Goal: Task Accomplishment & Management: Use online tool/utility

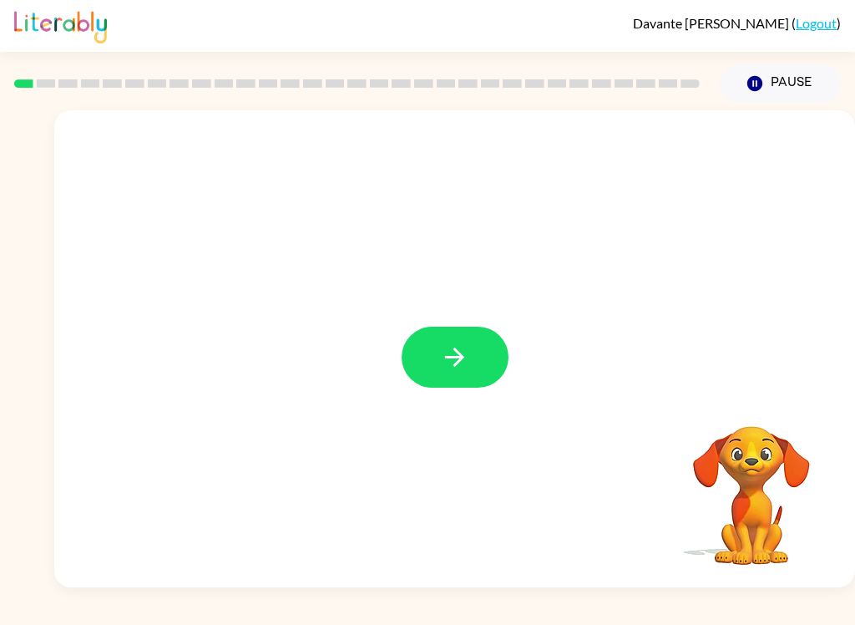
click at [469, 358] on icon "button" at bounding box center [454, 356] width 29 height 29
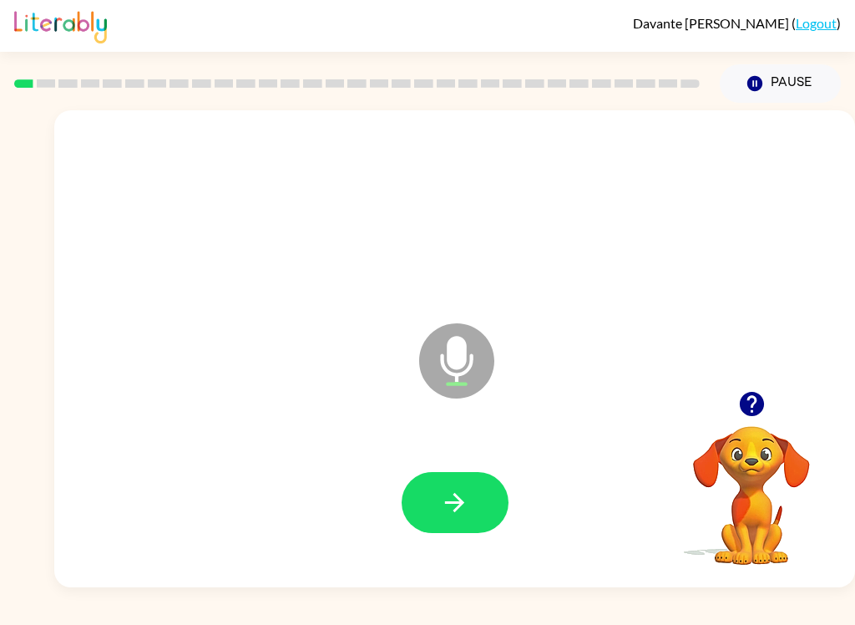
click at [475, 527] on button "button" at bounding box center [455, 502] width 107 height 61
click at [450, 493] on icon "button" at bounding box center [454, 502] width 29 height 29
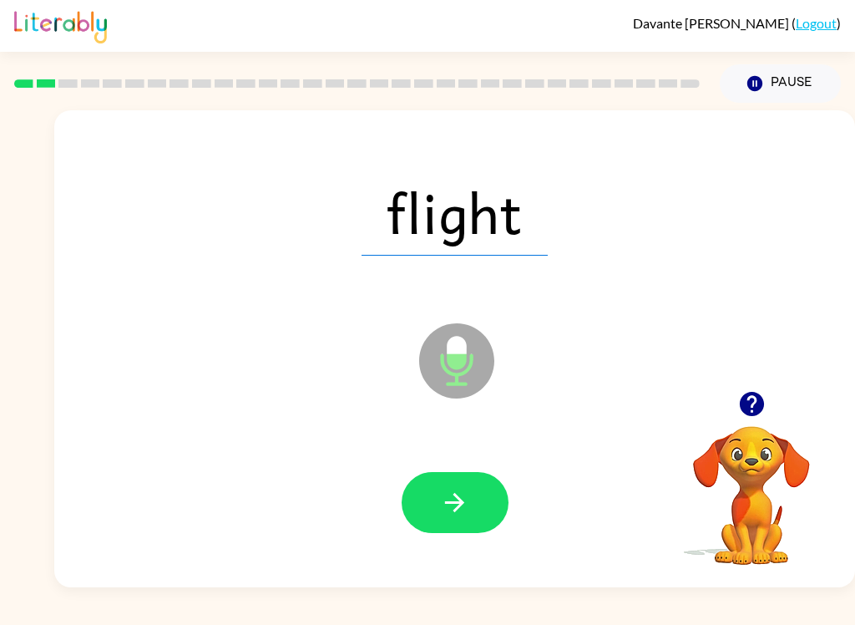
click at [450, 480] on button "button" at bounding box center [455, 502] width 107 height 61
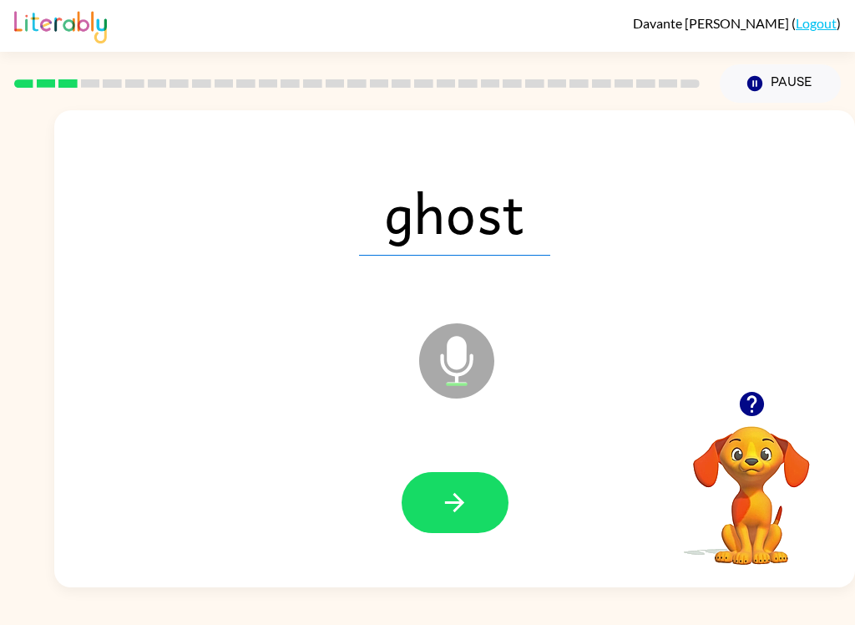
click at [444, 480] on button "button" at bounding box center [455, 502] width 107 height 61
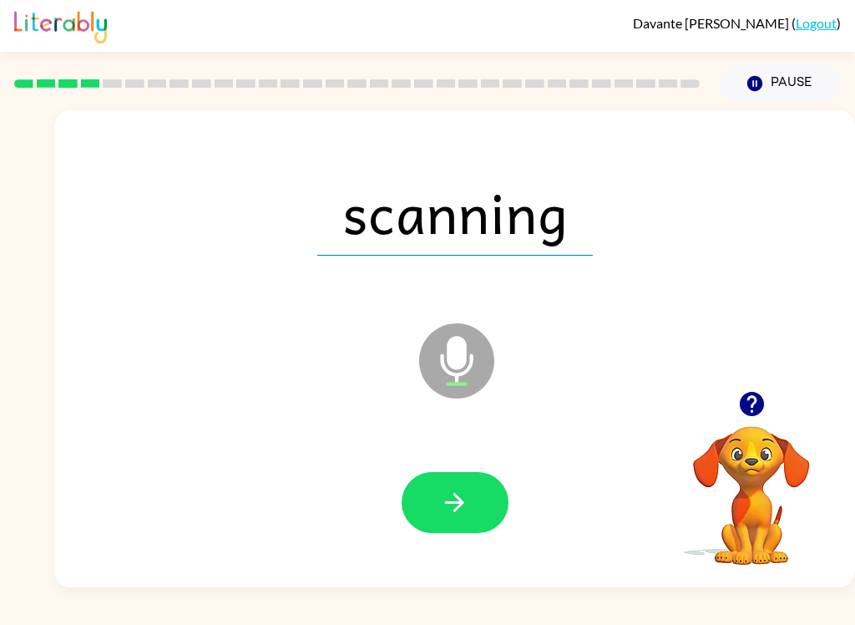
click at [457, 494] on icon "button" at bounding box center [454, 502] width 29 height 29
click at [472, 479] on button "button" at bounding box center [455, 502] width 107 height 61
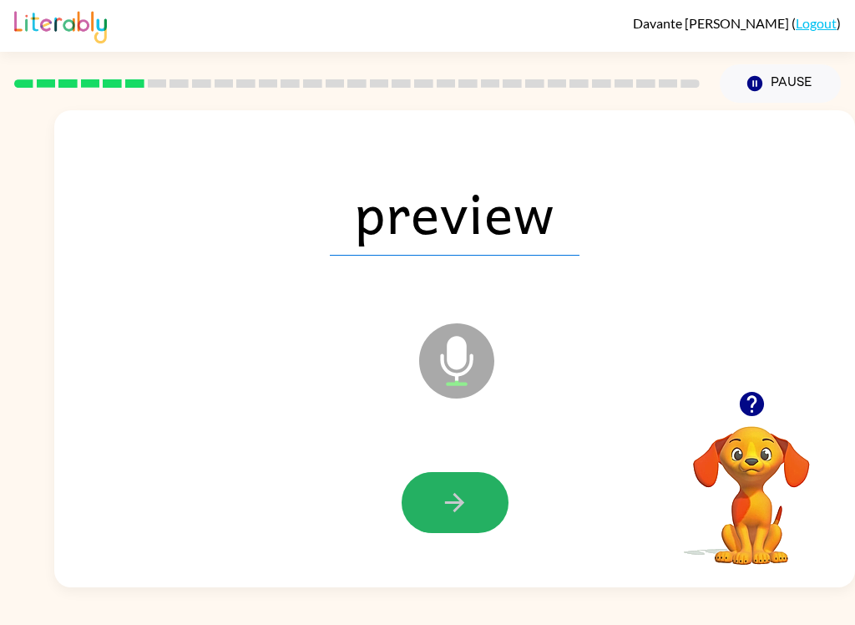
click at [457, 530] on button "button" at bounding box center [455, 502] width 107 height 61
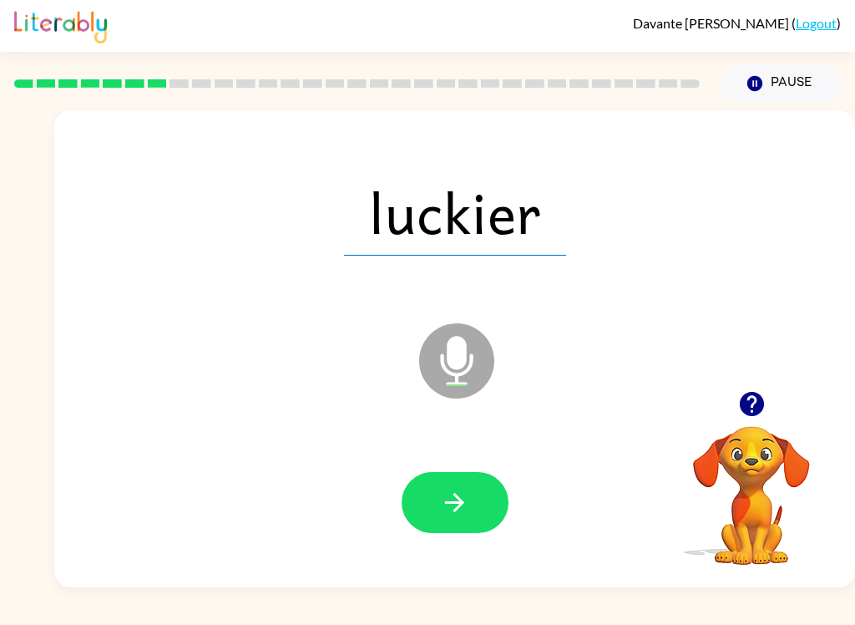
click at [460, 485] on button "button" at bounding box center [455, 502] width 107 height 61
click at [456, 508] on icon "button" at bounding box center [454, 502] width 29 height 29
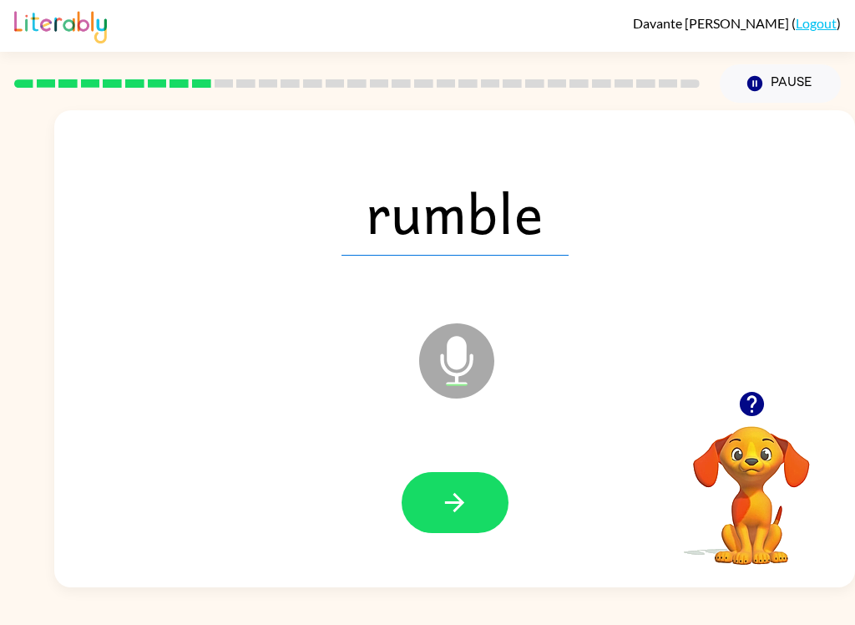
click at [444, 494] on icon "button" at bounding box center [454, 502] width 29 height 29
click at [462, 479] on button "button" at bounding box center [455, 502] width 107 height 61
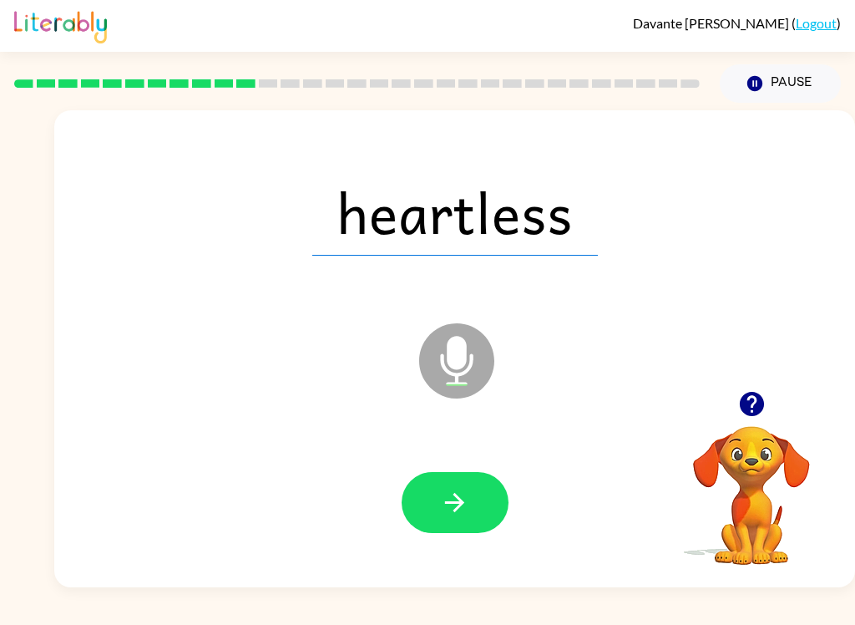
click at [448, 498] on icon "button" at bounding box center [454, 502] width 29 height 29
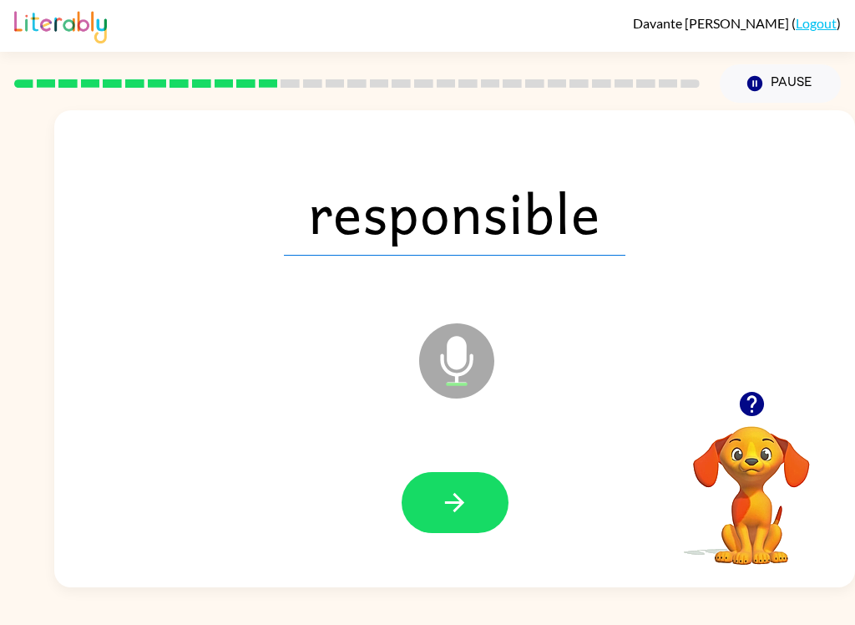
click at [435, 464] on div at bounding box center [455, 502] width 768 height 137
click at [456, 513] on icon "button" at bounding box center [454, 502] width 29 height 29
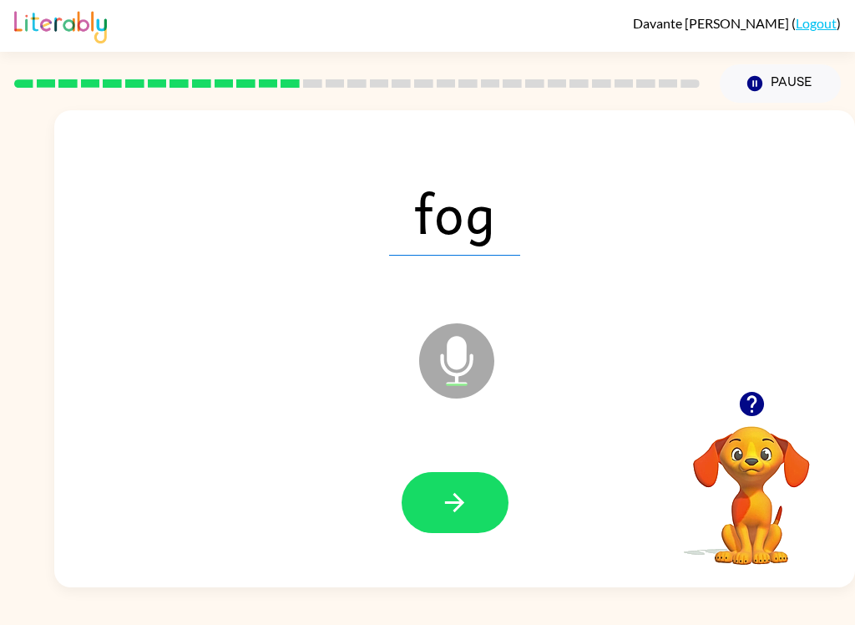
click at [438, 477] on button "button" at bounding box center [455, 502] width 107 height 61
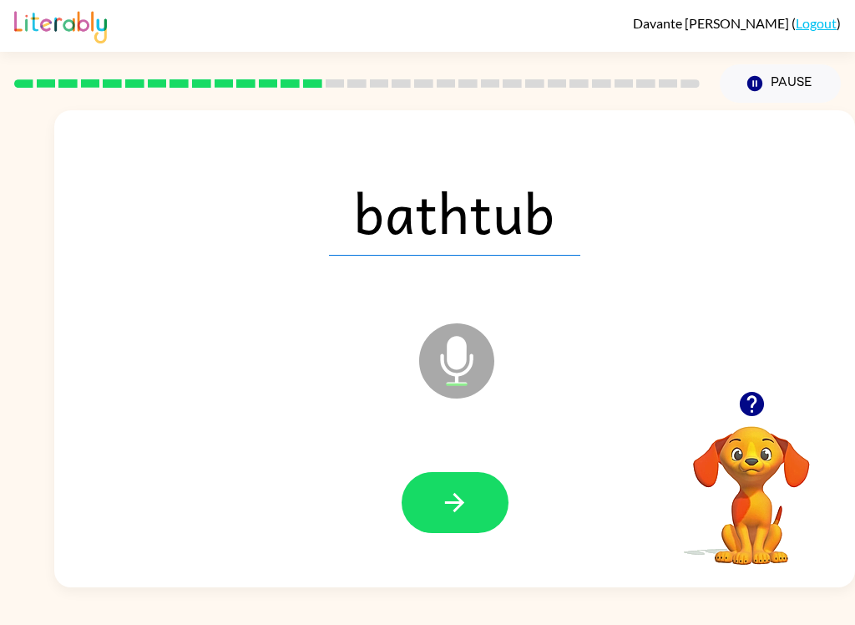
click at [433, 494] on button "button" at bounding box center [455, 502] width 107 height 61
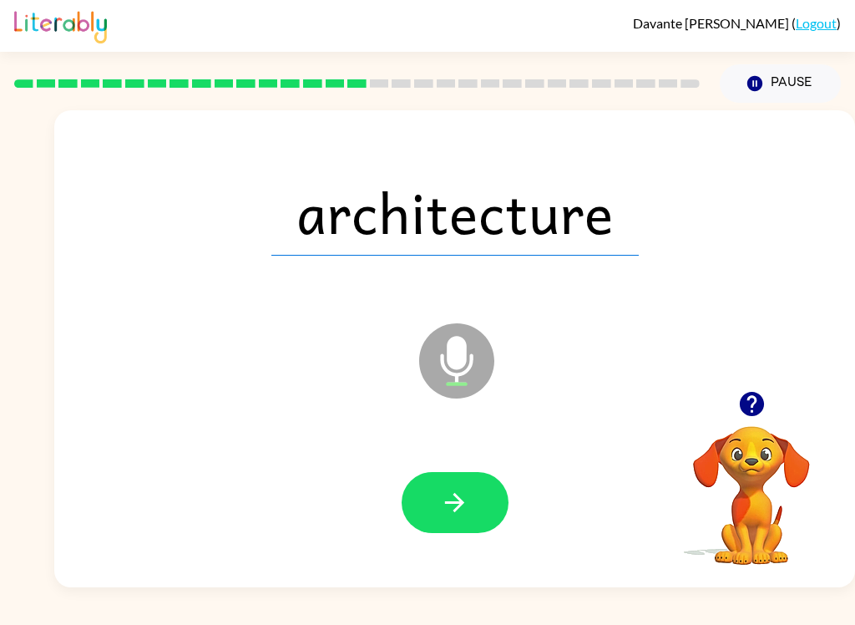
click at [439, 475] on button "button" at bounding box center [455, 502] width 107 height 61
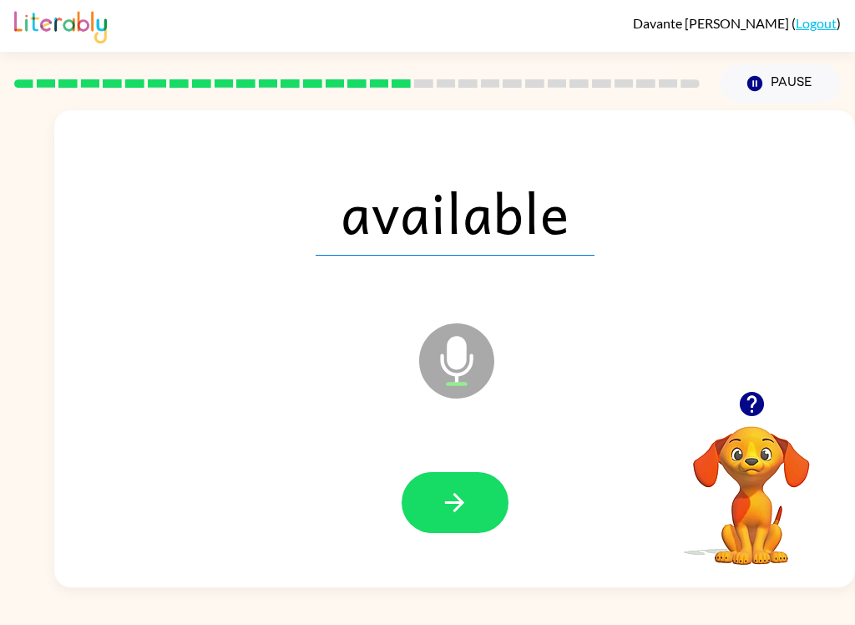
click at [439, 485] on button "button" at bounding box center [455, 502] width 107 height 61
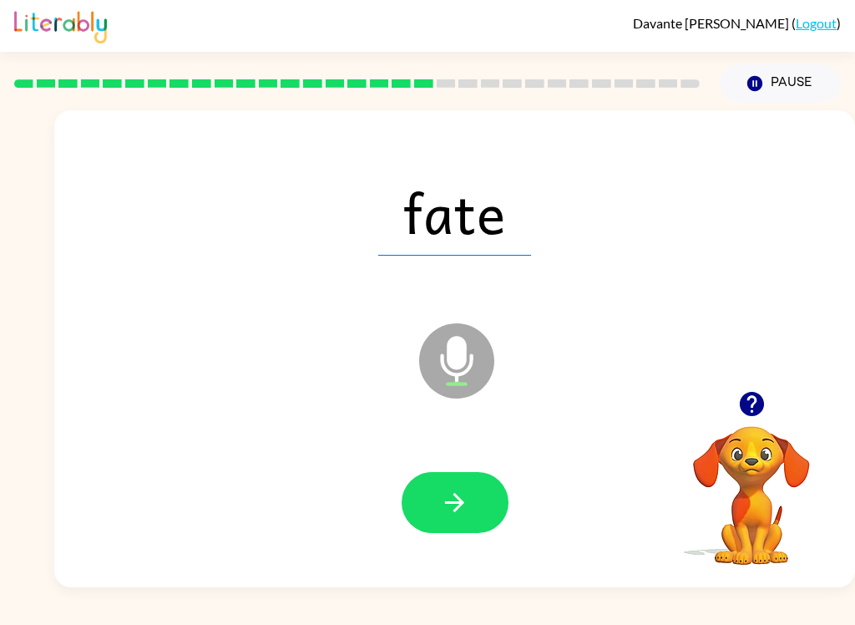
click at [453, 491] on icon "button" at bounding box center [454, 502] width 29 height 29
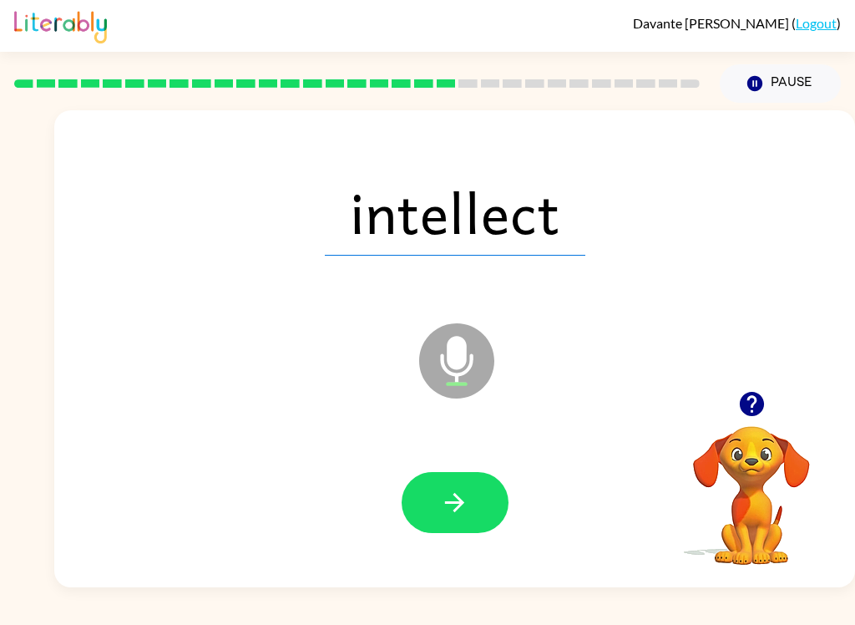
click at [443, 507] on icon "button" at bounding box center [454, 502] width 29 height 29
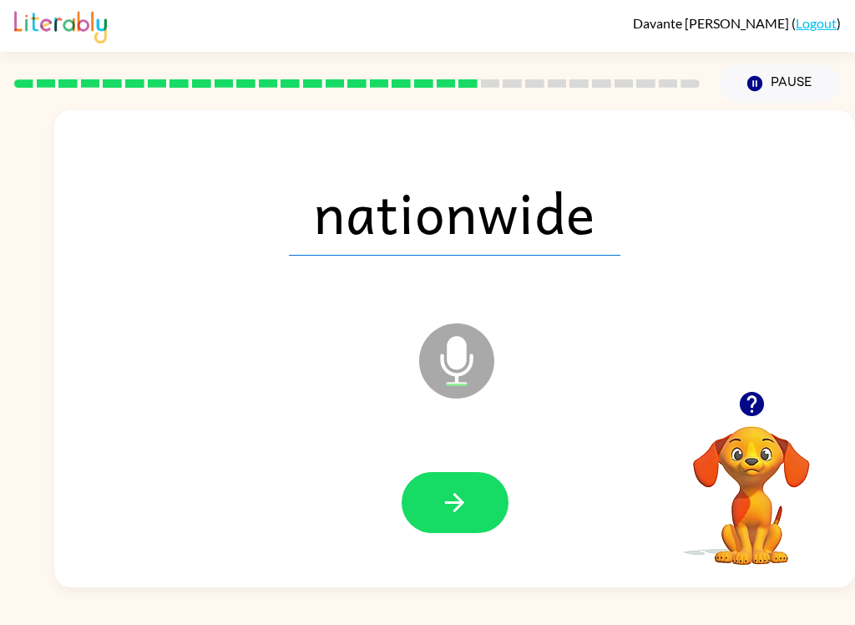
click at [457, 501] on icon "button" at bounding box center [454, 502] width 29 height 29
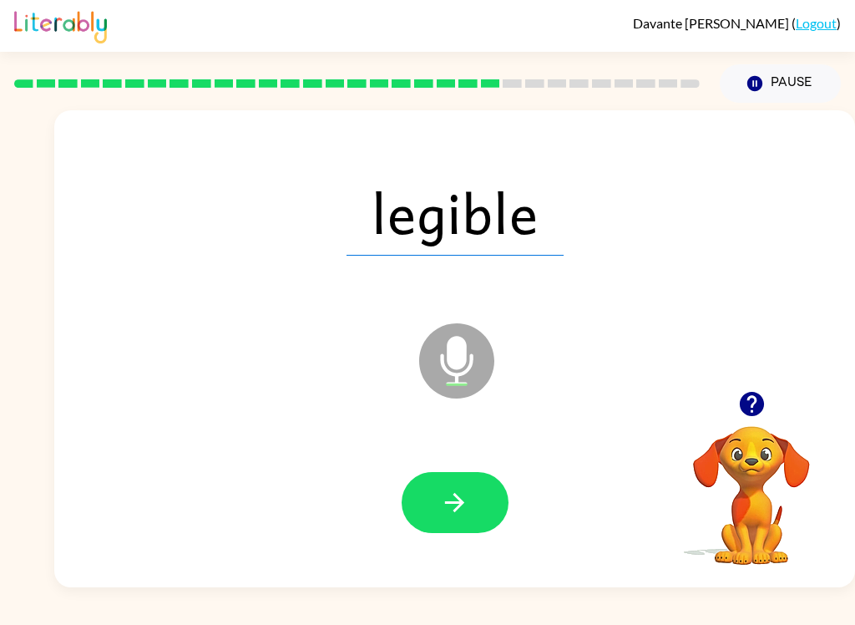
click at [411, 490] on button "button" at bounding box center [455, 502] width 107 height 61
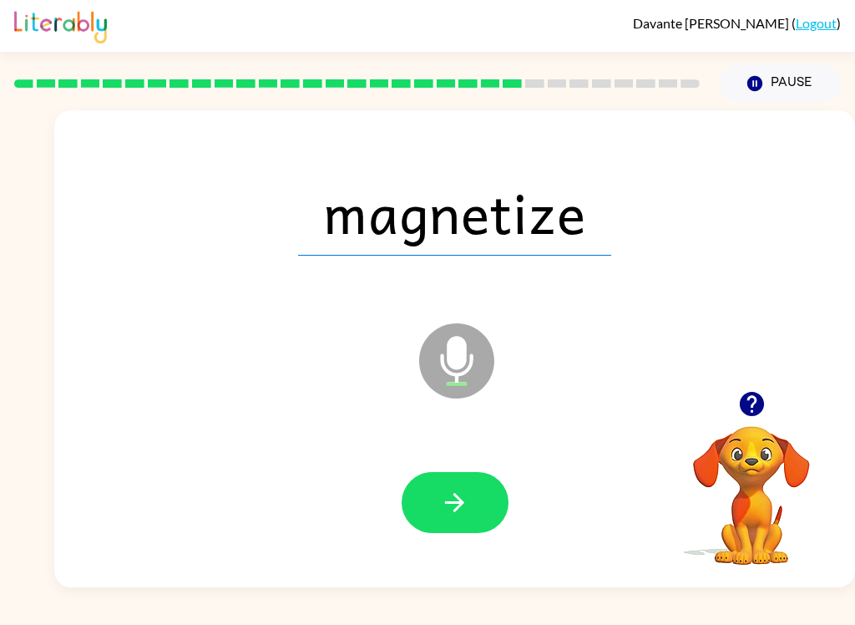
click at [438, 486] on button "button" at bounding box center [455, 502] width 107 height 61
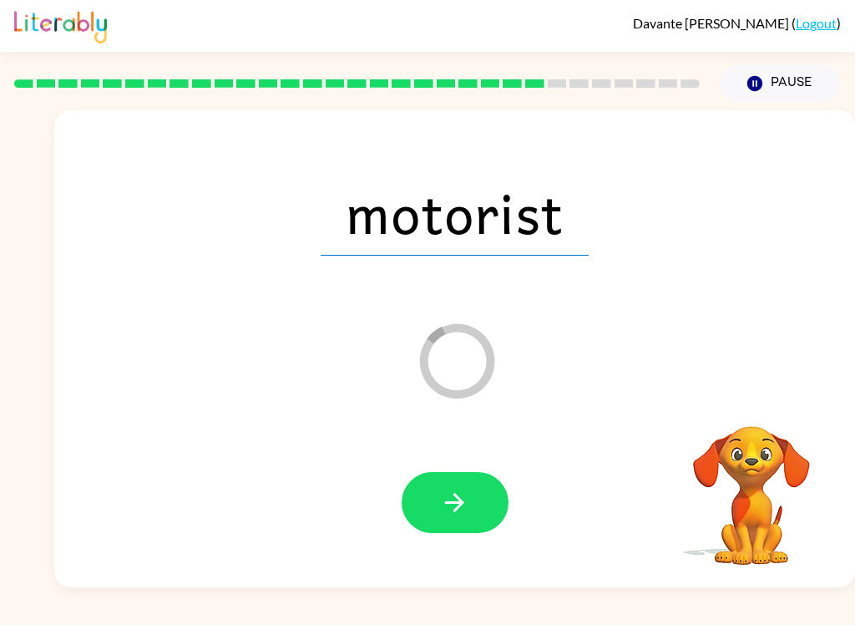
click at [479, 499] on button "button" at bounding box center [455, 502] width 107 height 61
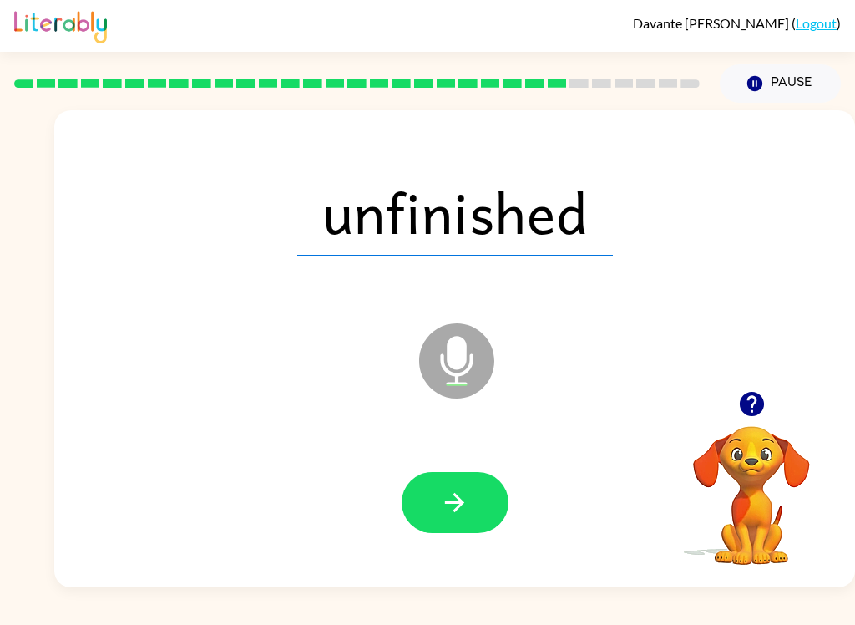
click at [452, 487] on button "button" at bounding box center [455, 502] width 107 height 61
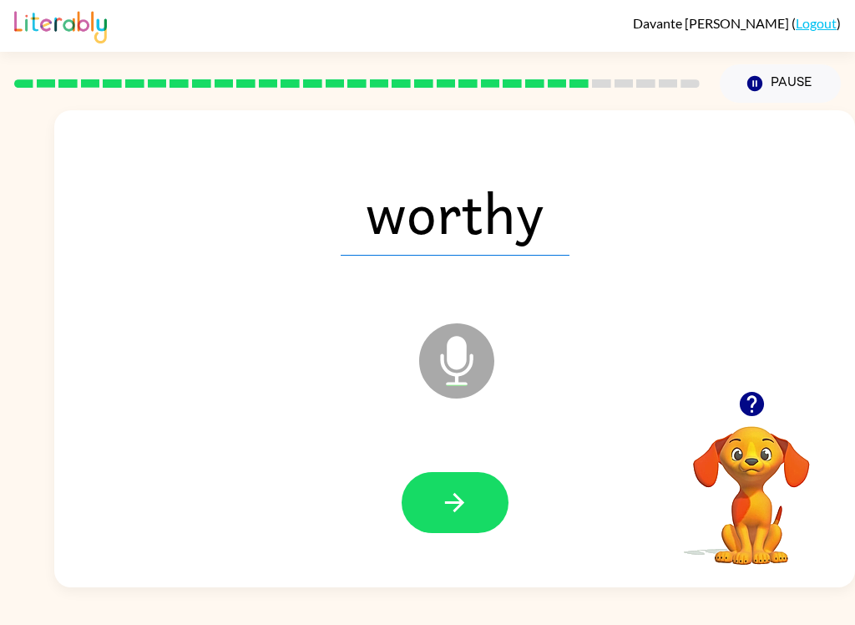
click at [470, 510] on button "button" at bounding box center [455, 502] width 107 height 61
click at [424, 505] on button "button" at bounding box center [455, 502] width 107 height 61
click at [435, 474] on button "button" at bounding box center [455, 502] width 107 height 61
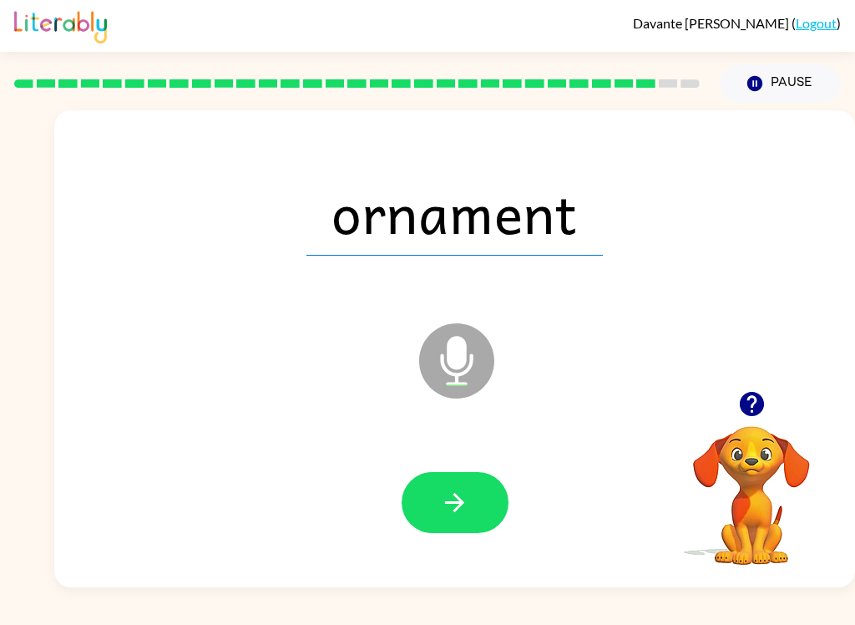
click at [437, 507] on button "button" at bounding box center [455, 502] width 107 height 61
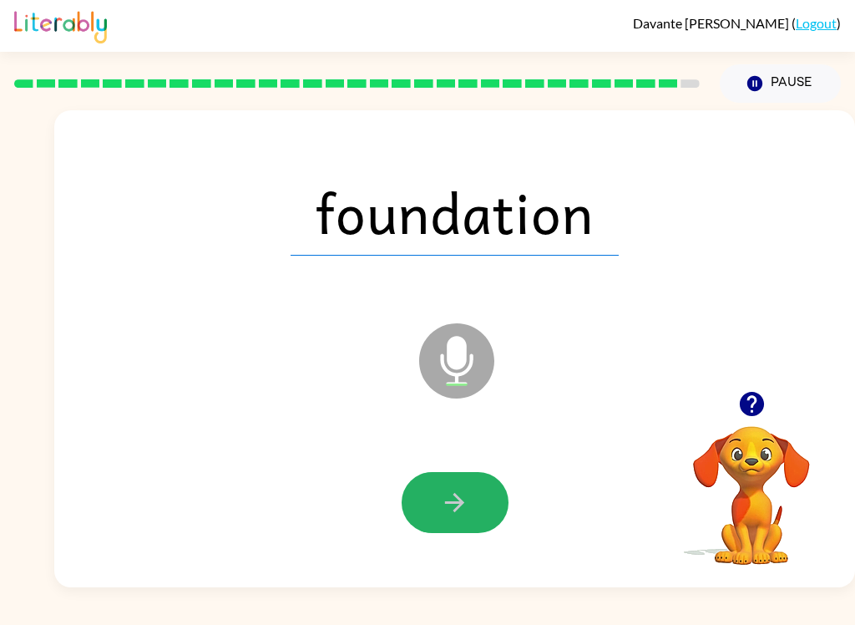
click at [443, 508] on icon "button" at bounding box center [454, 502] width 29 height 29
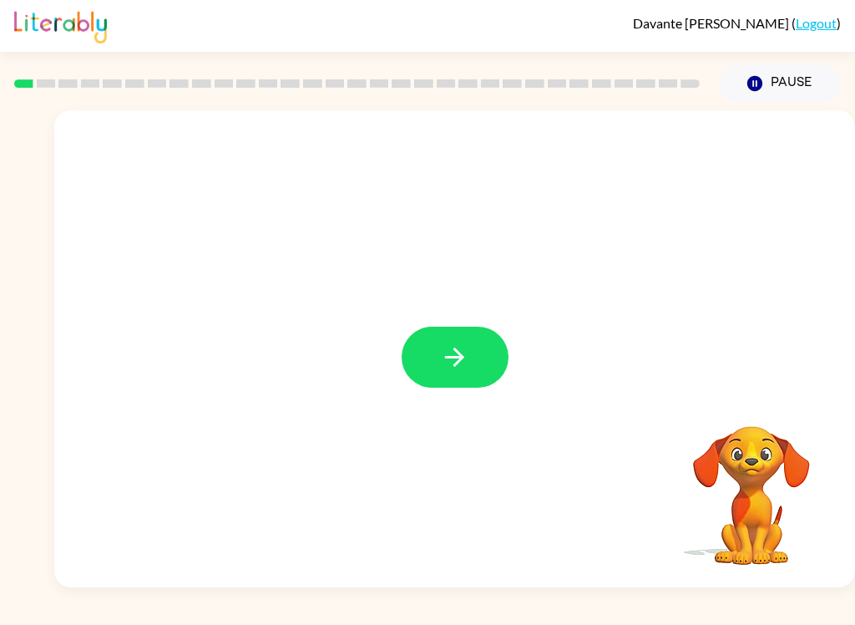
click at [449, 367] on icon "button" at bounding box center [454, 356] width 29 height 29
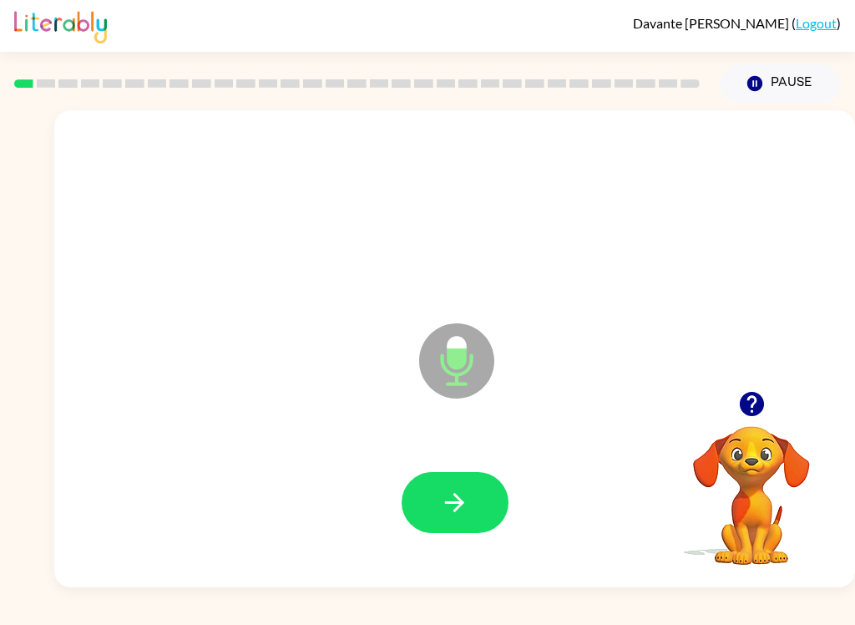
click at [451, 458] on div at bounding box center [455, 502] width 768 height 137
click at [444, 519] on button "button" at bounding box center [455, 502] width 107 height 61
click at [449, 496] on icon "button" at bounding box center [454, 502] width 29 height 29
click at [439, 498] on button "button" at bounding box center [455, 502] width 107 height 61
click at [431, 498] on button "button" at bounding box center [455, 502] width 107 height 61
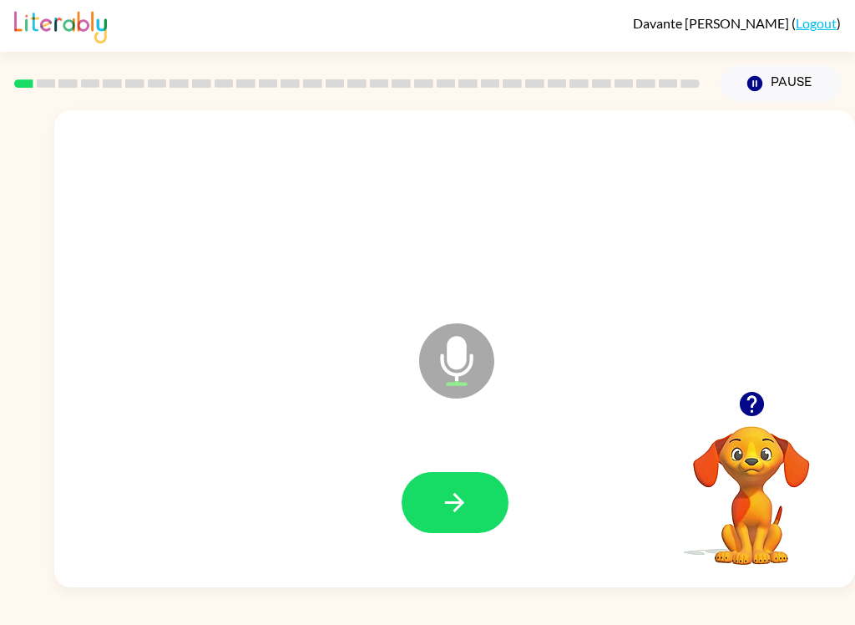
click at [809, 15] on link "Logout" at bounding box center [816, 23] width 41 height 16
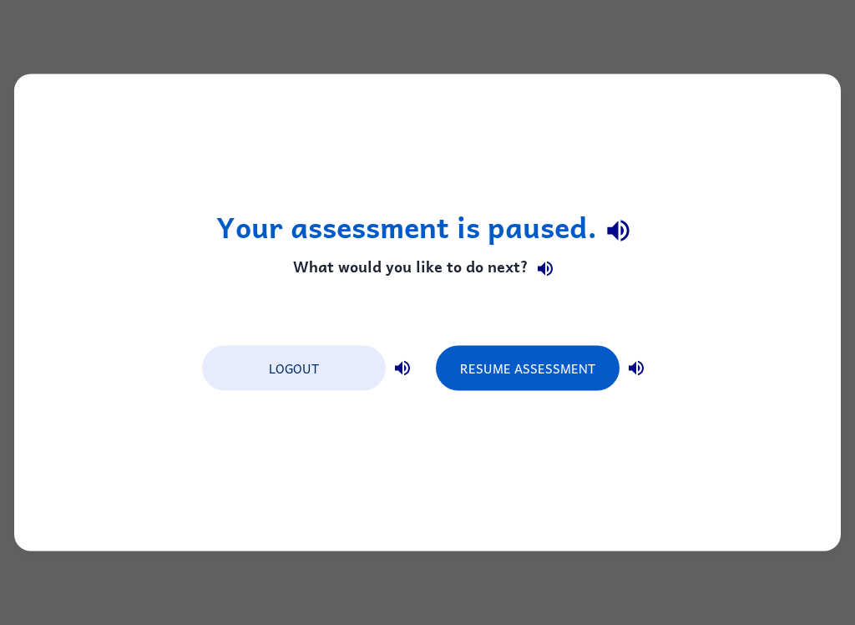
click at [503, 390] on button "Resume Assessment" at bounding box center [528, 368] width 184 height 45
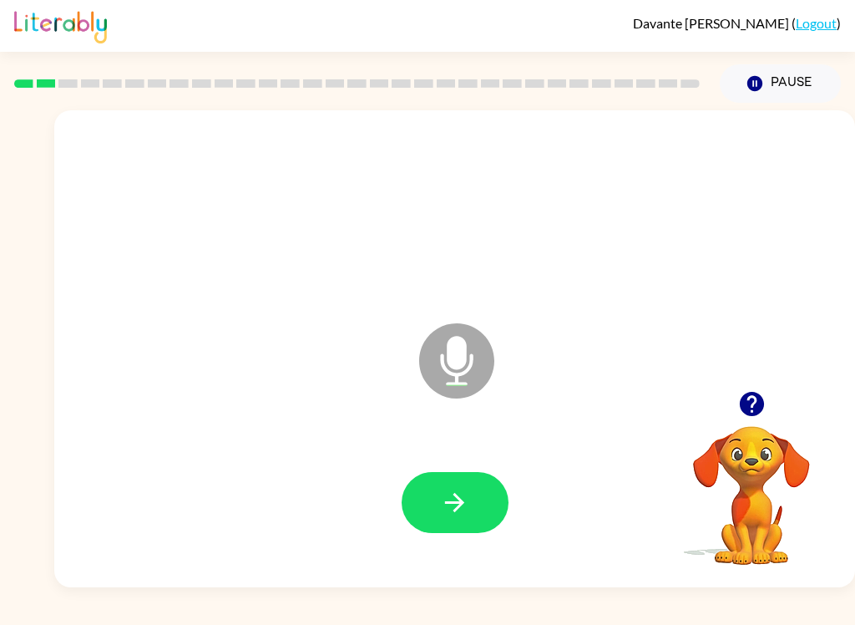
click at [459, 496] on icon "button" at bounding box center [454, 502] width 29 height 29
click at [472, 479] on button "button" at bounding box center [455, 502] width 107 height 61
click at [464, 477] on button "button" at bounding box center [455, 502] width 107 height 61
click at [458, 494] on icon "button" at bounding box center [454, 502] width 29 height 29
click at [459, 497] on icon "button" at bounding box center [454, 502] width 29 height 29
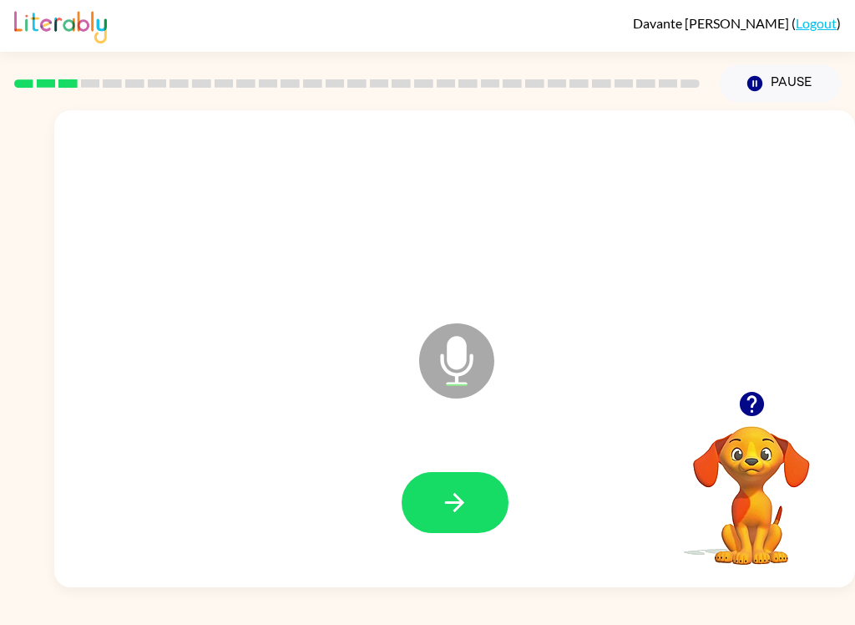
click at [444, 517] on icon "button" at bounding box center [454, 502] width 29 height 29
click at [469, 522] on button "button" at bounding box center [455, 502] width 107 height 61
click at [485, 492] on button "button" at bounding box center [455, 502] width 107 height 61
click at [464, 503] on icon "button" at bounding box center [454, 502] width 19 height 19
click at [479, 508] on button "button" at bounding box center [455, 502] width 107 height 61
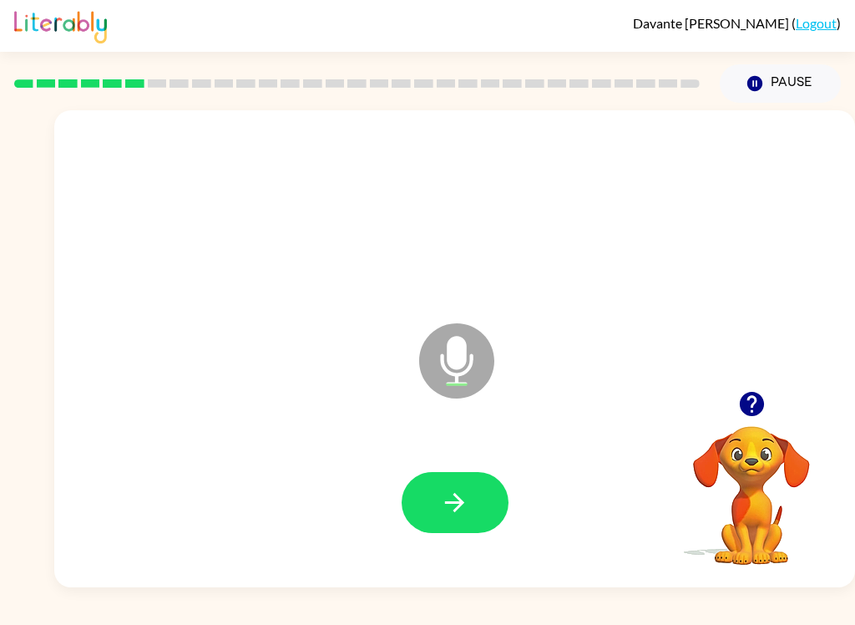
click at [509, 471] on div at bounding box center [455, 502] width 768 height 137
click at [450, 505] on icon "button" at bounding box center [454, 502] width 29 height 29
click at [456, 500] on icon "button" at bounding box center [454, 502] width 29 height 29
click at [477, 491] on button "button" at bounding box center [455, 502] width 107 height 61
click at [444, 510] on icon "button" at bounding box center [454, 502] width 29 height 29
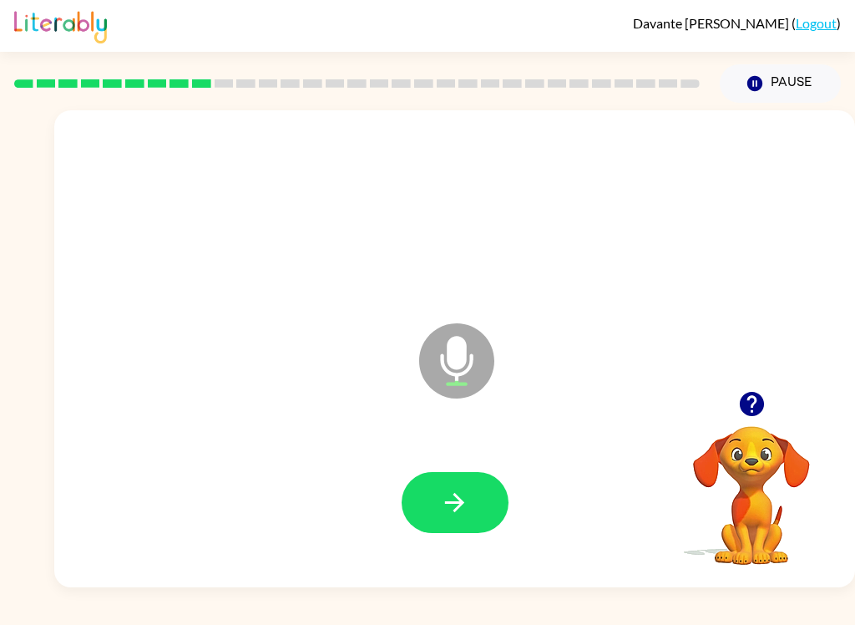
click at [457, 500] on icon "button" at bounding box center [454, 502] width 29 height 29
click at [445, 499] on icon "button" at bounding box center [454, 502] width 29 height 29
click at [454, 515] on icon "button" at bounding box center [454, 502] width 29 height 29
click at [753, 387] on button "button" at bounding box center [752, 404] width 43 height 43
click at [455, 498] on icon "button" at bounding box center [454, 502] width 29 height 29
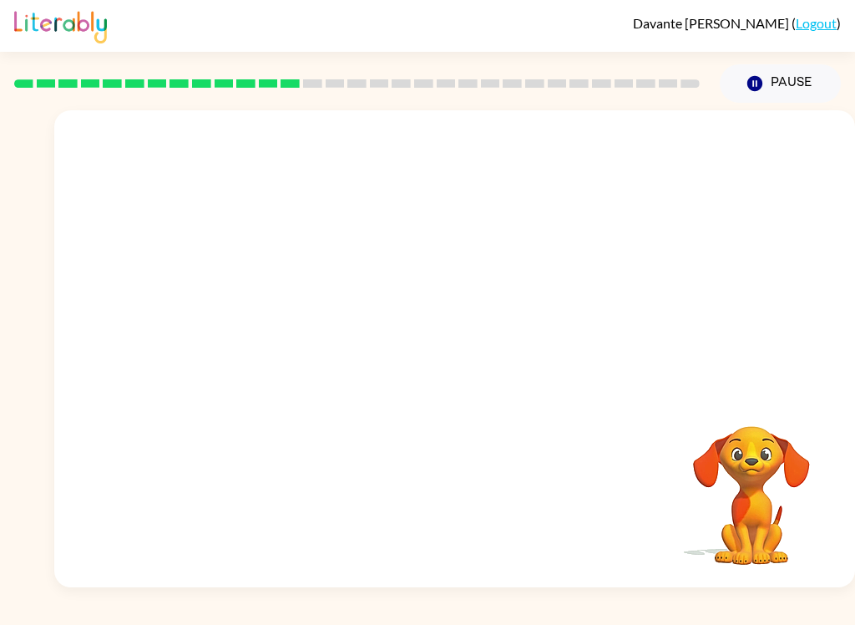
click at [759, 516] on video "Your browser must support playing .mp4 files to use Literably. Please try using…" at bounding box center [751, 483] width 167 height 167
click at [855, 74] on div "Davante Jenkins ( Logout ) Pause Pause Your browser must support playing .mp4 f…" at bounding box center [427, 312] width 855 height 625
click at [787, 86] on button "Pause Pause" at bounding box center [780, 83] width 121 height 38
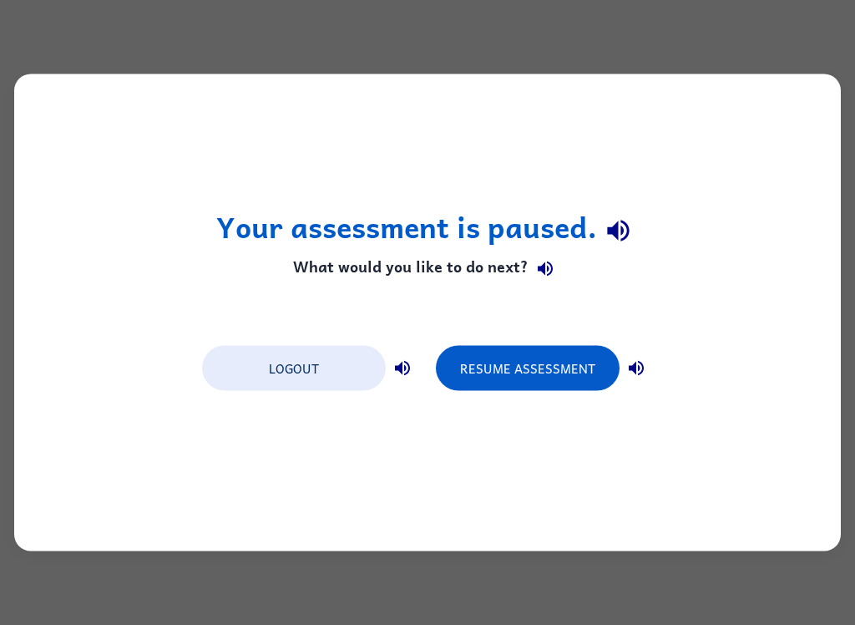
click at [544, 358] on button "Resume Assessment" at bounding box center [528, 368] width 184 height 45
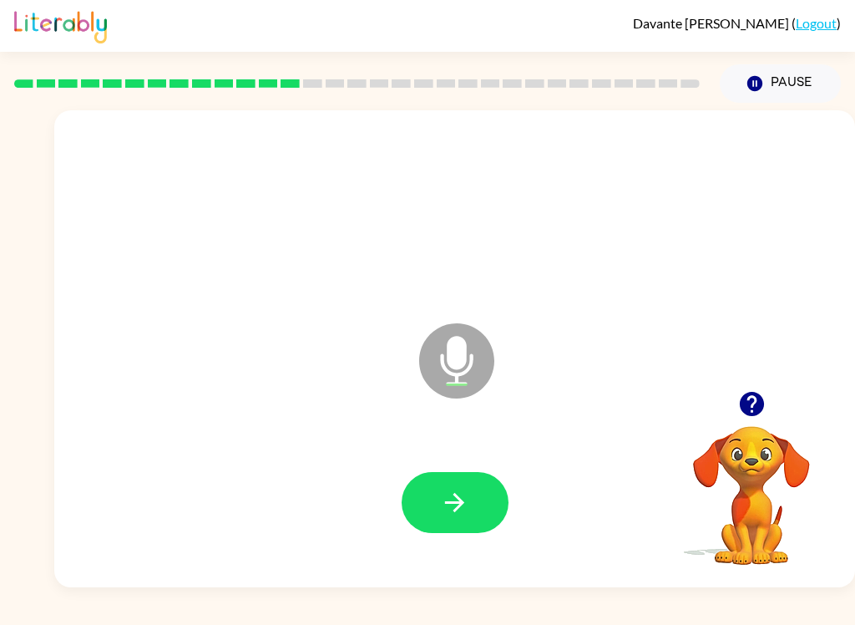
click at [432, 492] on button "button" at bounding box center [455, 502] width 107 height 61
click at [429, 525] on button "button" at bounding box center [455, 502] width 107 height 61
click at [470, 505] on button "button" at bounding box center [455, 502] width 107 height 61
click at [450, 497] on icon "button" at bounding box center [454, 502] width 29 height 29
click at [439, 507] on button "button" at bounding box center [455, 502] width 107 height 61
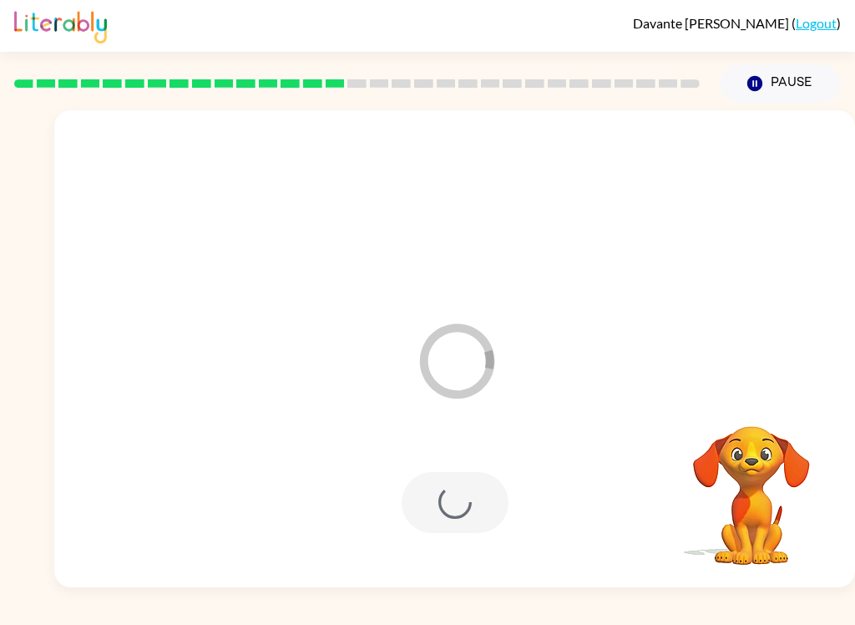
click at [786, 67] on button "Pause Pause" at bounding box center [780, 83] width 121 height 38
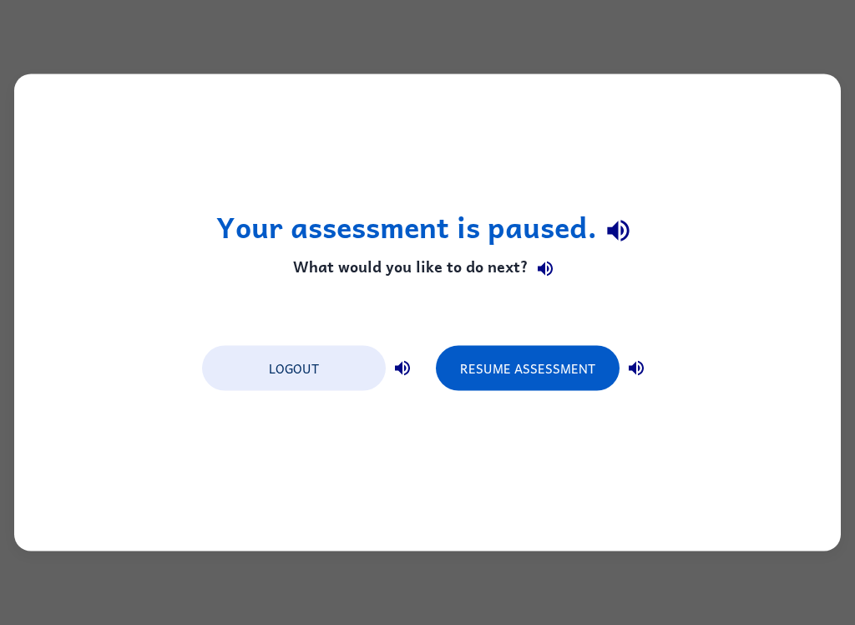
click at [543, 362] on button "Resume Assessment" at bounding box center [528, 368] width 184 height 45
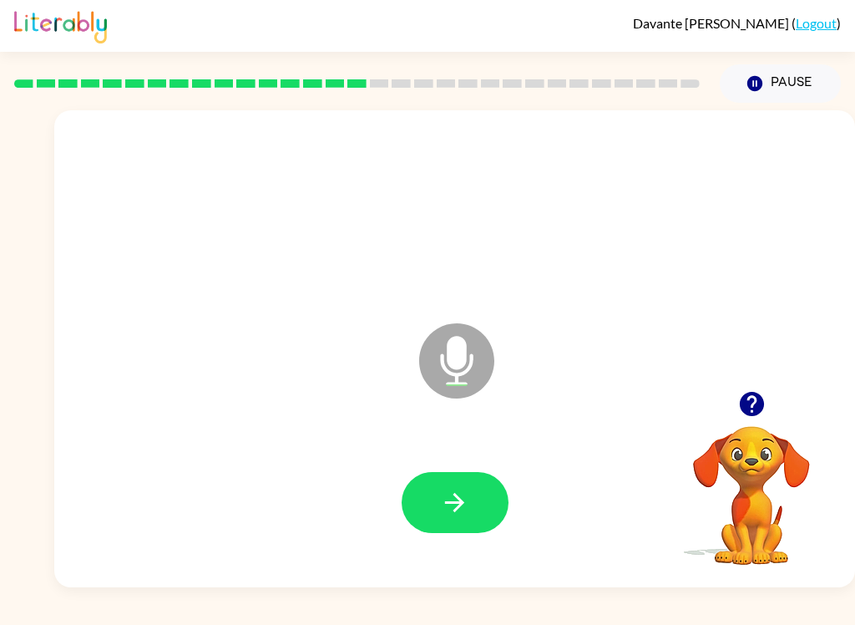
click at [454, 527] on button "button" at bounding box center [455, 502] width 107 height 61
click at [454, 503] on icon "button" at bounding box center [454, 502] width 19 height 19
click at [501, 515] on button "button" at bounding box center [455, 502] width 107 height 61
click at [462, 510] on icon "button" at bounding box center [454, 502] width 29 height 29
click at [455, 505] on icon "button" at bounding box center [454, 502] width 29 height 29
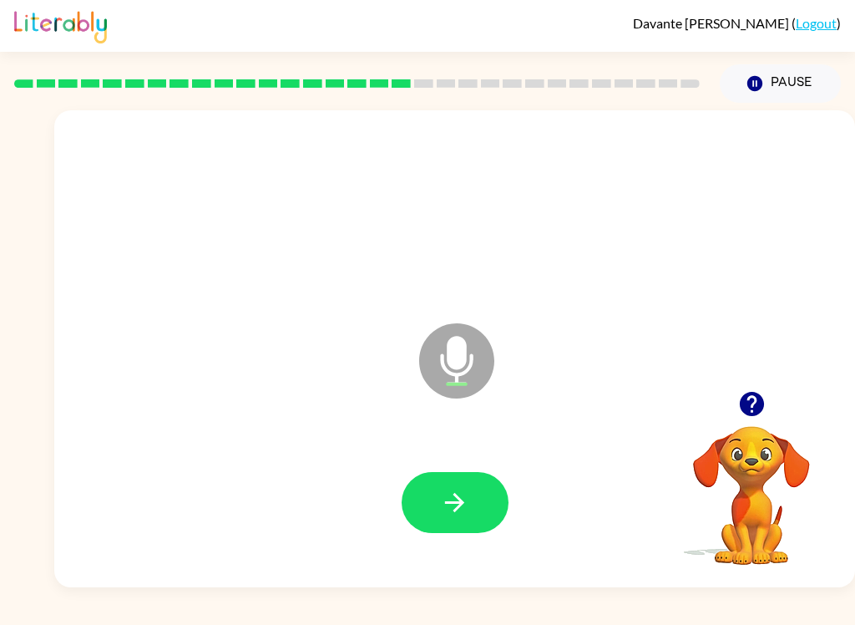
click at [454, 500] on icon "button" at bounding box center [454, 502] width 29 height 29
click at [421, 508] on button "button" at bounding box center [455, 502] width 107 height 61
click at [464, 485] on button "button" at bounding box center [455, 502] width 107 height 61
click at [459, 472] on button "button" at bounding box center [455, 502] width 107 height 61
click at [437, 501] on button "button" at bounding box center [455, 502] width 107 height 61
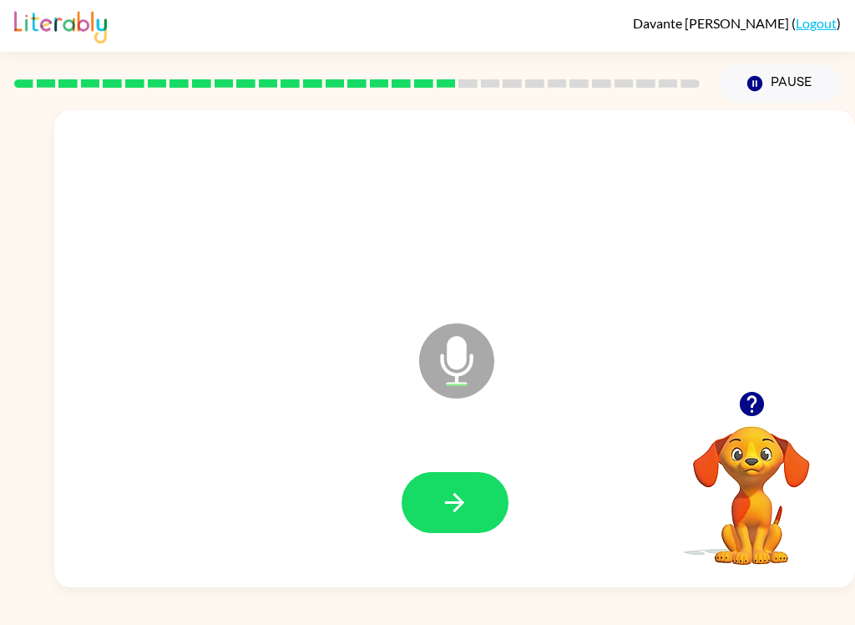
click at [441, 510] on icon "button" at bounding box center [454, 502] width 29 height 29
click at [414, 511] on button "button" at bounding box center [455, 502] width 107 height 61
click at [445, 509] on icon "button" at bounding box center [454, 502] width 29 height 29
click at [457, 525] on button "button" at bounding box center [455, 502] width 107 height 61
click at [459, 512] on icon "button" at bounding box center [454, 502] width 29 height 29
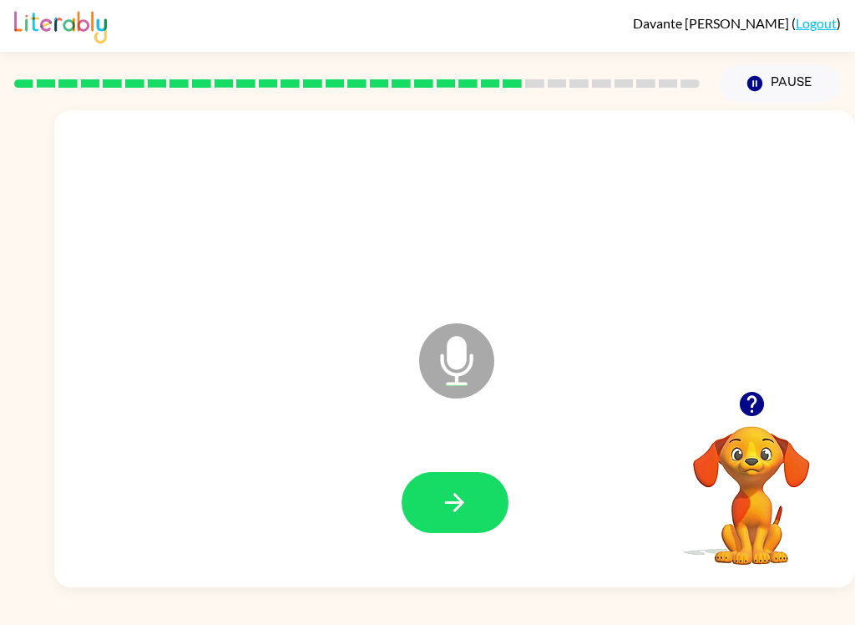
click at [455, 519] on button "button" at bounding box center [455, 502] width 107 height 61
click at [454, 515] on icon "button" at bounding box center [454, 502] width 29 height 29
click at [463, 530] on button "button" at bounding box center [455, 502] width 107 height 61
click at [458, 485] on button "button" at bounding box center [455, 502] width 107 height 61
click at [450, 522] on button "button" at bounding box center [455, 502] width 107 height 61
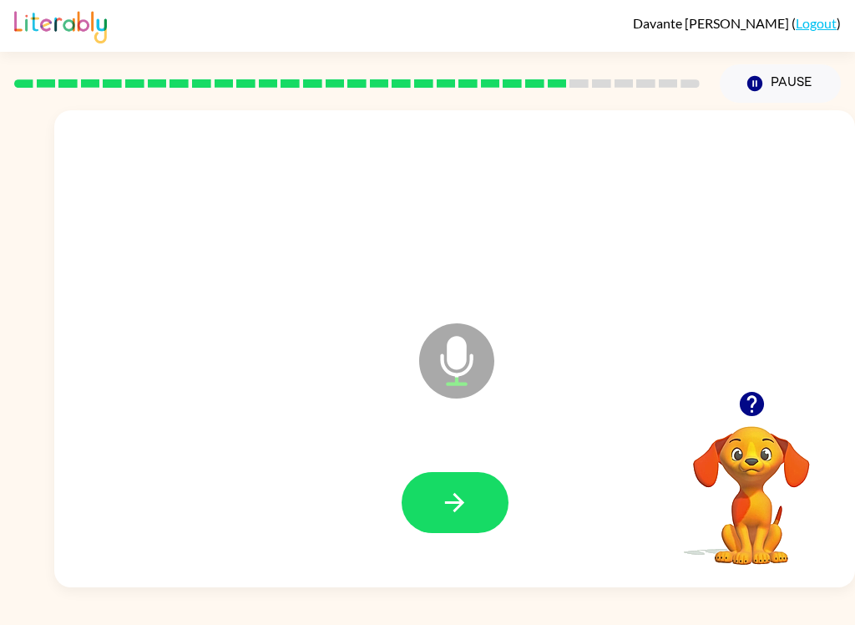
click at [771, 490] on video "Your browser must support playing .mp4 files to use Literably. Please try using…" at bounding box center [751, 483] width 167 height 167
click at [739, 477] on video "Your browser must support playing .mp4 files to use Literably. Please try using…" at bounding box center [751, 483] width 167 height 167
click at [716, 480] on video "Your browser must support playing .mp4 files to use Literably. Please try using…" at bounding box center [751, 483] width 167 height 167
click at [738, 466] on video "Your browser must support playing .mp4 files to use Literably. Please try using…" at bounding box center [751, 483] width 167 height 167
click at [743, 474] on video "Your browser must support playing .mp4 files to use Literably. Please try using…" at bounding box center [751, 483] width 167 height 167
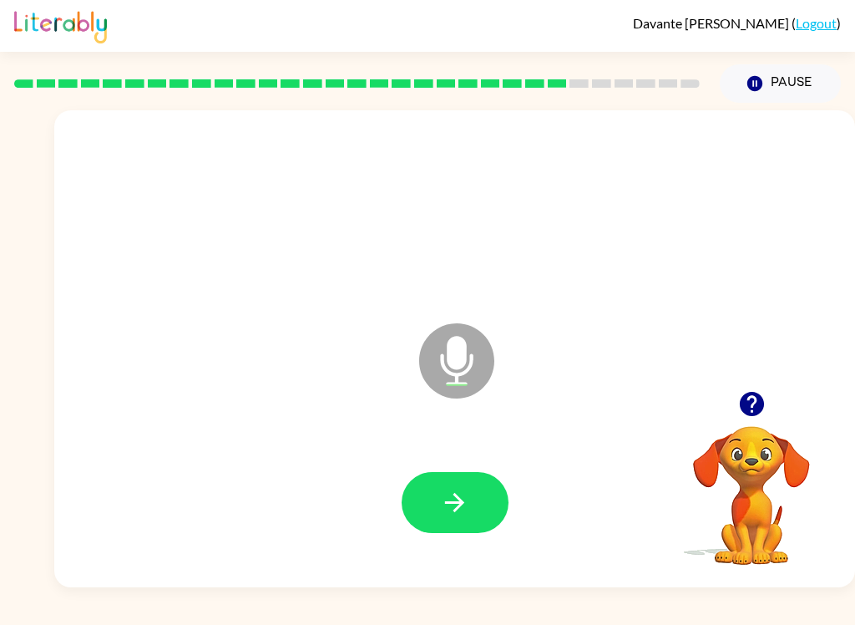
click at [436, 521] on button "button" at bounding box center [455, 502] width 107 height 61
click at [445, 498] on icon "button" at bounding box center [454, 502] width 29 height 29
click at [444, 477] on button "button" at bounding box center [455, 502] width 107 height 61
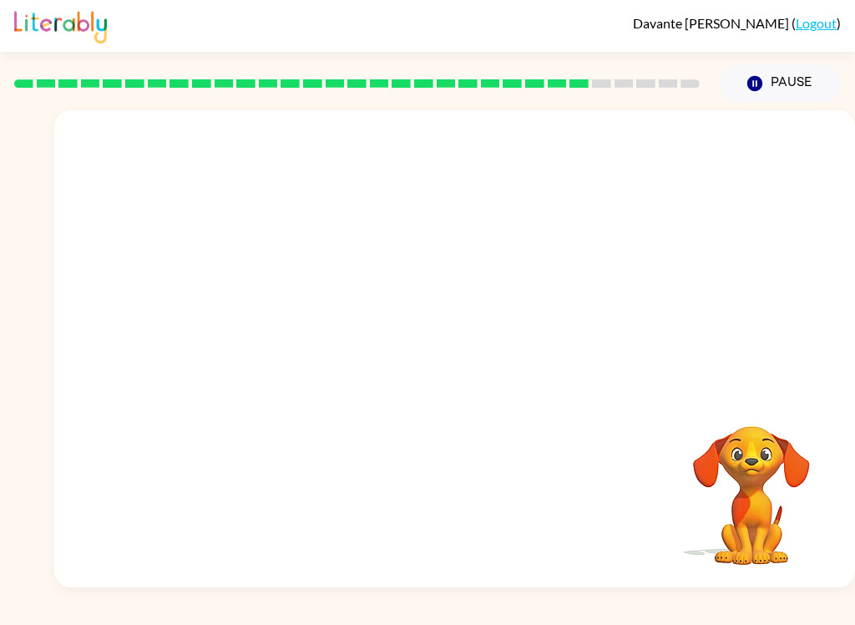
click at [451, 380] on div at bounding box center [454, 348] width 801 height 477
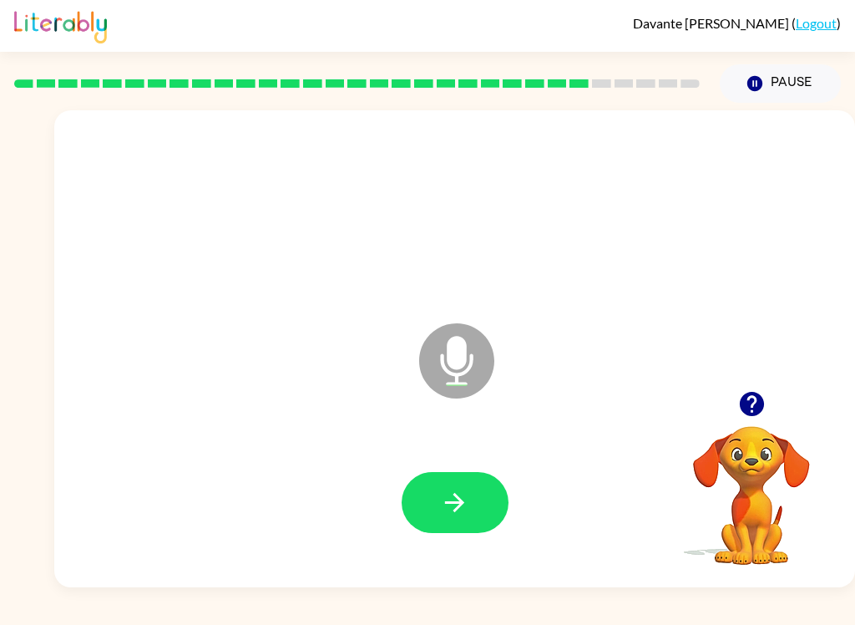
click at [454, 505] on icon "button" at bounding box center [454, 502] width 29 height 29
click at [449, 489] on icon "button" at bounding box center [454, 502] width 29 height 29
click at [479, 502] on button "button" at bounding box center [455, 502] width 107 height 61
click at [438, 498] on button "button" at bounding box center [455, 502] width 107 height 61
click at [469, 497] on button "button" at bounding box center [455, 502] width 107 height 61
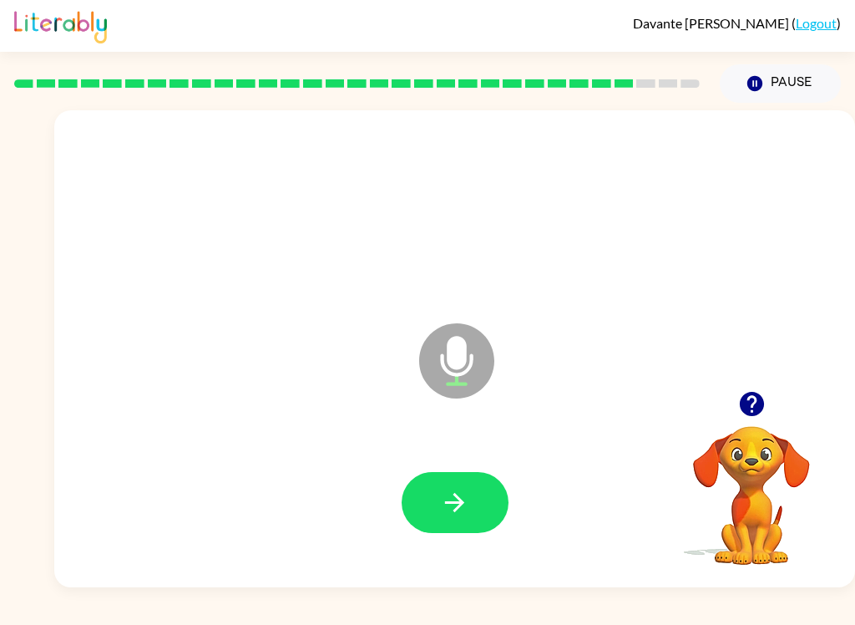
click at [451, 494] on icon "button" at bounding box center [454, 502] width 29 height 29
click at [458, 512] on icon "button" at bounding box center [454, 502] width 29 height 29
click at [433, 490] on button "button" at bounding box center [455, 502] width 107 height 61
click at [449, 463] on div at bounding box center [455, 502] width 768 height 137
click at [446, 478] on button "button" at bounding box center [455, 502] width 107 height 61
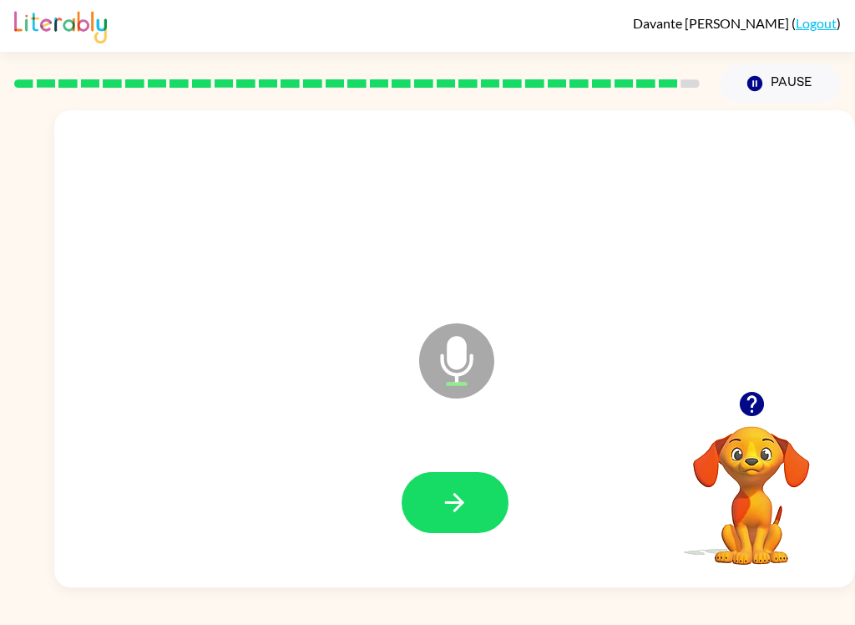
click at [442, 497] on icon "button" at bounding box center [454, 502] width 29 height 29
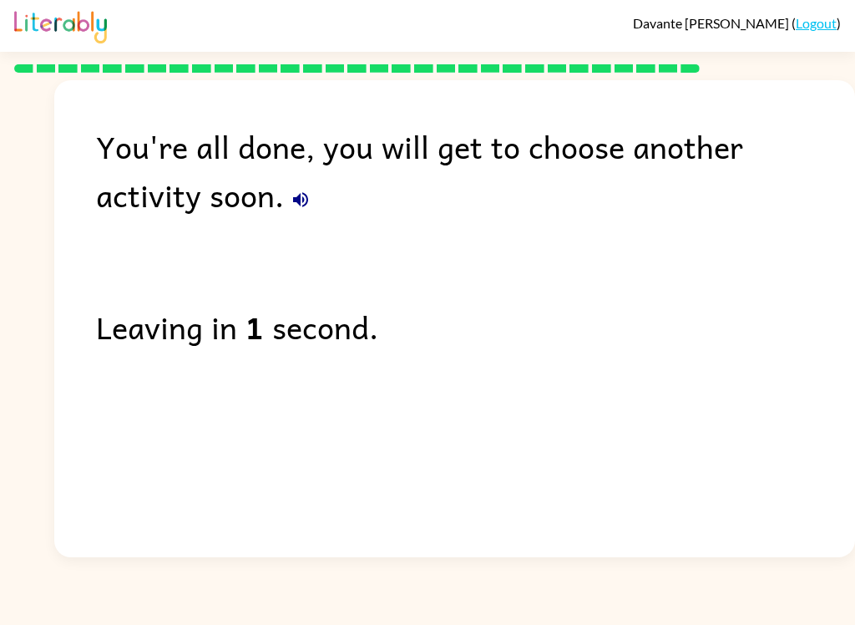
click at [287, 349] on div "Leaving in 1 second." at bounding box center [475, 326] width 759 height 48
click at [221, 322] on div "Leaving in 1 second." at bounding box center [475, 326] width 759 height 48
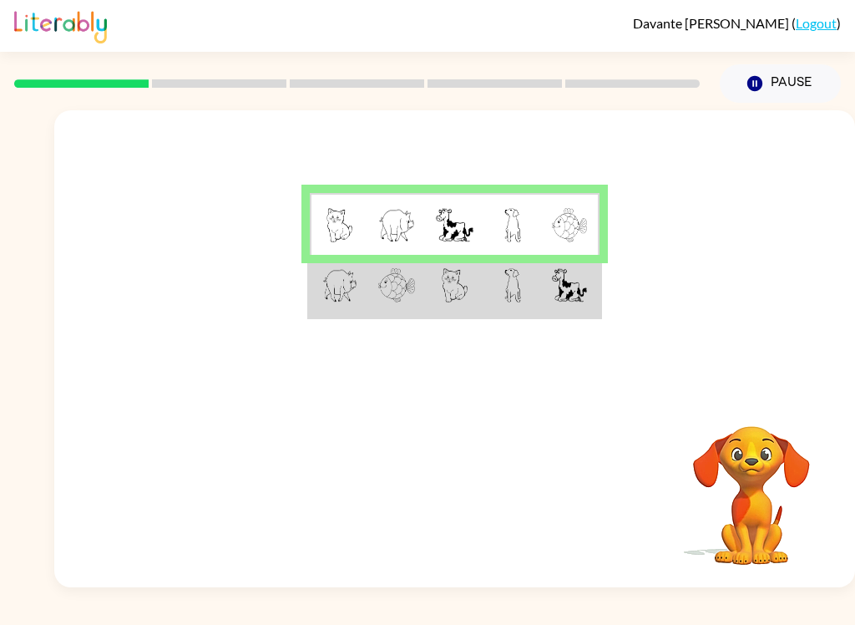
click at [484, 284] on td at bounding box center [455, 286] width 58 height 63
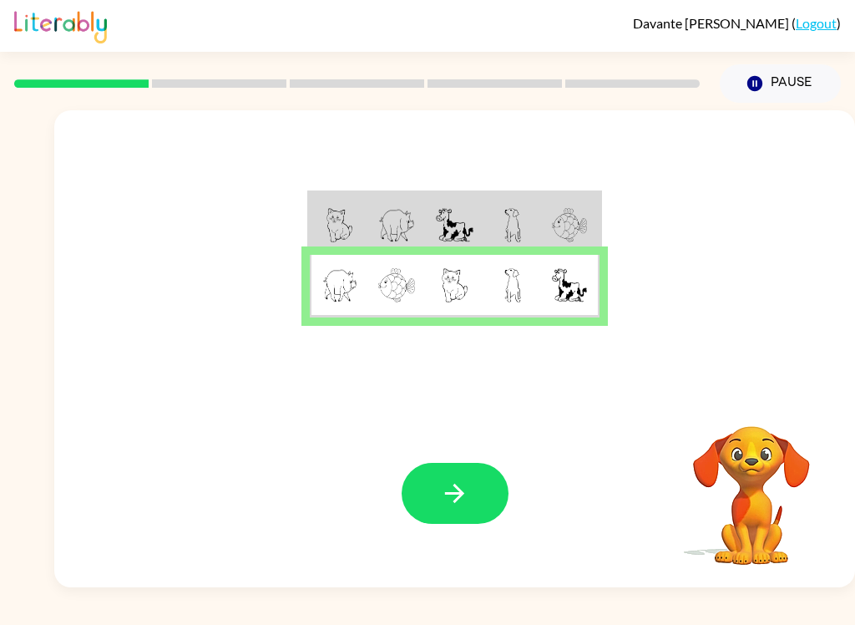
click at [427, 478] on button "button" at bounding box center [455, 493] width 107 height 61
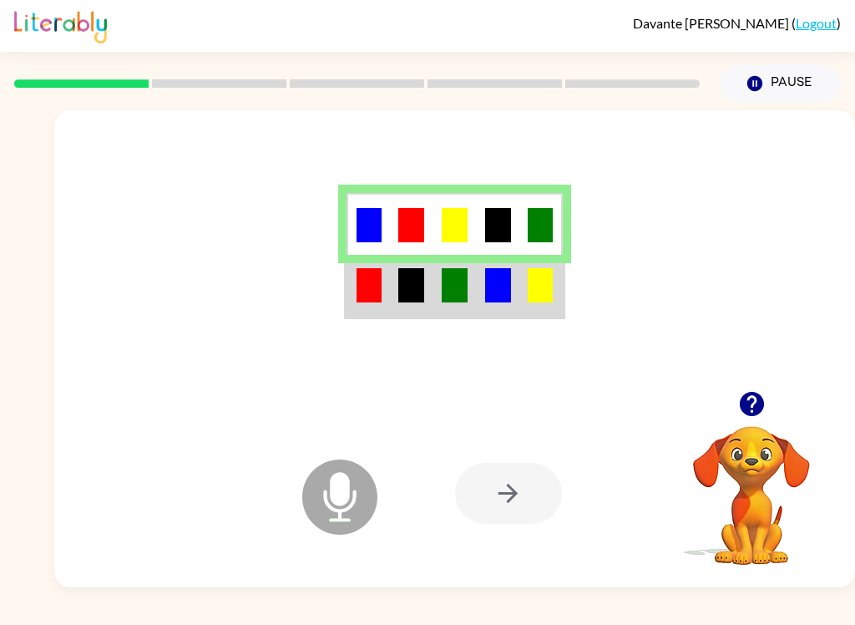
click at [521, 469] on div at bounding box center [508, 493] width 107 height 61
click at [496, 493] on div at bounding box center [508, 493] width 107 height 61
click at [479, 502] on div at bounding box center [508, 493] width 107 height 61
click at [479, 501] on div at bounding box center [508, 493] width 107 height 61
click at [512, 480] on div at bounding box center [508, 493] width 107 height 61
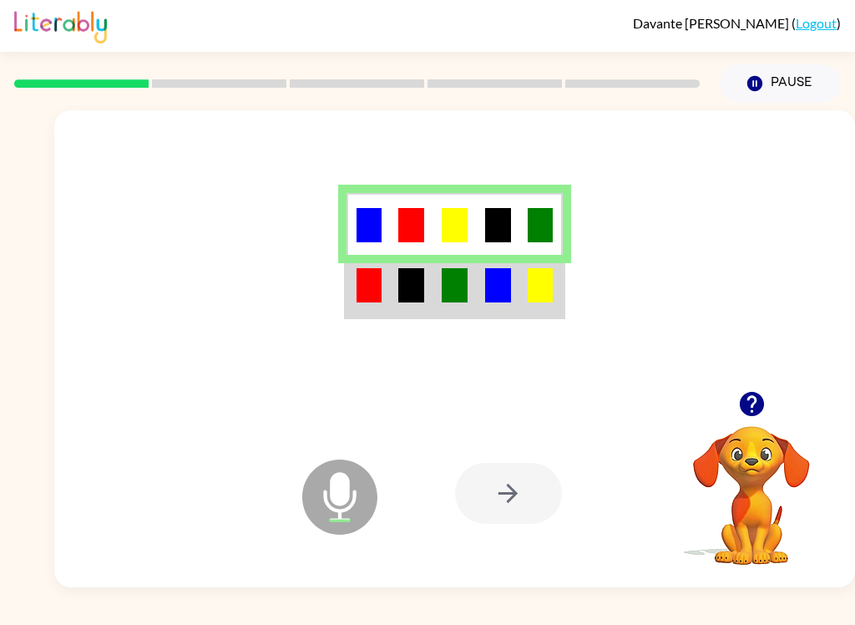
click at [515, 522] on div at bounding box center [508, 493] width 107 height 61
click at [459, 467] on div at bounding box center [508, 493] width 107 height 61
click at [439, 355] on div at bounding box center [454, 250] width 801 height 281
click at [429, 302] on td at bounding box center [411, 286] width 43 height 63
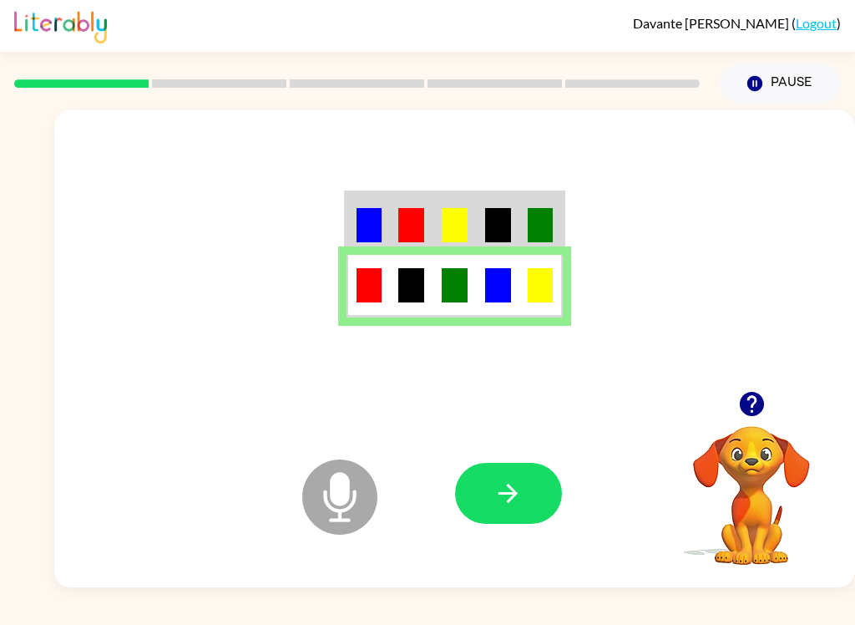
click at [498, 477] on button "button" at bounding box center [508, 493] width 107 height 61
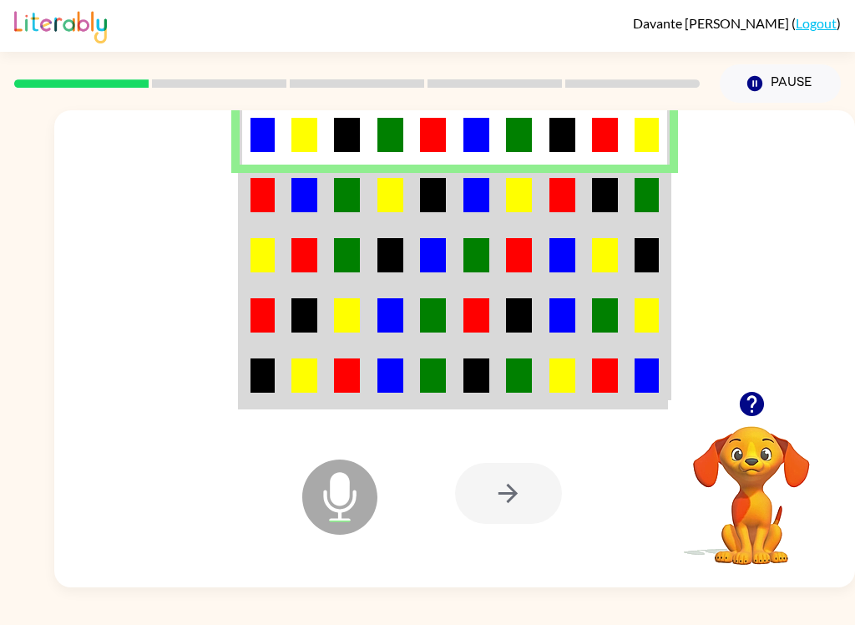
click at [280, 192] on td at bounding box center [261, 195] width 43 height 60
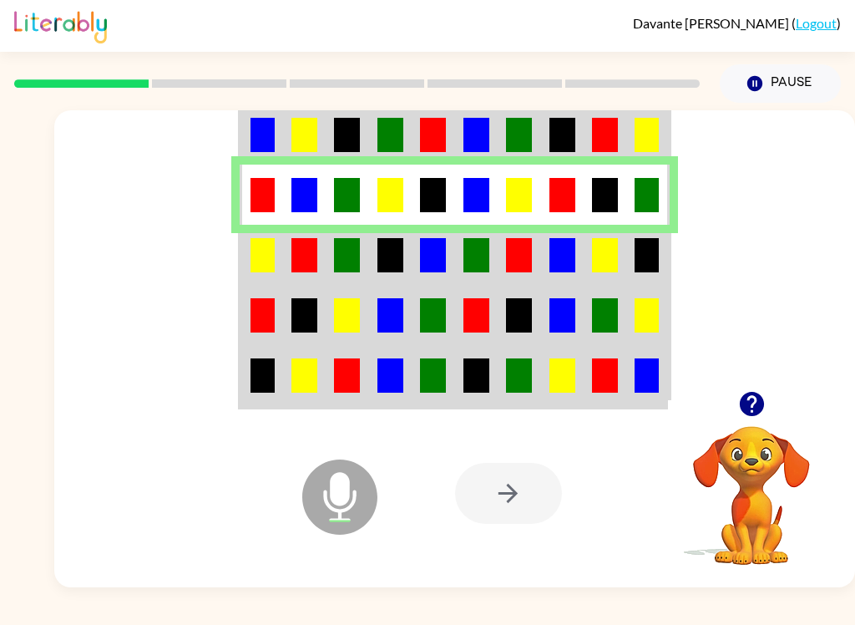
click at [294, 275] on td at bounding box center [304, 255] width 43 height 60
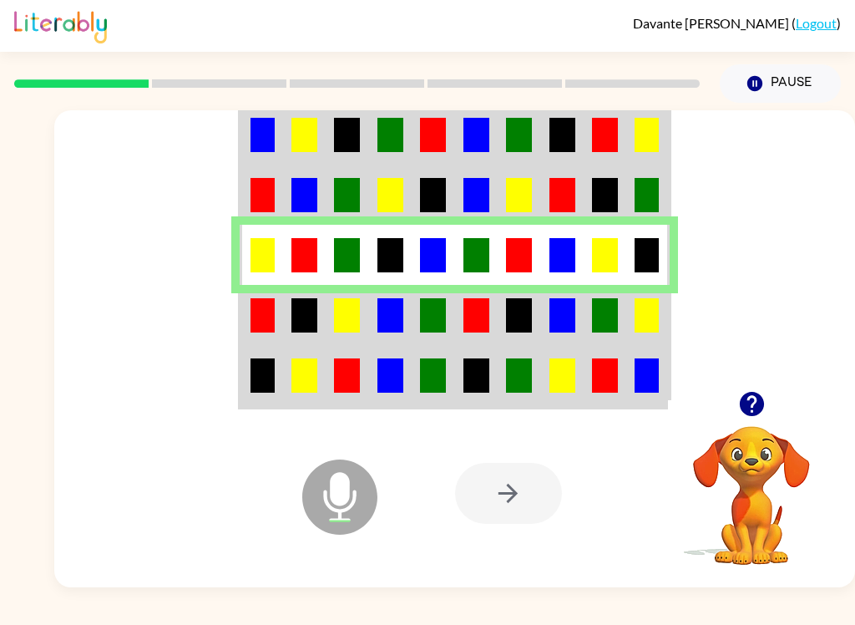
click at [280, 342] on td at bounding box center [261, 315] width 43 height 60
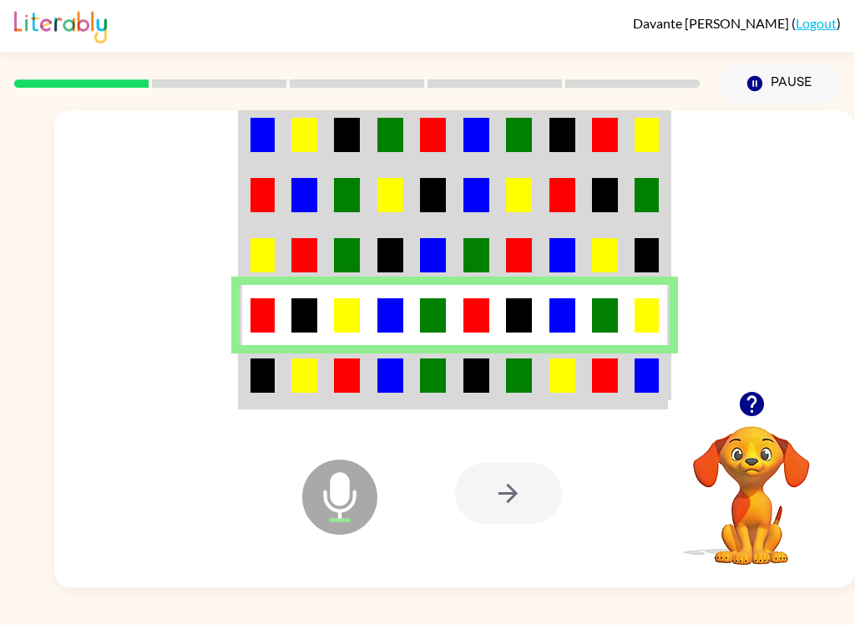
click at [248, 371] on td at bounding box center [261, 376] width 43 height 63
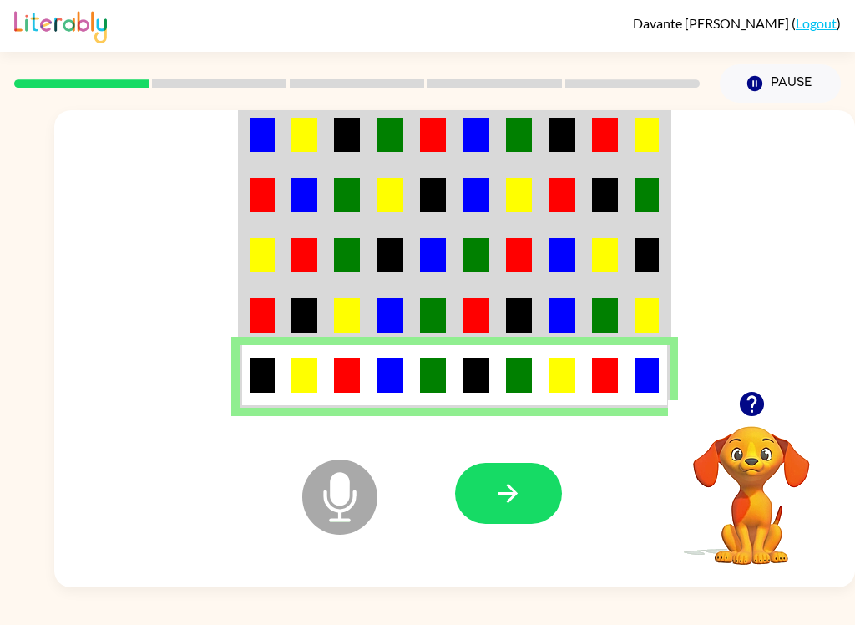
click at [500, 512] on button "button" at bounding box center [508, 493] width 107 height 61
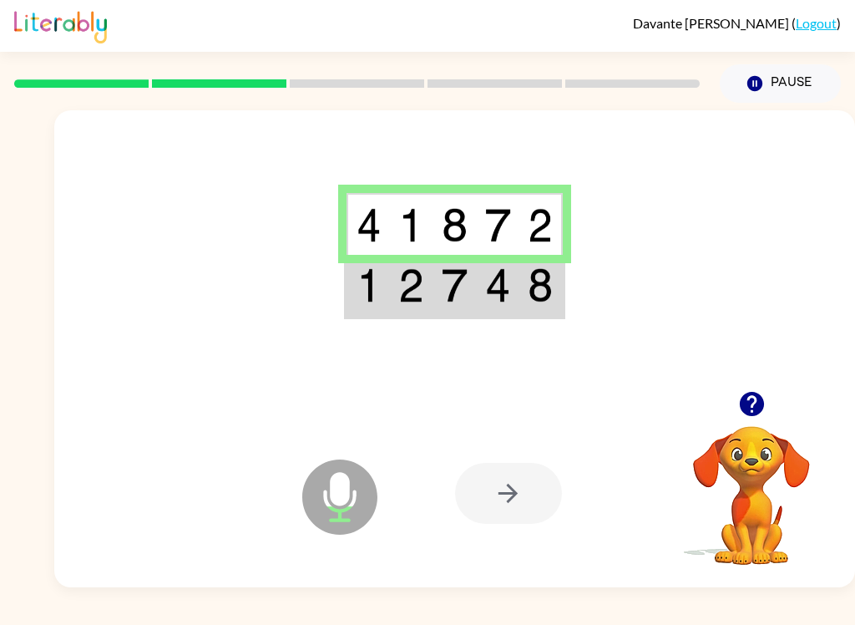
click at [354, 292] on td at bounding box center [368, 286] width 43 height 63
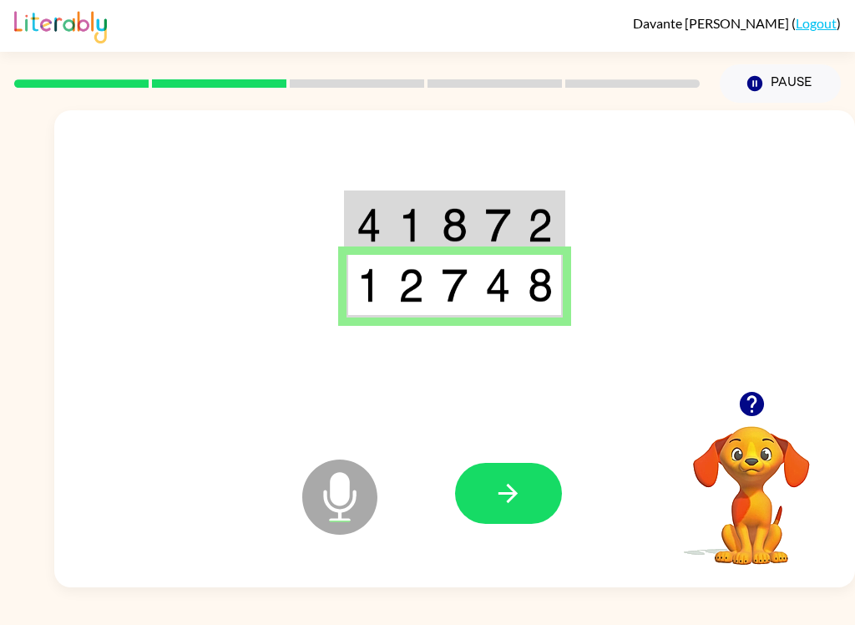
click at [501, 502] on icon "button" at bounding box center [508, 493] width 29 height 29
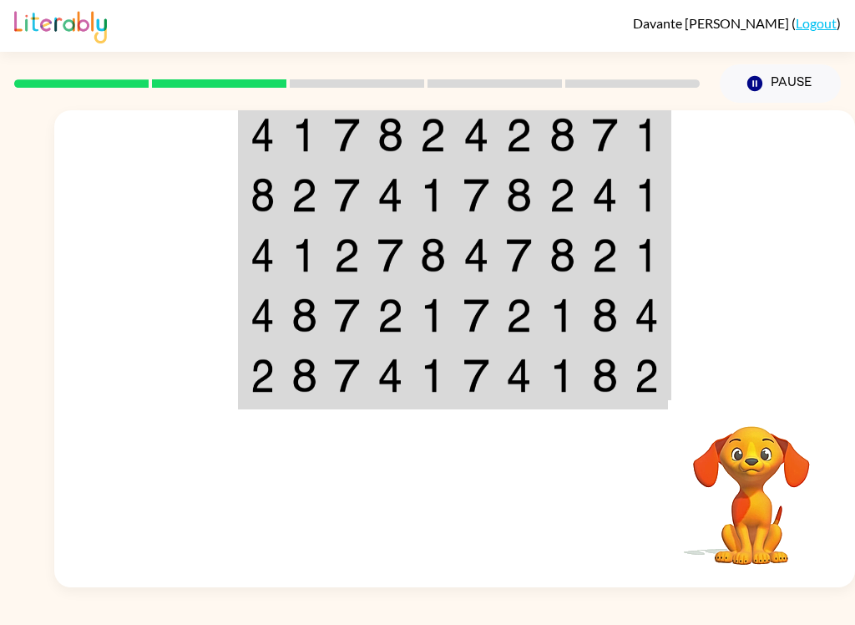
click at [816, 30] on link "Logout" at bounding box center [816, 23] width 41 height 16
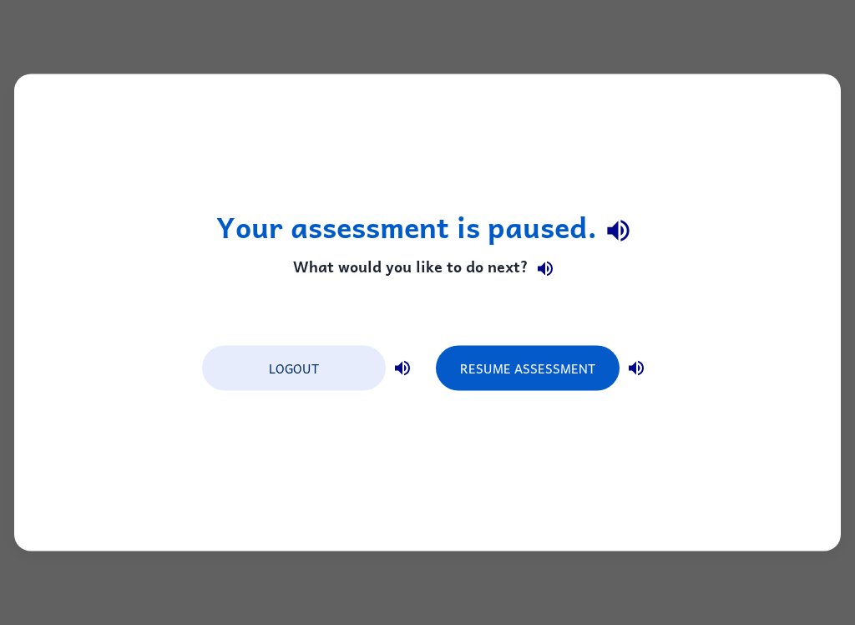
click at [521, 378] on button "Resume Assessment" at bounding box center [528, 368] width 184 height 45
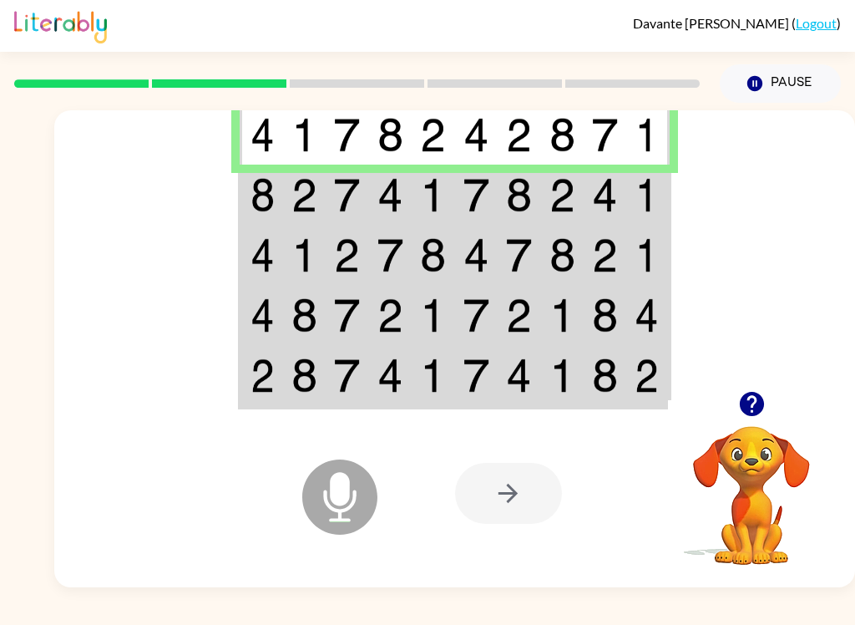
click at [271, 197] on img at bounding box center [263, 195] width 24 height 34
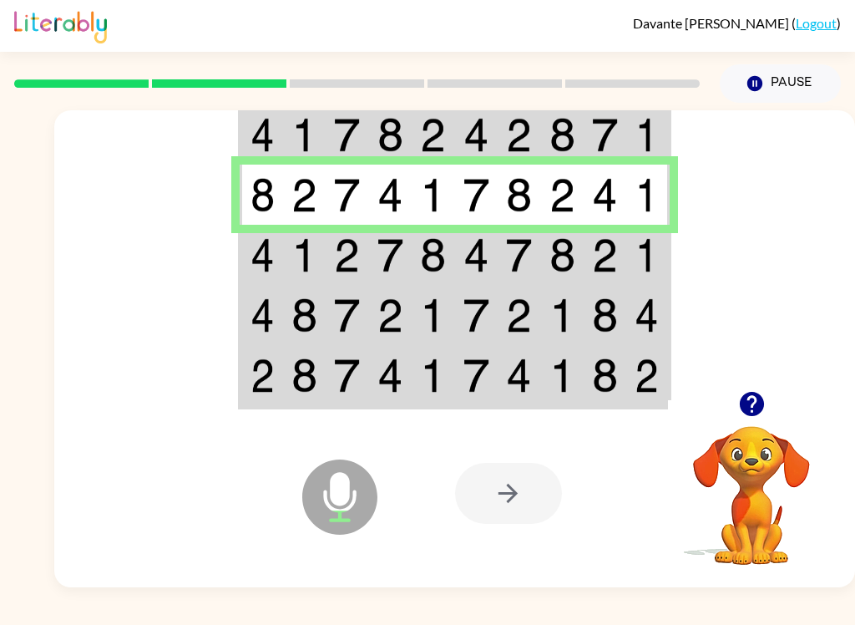
click at [302, 267] on img at bounding box center [305, 255] width 26 height 34
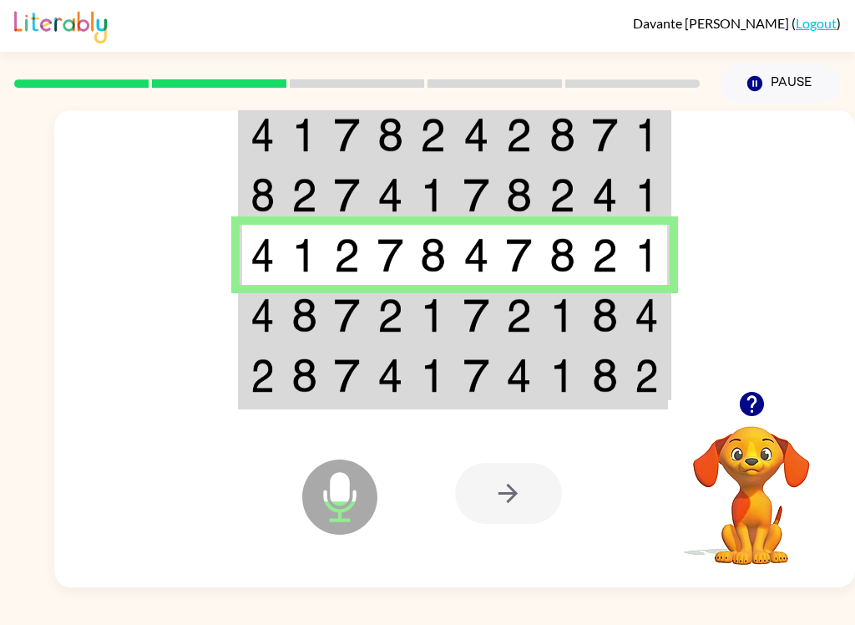
click at [305, 311] on img at bounding box center [305, 315] width 26 height 34
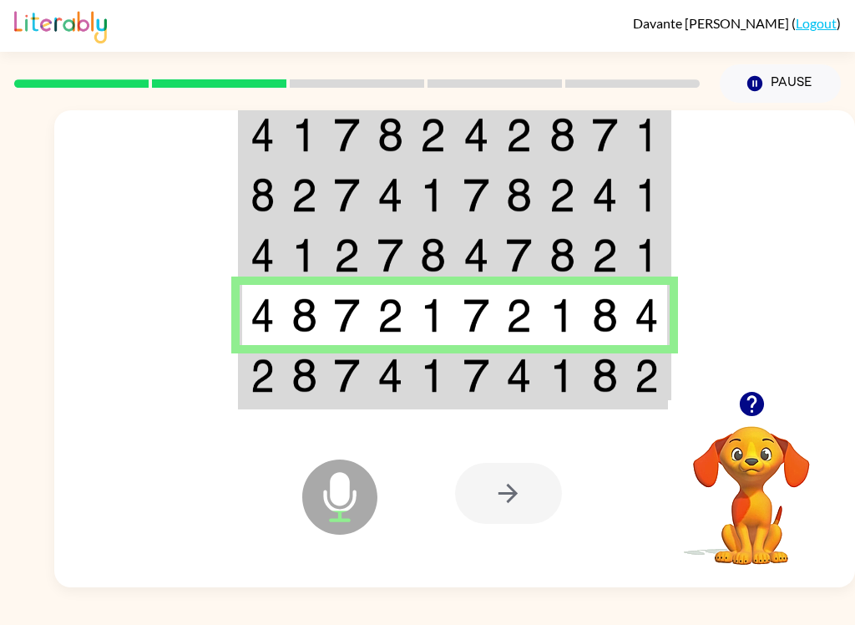
click at [313, 377] on img at bounding box center [305, 375] width 26 height 34
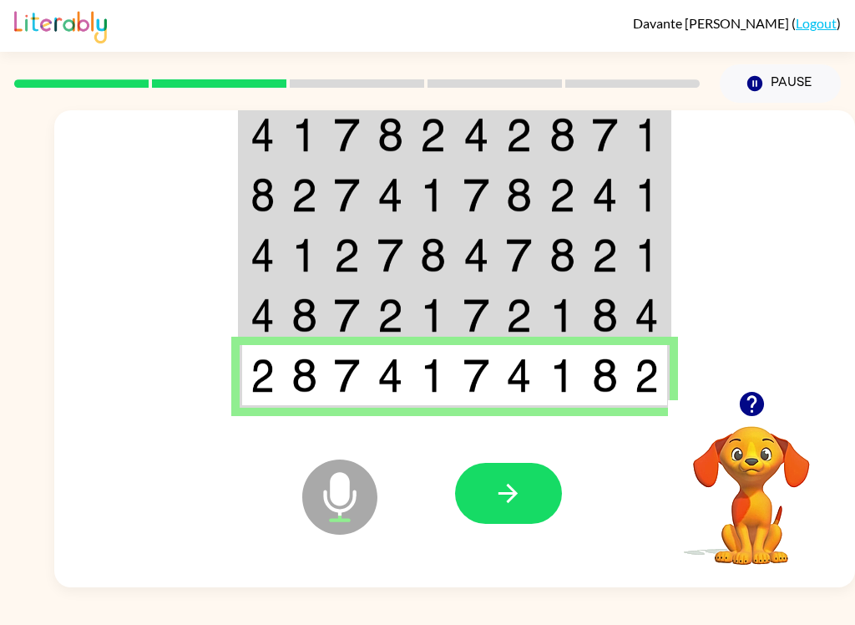
click at [505, 520] on button "button" at bounding box center [508, 493] width 107 height 61
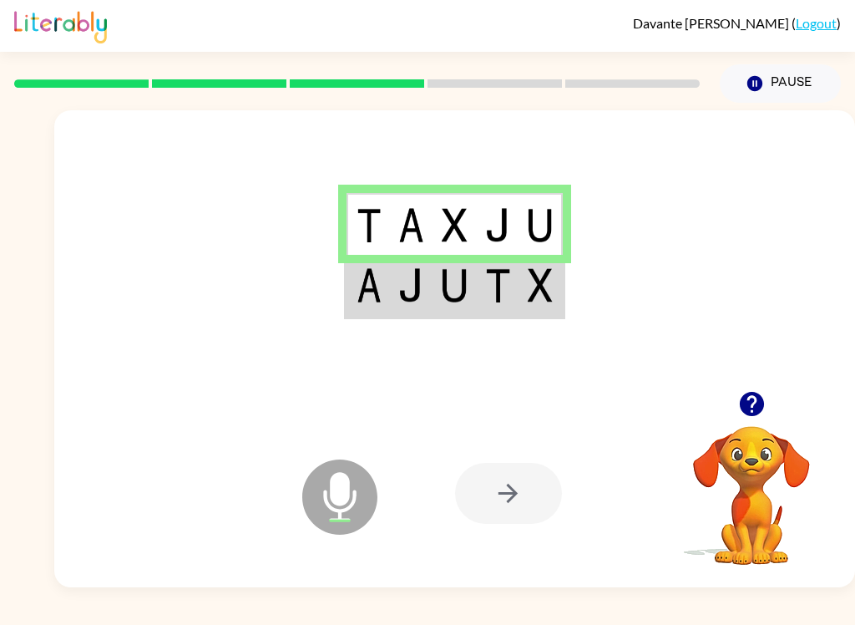
click at [459, 280] on img at bounding box center [455, 285] width 26 height 34
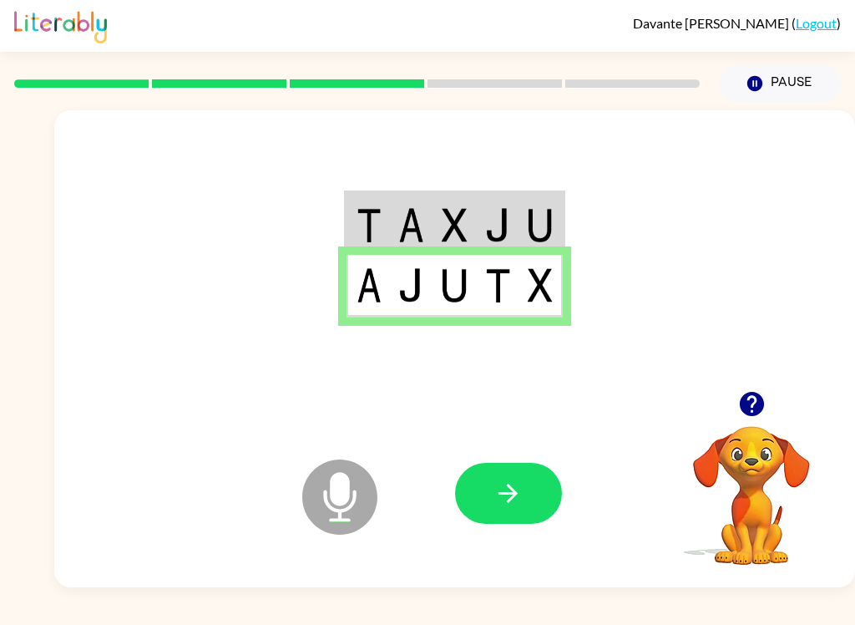
click at [534, 499] on button "button" at bounding box center [508, 493] width 107 height 61
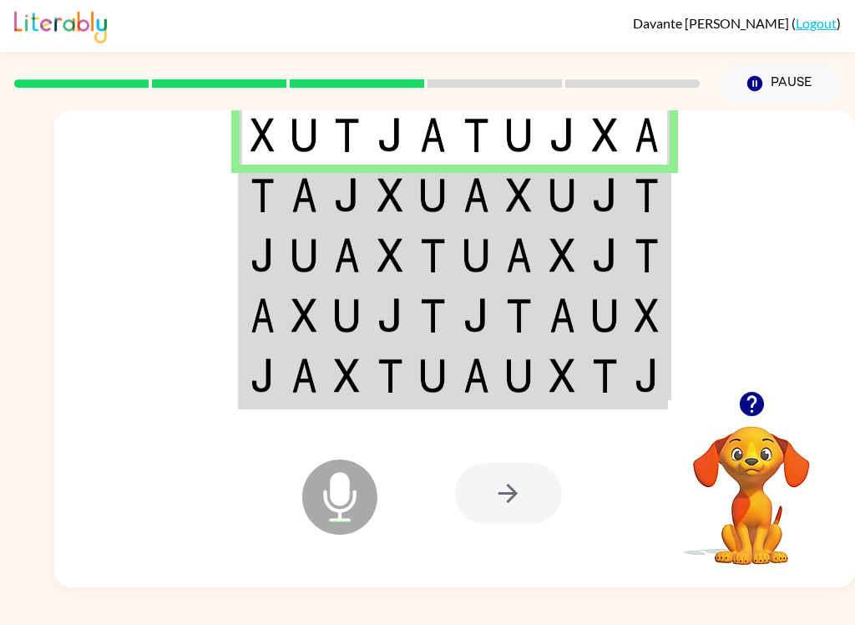
click at [271, 181] on img at bounding box center [263, 195] width 24 height 34
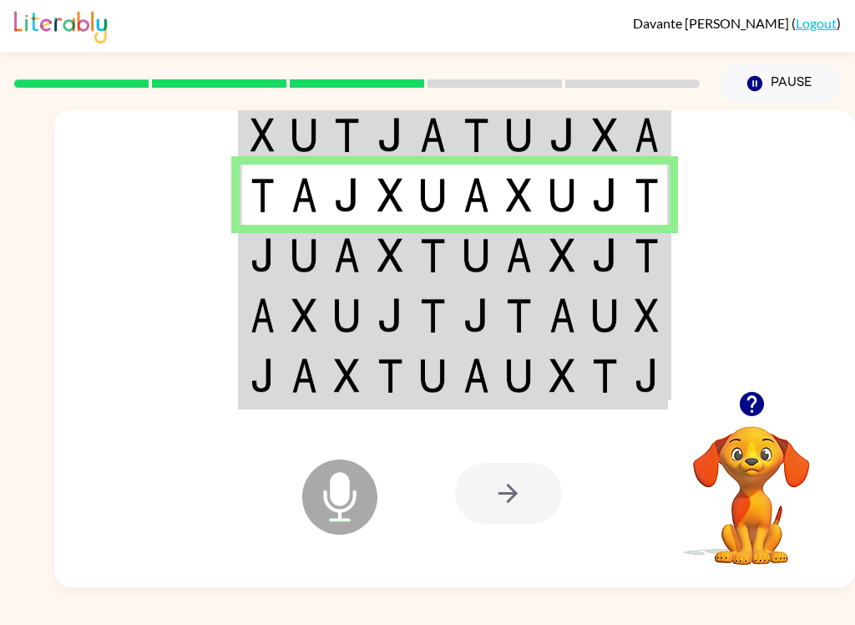
click at [263, 260] on img at bounding box center [263, 255] width 24 height 34
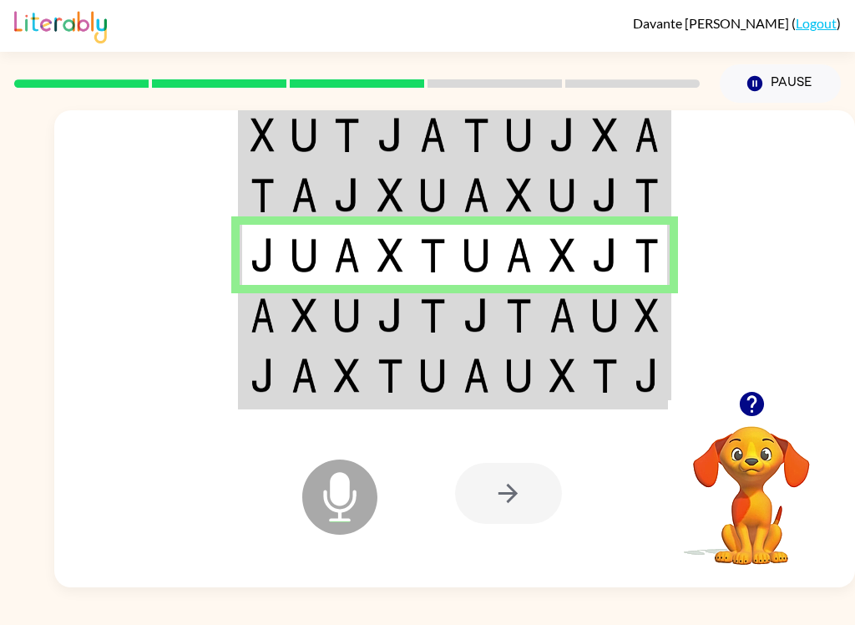
click at [272, 316] on img at bounding box center [263, 315] width 24 height 34
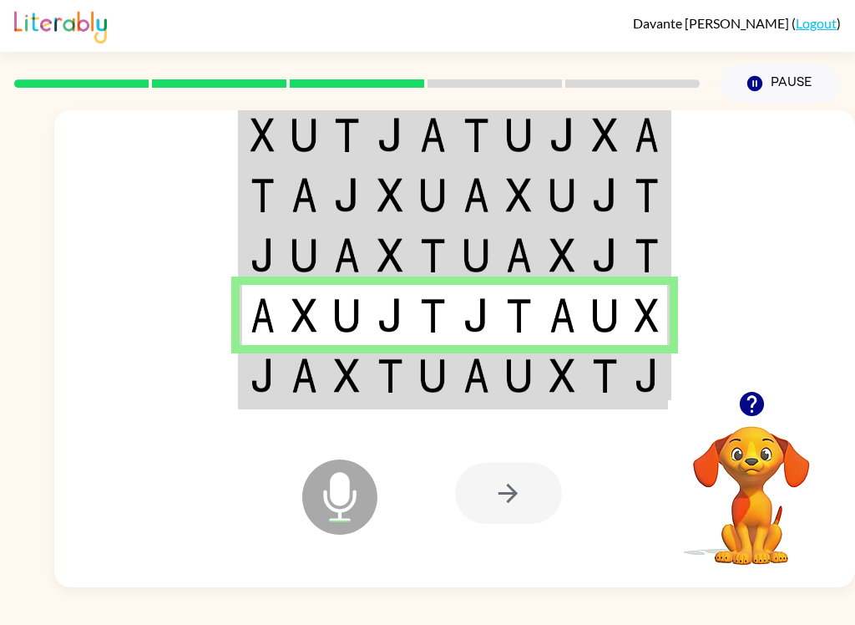
click at [261, 363] on img at bounding box center [263, 375] width 24 height 34
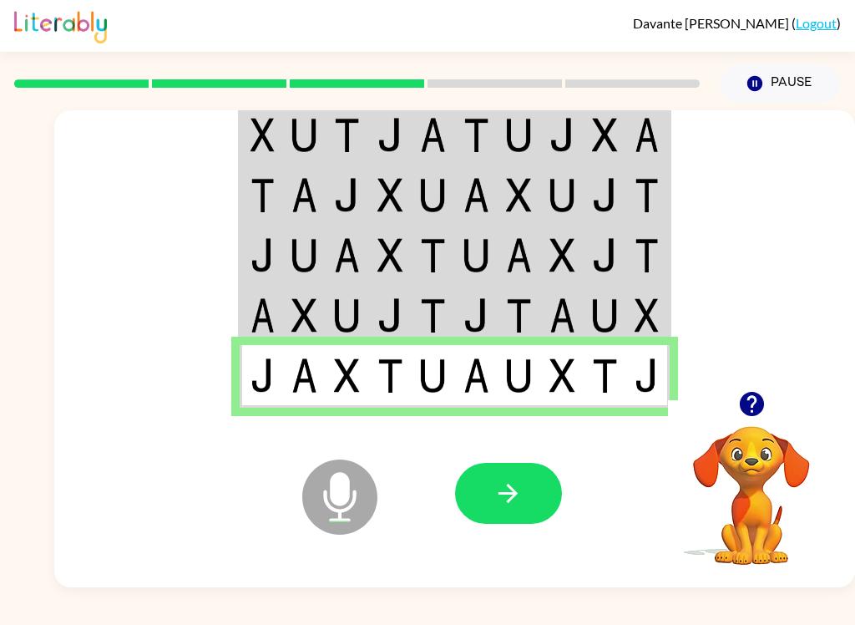
click at [517, 495] on icon "button" at bounding box center [508, 493] width 19 height 19
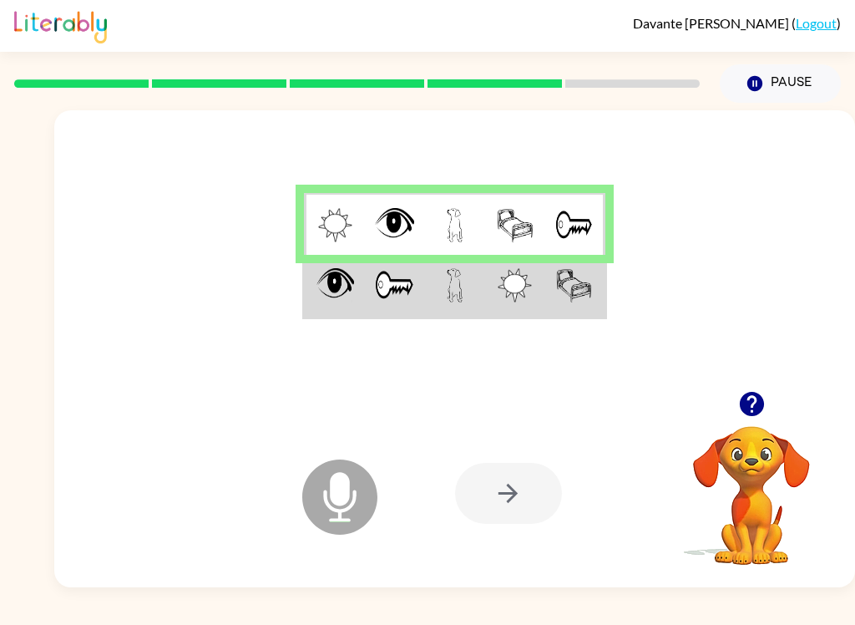
click at [331, 287] on img at bounding box center [336, 285] width 38 height 34
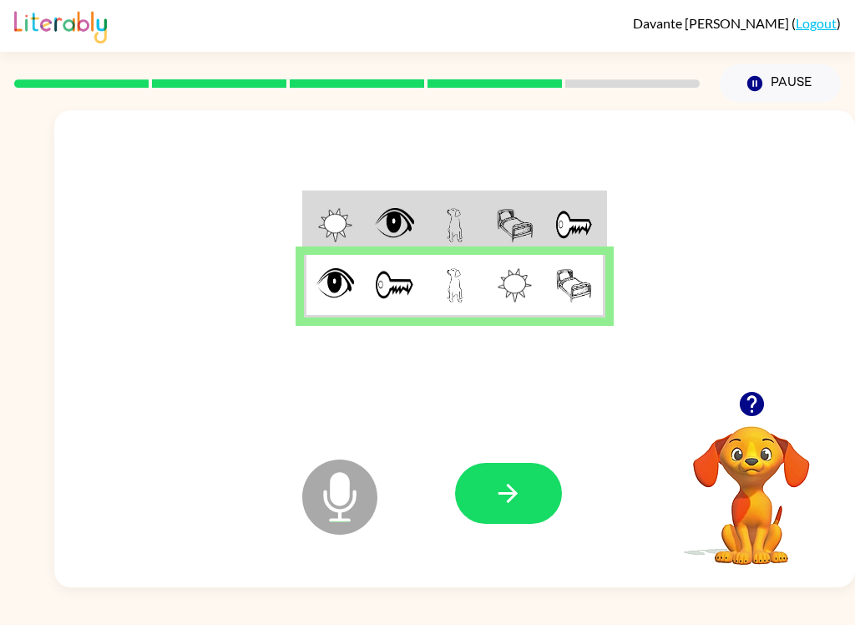
click at [479, 490] on button "button" at bounding box center [508, 493] width 107 height 61
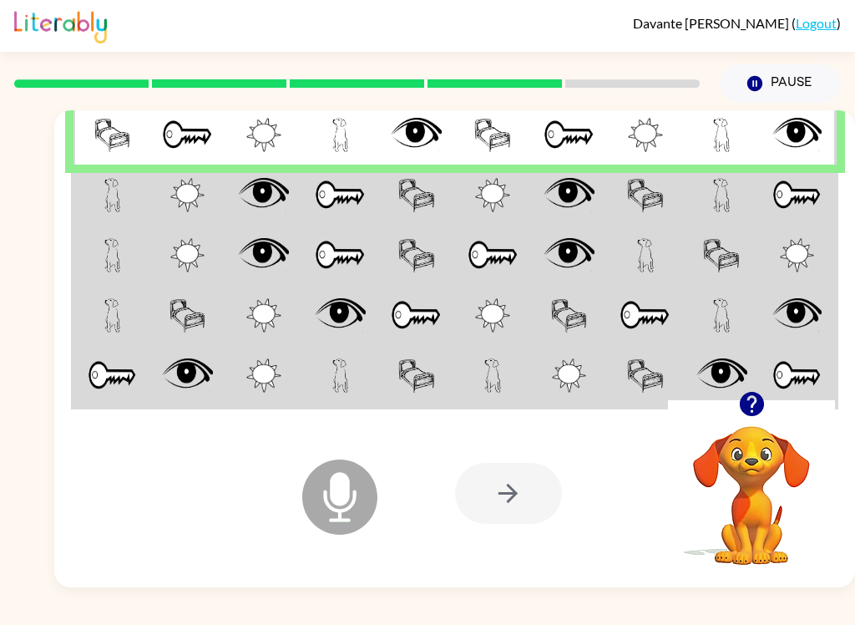
click at [103, 208] on td at bounding box center [112, 195] width 76 height 60
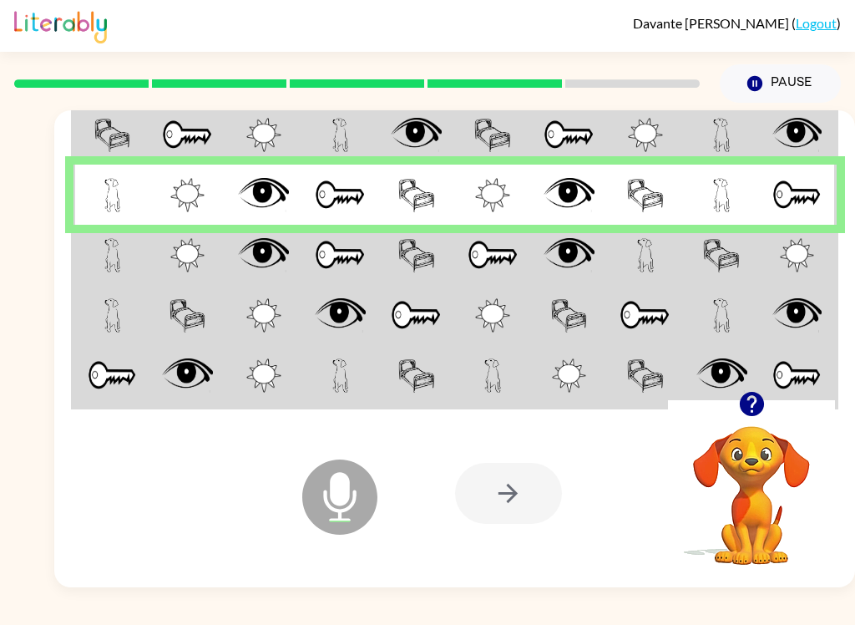
click at [141, 263] on td at bounding box center [112, 255] width 76 height 60
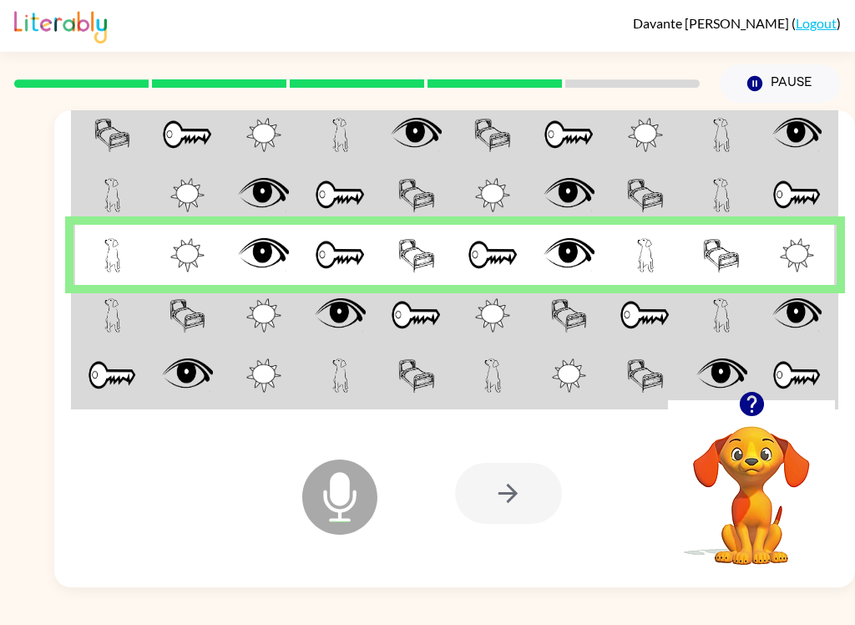
click at [135, 333] on td at bounding box center [112, 315] width 76 height 60
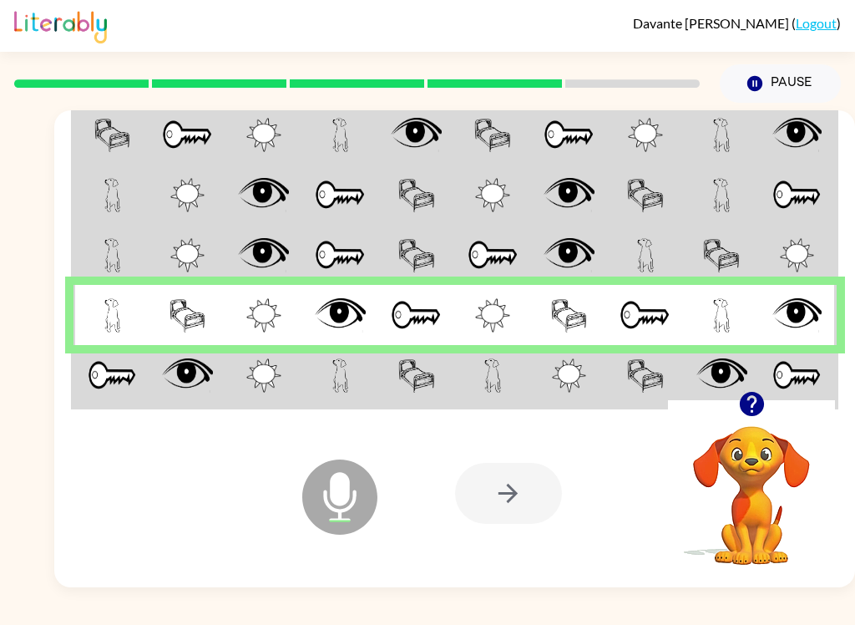
click at [134, 377] on img at bounding box center [112, 375] width 49 height 34
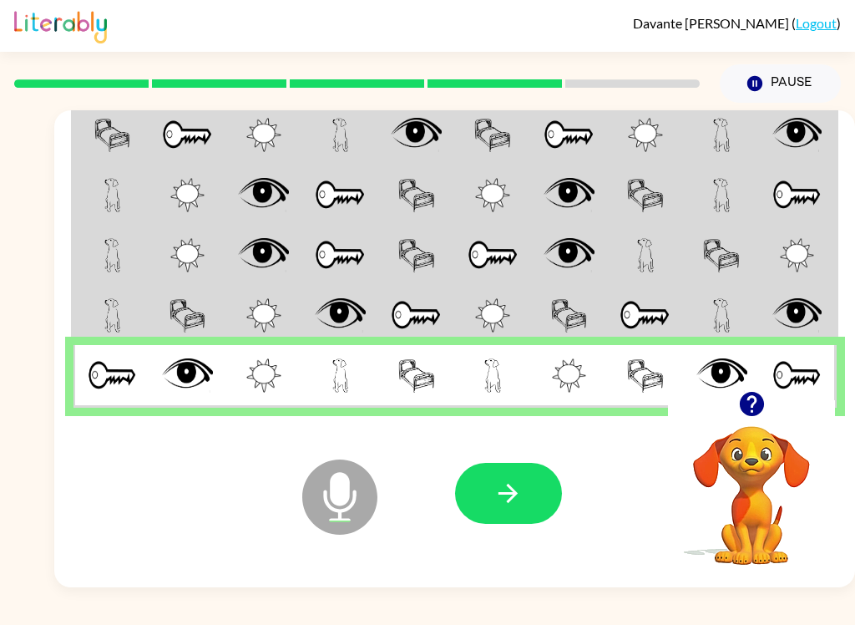
click at [492, 487] on button "button" at bounding box center [508, 493] width 107 height 61
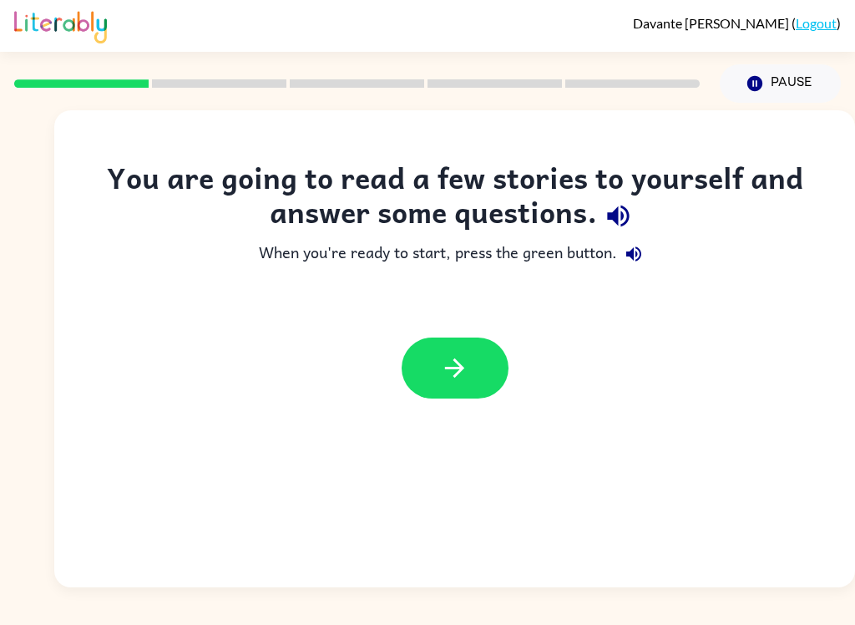
click at [474, 346] on button "button" at bounding box center [455, 367] width 107 height 61
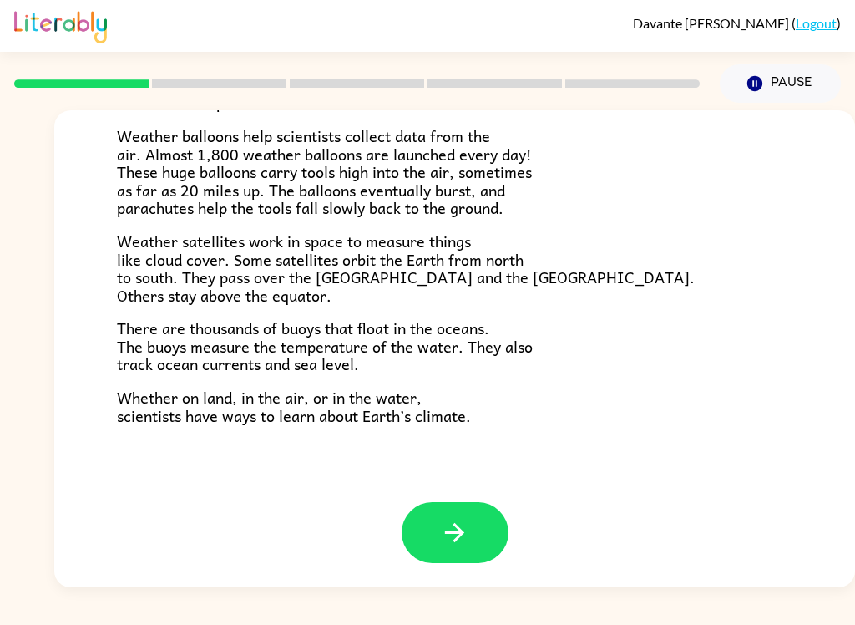
scroll to position [452, 0]
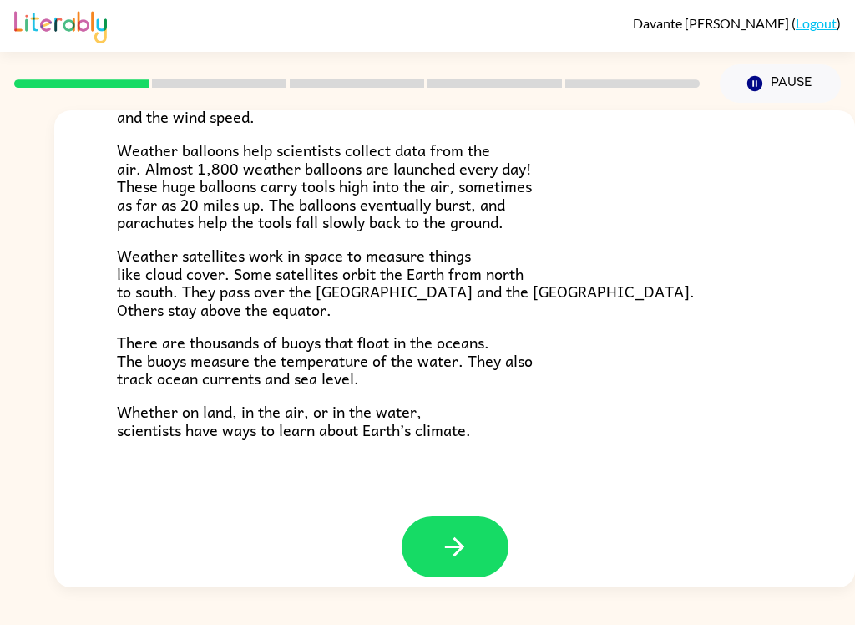
click at [448, 516] on button "button" at bounding box center [455, 546] width 107 height 61
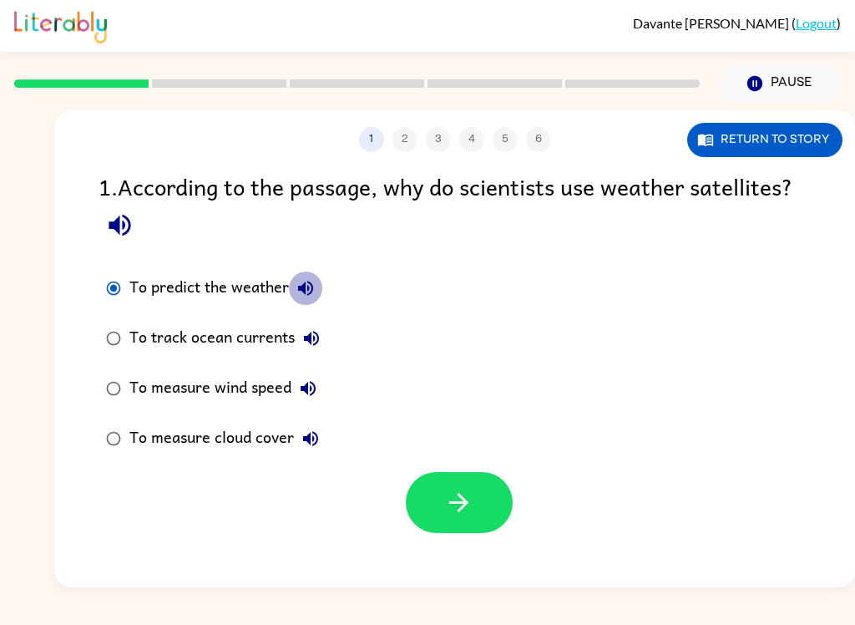
click at [310, 279] on button "To predict the weather" at bounding box center [305, 287] width 33 height 33
click at [463, 515] on icon "button" at bounding box center [458, 502] width 29 height 29
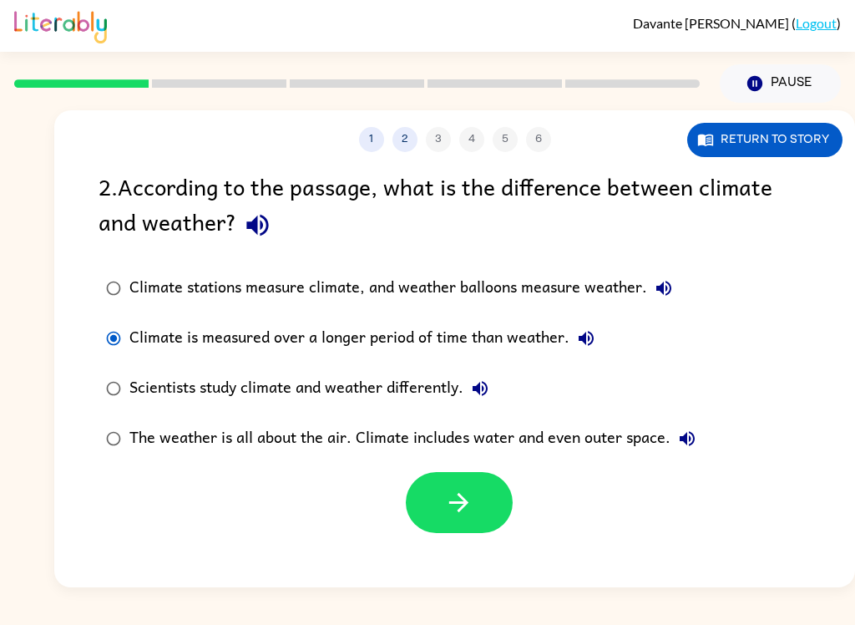
click at [474, 498] on button "button" at bounding box center [459, 502] width 107 height 61
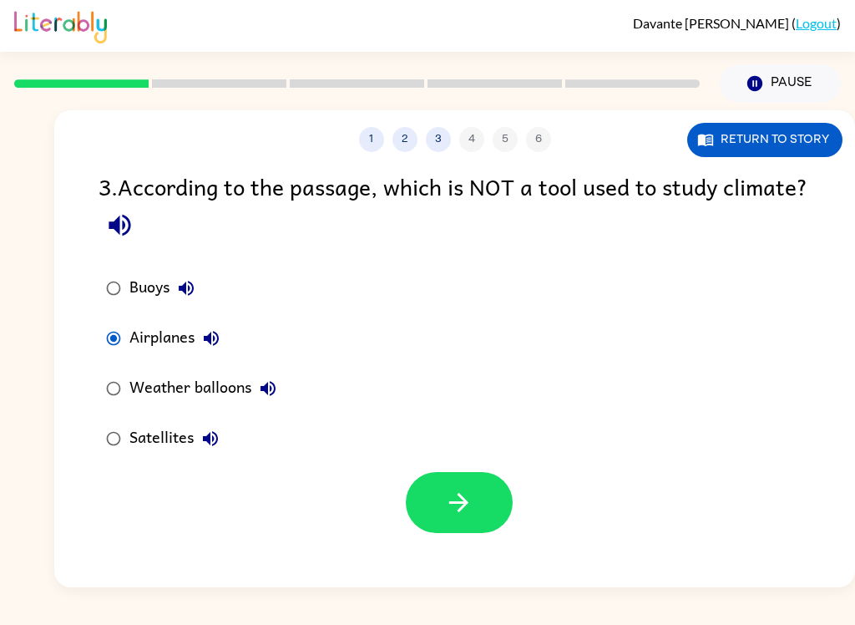
click at [474, 510] on button "button" at bounding box center [459, 502] width 107 height 61
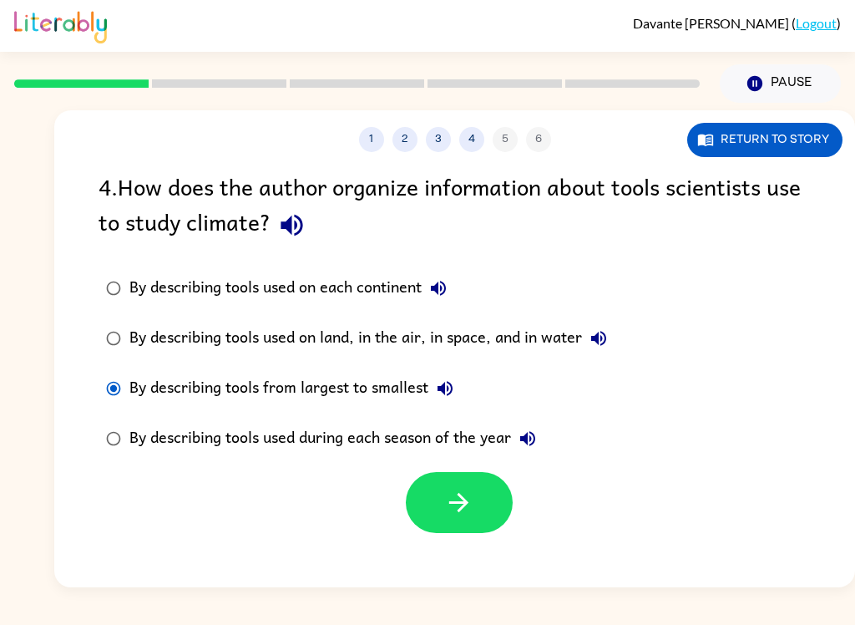
click at [434, 490] on button "button" at bounding box center [459, 502] width 107 height 61
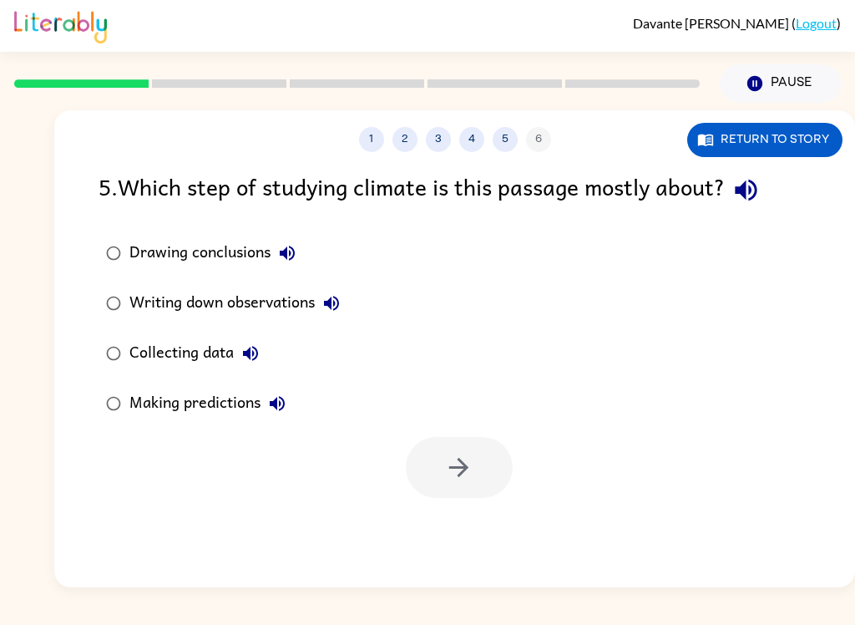
click at [127, 392] on label "Making predictions" at bounding box center [222, 403] width 267 height 50
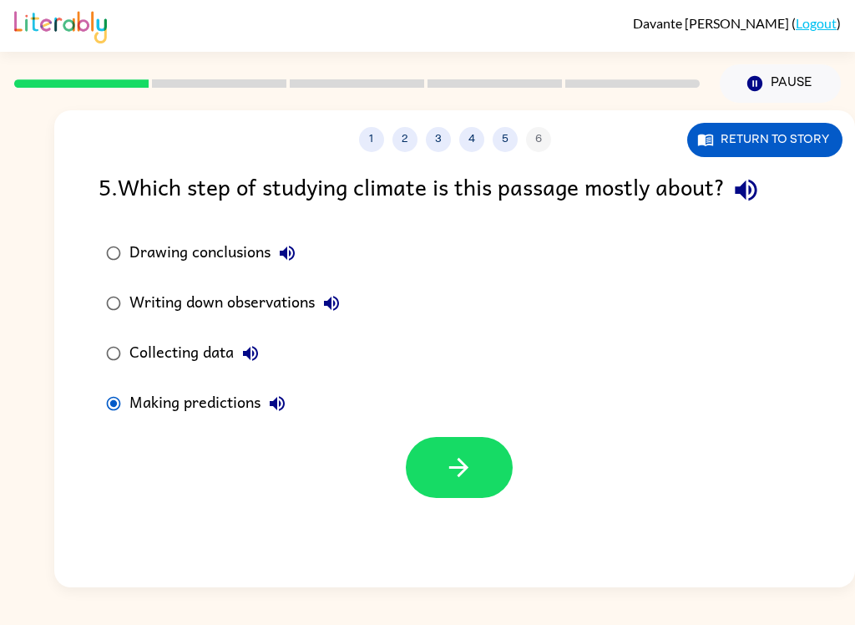
click at [446, 452] on button "button" at bounding box center [459, 467] width 107 height 61
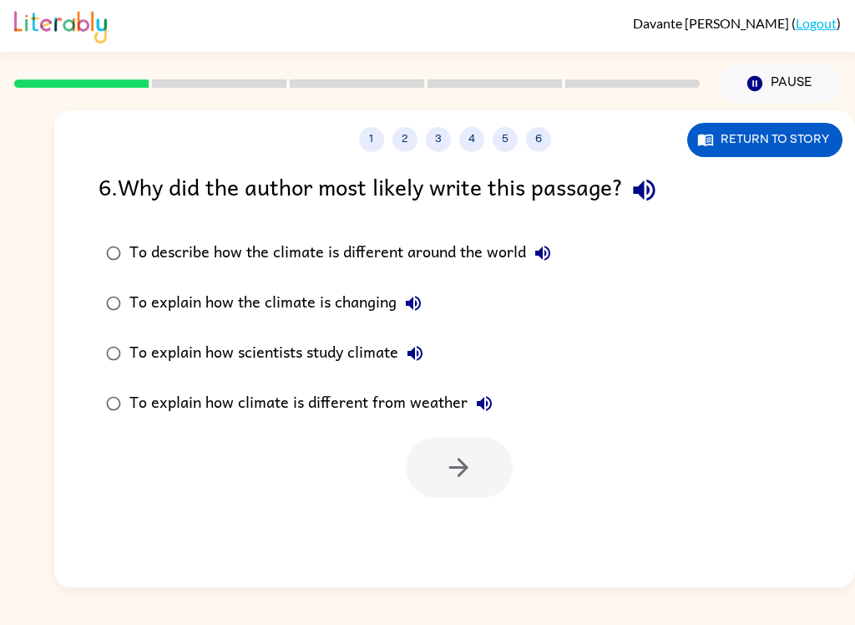
click at [155, 348] on div "To explain how scientists study climate" at bounding box center [280, 353] width 302 height 33
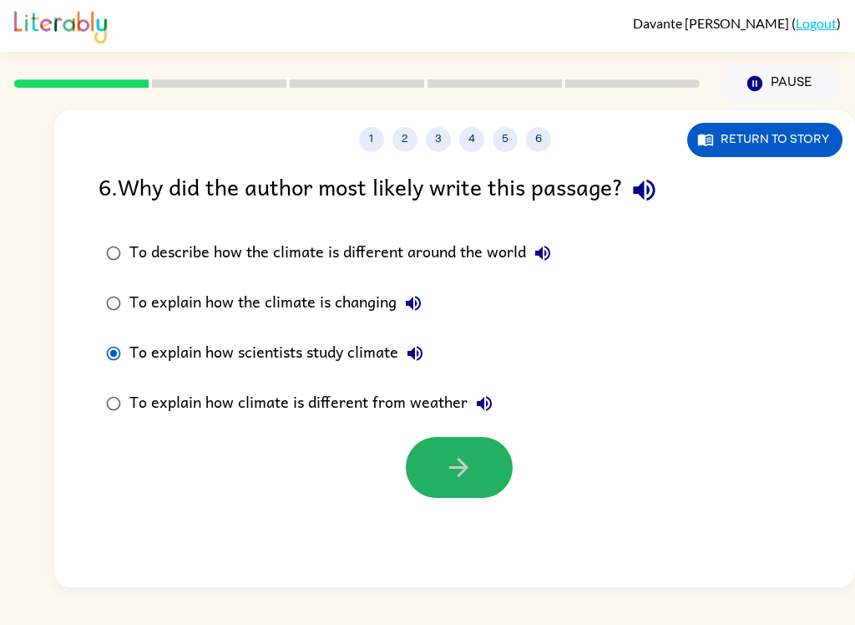
click at [463, 453] on button "button" at bounding box center [459, 467] width 107 height 61
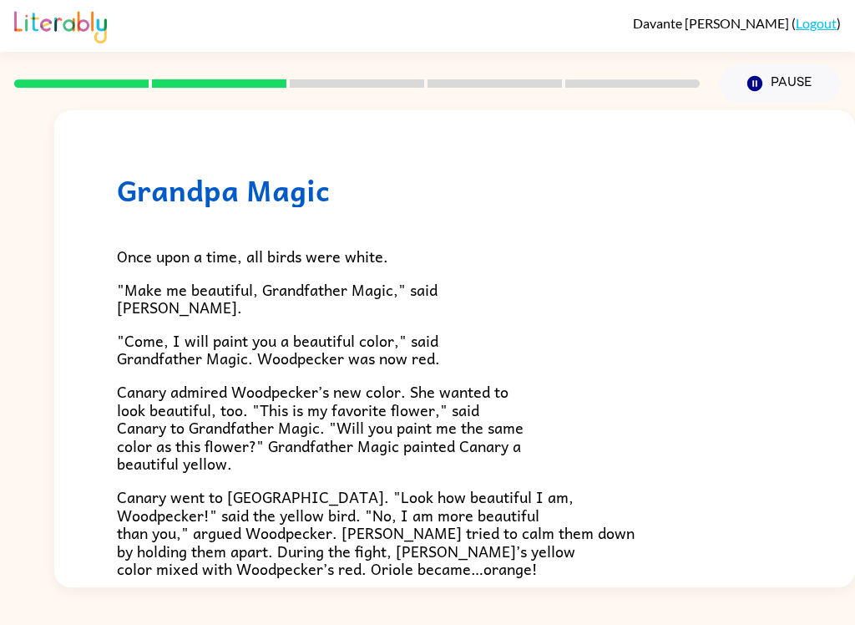
click at [262, 267] on span "Once upon a time, all birds were white." at bounding box center [252, 256] width 271 height 24
click at [203, 291] on span ""Make me beautiful, Grandfather Magic," said Woodpecker." at bounding box center [277, 298] width 321 height 43
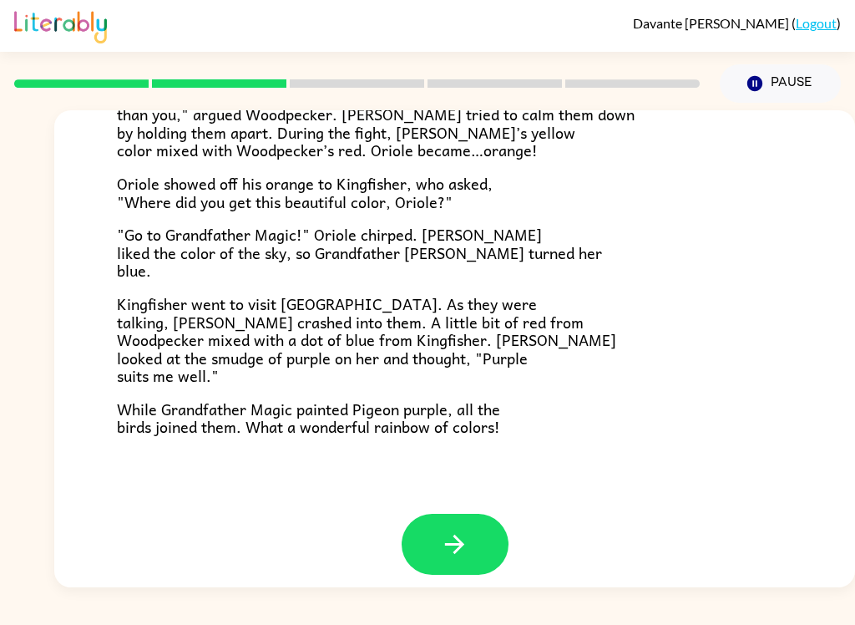
scroll to position [417, 0]
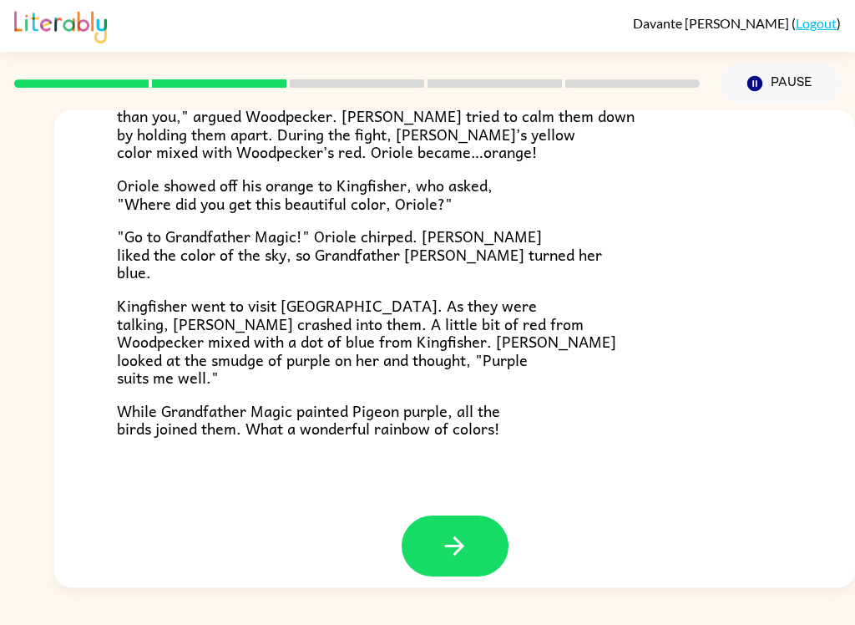
click at [446, 560] on button "button" at bounding box center [455, 545] width 107 height 61
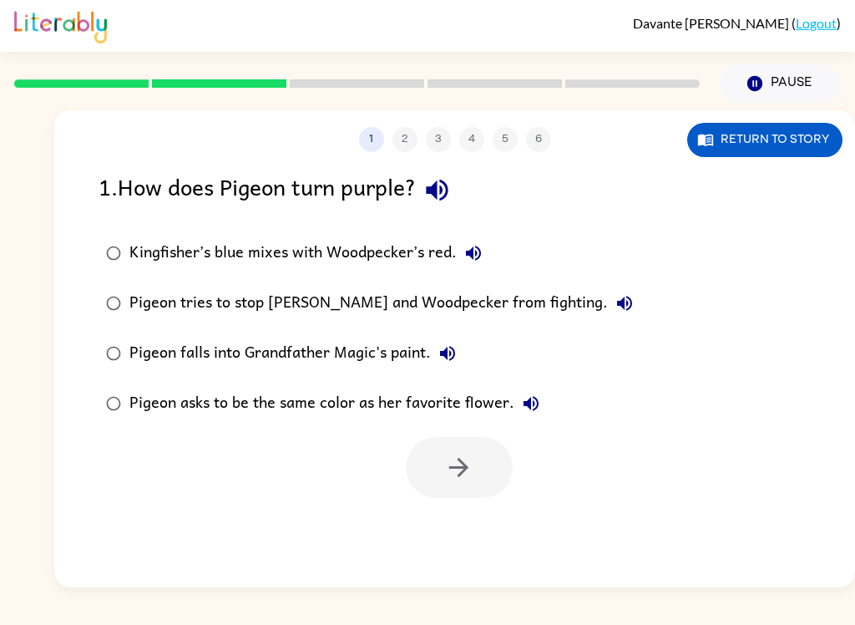
click at [200, 282] on label "Pigeon tries to stop Canary and Woodpecker from fighting." at bounding box center [369, 303] width 561 height 50
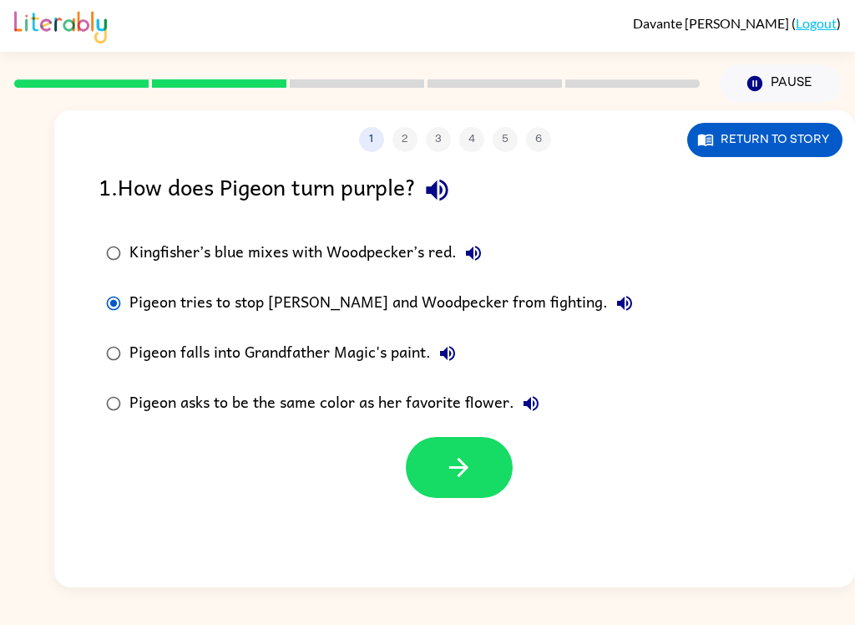
click at [445, 459] on icon "button" at bounding box center [458, 467] width 29 height 29
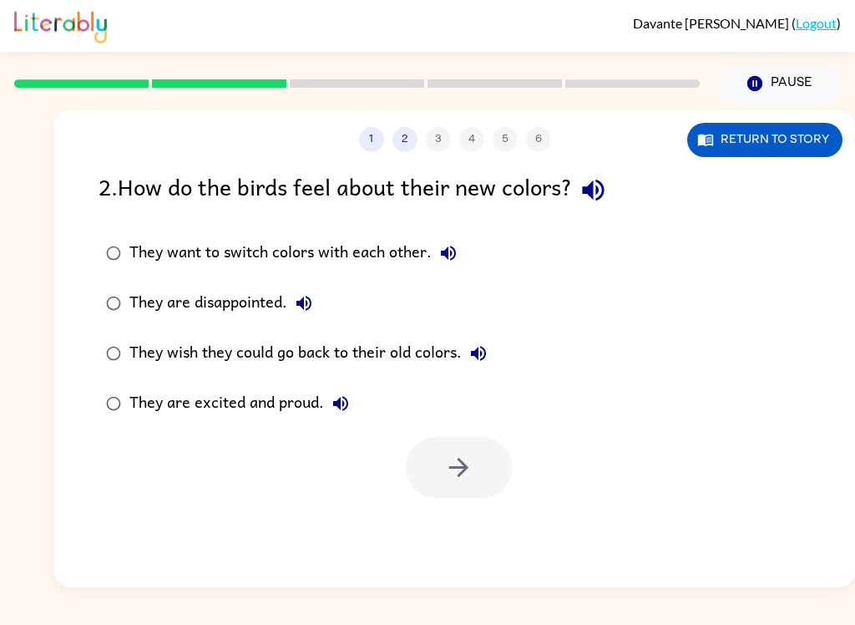
click at [178, 293] on div "They are disappointed." at bounding box center [224, 303] width 191 height 33
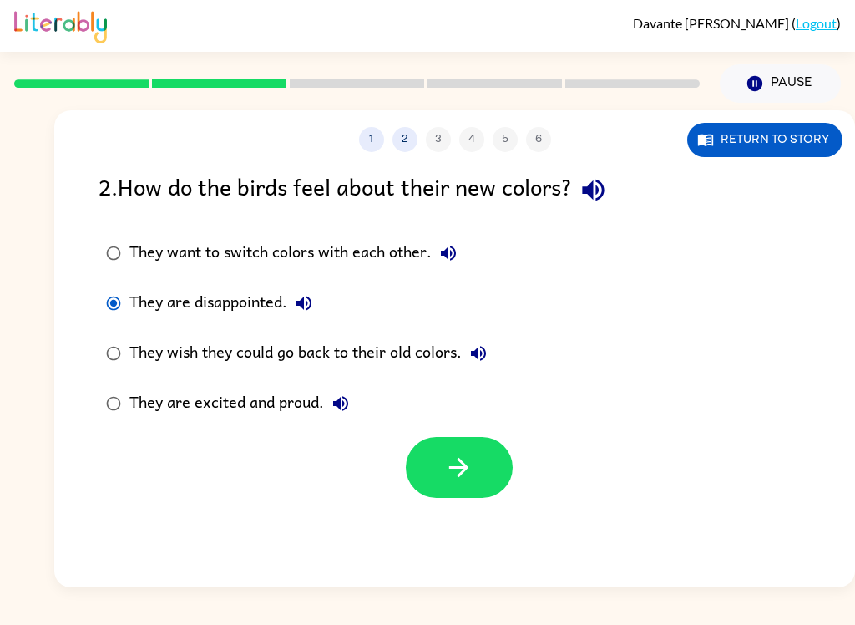
click at [429, 457] on button "button" at bounding box center [459, 467] width 107 height 61
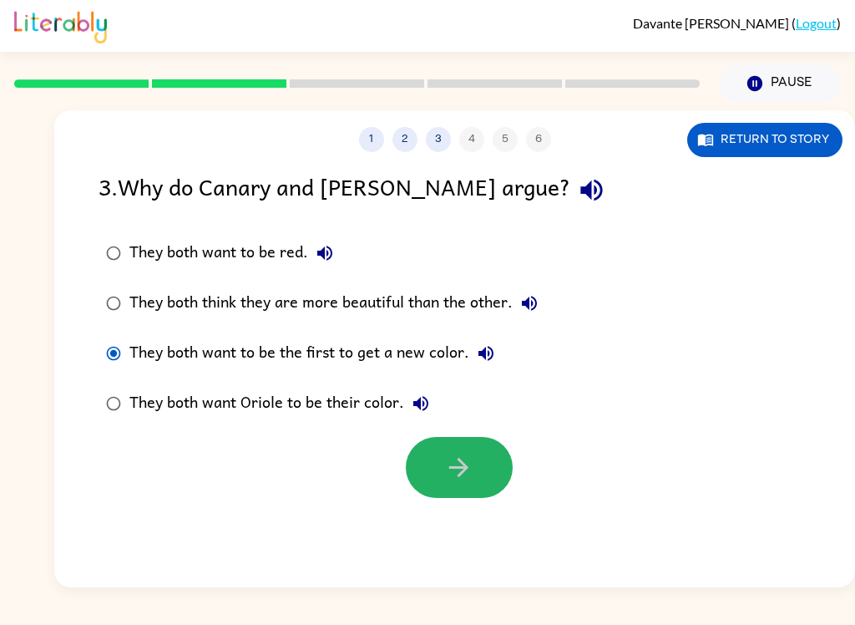
click at [424, 456] on button "button" at bounding box center [459, 467] width 107 height 61
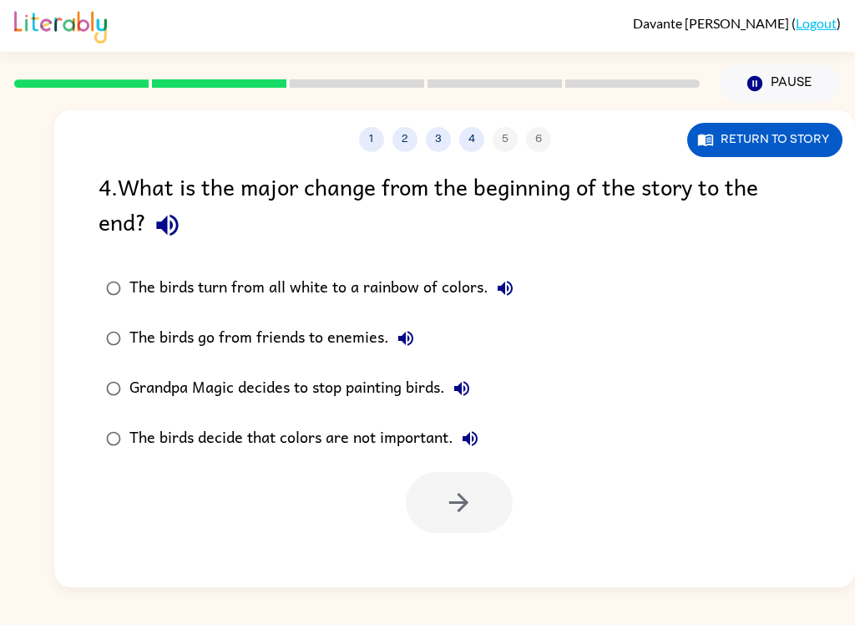
click at [138, 378] on div "Grandpa Magic decides to stop painting birds." at bounding box center [303, 388] width 349 height 33
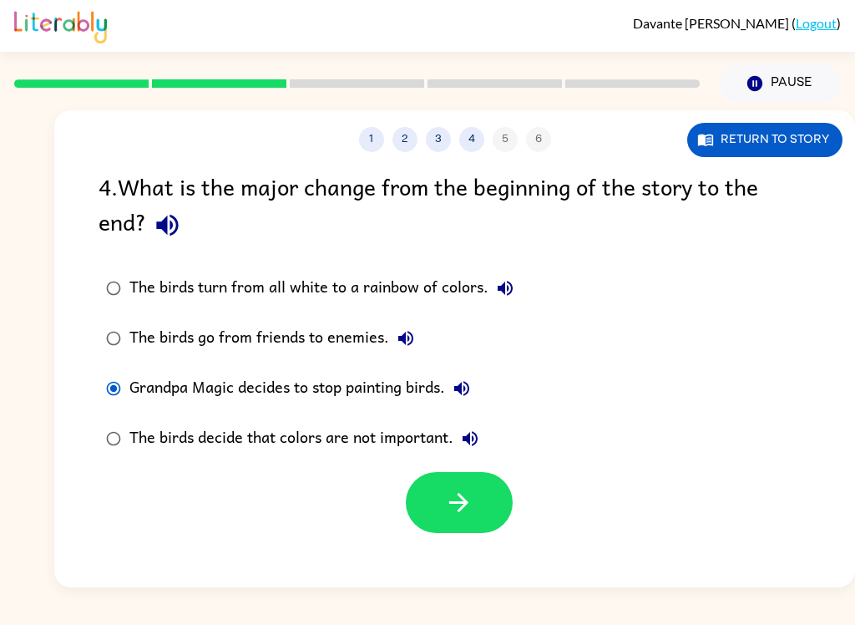
click at [466, 497] on icon "button" at bounding box center [458, 502] width 29 height 29
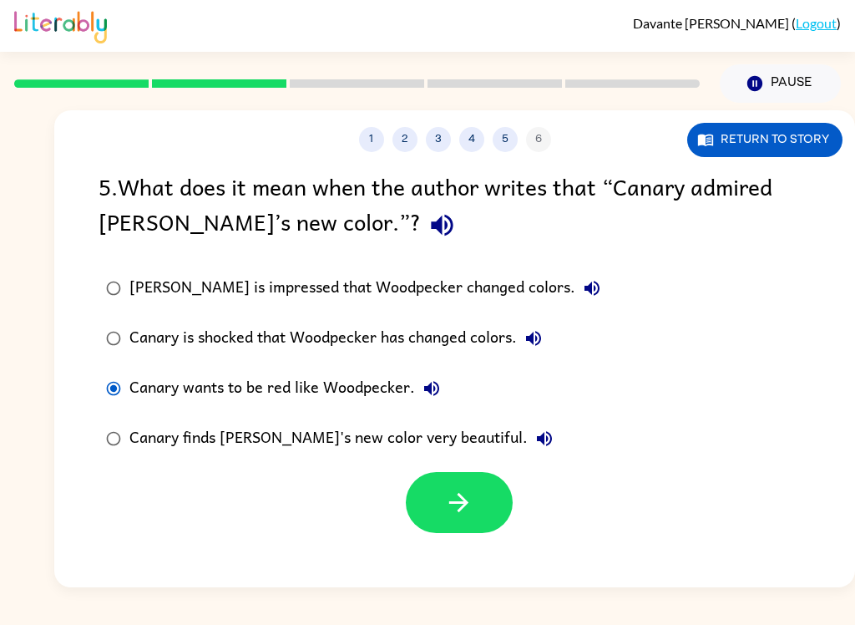
click at [381, 452] on div "Canary finds Woodpecker's new color very beautiful." at bounding box center [345, 438] width 432 height 33
click at [419, 516] on button "button" at bounding box center [459, 502] width 107 height 61
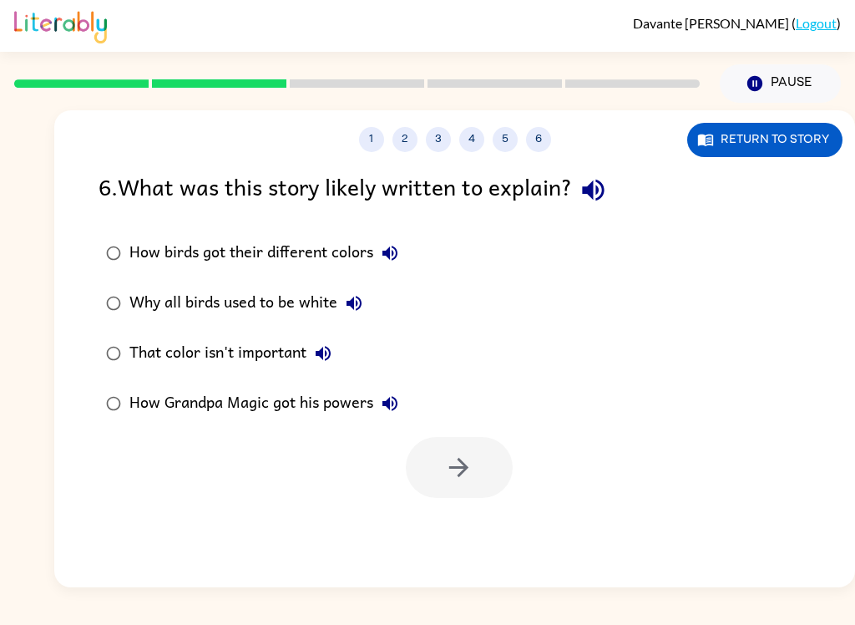
click at [159, 395] on div "How Grandpa Magic got his powers" at bounding box center [267, 403] width 277 height 33
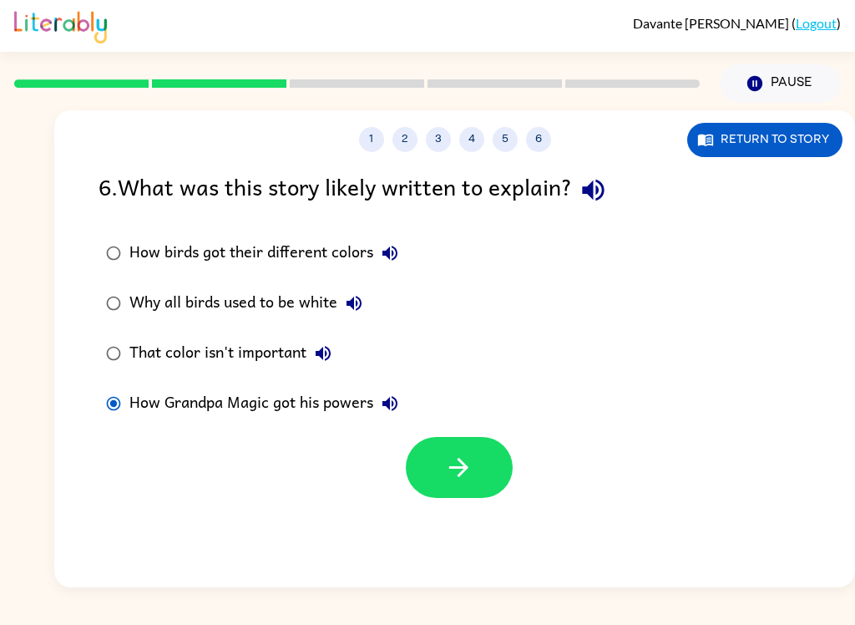
click at [437, 498] on button "button" at bounding box center [459, 467] width 107 height 61
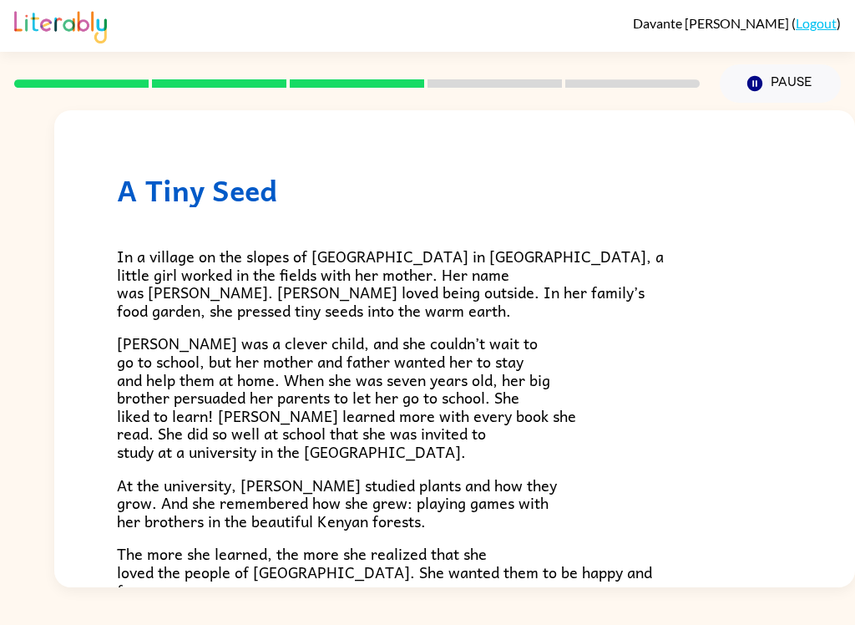
click at [227, 432] on span "Wangari was a clever child, and she couldn’t wait to go to school, but her moth…" at bounding box center [346, 397] width 459 height 133
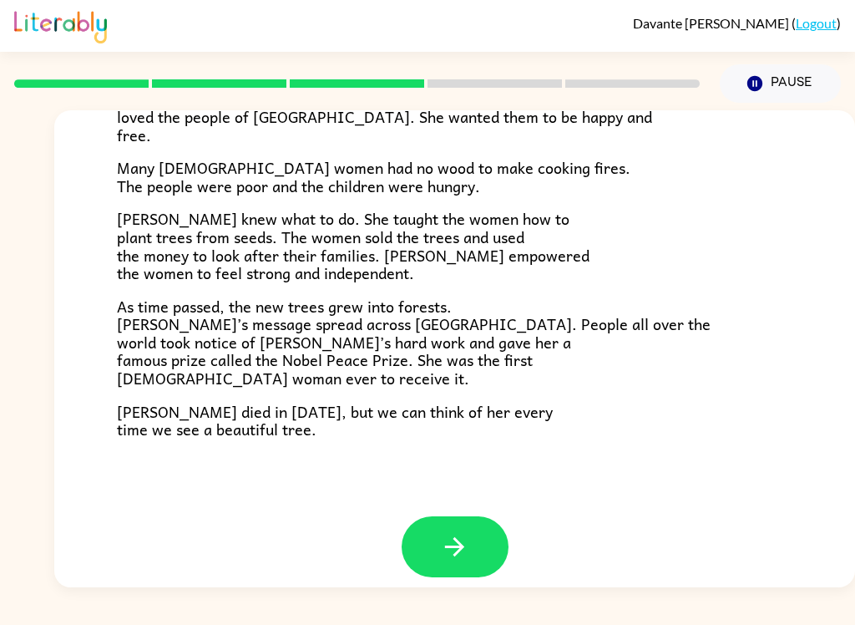
scroll to position [454, 0]
click at [414, 496] on div "A Tiny Seed In a village on the slopes of Mount Kenya in Africa, a little girl …" at bounding box center [454, 86] width 801 height 861
click at [436, 561] on button "button" at bounding box center [455, 547] width 107 height 61
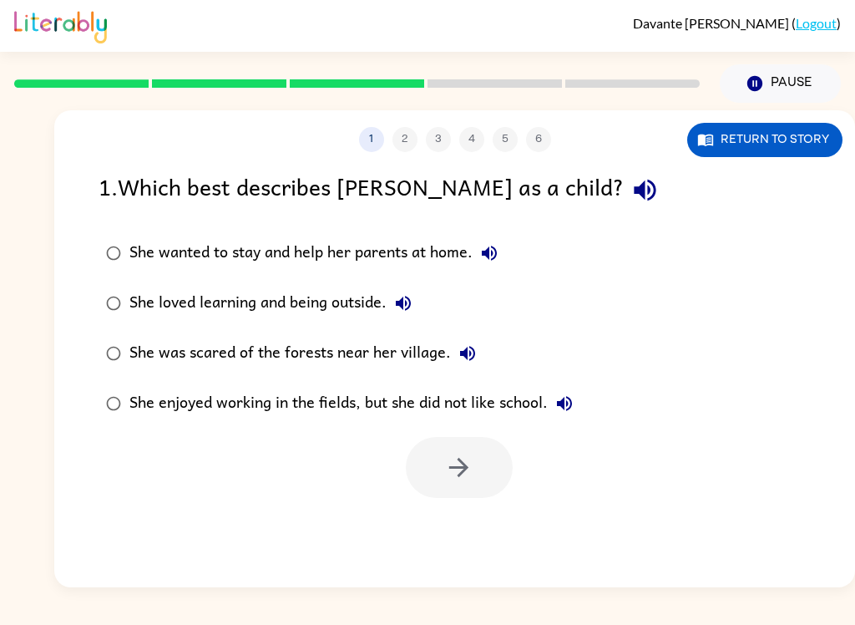
scroll to position [0, 0]
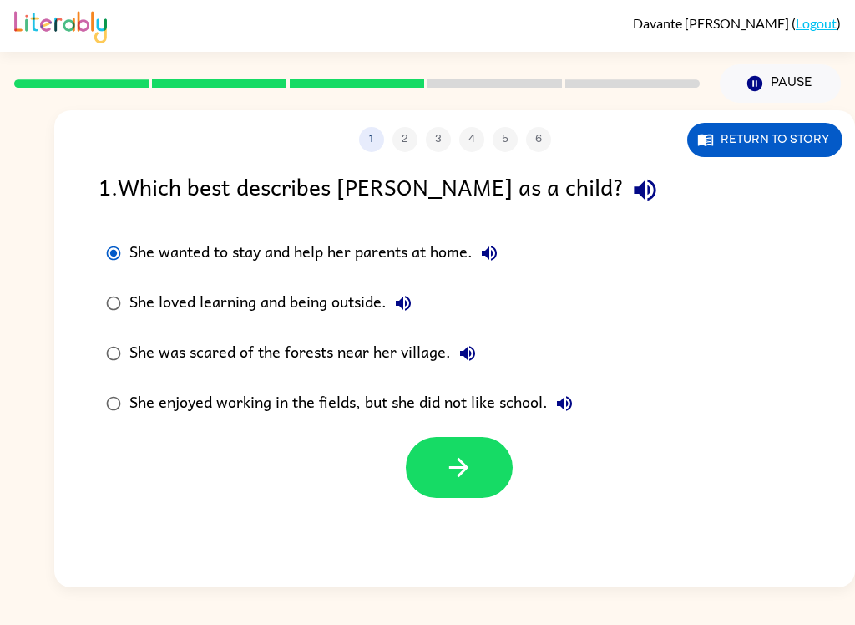
click at [466, 469] on icon "button" at bounding box center [458, 467] width 19 height 19
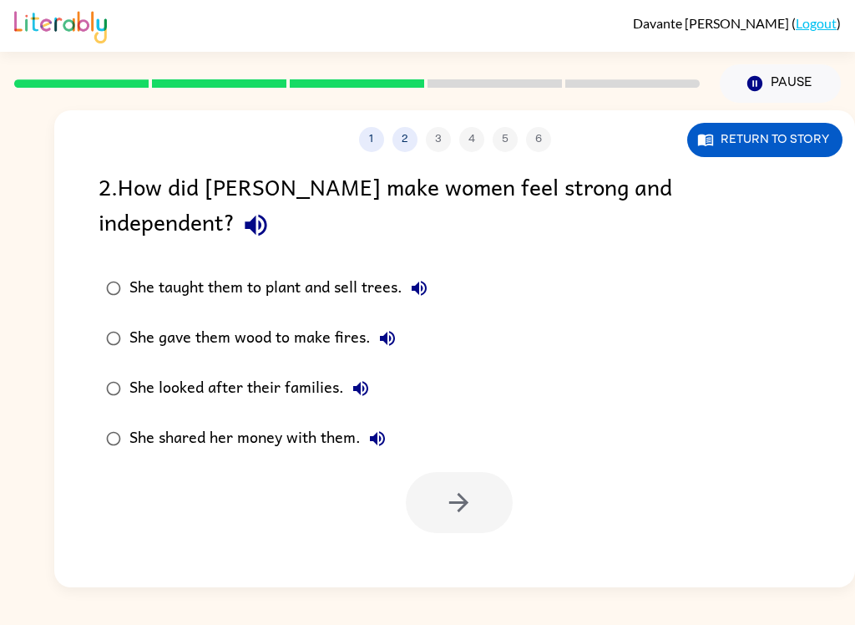
click at [137, 322] on div "She gave them wood to make fires." at bounding box center [266, 338] width 275 height 33
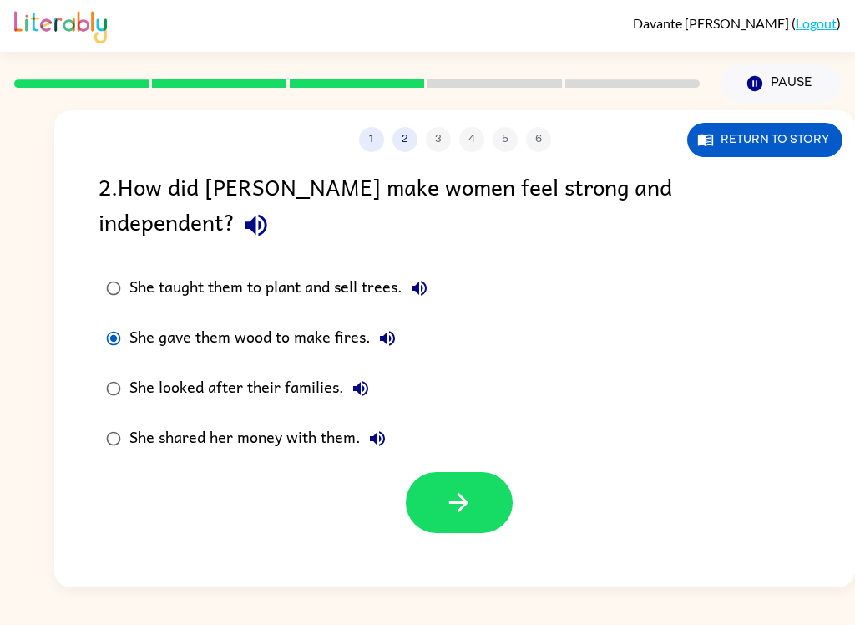
click at [467, 488] on icon "button" at bounding box center [458, 502] width 29 height 29
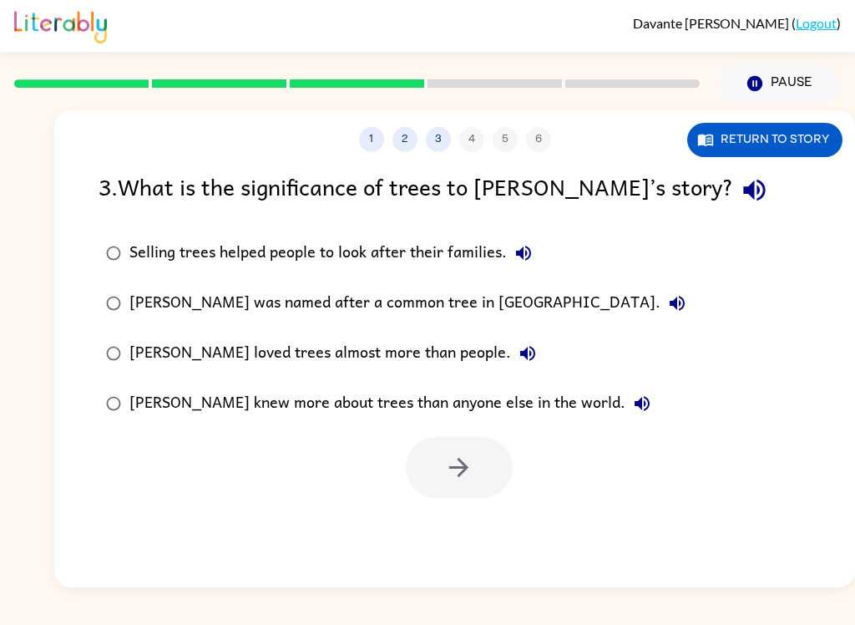
click at [143, 353] on div "Wangari loved trees almost more than people." at bounding box center [336, 353] width 415 height 33
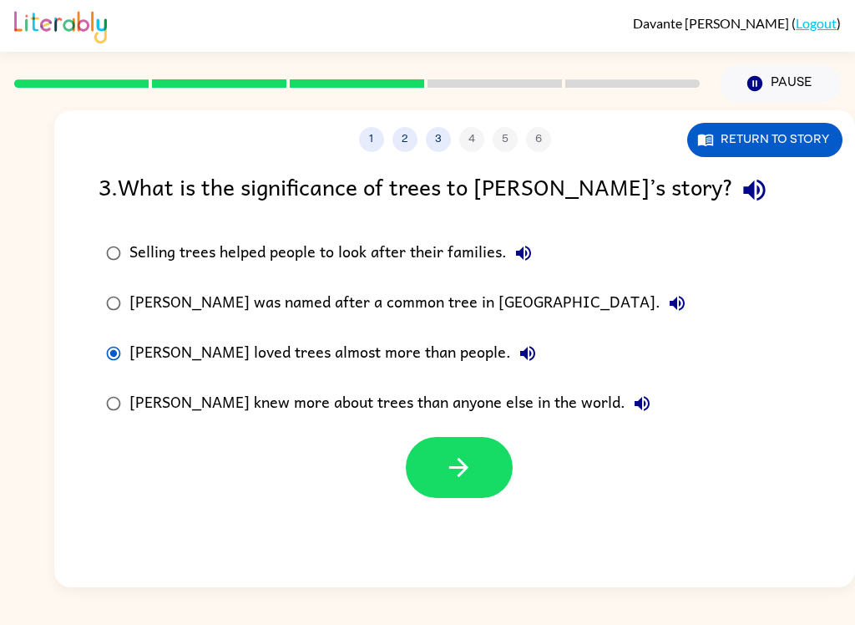
click at [439, 463] on button "button" at bounding box center [459, 467] width 107 height 61
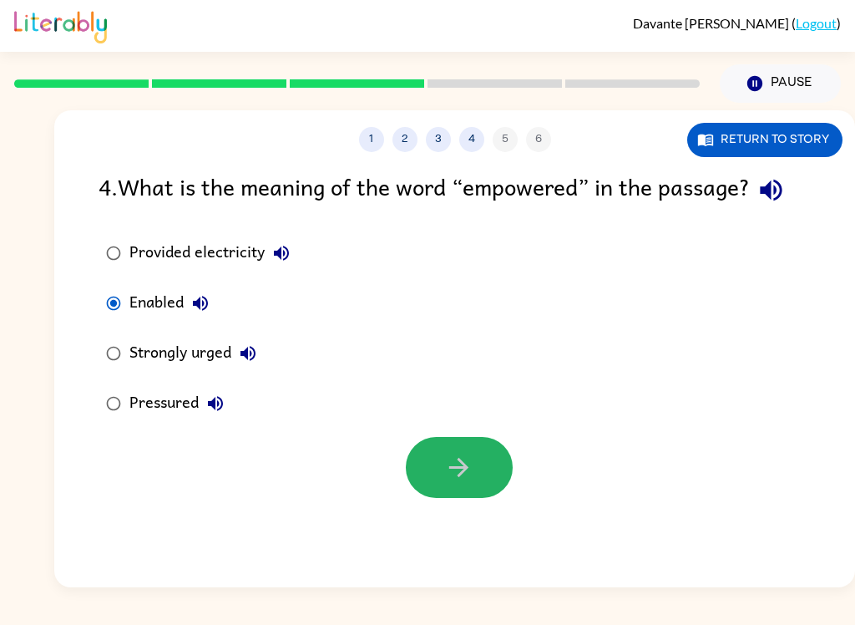
click at [449, 472] on icon "button" at bounding box center [458, 467] width 29 height 29
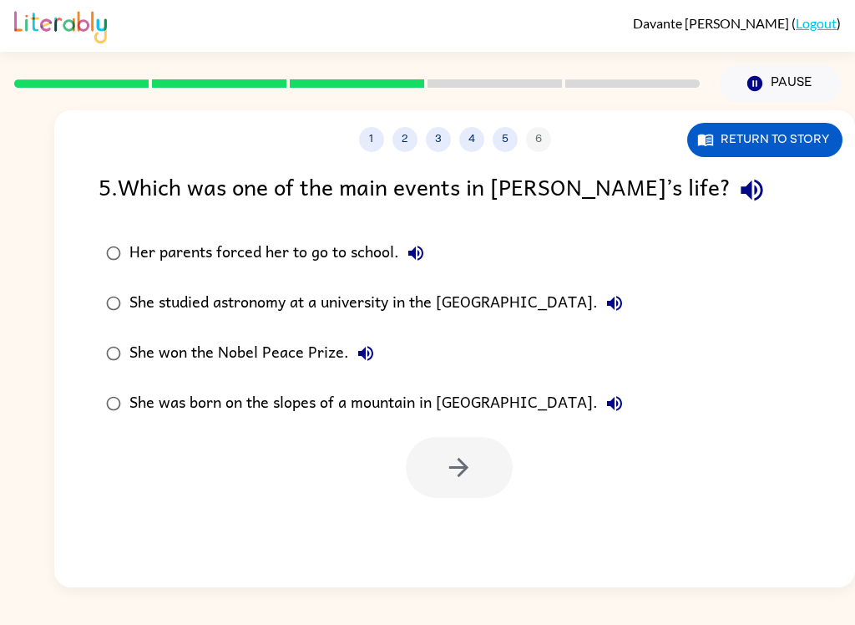
click at [145, 361] on div "She won the Nobel Peace Prize." at bounding box center [255, 353] width 253 height 33
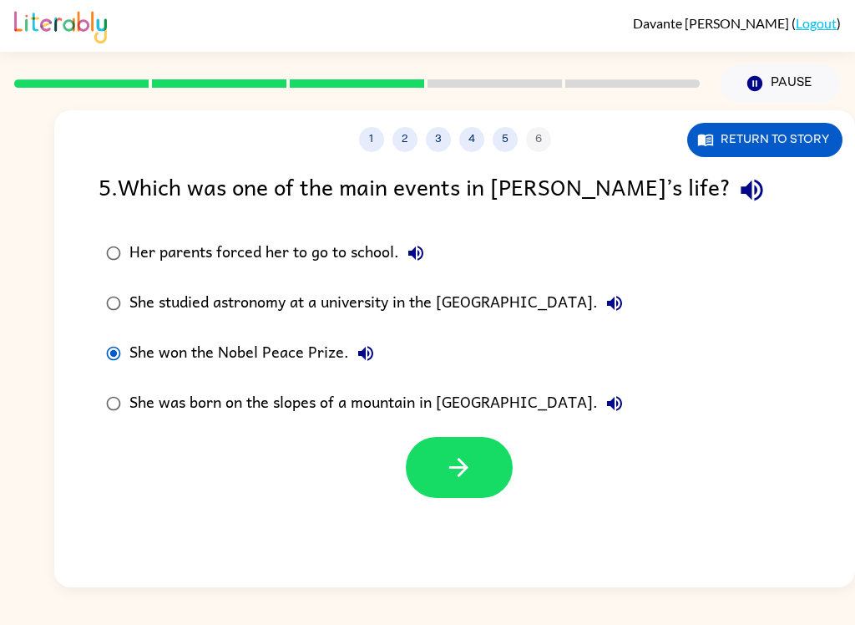
click at [473, 464] on icon "button" at bounding box center [458, 467] width 29 height 29
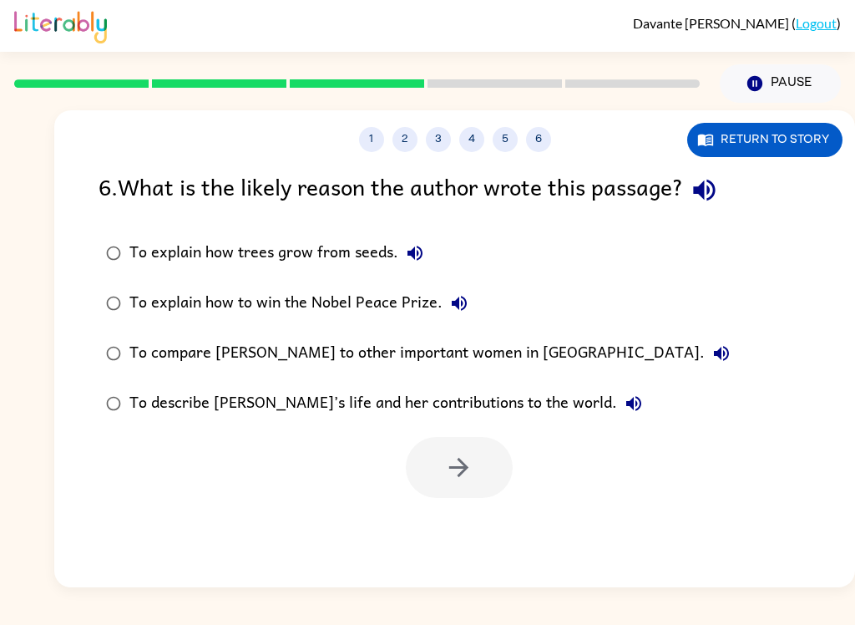
click at [157, 357] on div "To compare Wangari to other important women in Africa." at bounding box center [433, 353] width 609 height 33
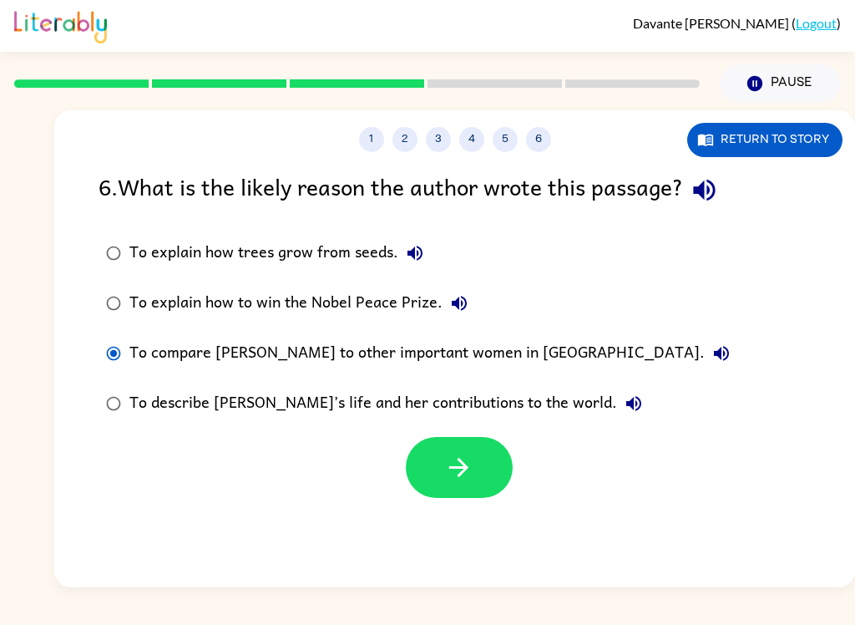
click at [465, 482] on icon "button" at bounding box center [458, 467] width 29 height 29
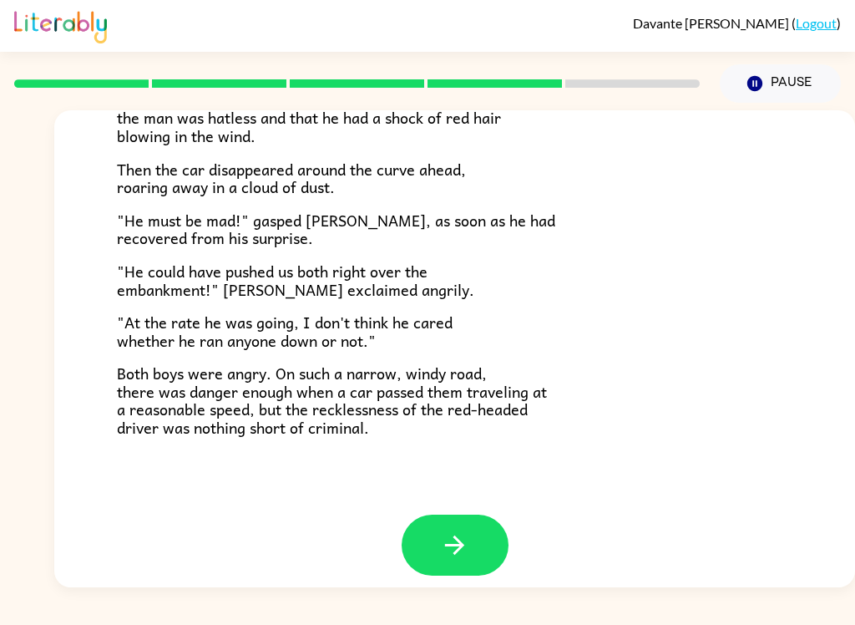
scroll to position [449, 0]
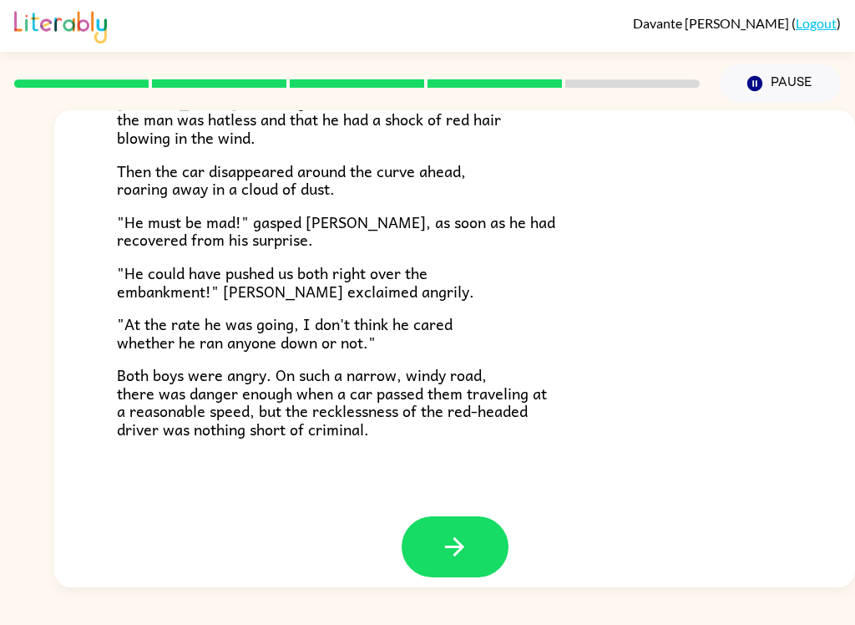
click at [474, 516] on button "button" at bounding box center [455, 546] width 107 height 61
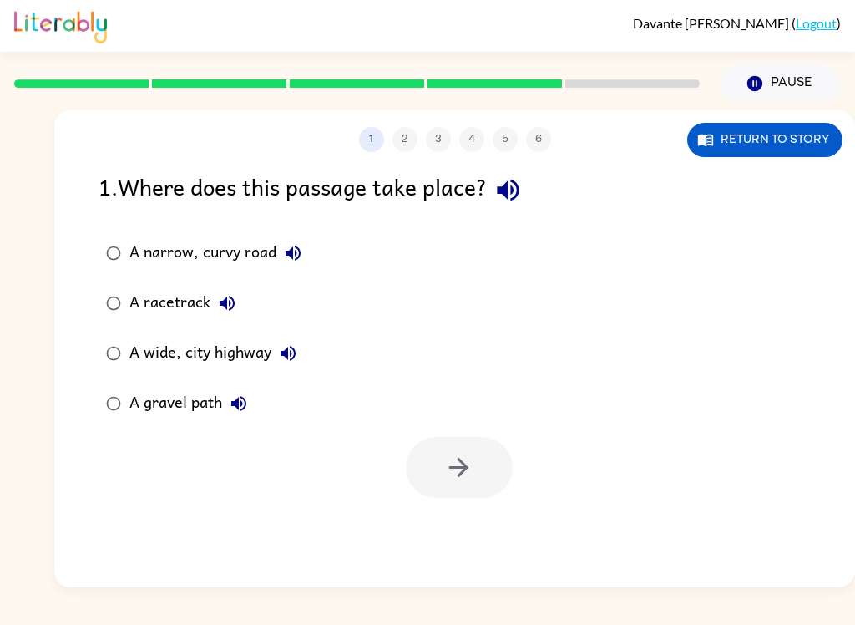
click at [170, 307] on div "A racetrack" at bounding box center [186, 303] width 114 height 33
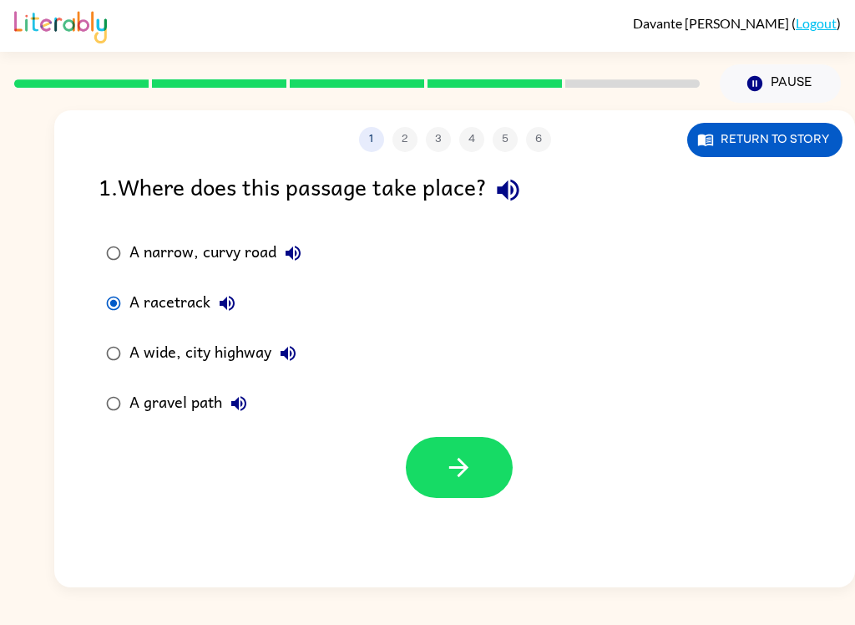
click at [510, 468] on button "button" at bounding box center [459, 467] width 107 height 61
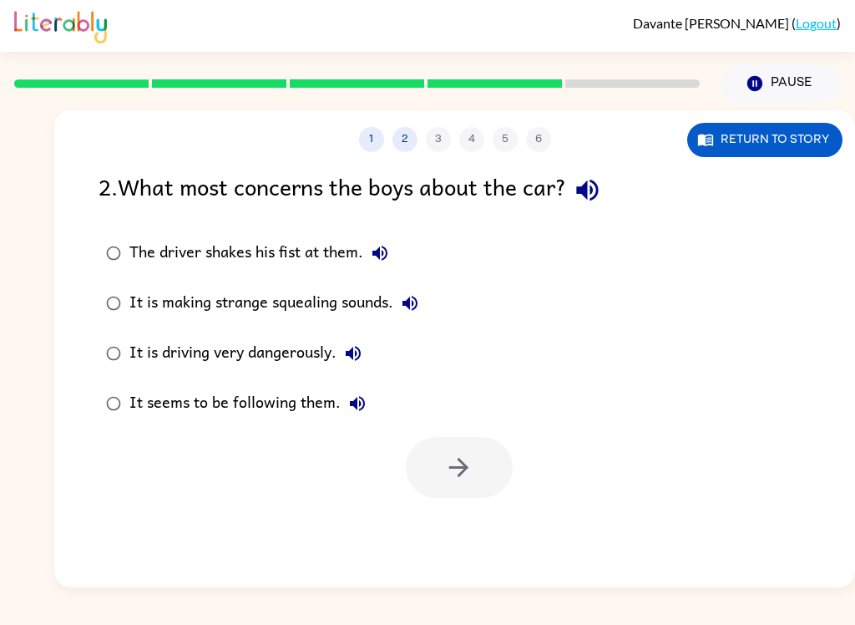
click at [177, 290] on div "It is making strange squealing sounds." at bounding box center [277, 303] width 297 height 33
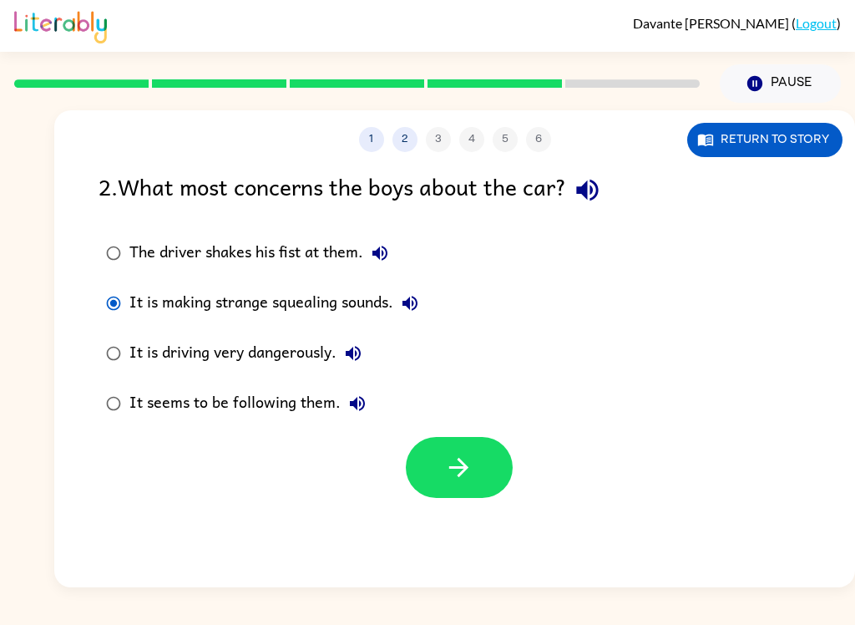
click at [475, 481] on button "button" at bounding box center [459, 467] width 107 height 61
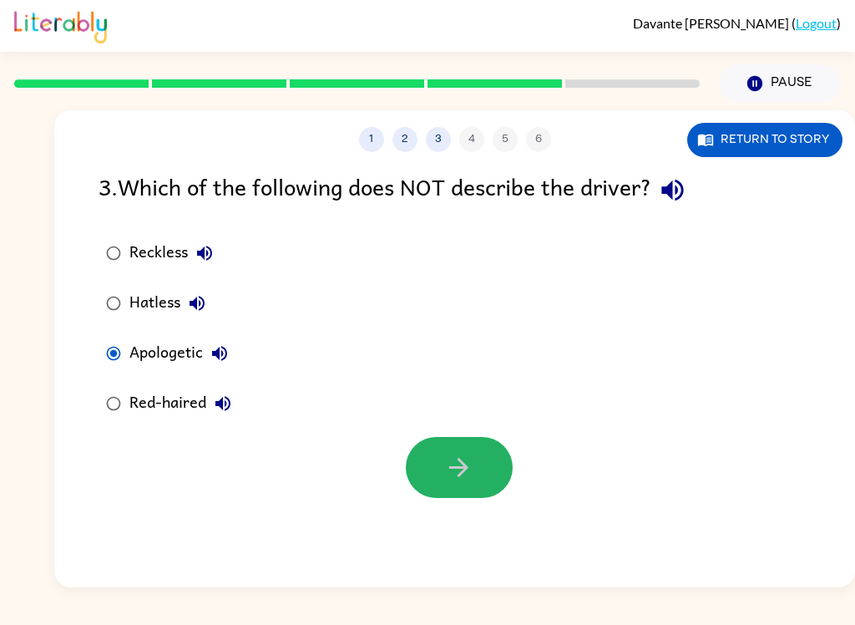
click at [434, 447] on button "button" at bounding box center [459, 467] width 107 height 61
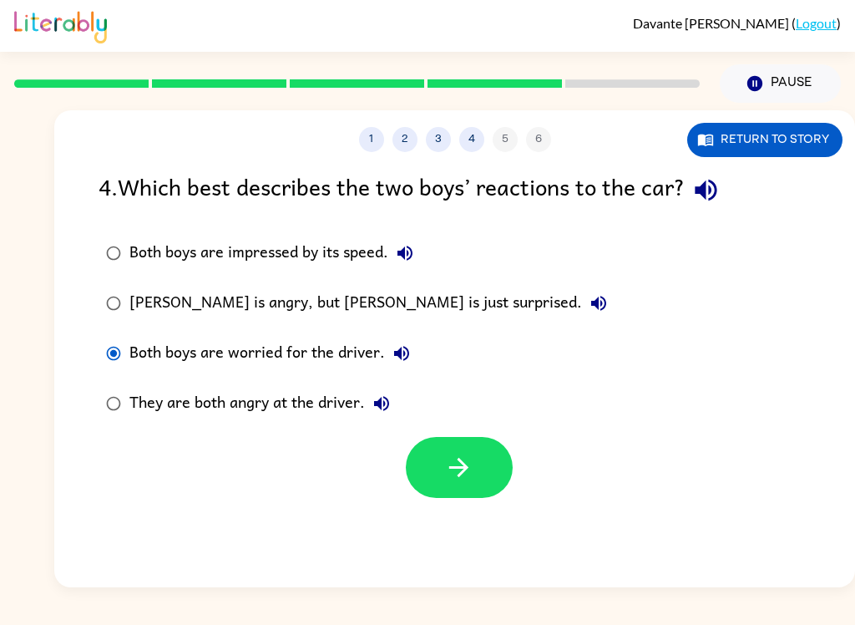
click at [449, 459] on icon "button" at bounding box center [458, 467] width 29 height 29
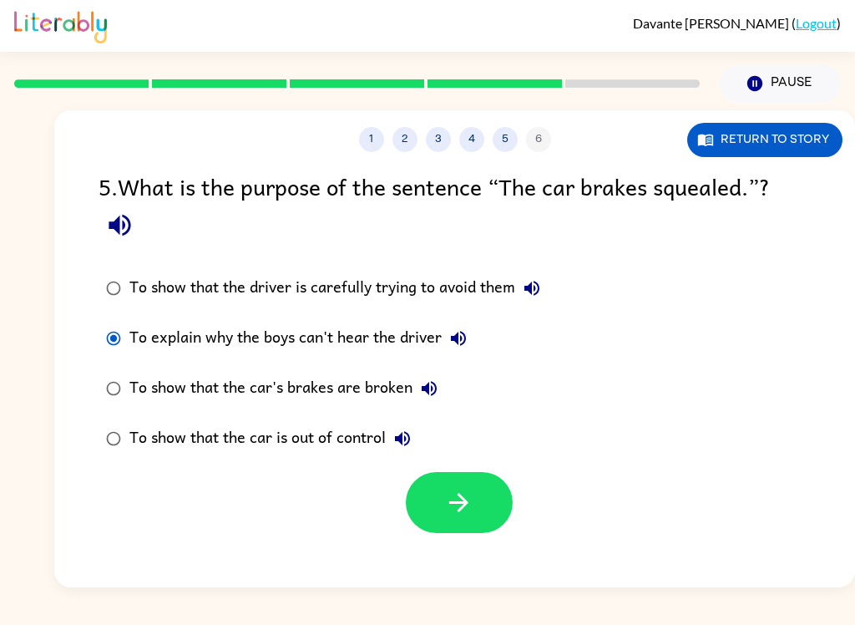
click at [434, 486] on button "button" at bounding box center [459, 502] width 107 height 61
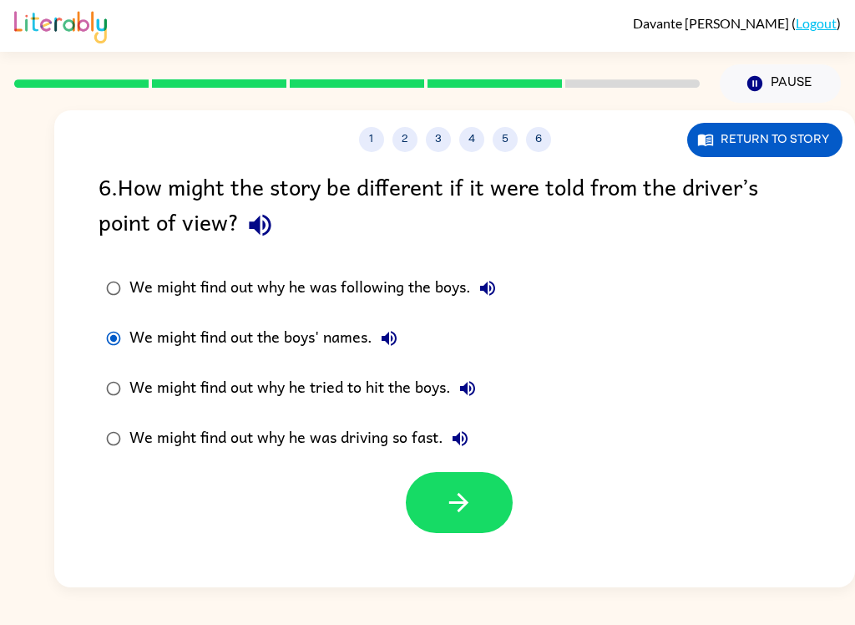
click at [452, 485] on button "button" at bounding box center [459, 502] width 107 height 61
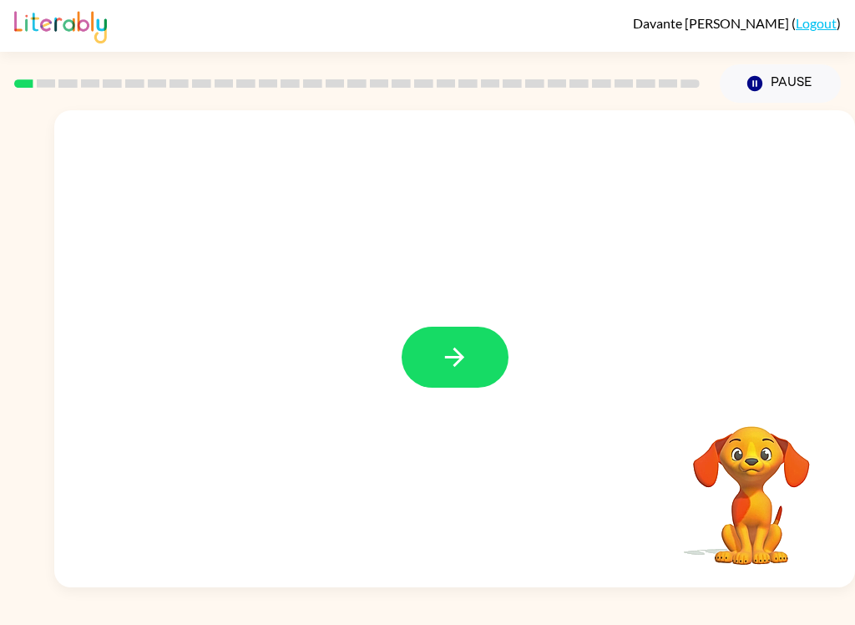
click at [460, 356] on icon "button" at bounding box center [454, 357] width 19 height 19
click at [460, 355] on div at bounding box center [454, 250] width 801 height 281
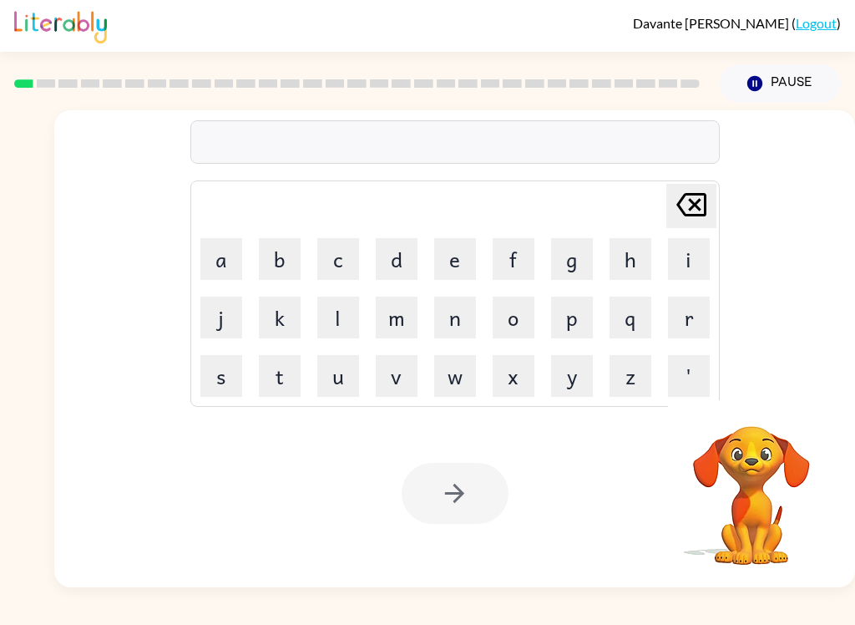
click at [213, 388] on button "s" at bounding box center [221, 376] width 42 height 42
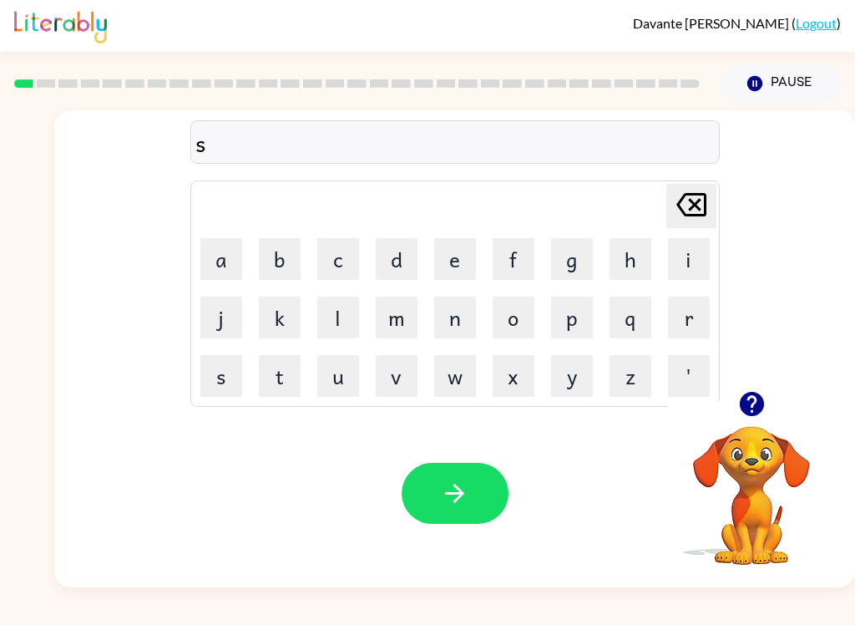
click at [672, 267] on button "i" at bounding box center [689, 259] width 42 height 42
click at [445, 262] on button "e" at bounding box center [455, 259] width 42 height 42
click at [330, 255] on button "c" at bounding box center [338, 259] width 42 height 42
click at [524, 386] on button "x" at bounding box center [514, 376] width 42 height 42
click at [455, 500] on icon "button" at bounding box center [454, 493] width 29 height 29
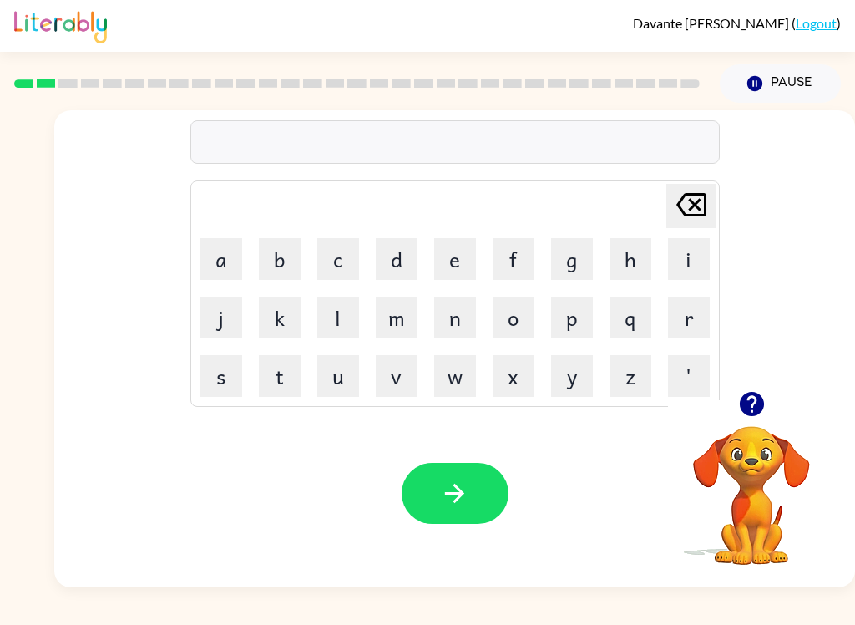
click at [220, 257] on button "a" at bounding box center [221, 259] width 42 height 42
click at [216, 321] on button "j" at bounding box center [221, 318] width 42 height 42
click at [336, 319] on button "l" at bounding box center [338, 318] width 42 height 42
click at [395, 318] on button "m" at bounding box center [397, 318] width 42 height 42
click at [448, 372] on button "w" at bounding box center [455, 376] width 42 height 42
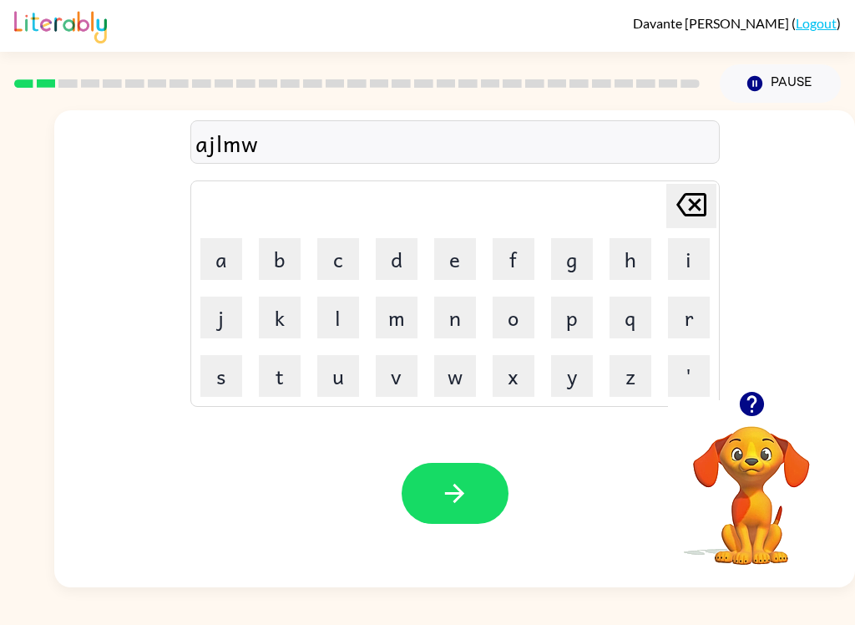
click at [520, 375] on button "x" at bounding box center [514, 376] width 42 height 42
click at [571, 369] on button "y" at bounding box center [572, 376] width 42 height 42
click at [455, 490] on icon "button" at bounding box center [454, 493] width 29 height 29
click at [390, 376] on button "v" at bounding box center [397, 376] width 42 height 42
click at [498, 380] on button "x" at bounding box center [514, 376] width 42 height 42
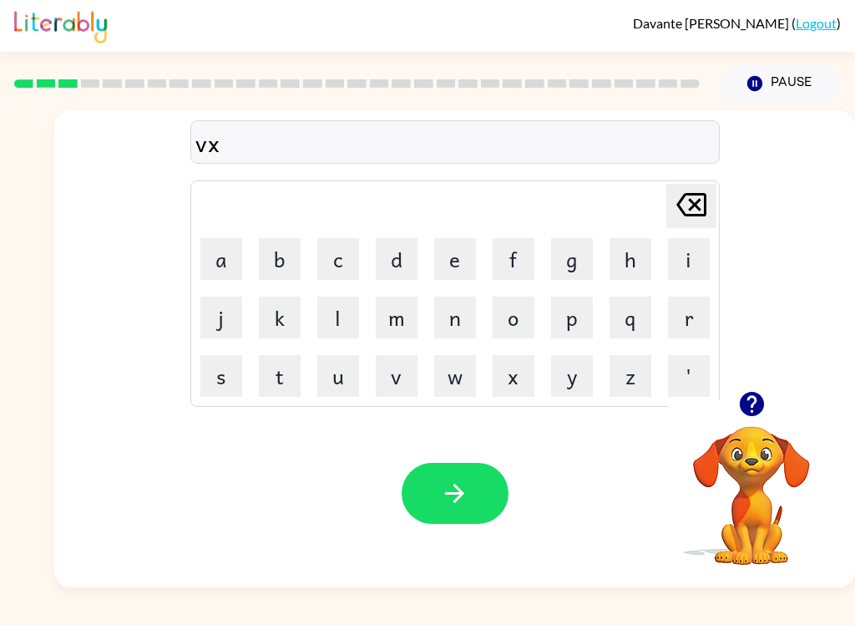
click at [638, 375] on button "z" at bounding box center [631, 376] width 42 height 42
click at [474, 261] on button "e" at bounding box center [455, 259] width 42 height 42
click at [675, 321] on button "r" at bounding box center [689, 318] width 42 height 42
click at [475, 472] on button "button" at bounding box center [455, 493] width 107 height 61
click at [13, 613] on div "Davante Jenkins ( Logout ) Pause Pause Delete Delete last character input a b c…" at bounding box center [427, 312] width 855 height 625
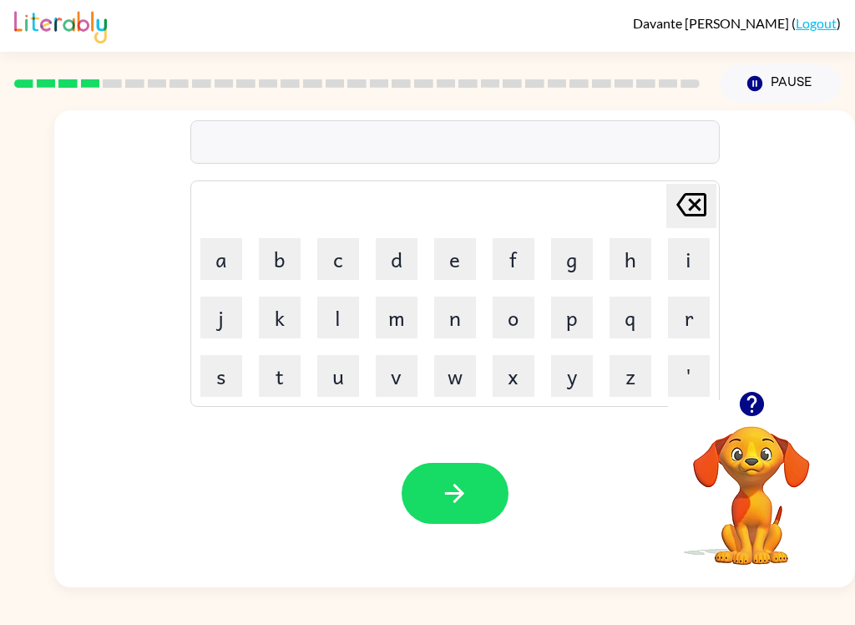
click at [693, 264] on button "i" at bounding box center [689, 259] width 42 height 42
click at [213, 252] on button "a" at bounding box center [221, 259] width 42 height 42
click at [560, 257] on button "g" at bounding box center [572, 259] width 42 height 42
click at [568, 310] on button "p" at bounding box center [572, 318] width 42 height 42
click at [459, 328] on button "n" at bounding box center [455, 318] width 42 height 42
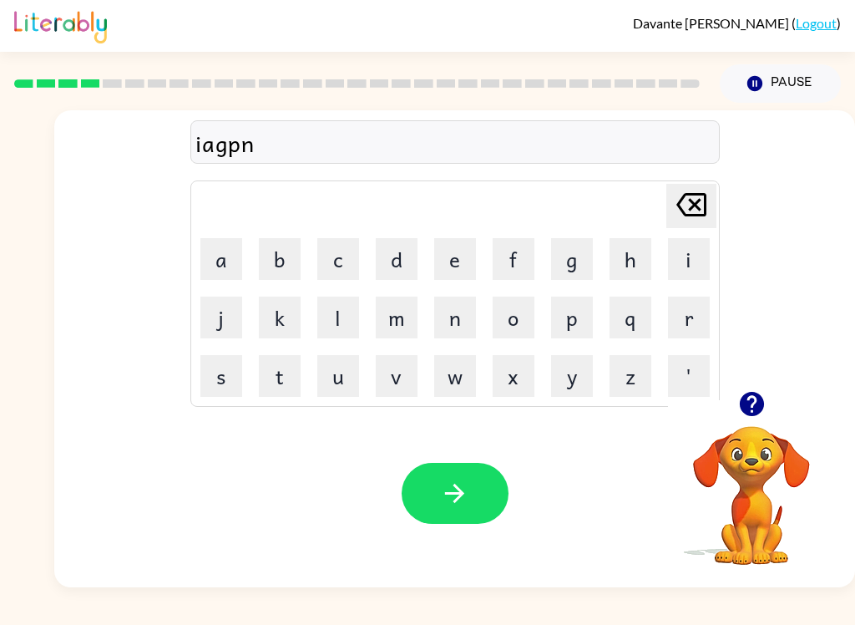
click at [451, 487] on icon "button" at bounding box center [454, 493] width 29 height 29
click at [401, 318] on button "m" at bounding box center [397, 318] width 42 height 42
click at [345, 322] on button "l" at bounding box center [338, 318] width 42 height 42
click at [459, 479] on icon "button" at bounding box center [454, 493] width 29 height 29
click at [398, 381] on button "v" at bounding box center [397, 376] width 42 height 42
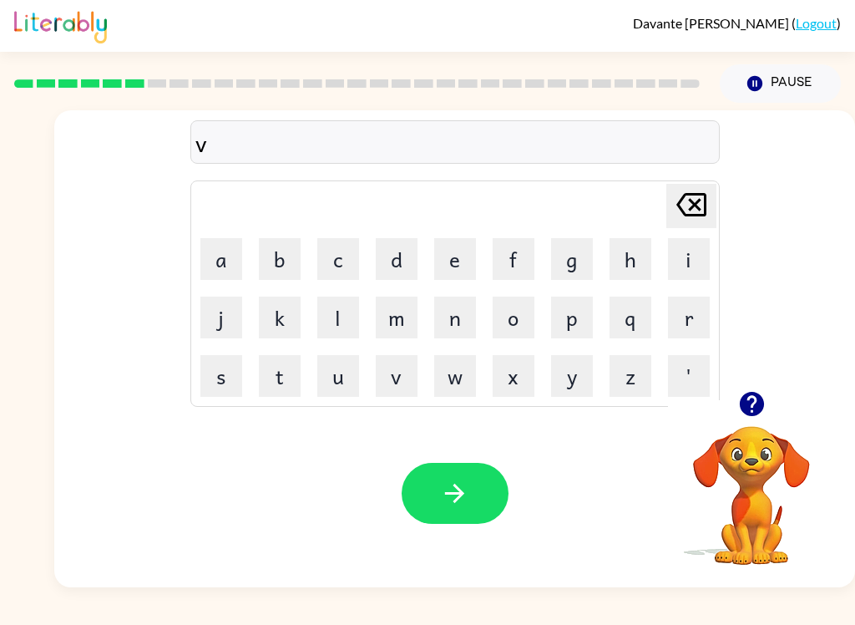
click at [210, 258] on button "a" at bounding box center [221, 259] width 42 height 42
click at [511, 330] on button "o" at bounding box center [514, 318] width 42 height 42
click at [555, 272] on button "g" at bounding box center [572, 259] width 42 height 42
click at [439, 373] on button "w" at bounding box center [455, 376] width 42 height 42
click at [459, 515] on button "button" at bounding box center [455, 493] width 107 height 61
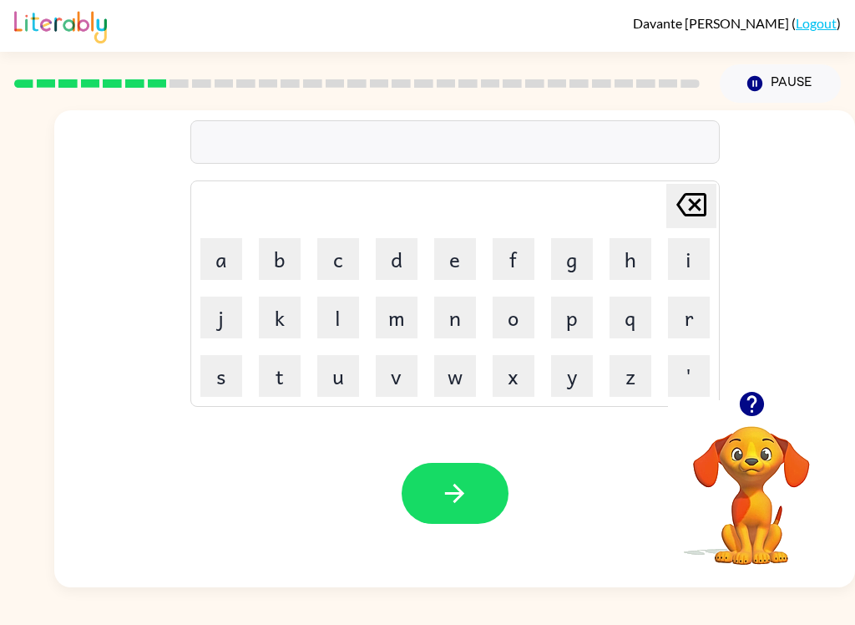
click at [566, 317] on button "p" at bounding box center [572, 318] width 42 height 42
click at [508, 315] on button "o" at bounding box center [514, 318] width 42 height 42
click at [279, 252] on button "b" at bounding box center [280, 259] width 42 height 42
click at [453, 490] on icon "button" at bounding box center [454, 493] width 29 height 29
click at [574, 313] on button "p" at bounding box center [572, 318] width 42 height 42
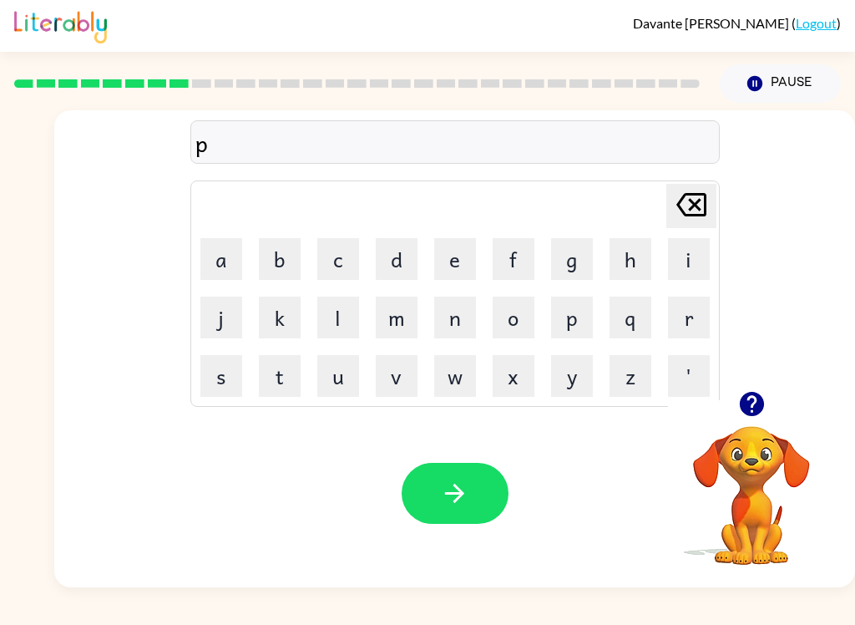
click at [672, 319] on button "r" at bounding box center [689, 318] width 42 height 42
click at [285, 303] on button "k" at bounding box center [280, 318] width 42 height 42
click at [634, 332] on button "q" at bounding box center [631, 318] width 42 height 42
click at [455, 482] on icon "button" at bounding box center [454, 493] width 29 height 29
click at [429, 322] on td "n" at bounding box center [455, 317] width 57 height 57
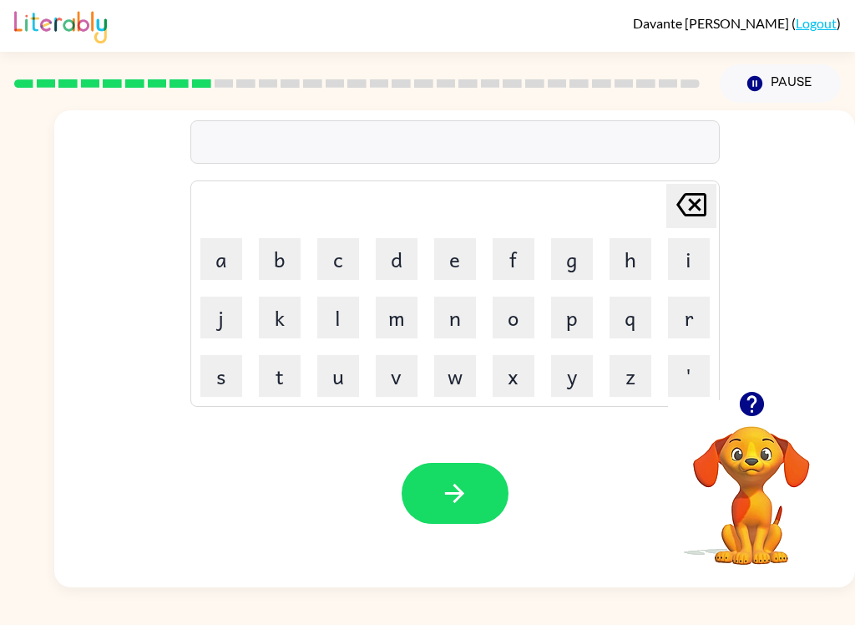
click at [526, 300] on button "o" at bounding box center [514, 318] width 42 height 42
click at [340, 312] on button "l" at bounding box center [338, 318] width 42 height 42
click at [462, 497] on icon "button" at bounding box center [454, 493] width 19 height 19
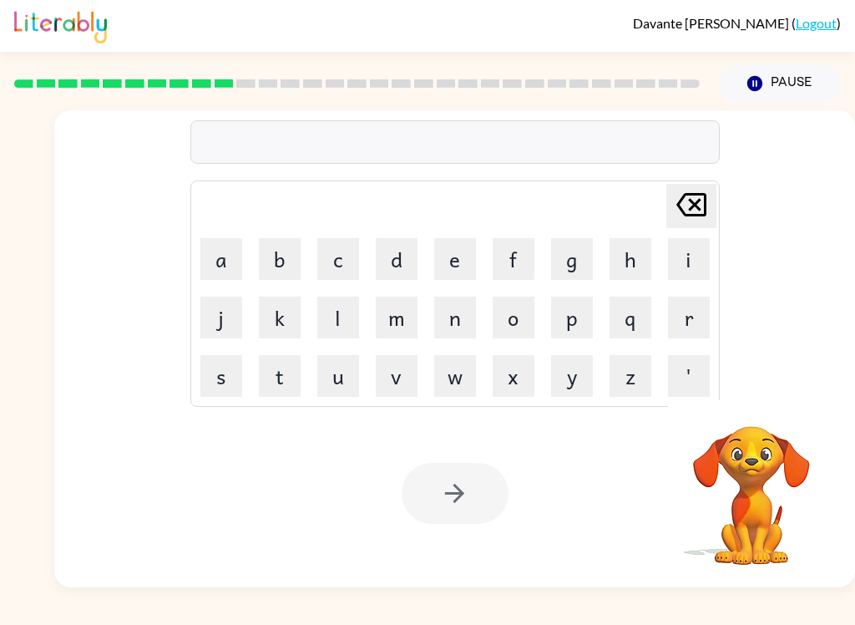
click at [560, 317] on button "p" at bounding box center [572, 318] width 42 height 42
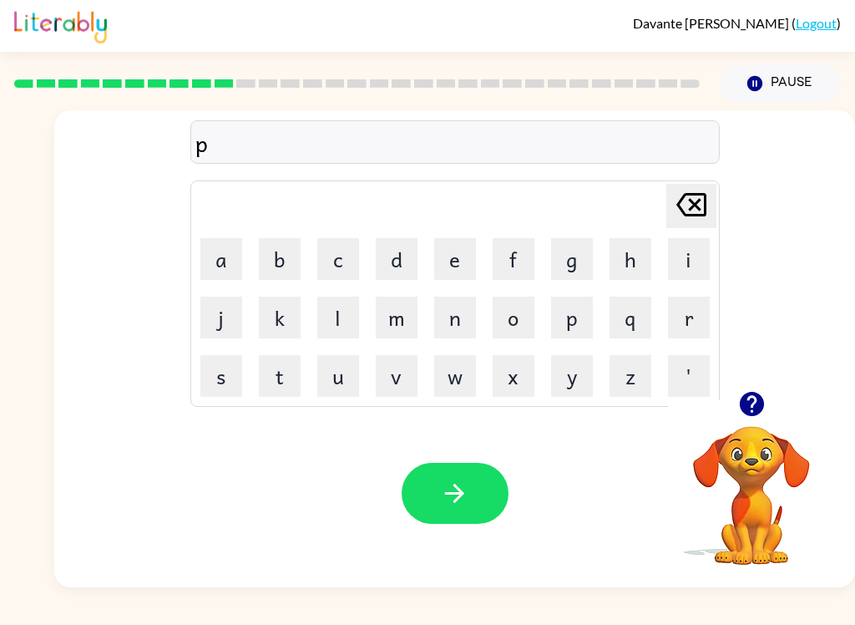
click at [221, 262] on button "a" at bounding box center [221, 259] width 42 height 42
click at [403, 327] on button "m" at bounding box center [397, 318] width 42 height 42
click at [266, 322] on button "k" at bounding box center [280, 318] width 42 height 42
click at [471, 486] on button "button" at bounding box center [455, 493] width 107 height 61
click at [269, 314] on button "k" at bounding box center [280, 318] width 42 height 42
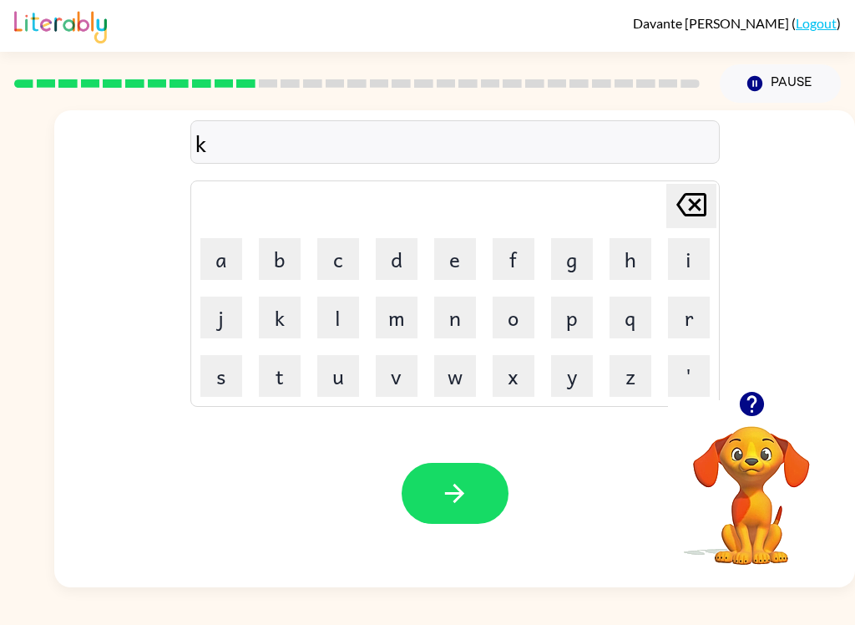
click at [204, 251] on button "a" at bounding box center [221, 259] width 42 height 42
click at [682, 337] on button "r" at bounding box center [689, 318] width 42 height 42
click at [431, 490] on button "button" at bounding box center [455, 493] width 107 height 61
click at [384, 266] on button "d" at bounding box center [397, 259] width 42 height 42
click at [202, 267] on button "a" at bounding box center [221, 259] width 42 height 42
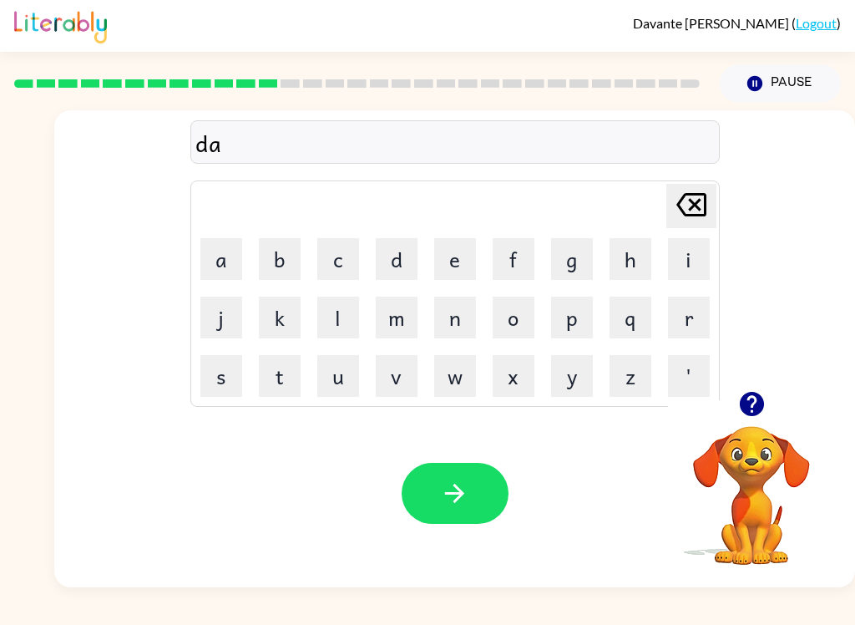
click at [265, 318] on button "k" at bounding box center [280, 318] width 42 height 42
click at [475, 312] on button "n" at bounding box center [455, 318] width 42 height 42
click at [439, 494] on button "button" at bounding box center [455, 493] width 107 height 61
click at [574, 325] on button "p" at bounding box center [572, 318] width 42 height 42
click at [393, 325] on button "m" at bounding box center [397, 318] width 42 height 42
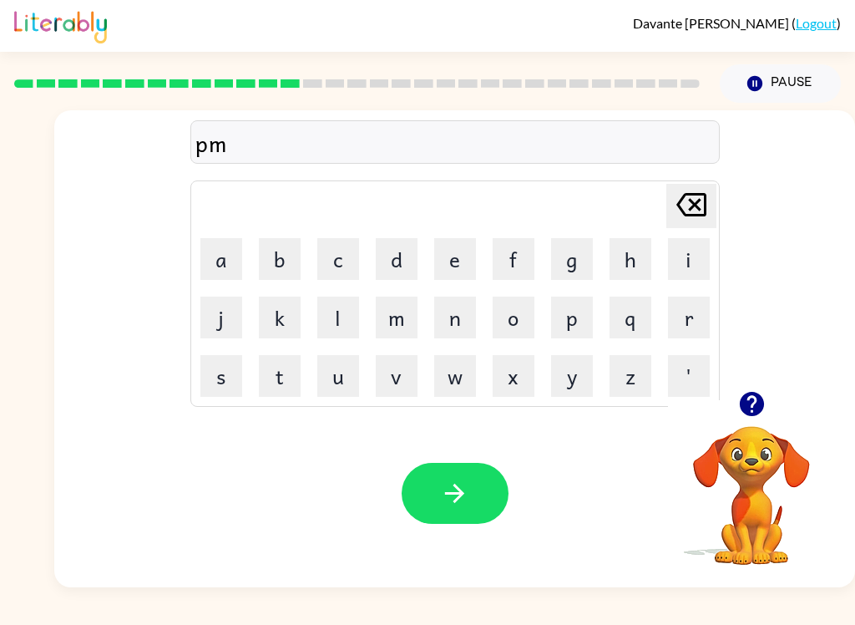
click at [635, 238] on button "h" at bounding box center [631, 259] width 42 height 42
click at [434, 480] on button "button" at bounding box center [455, 493] width 107 height 61
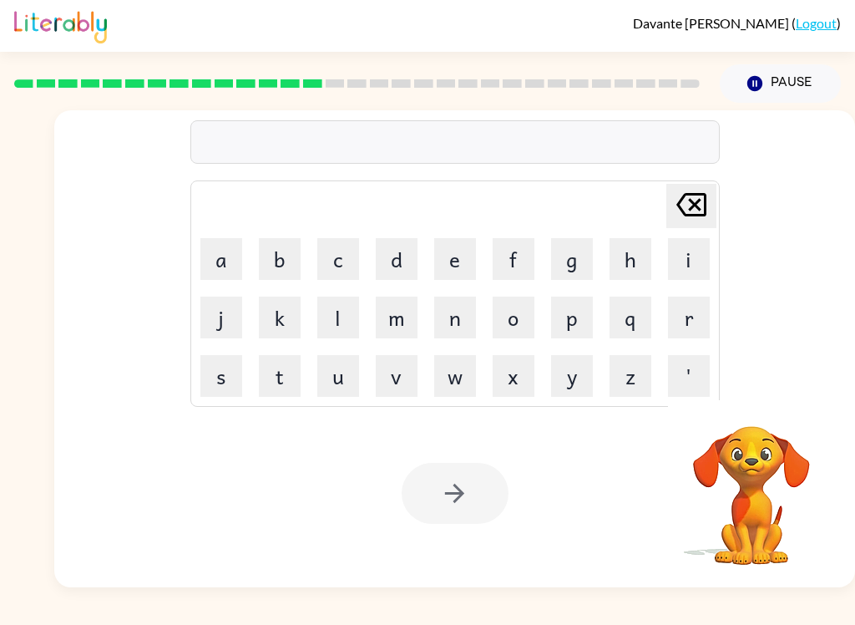
click at [583, 331] on button "p" at bounding box center [572, 318] width 42 height 42
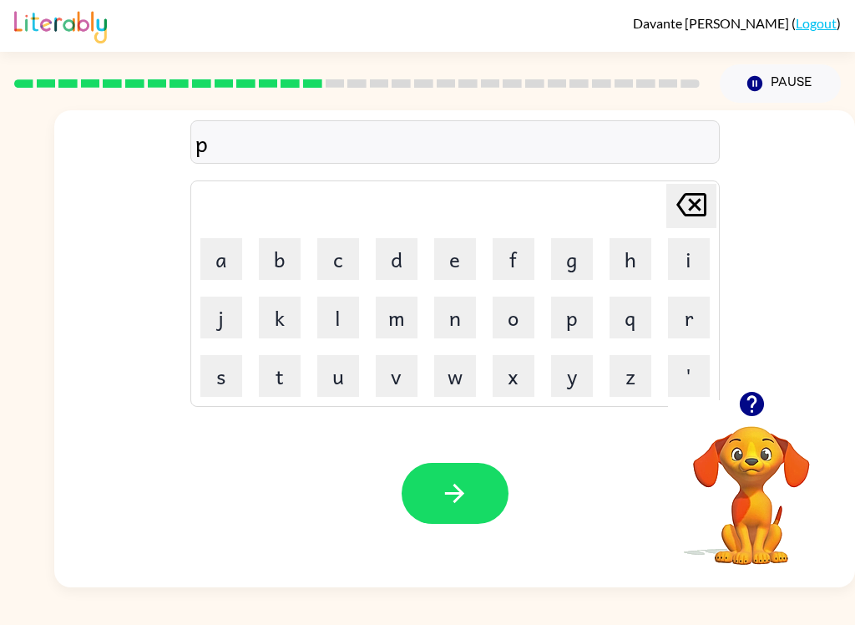
click at [459, 335] on button "n" at bounding box center [455, 318] width 42 height 42
click at [449, 370] on button "w" at bounding box center [455, 376] width 42 height 42
click at [459, 522] on button "button" at bounding box center [455, 493] width 107 height 61
click at [576, 332] on button "p" at bounding box center [572, 318] width 42 height 42
click at [395, 330] on button "m" at bounding box center [397, 318] width 42 height 42
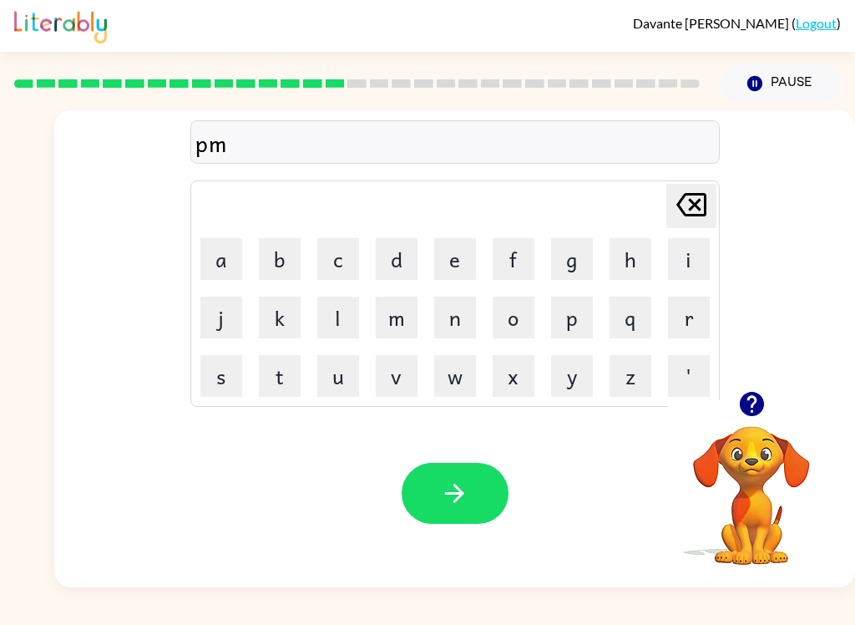
click at [394, 330] on button "m" at bounding box center [397, 318] width 42 height 42
click at [436, 364] on button "w" at bounding box center [455, 376] width 42 height 42
click at [493, 373] on button "x" at bounding box center [514, 376] width 42 height 42
click at [383, 355] on button "v" at bounding box center [397, 376] width 42 height 42
click at [473, 524] on button "button" at bounding box center [455, 493] width 107 height 61
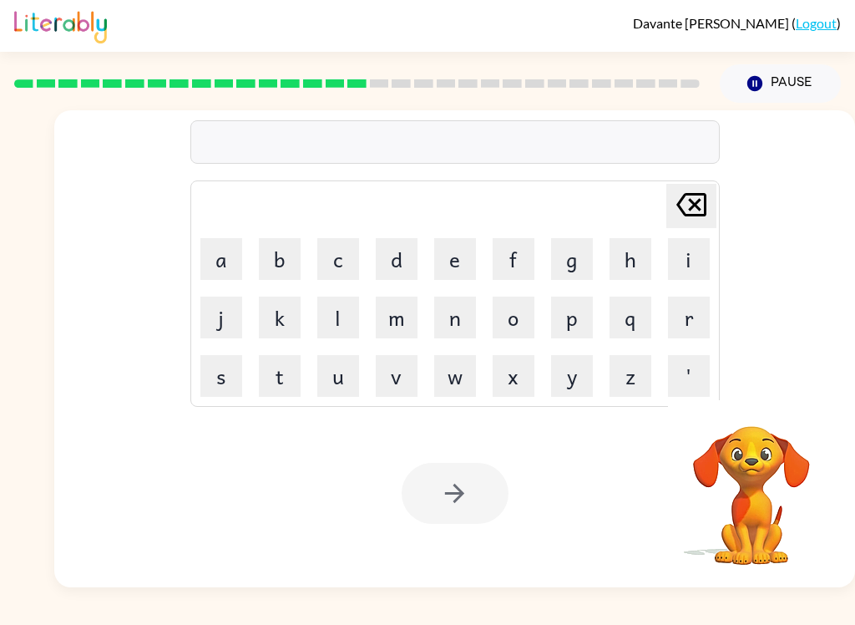
click at [464, 497] on div at bounding box center [455, 493] width 107 height 61
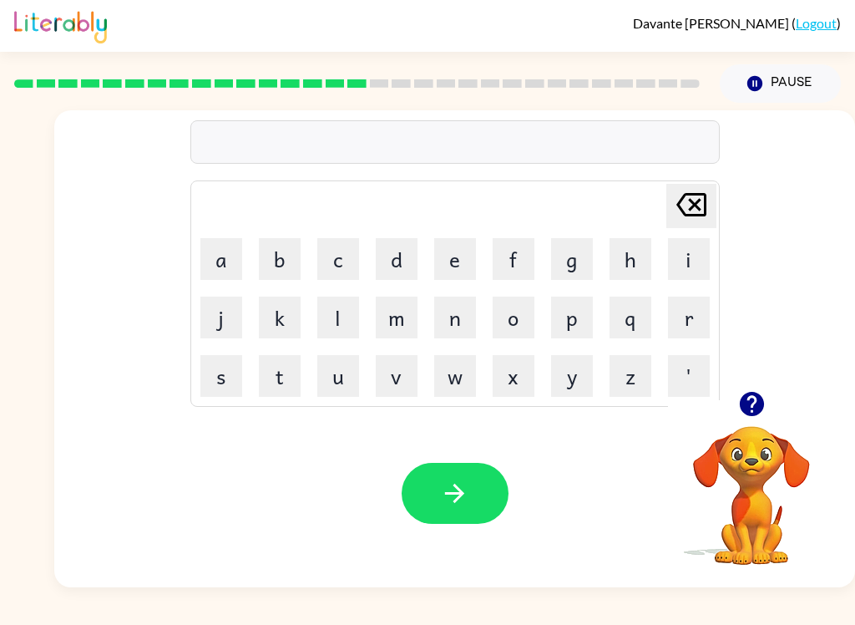
click at [388, 306] on button "m" at bounding box center [397, 318] width 42 height 42
click at [338, 297] on button "l" at bounding box center [338, 318] width 42 height 42
click at [233, 297] on button "j" at bounding box center [221, 318] width 42 height 42
click at [457, 495] on icon "button" at bounding box center [454, 493] width 19 height 19
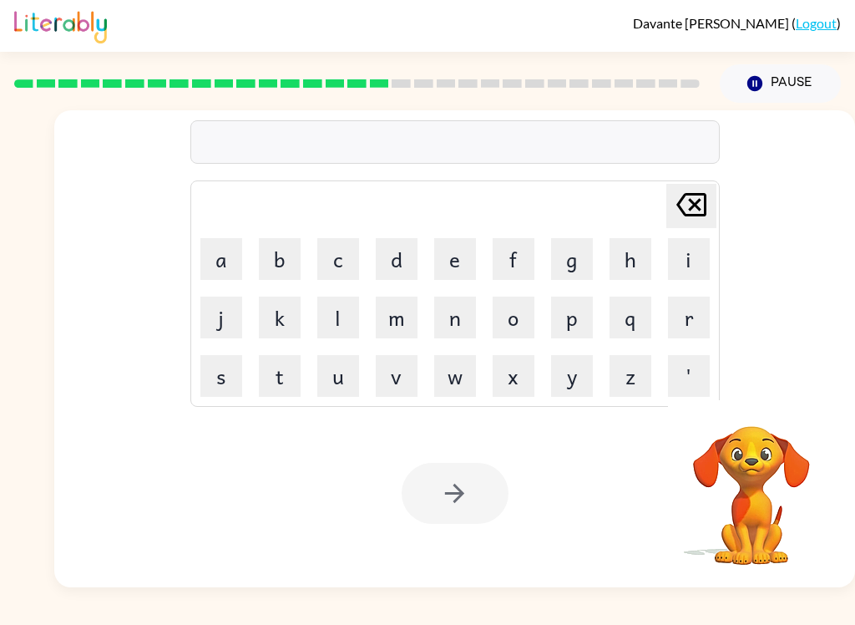
click at [415, 349] on td "v" at bounding box center [396, 376] width 57 height 57
click at [150, 583] on div "Your browser must support playing .mp4 files to use Literably. Please try using…" at bounding box center [454, 493] width 801 height 188
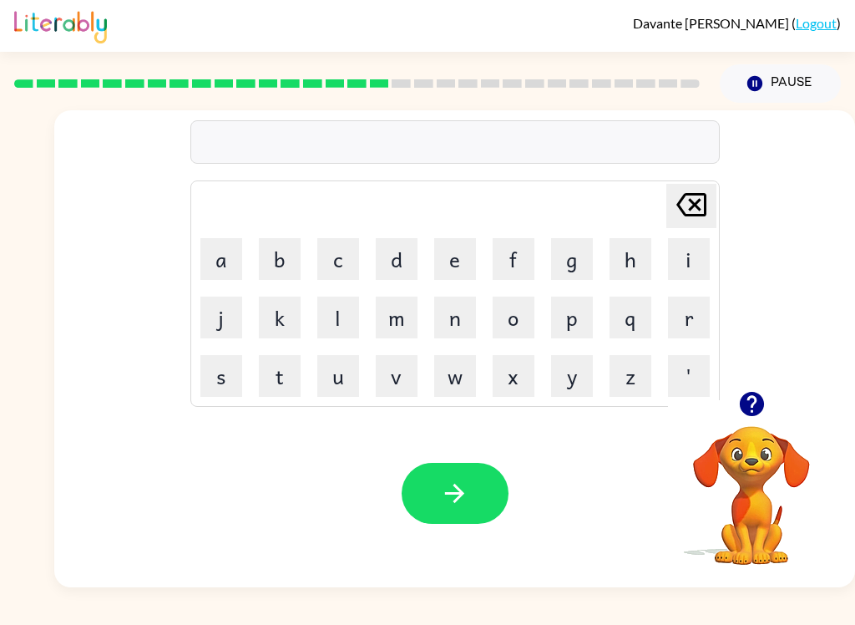
click at [459, 312] on button "n" at bounding box center [455, 318] width 42 height 42
click at [458, 312] on button "n" at bounding box center [455, 318] width 42 height 42
click at [573, 336] on button "p" at bounding box center [572, 318] width 42 height 42
click at [449, 312] on button "n" at bounding box center [455, 318] width 42 height 42
click at [282, 330] on button "k" at bounding box center [280, 318] width 42 height 42
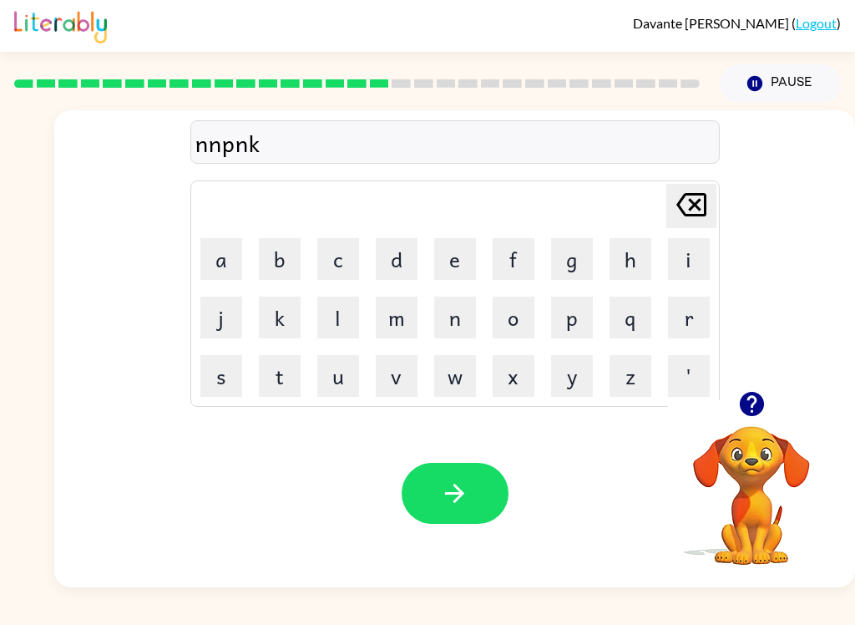
click at [449, 276] on button "e" at bounding box center [455, 259] width 42 height 42
click at [525, 240] on button "f" at bounding box center [514, 259] width 42 height 42
click at [283, 271] on button "b" at bounding box center [280, 259] width 42 height 42
click at [460, 506] on icon "button" at bounding box center [454, 493] width 29 height 29
click at [383, 303] on button "m" at bounding box center [397, 318] width 42 height 42
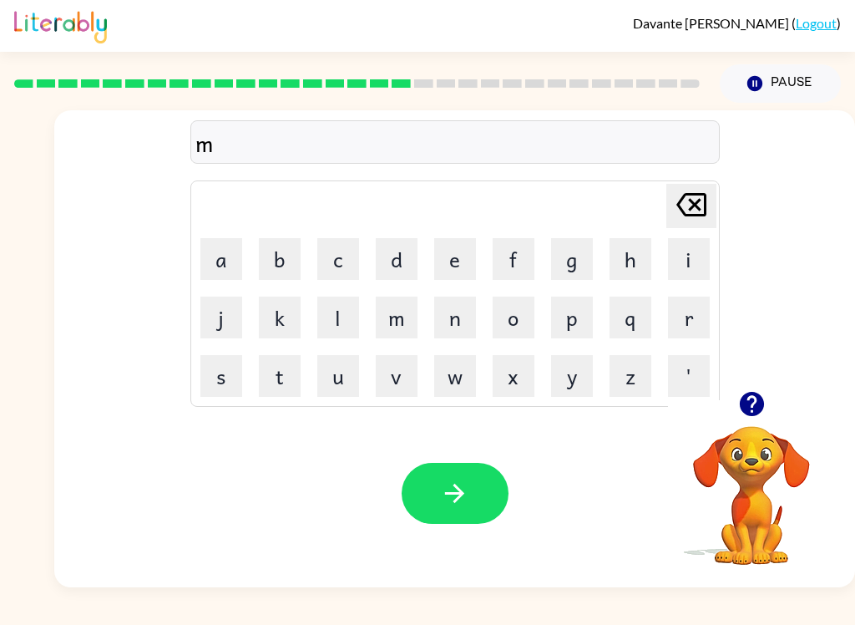
click at [237, 258] on button "a" at bounding box center [221, 259] width 42 height 42
click at [571, 333] on button "p" at bounding box center [572, 318] width 42 height 42
click at [513, 317] on button "o" at bounding box center [514, 318] width 42 height 42
click at [456, 447] on div "Your browser must support playing .mp4 files to use Literably. Please try using…" at bounding box center [454, 493] width 801 height 188
click at [445, 491] on icon "button" at bounding box center [454, 493] width 29 height 29
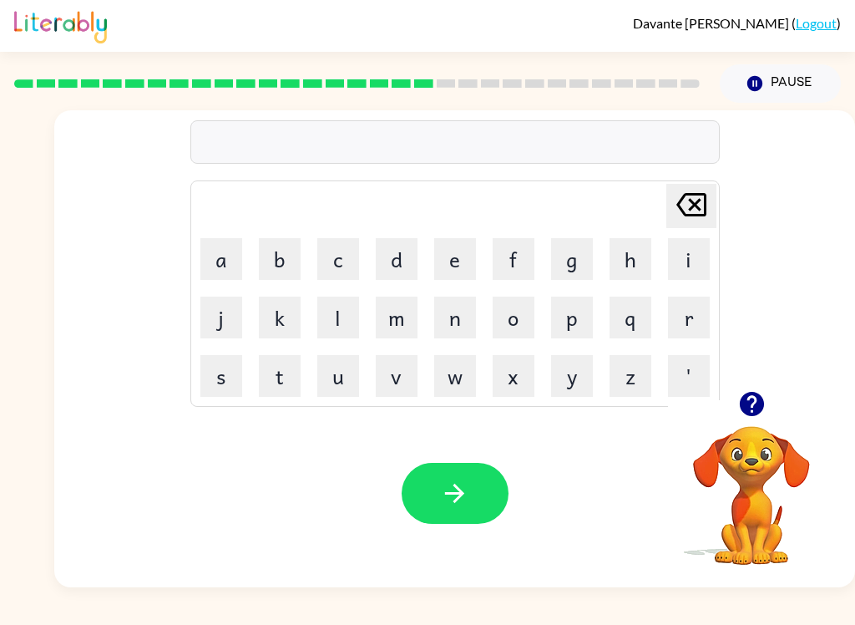
click at [453, 326] on button "n" at bounding box center [455, 318] width 42 height 42
click at [221, 264] on button "a" at bounding box center [221, 259] width 42 height 42
click at [401, 325] on button "m" at bounding box center [397, 318] width 42 height 42
click at [459, 277] on button "e" at bounding box center [455, 259] width 42 height 42
click at [419, 538] on div "Your browser must support playing .mp4 files to use Literably. Please try using…" at bounding box center [454, 493] width 801 height 188
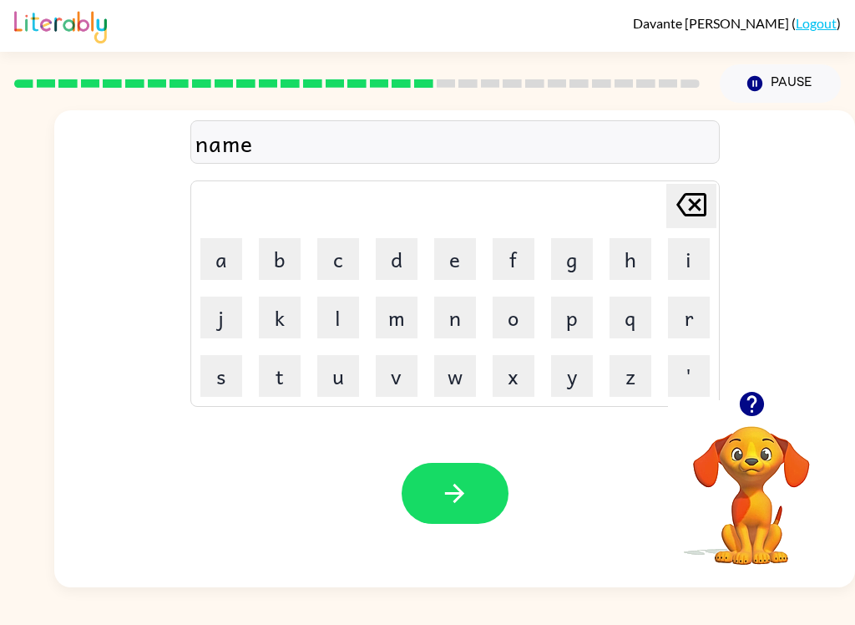
click at [428, 495] on button "button" at bounding box center [455, 493] width 107 height 61
click at [461, 304] on button "n" at bounding box center [455, 318] width 42 height 42
click at [414, 300] on button "m" at bounding box center [397, 318] width 42 height 42
click at [378, 298] on button "m" at bounding box center [397, 318] width 42 height 42
click at [475, 373] on button "w" at bounding box center [455, 376] width 42 height 42
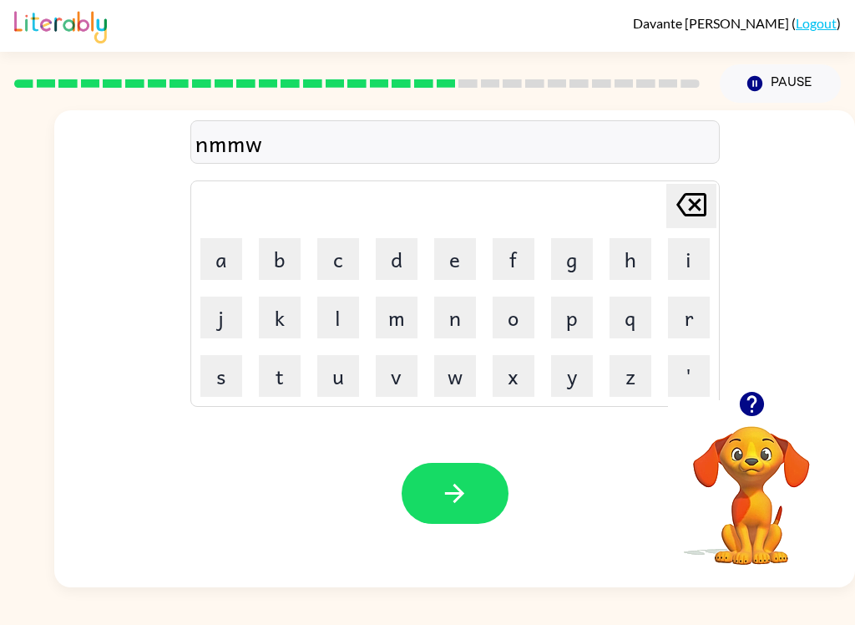
click at [436, 334] on button "n" at bounding box center [455, 318] width 42 height 42
click at [417, 312] on button "m" at bounding box center [397, 318] width 42 height 42
click at [391, 278] on button "d" at bounding box center [397, 259] width 42 height 42
click at [425, 497] on button "button" at bounding box center [455, 493] width 107 height 61
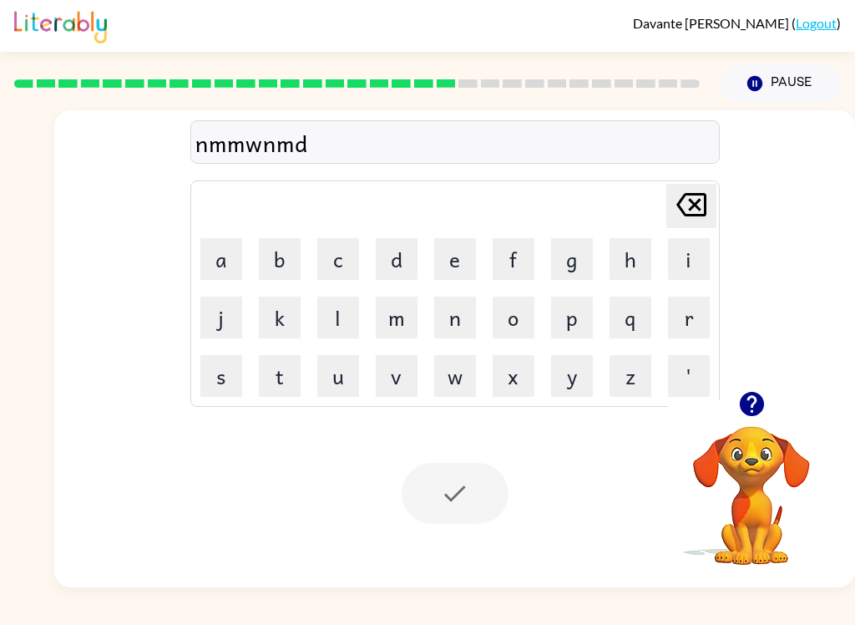
click at [386, 555] on div "Your browser must support playing .mp4 files to use Literably. Please try using…" at bounding box center [454, 493] width 801 height 188
click at [456, 374] on button "w" at bounding box center [455, 376] width 42 height 42
click at [454, 305] on button "n" at bounding box center [455, 318] width 42 height 42
click at [451, 239] on button "e" at bounding box center [455, 259] width 42 height 42
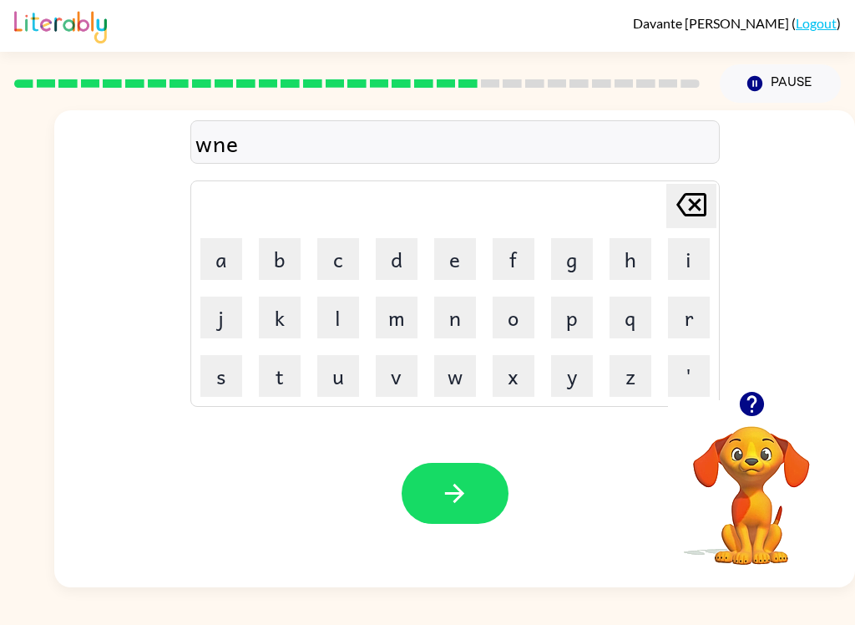
click at [439, 465] on button "button" at bounding box center [455, 493] width 107 height 61
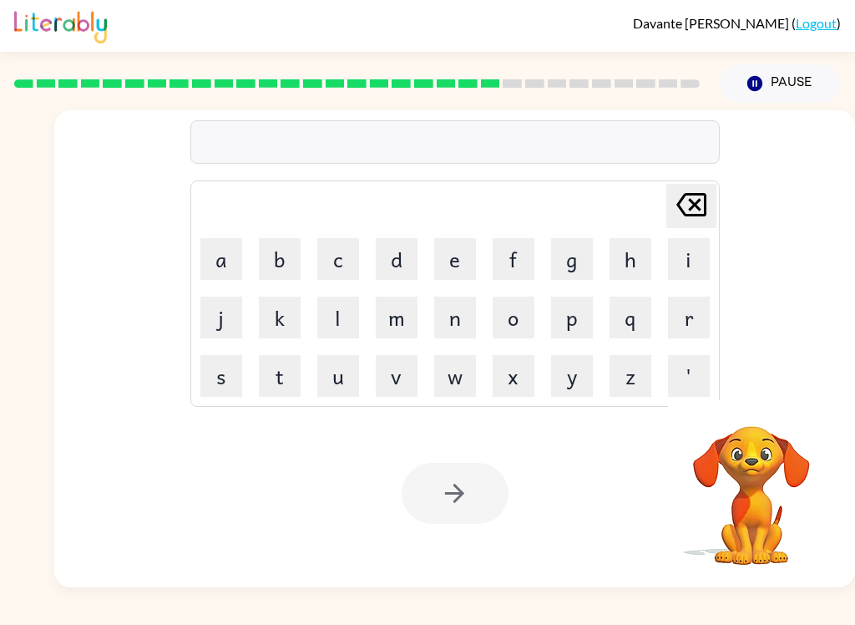
click at [386, 568] on div "Your browser must support playing .mp4 files to use Literably. Please try using…" at bounding box center [454, 493] width 801 height 188
click at [216, 384] on button "s" at bounding box center [221, 376] width 42 height 42
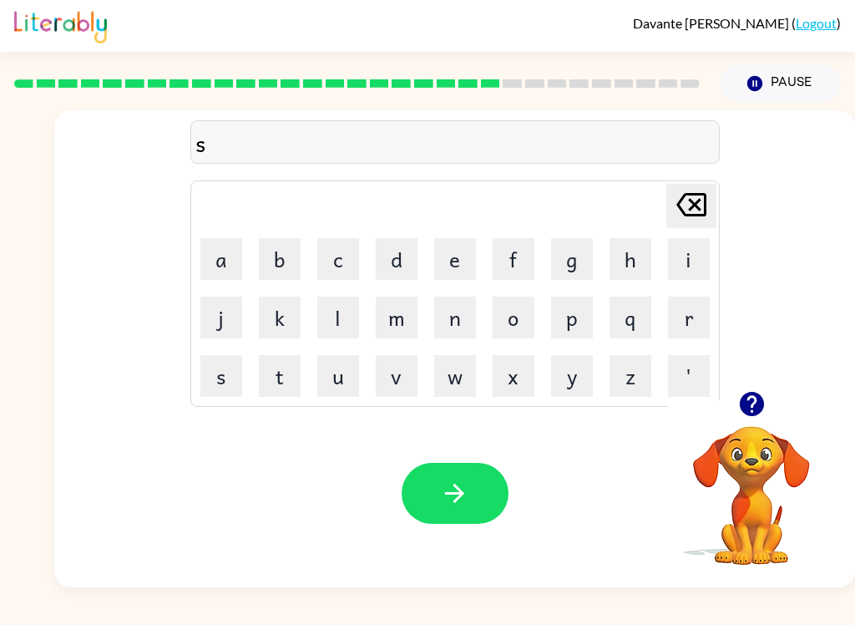
click at [509, 325] on button "o" at bounding box center [514, 318] width 42 height 42
click at [571, 314] on button "p" at bounding box center [572, 318] width 42 height 42
click at [433, 515] on button "button" at bounding box center [455, 493] width 107 height 61
click at [222, 263] on button "a" at bounding box center [221, 259] width 42 height 42
click at [454, 264] on button "e" at bounding box center [455, 259] width 42 height 42
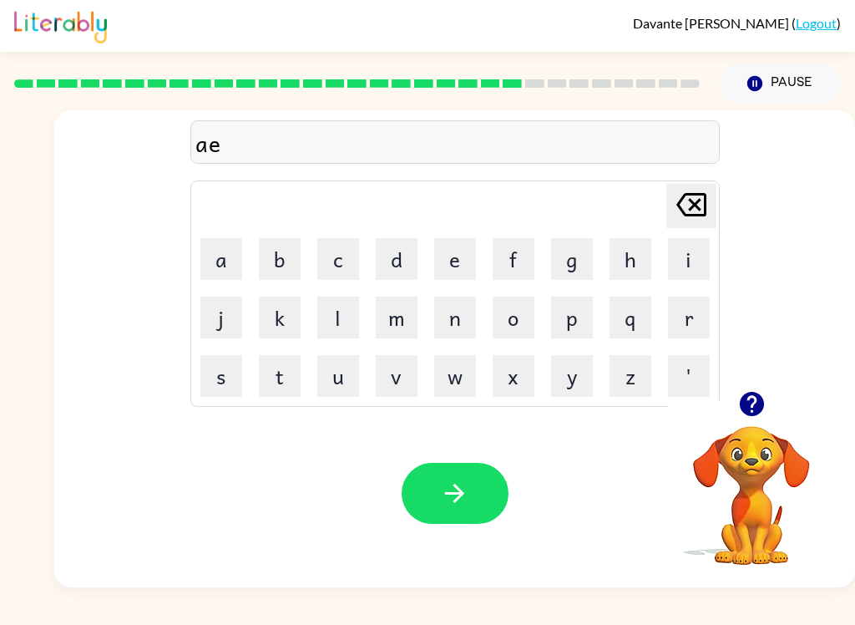
click at [678, 333] on button "r" at bounding box center [689, 318] width 42 height 42
click at [459, 496] on icon "button" at bounding box center [454, 493] width 29 height 29
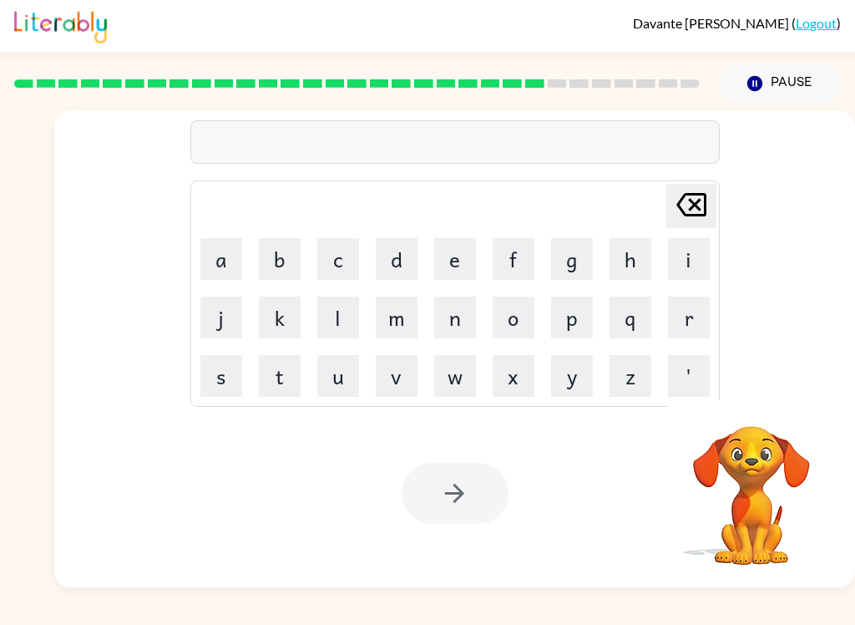
click at [449, 383] on button "w" at bounding box center [455, 376] width 42 height 42
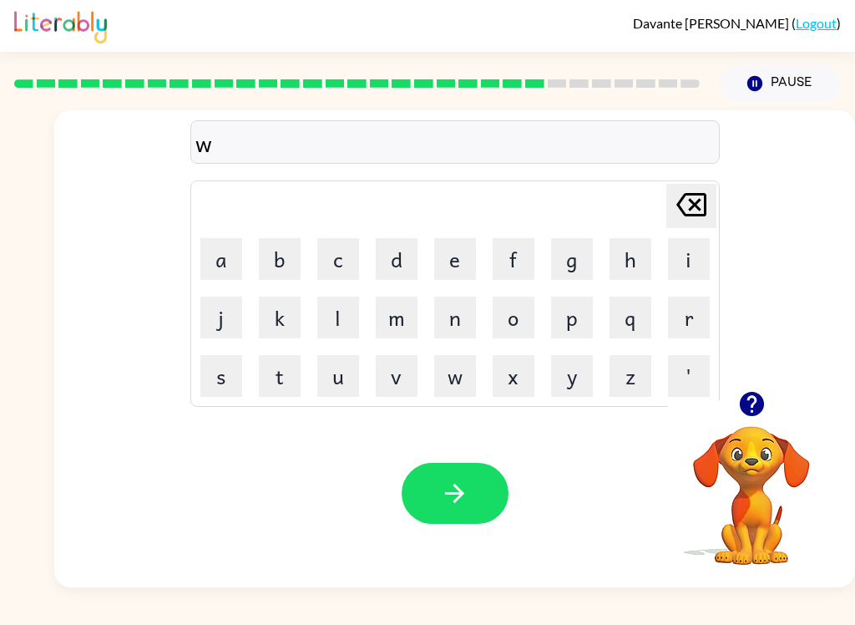
click at [226, 270] on button "a" at bounding box center [221, 259] width 42 height 42
click at [694, 317] on button "r" at bounding box center [689, 318] width 42 height 42
click at [682, 262] on button "i" at bounding box center [689, 259] width 42 height 42
click at [282, 317] on button "k" at bounding box center [280, 318] width 42 height 42
click at [472, 271] on button "e" at bounding box center [455, 259] width 42 height 42
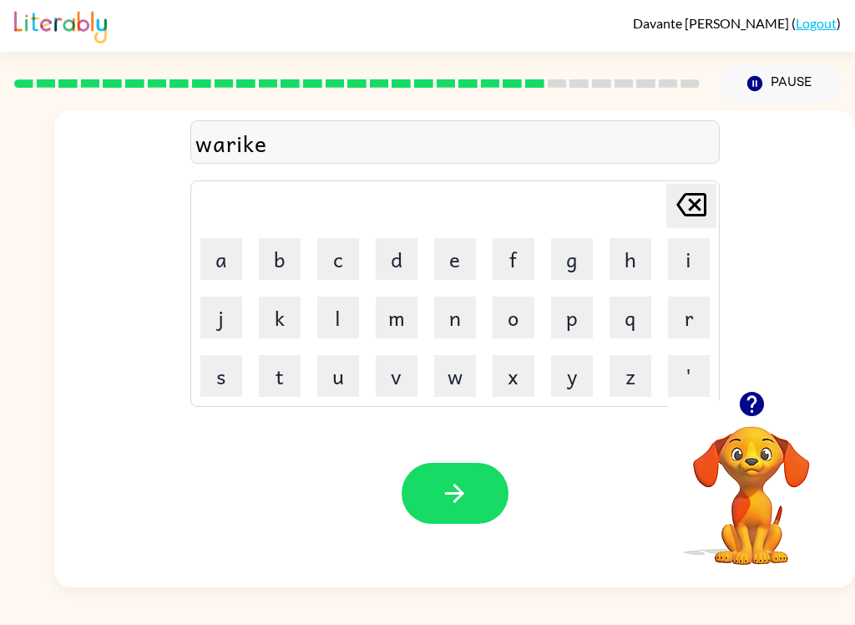
click at [677, 314] on button "r" at bounding box center [689, 318] width 42 height 42
click at [437, 501] on button "button" at bounding box center [455, 493] width 107 height 61
click at [285, 322] on button "k" at bounding box center [280, 318] width 42 height 42
click at [468, 255] on button "e" at bounding box center [455, 259] width 42 height 42
click at [471, 317] on button "n" at bounding box center [455, 318] width 42 height 42
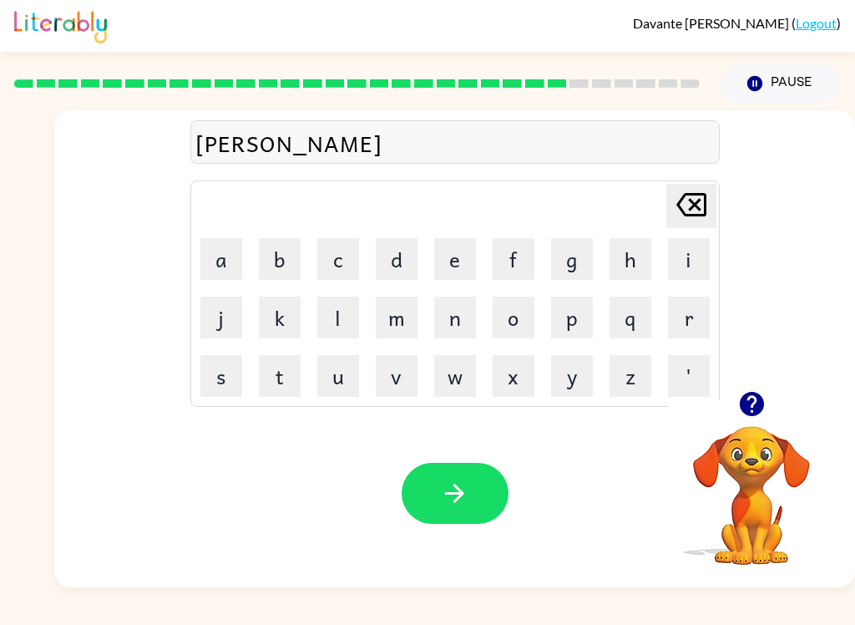
click at [447, 506] on icon "button" at bounding box center [454, 493] width 29 height 29
click at [454, 297] on button "n" at bounding box center [455, 318] width 42 height 42
click at [388, 319] on button "m" at bounding box center [397, 318] width 42 height 42
click at [415, 334] on button "m" at bounding box center [397, 318] width 42 height 42
click at [415, 336] on button "m" at bounding box center [397, 318] width 42 height 42
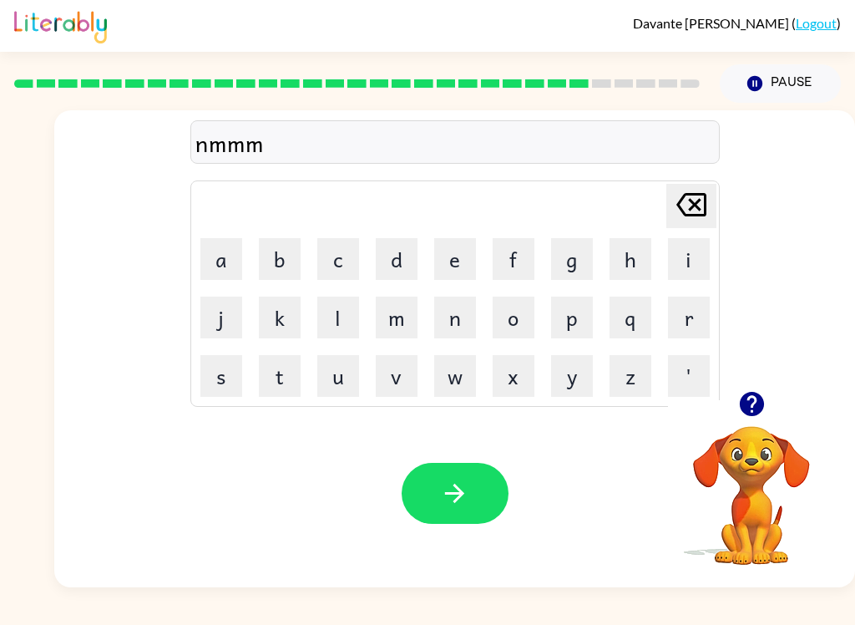
click at [463, 513] on button "button" at bounding box center [455, 493] width 107 height 61
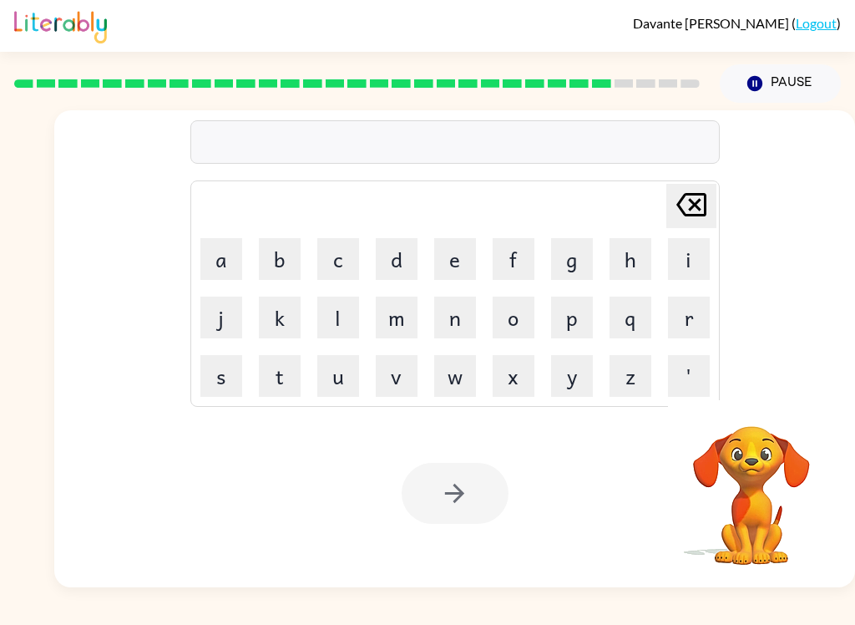
click at [333, 266] on button "c" at bounding box center [338, 259] width 42 height 42
click at [332, 266] on button "c" at bounding box center [338, 259] width 42 height 42
click at [333, 264] on button "c" at bounding box center [338, 259] width 42 height 42
click at [332, 263] on button "c" at bounding box center [338, 259] width 42 height 42
click at [239, 315] on button "j" at bounding box center [221, 318] width 42 height 42
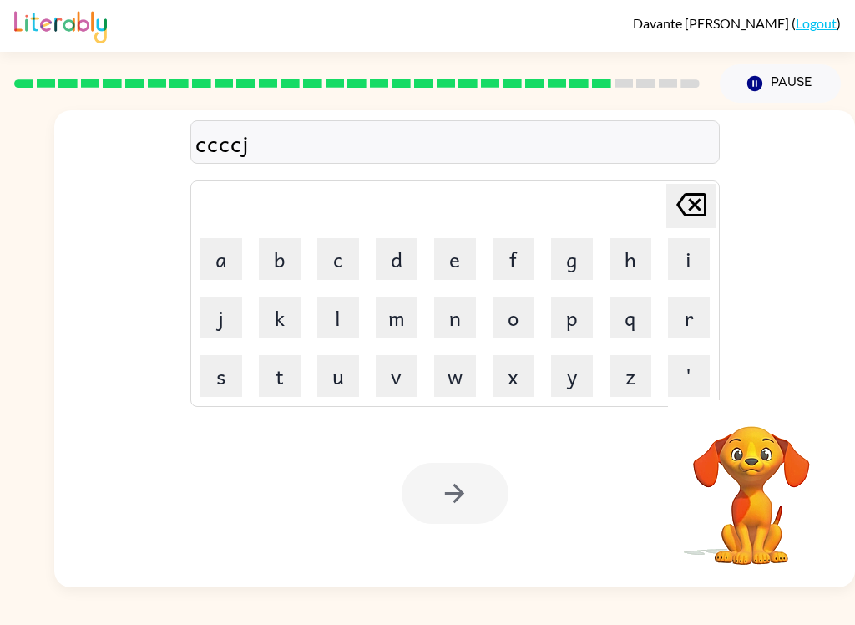
click at [330, 383] on button "u" at bounding box center [338, 376] width 42 height 42
click at [397, 355] on button "v" at bounding box center [397, 376] width 42 height 42
click at [358, 251] on button "c" at bounding box center [338, 259] width 42 height 42
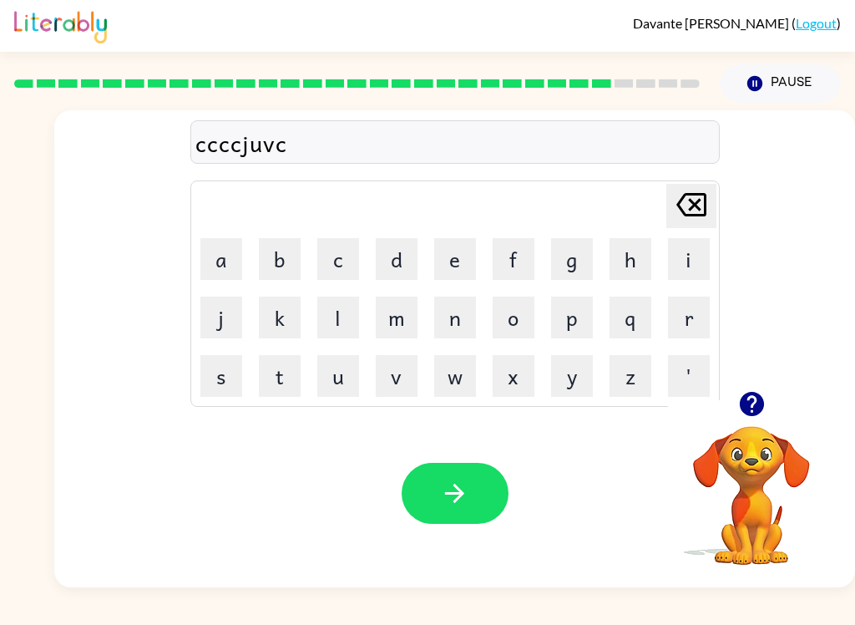
click at [437, 471] on button "button" at bounding box center [455, 493] width 107 height 61
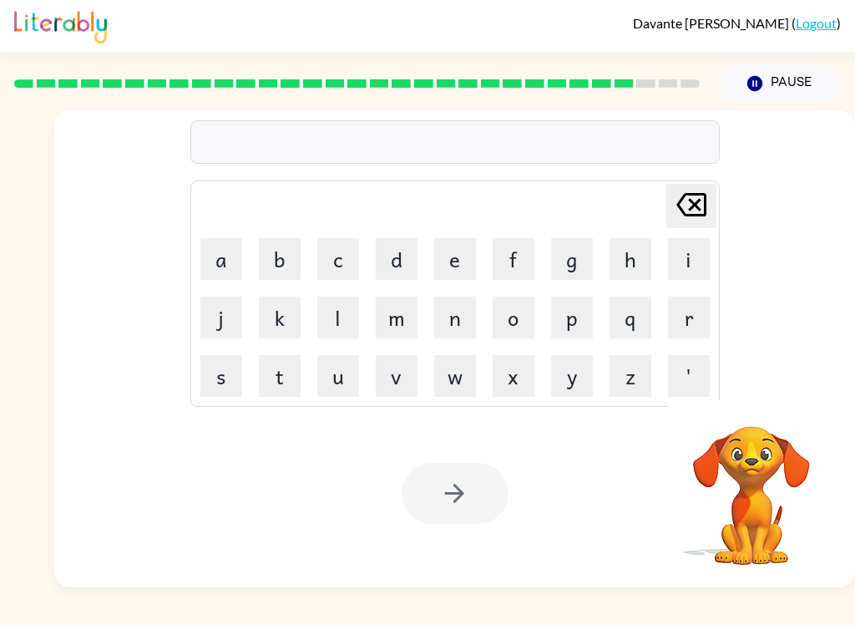
click at [222, 265] on button "a" at bounding box center [221, 259] width 42 height 42
click at [277, 253] on button "b" at bounding box center [280, 259] width 42 height 42
click at [332, 251] on button "c" at bounding box center [338, 259] width 42 height 42
click at [396, 255] on button "d" at bounding box center [397, 259] width 42 height 42
click at [446, 263] on button "e" at bounding box center [455, 259] width 42 height 42
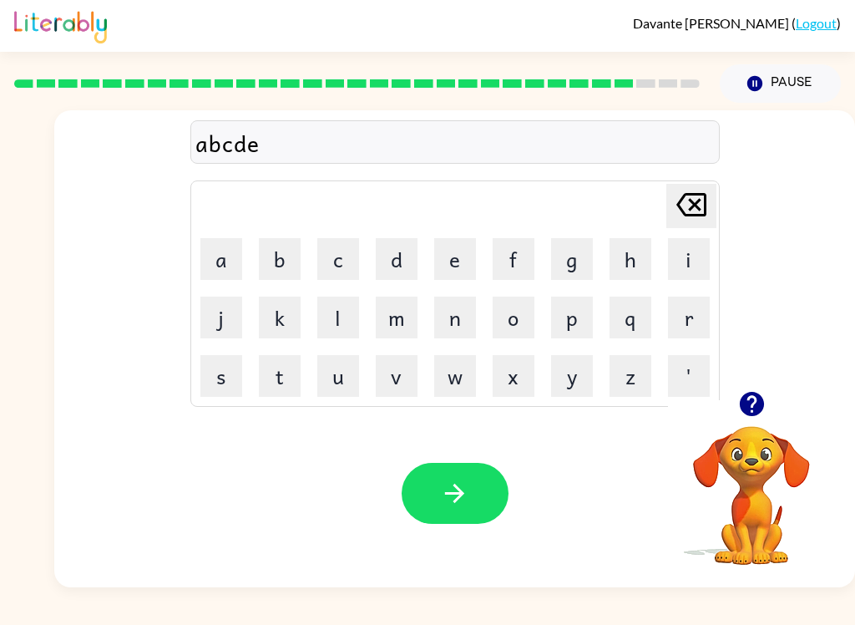
click at [447, 500] on icon "button" at bounding box center [454, 493] width 29 height 29
click at [513, 373] on button "x" at bounding box center [514, 376] width 42 height 42
click at [337, 383] on button "u" at bounding box center [338, 376] width 42 height 42
click at [285, 255] on button "b" at bounding box center [280, 259] width 42 height 42
click at [378, 272] on button "d" at bounding box center [397, 259] width 42 height 42
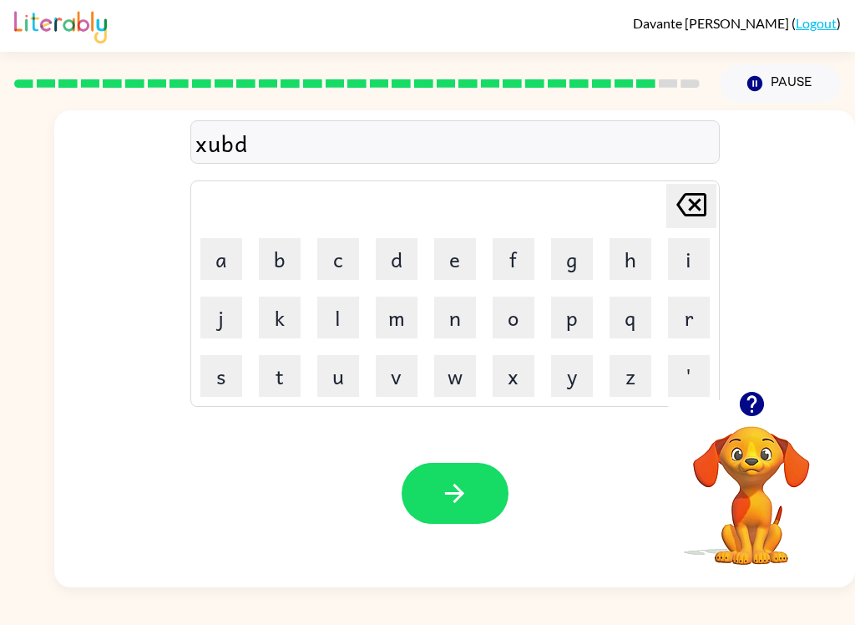
click at [454, 481] on icon "button" at bounding box center [454, 493] width 29 height 29
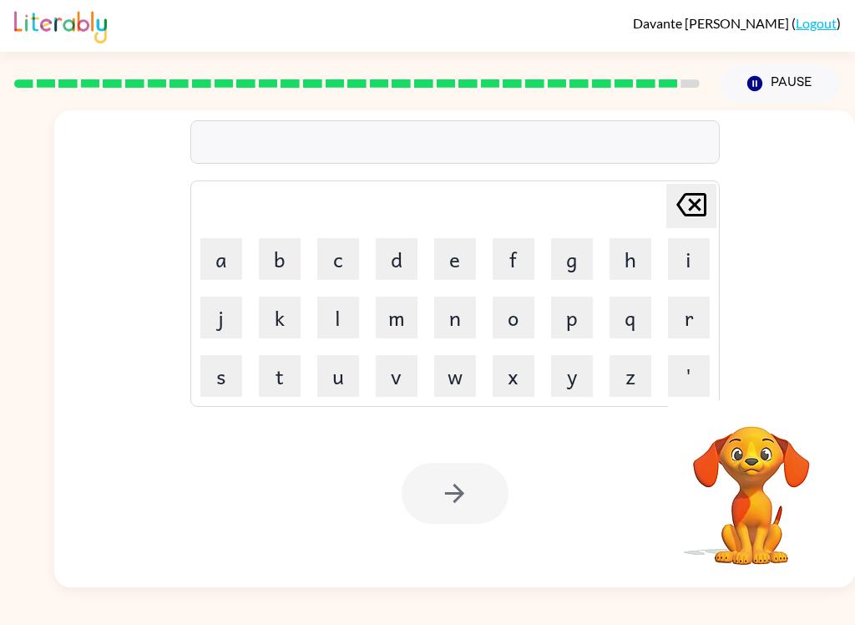
click at [351, 329] on button "l" at bounding box center [338, 318] width 42 height 42
click at [474, 315] on button "n" at bounding box center [455, 318] width 42 height 42
click at [386, 259] on button "d" at bounding box center [397, 259] width 42 height 42
click at [344, 334] on button "l" at bounding box center [338, 318] width 42 height 42
click at [261, 300] on button "k" at bounding box center [280, 318] width 42 height 42
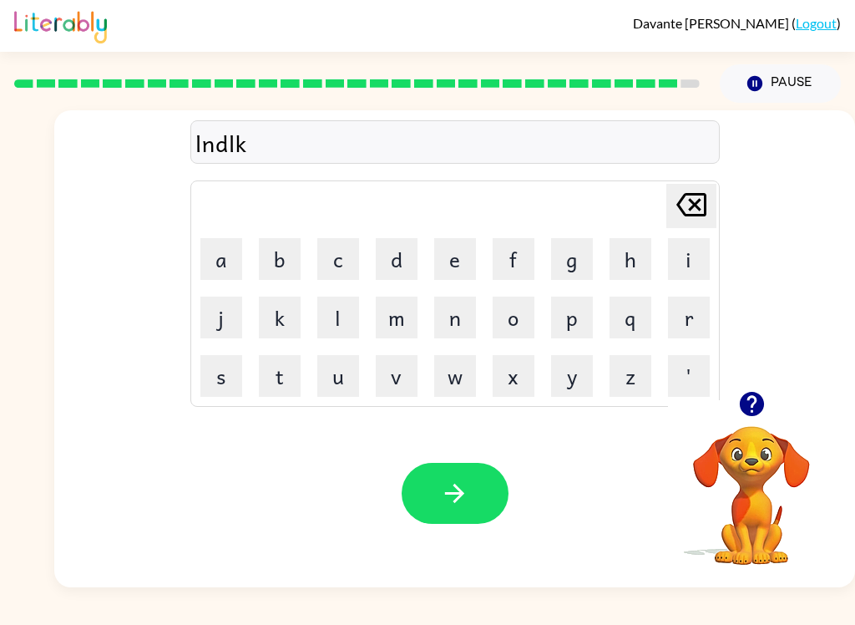
click at [459, 483] on icon "button" at bounding box center [454, 493] width 29 height 29
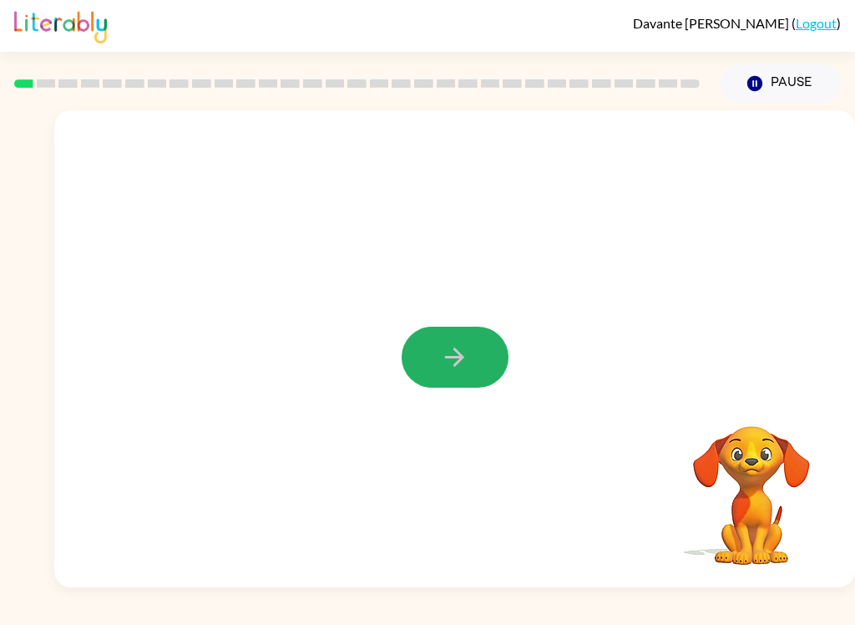
click at [621, 482] on div at bounding box center [454, 348] width 801 height 477
click at [426, 357] on button "button" at bounding box center [455, 357] width 107 height 61
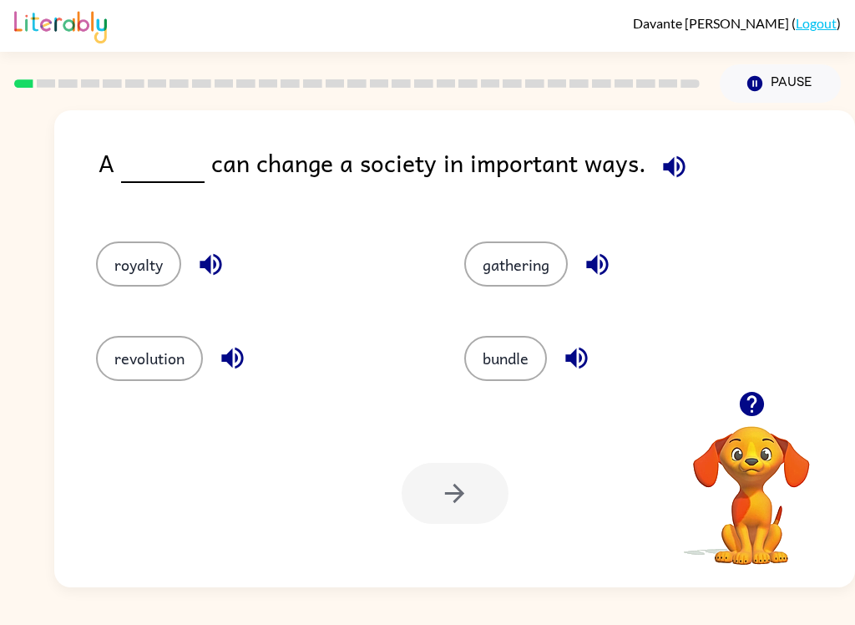
click at [500, 278] on button "gathering" at bounding box center [516, 263] width 104 height 45
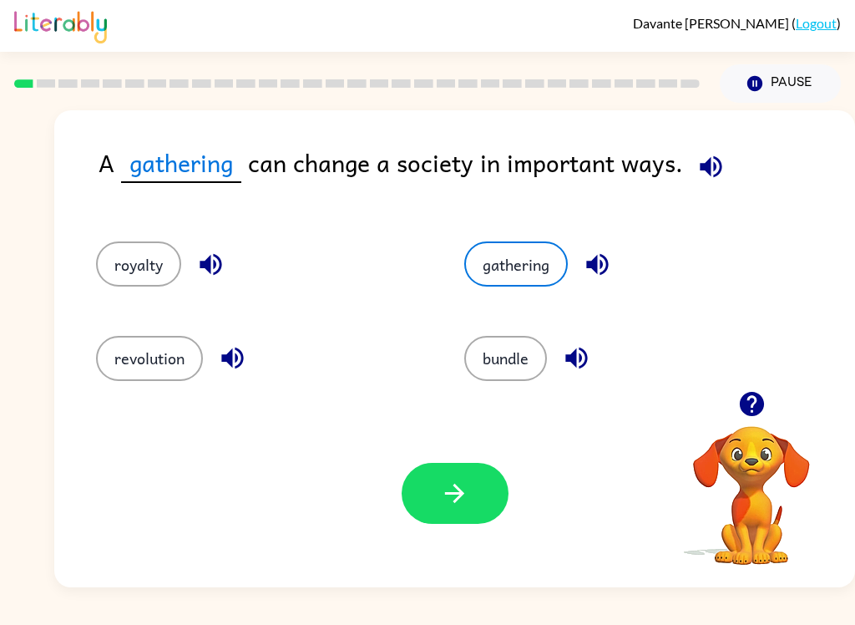
click at [477, 494] on button "button" at bounding box center [455, 493] width 107 height 61
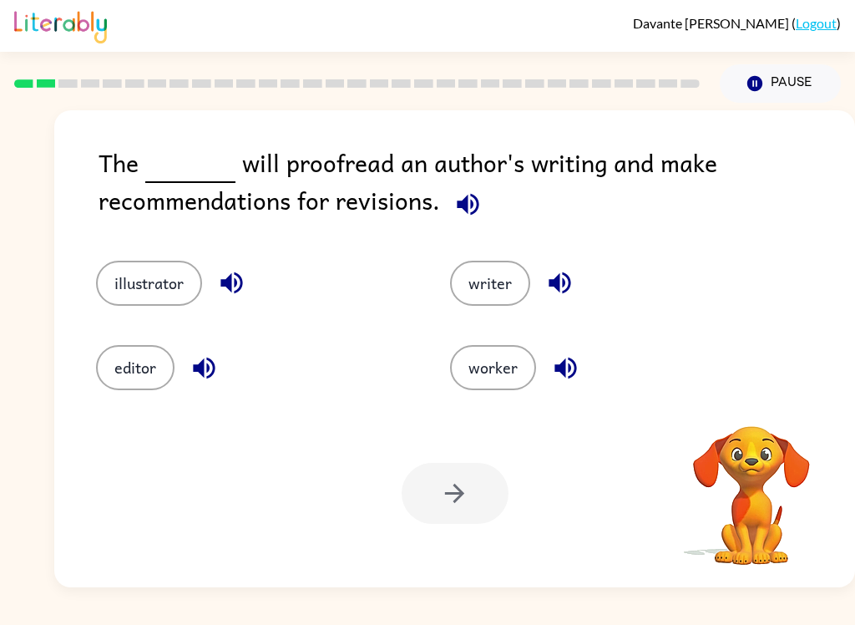
click at [139, 366] on button "editor" at bounding box center [135, 367] width 79 height 45
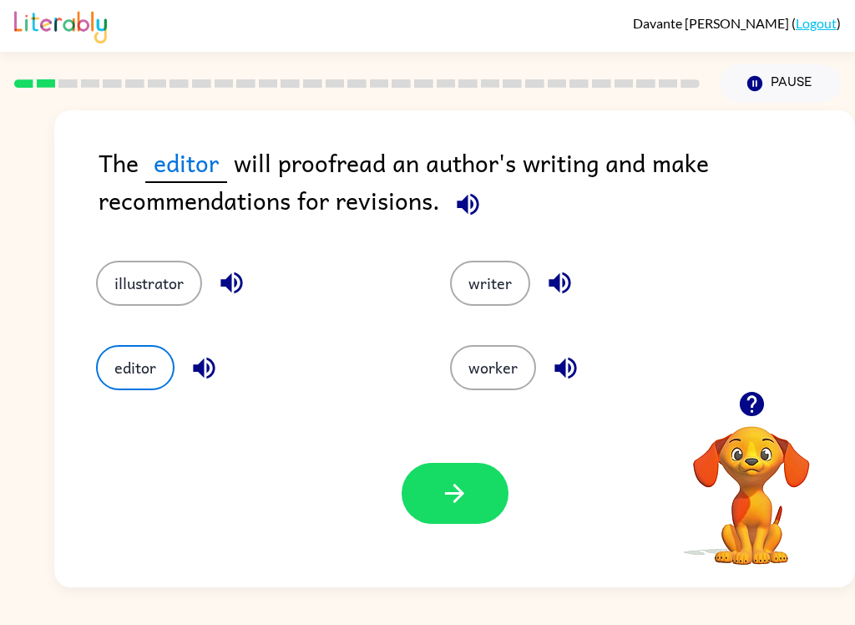
click at [423, 473] on button "button" at bounding box center [455, 493] width 107 height 61
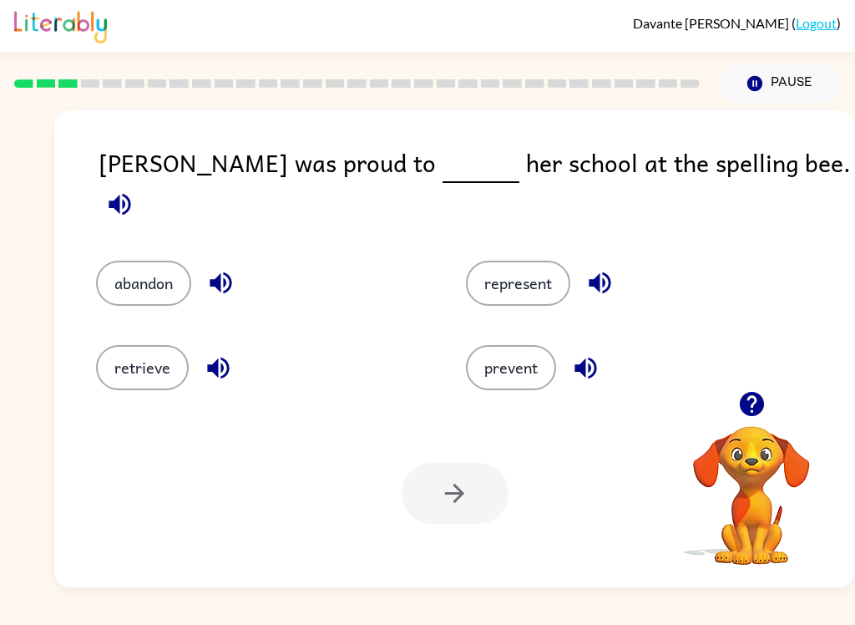
click at [491, 378] on button "prevent" at bounding box center [511, 367] width 90 height 45
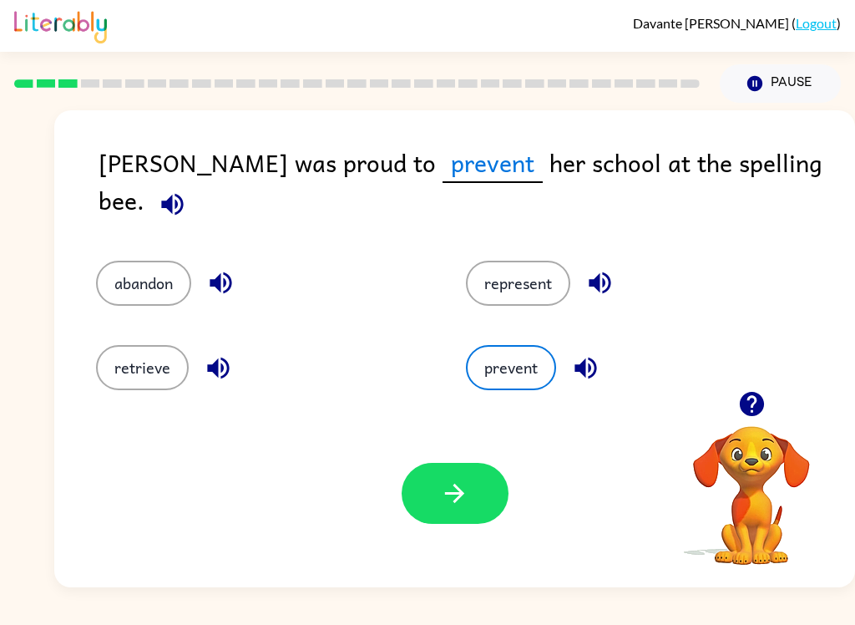
click at [443, 483] on icon "button" at bounding box center [454, 493] width 29 height 29
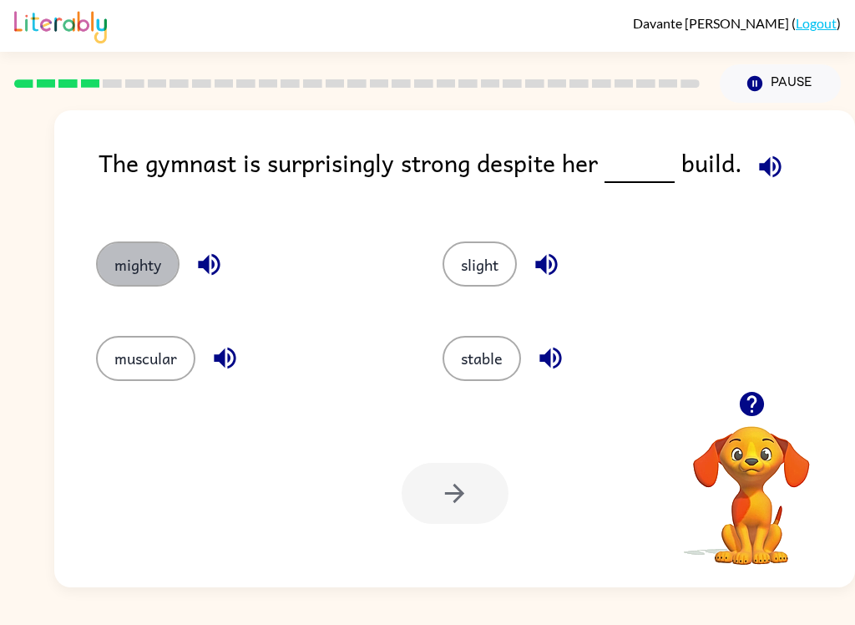
click at [133, 258] on button "mighty" at bounding box center [138, 263] width 84 height 45
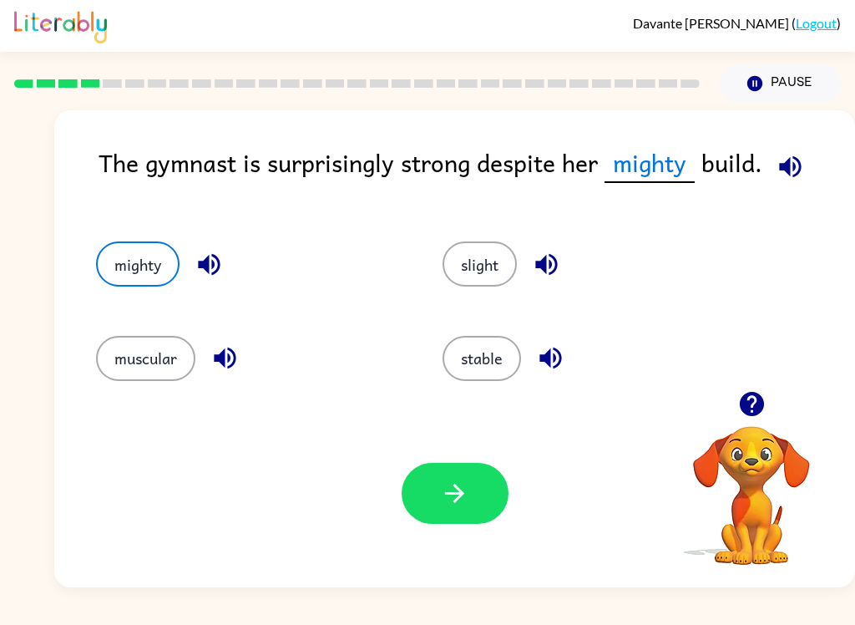
click at [428, 472] on button "button" at bounding box center [455, 493] width 107 height 61
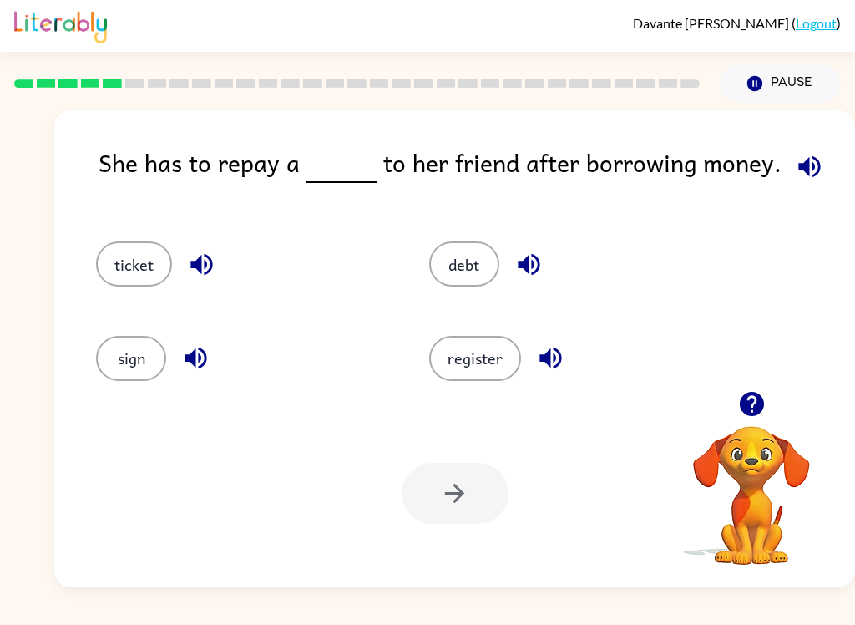
click at [450, 260] on button "debt" at bounding box center [464, 263] width 70 height 45
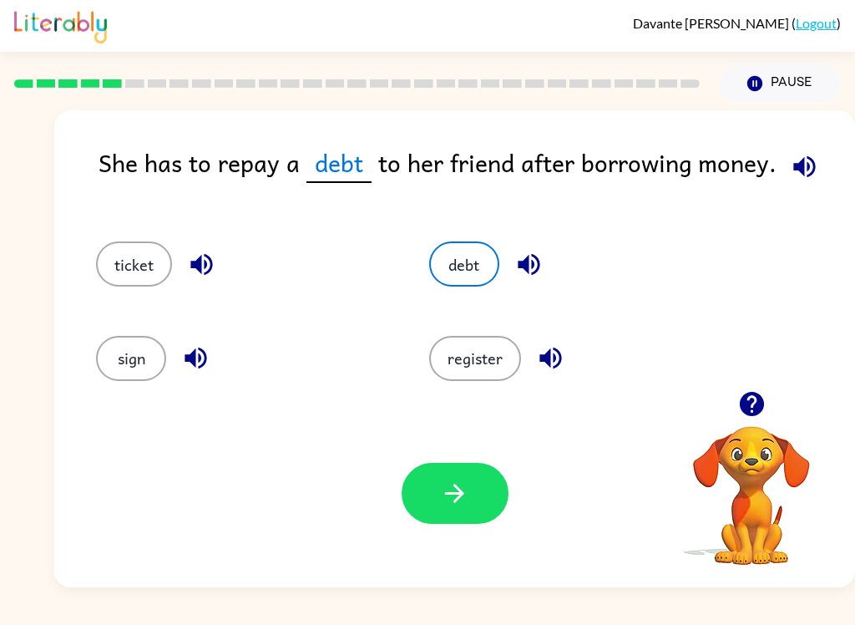
click at [466, 494] on icon "button" at bounding box center [454, 493] width 29 height 29
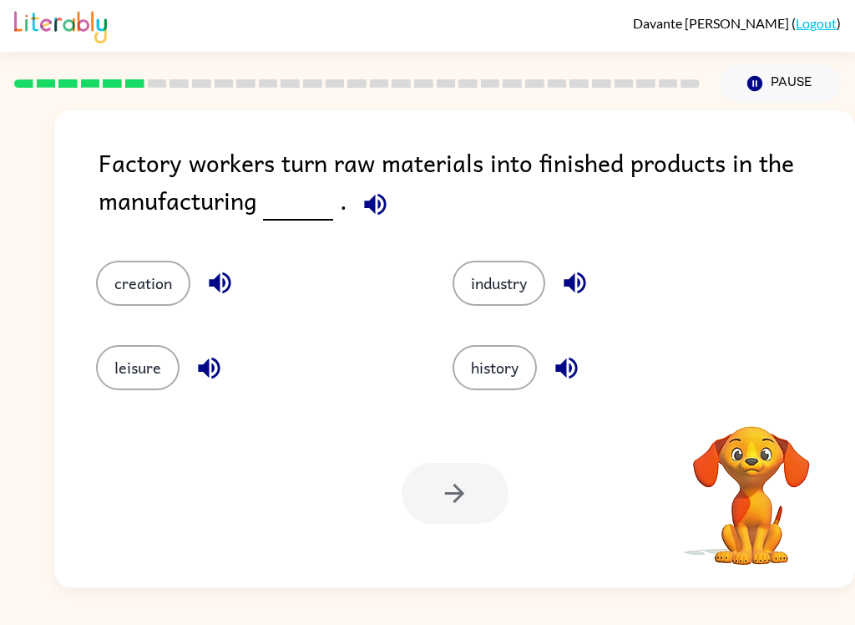
click at [477, 358] on button "history" at bounding box center [495, 367] width 84 height 45
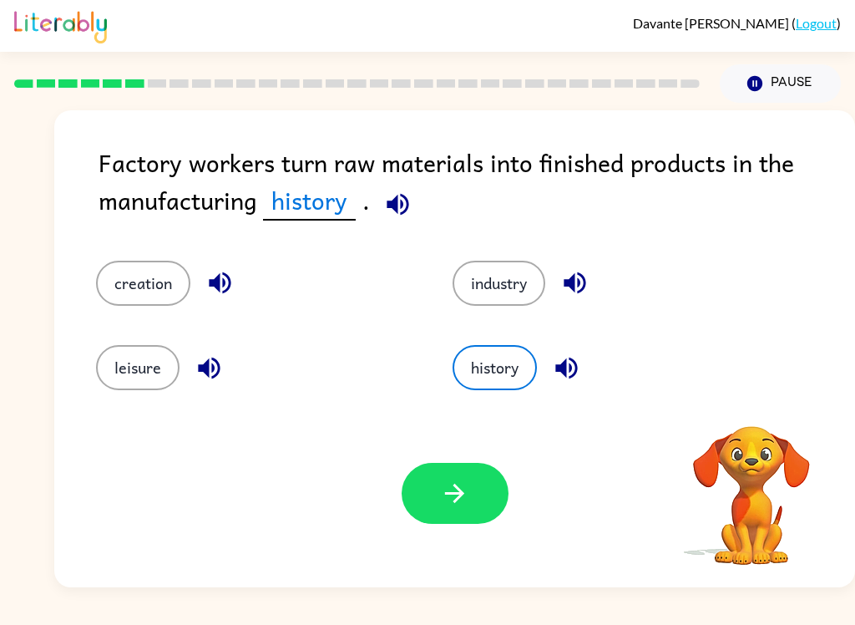
click at [427, 474] on button "button" at bounding box center [455, 493] width 107 height 61
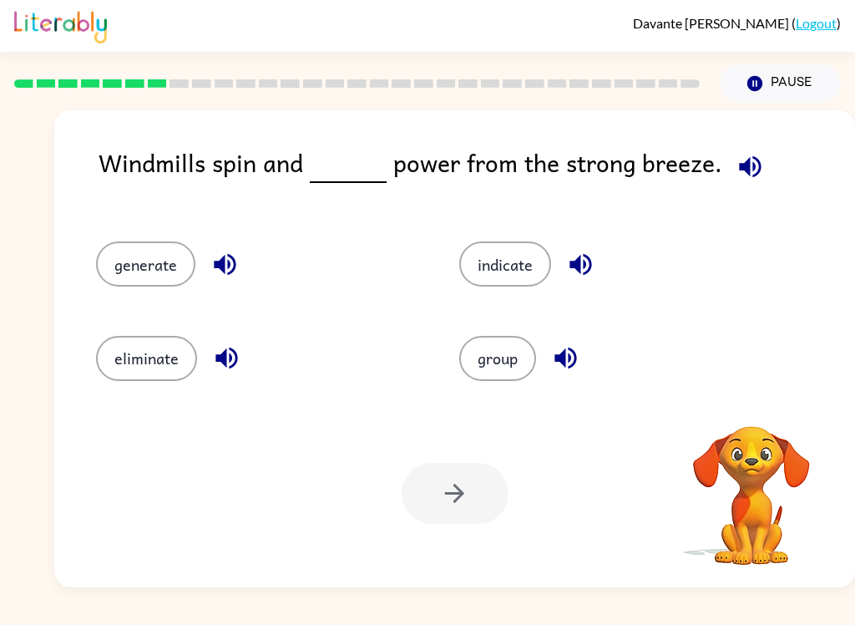
click at [493, 360] on button "group" at bounding box center [497, 358] width 77 height 45
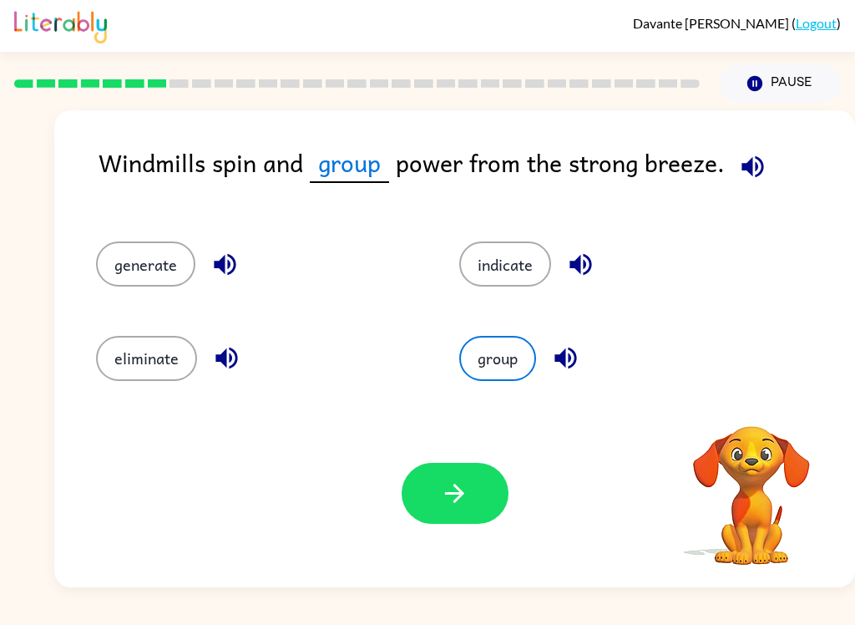
click at [459, 471] on button "button" at bounding box center [455, 493] width 107 height 61
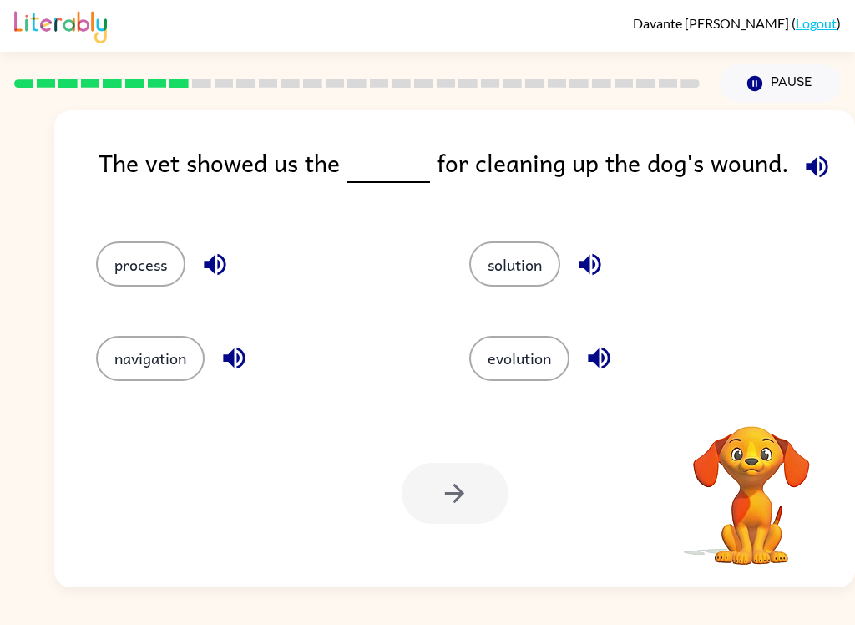
click at [748, 479] on video "Your browser must support playing .mp4 files to use Literably. Please try using…" at bounding box center [751, 483] width 167 height 167
click at [535, 363] on button "evolution" at bounding box center [519, 358] width 100 height 45
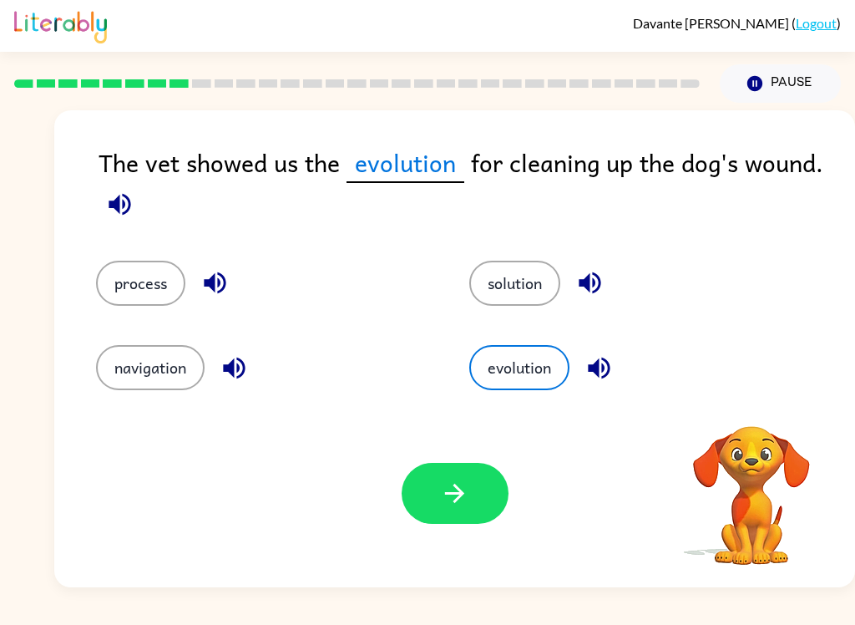
click at [424, 479] on button "button" at bounding box center [455, 493] width 107 height 61
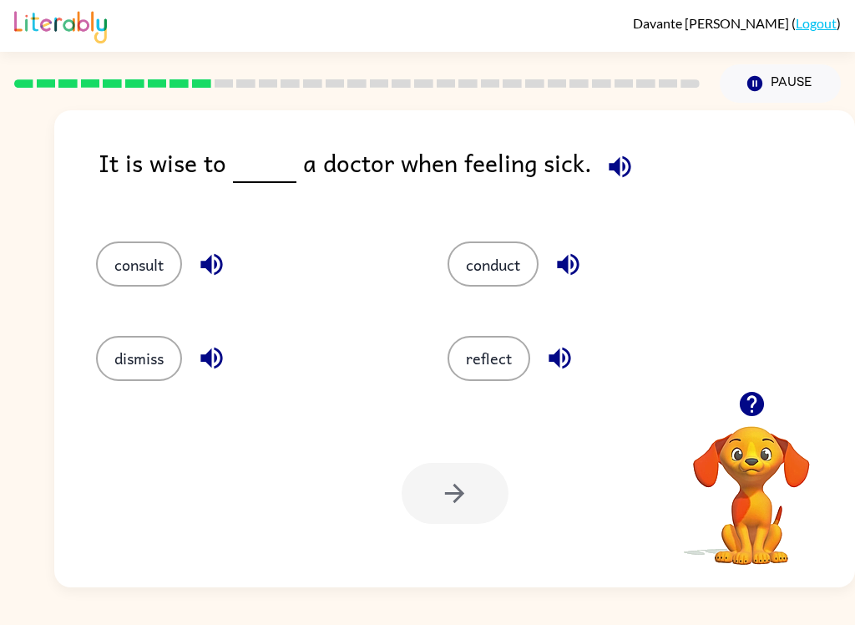
click at [461, 357] on button "reflect" at bounding box center [489, 358] width 83 height 45
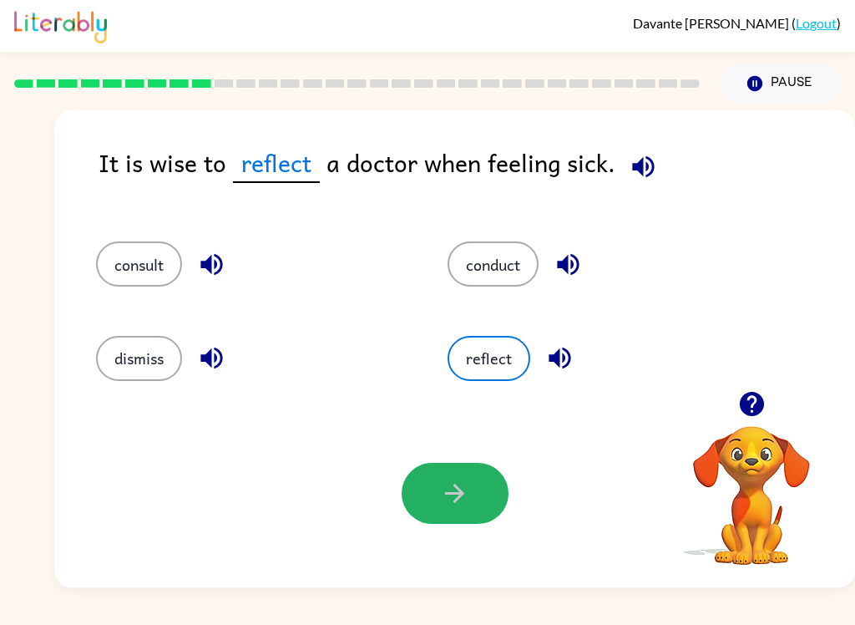
click at [433, 501] on button "button" at bounding box center [455, 493] width 107 height 61
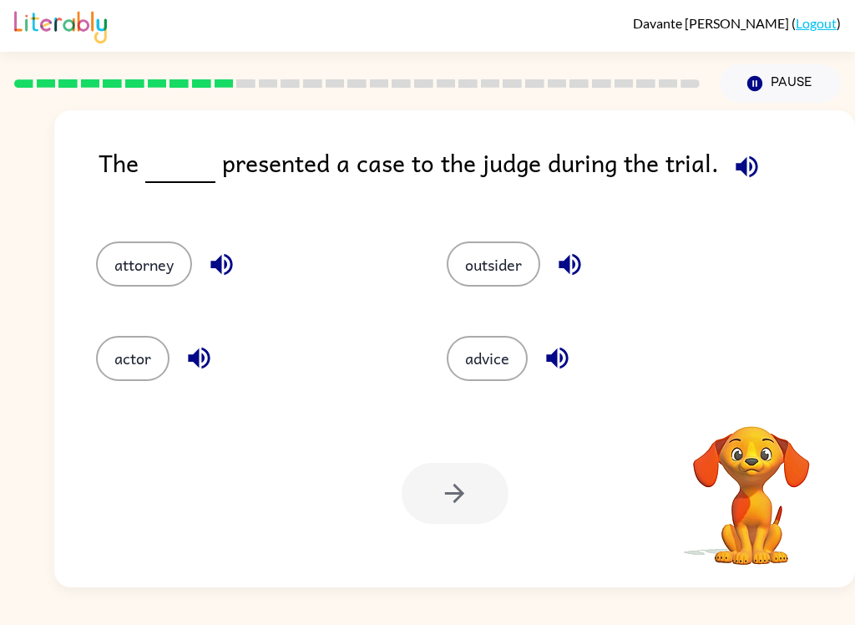
click at [154, 251] on button "attorney" at bounding box center [144, 263] width 96 height 45
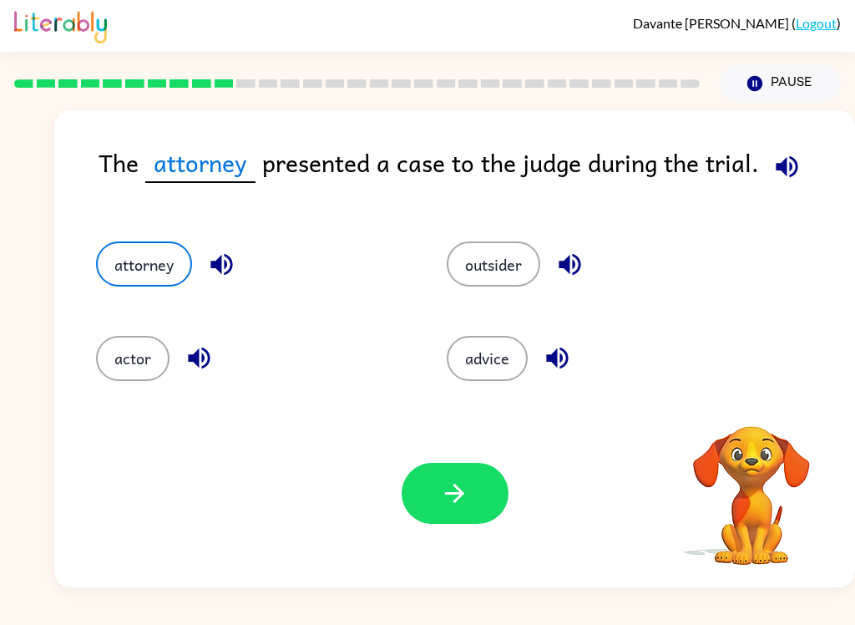
click at [446, 482] on icon "button" at bounding box center [454, 493] width 29 height 29
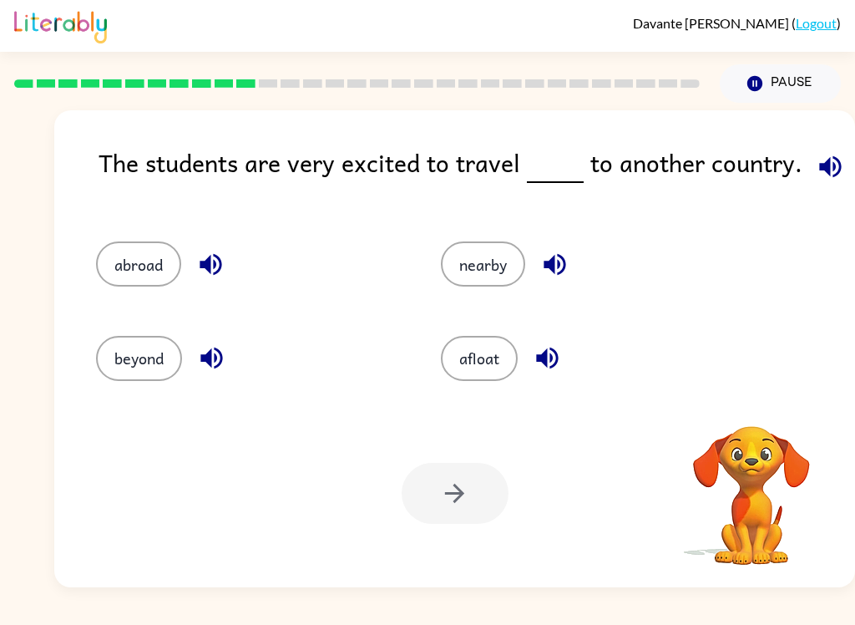
click at [133, 363] on button "beyond" at bounding box center [139, 358] width 86 height 45
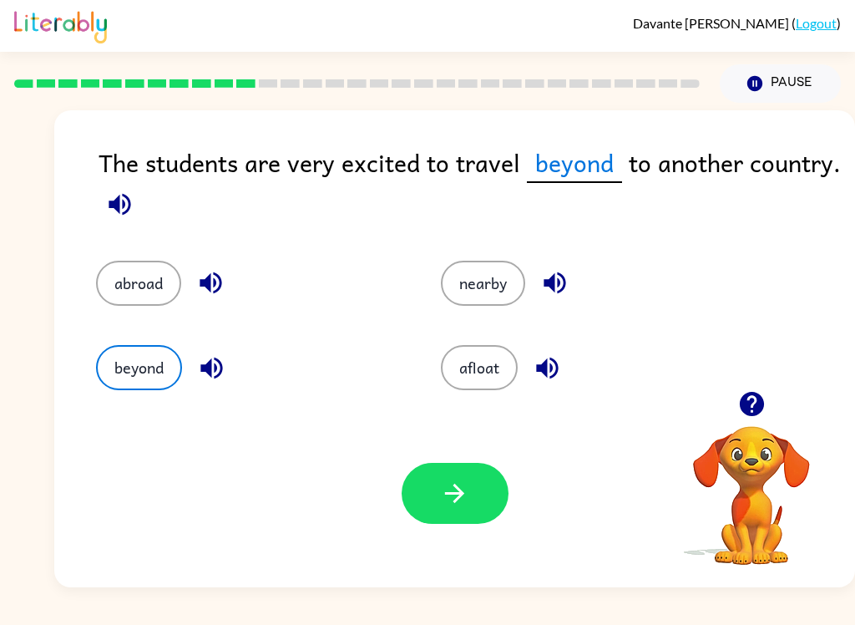
click at [444, 483] on icon "button" at bounding box center [454, 493] width 29 height 29
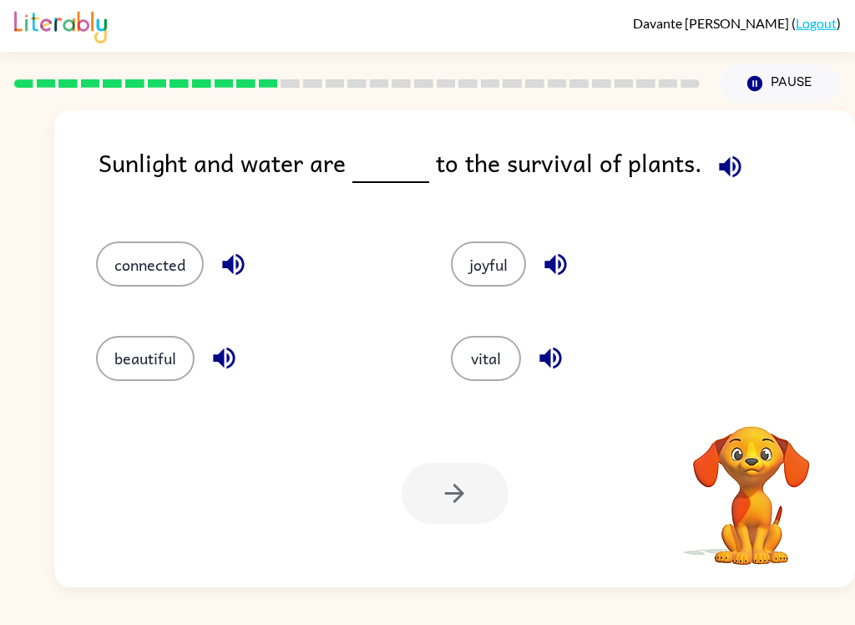
click at [480, 261] on button "joyful" at bounding box center [488, 263] width 75 height 45
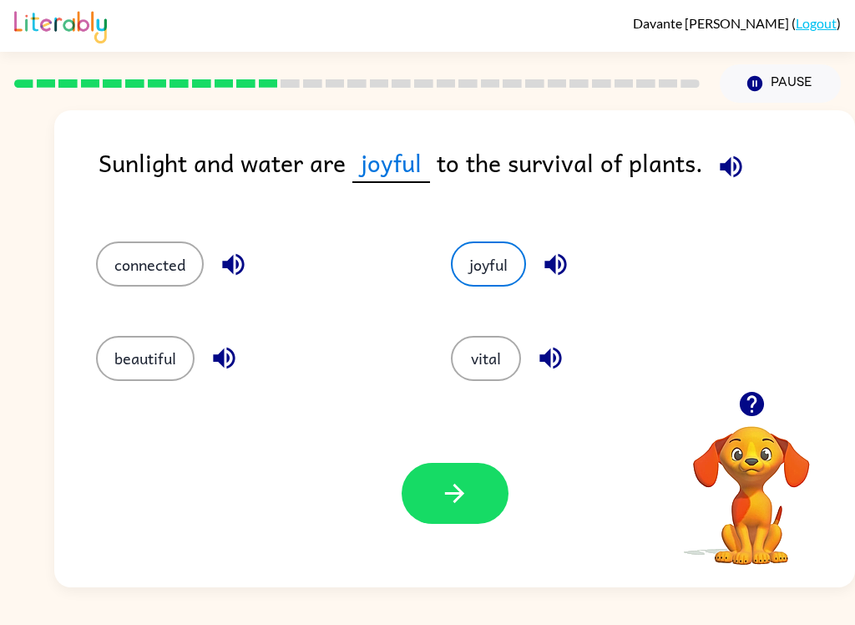
click at [433, 485] on button "button" at bounding box center [455, 493] width 107 height 61
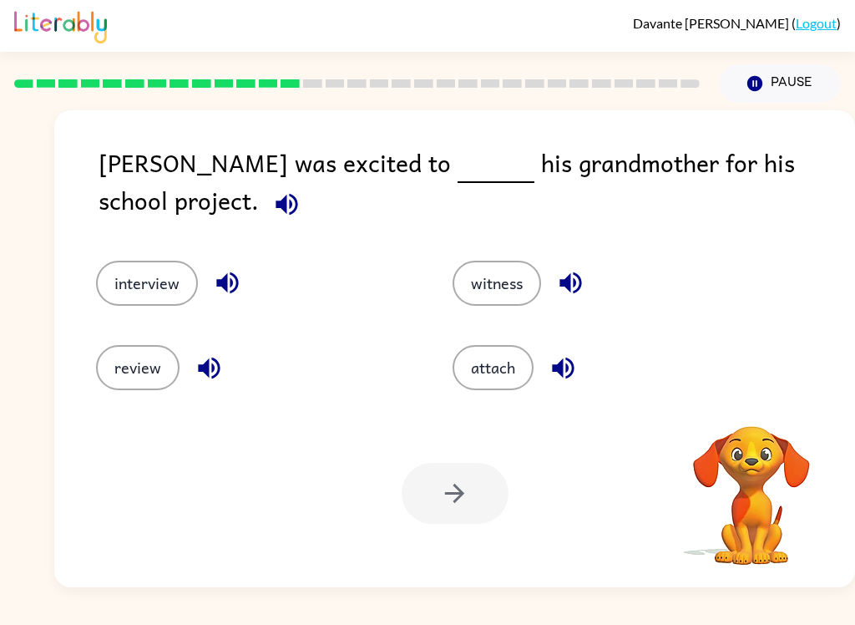
click at [135, 273] on button "interview" at bounding box center [147, 283] width 102 height 45
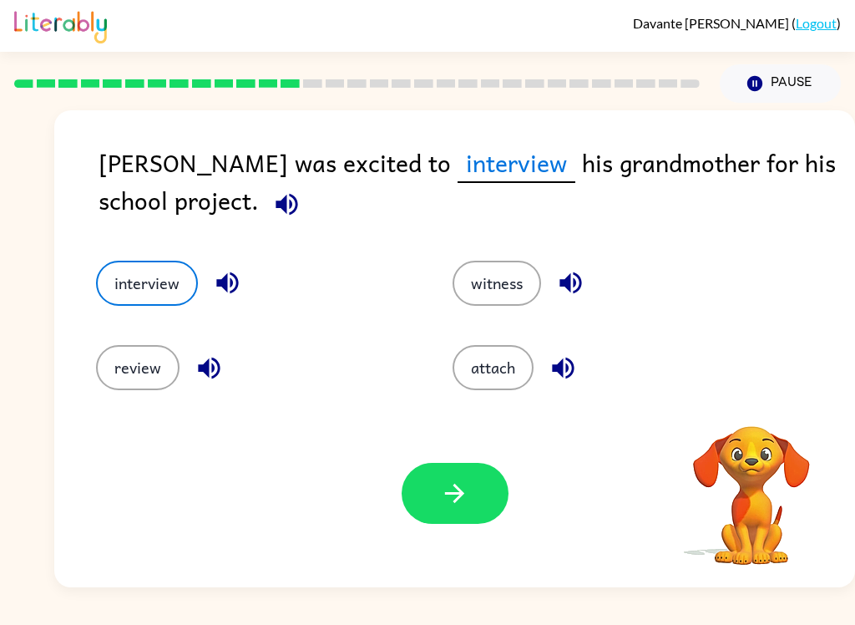
click at [461, 496] on icon "button" at bounding box center [454, 493] width 19 height 19
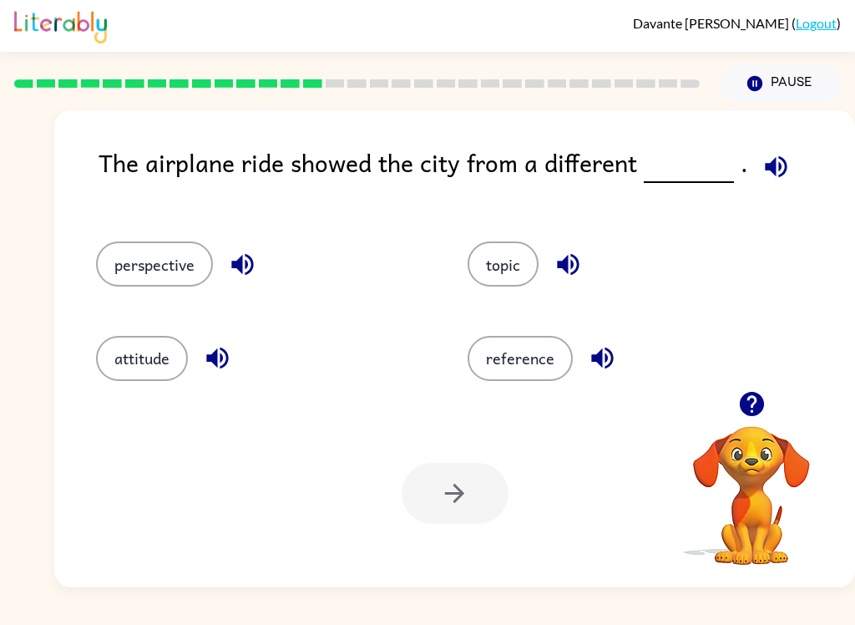
click at [158, 249] on button "perspective" at bounding box center [154, 263] width 117 height 45
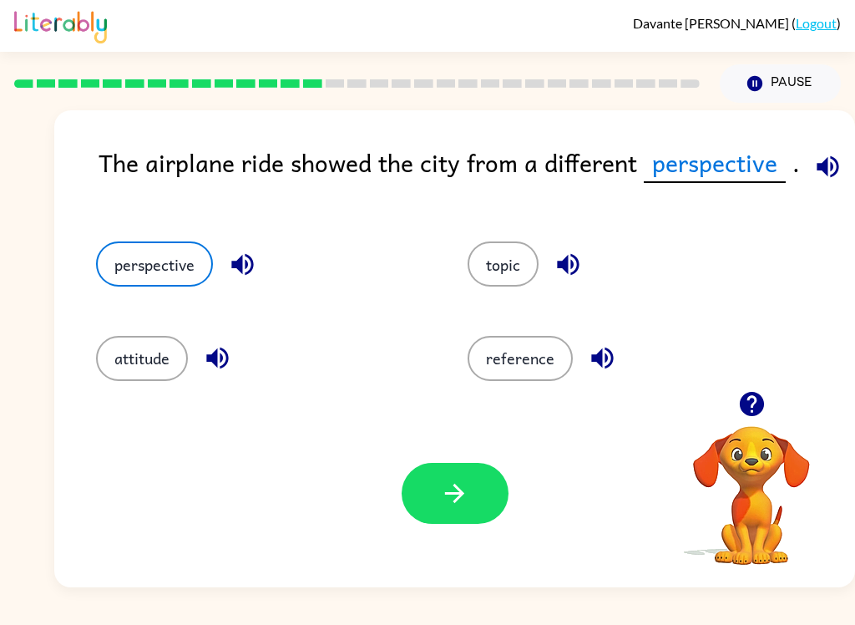
click at [437, 477] on button "button" at bounding box center [455, 493] width 107 height 61
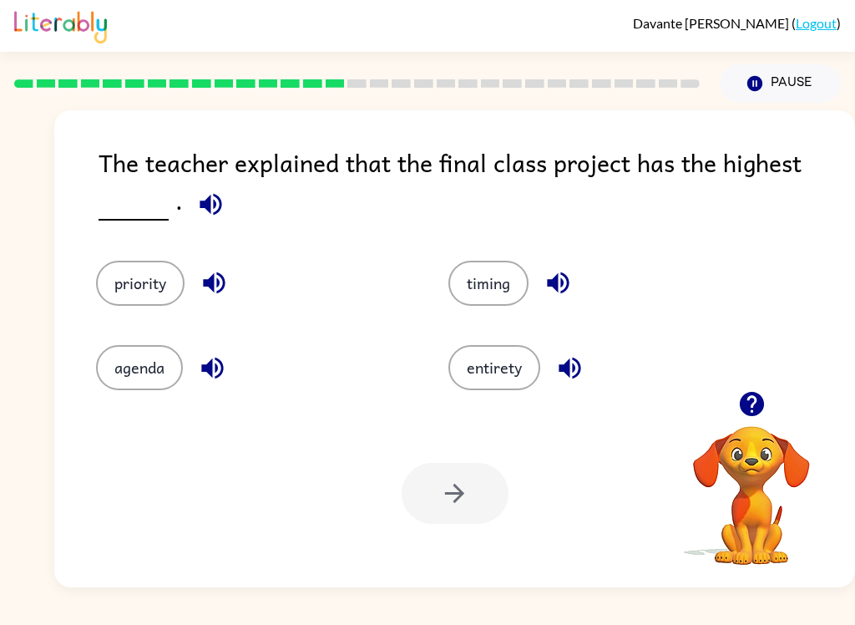
click at [135, 279] on button "priority" at bounding box center [140, 283] width 89 height 45
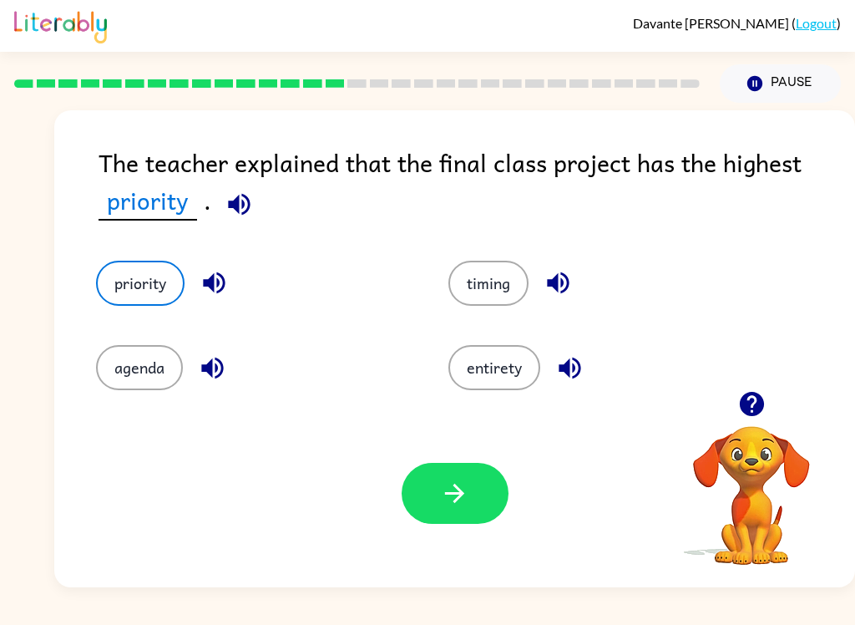
click at [413, 497] on button "button" at bounding box center [455, 493] width 107 height 61
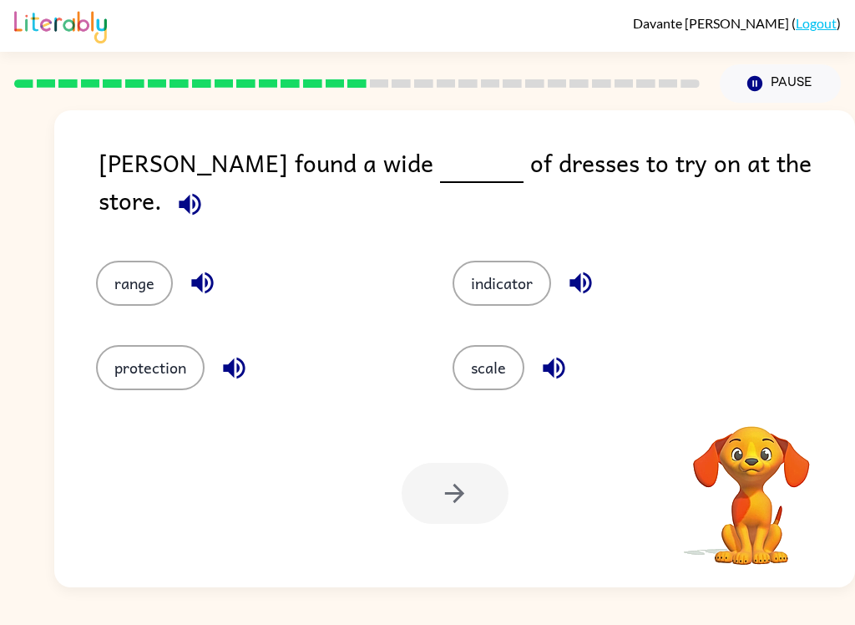
click at [116, 269] on button "range" at bounding box center [134, 283] width 77 height 45
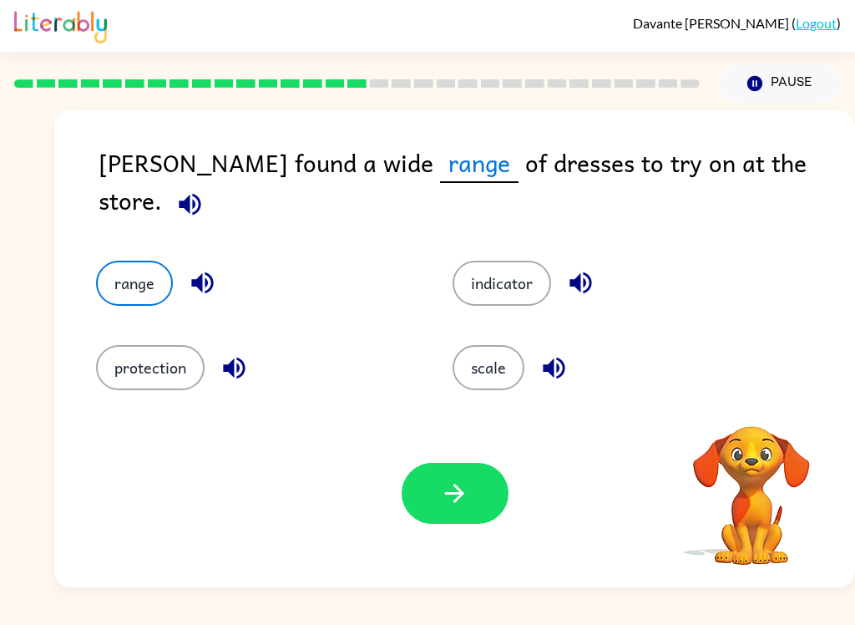
click at [427, 500] on button "button" at bounding box center [455, 493] width 107 height 61
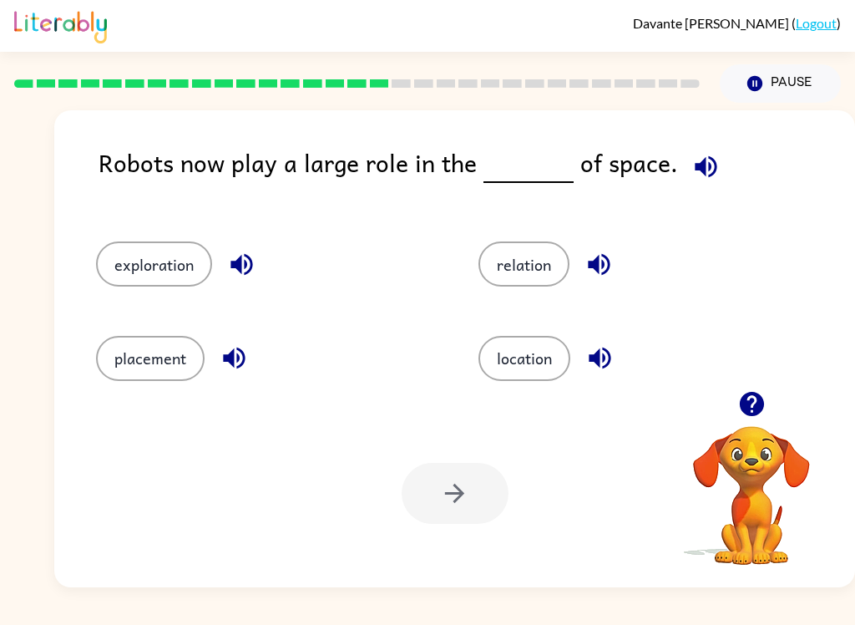
click at [147, 287] on button "exploration" at bounding box center [154, 263] width 116 height 45
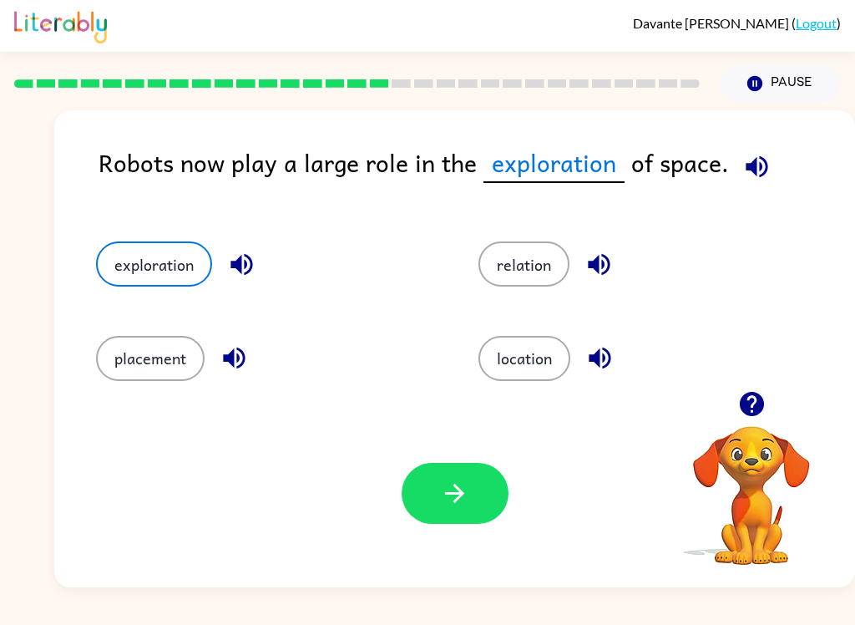
click at [444, 469] on button "button" at bounding box center [455, 493] width 107 height 61
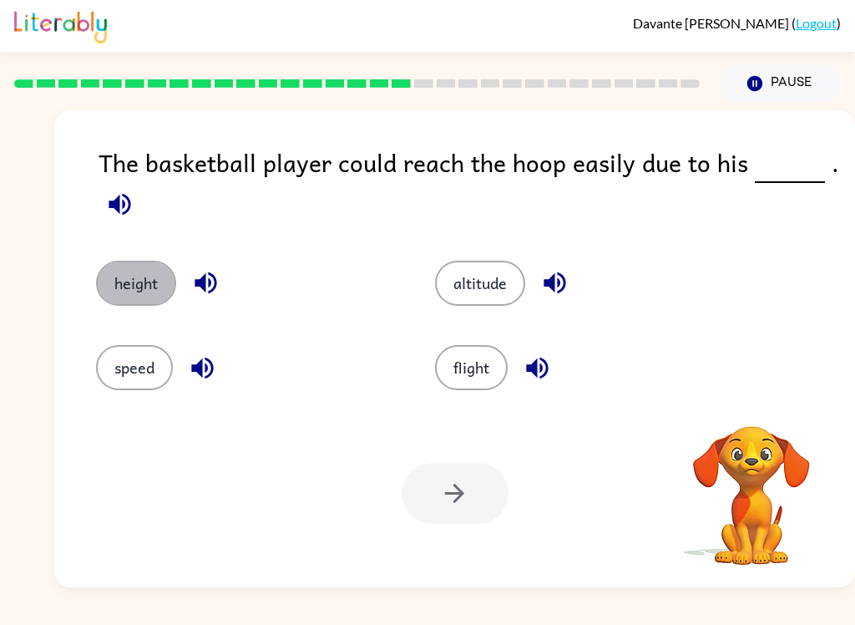
click at [119, 270] on button "height" at bounding box center [136, 283] width 80 height 45
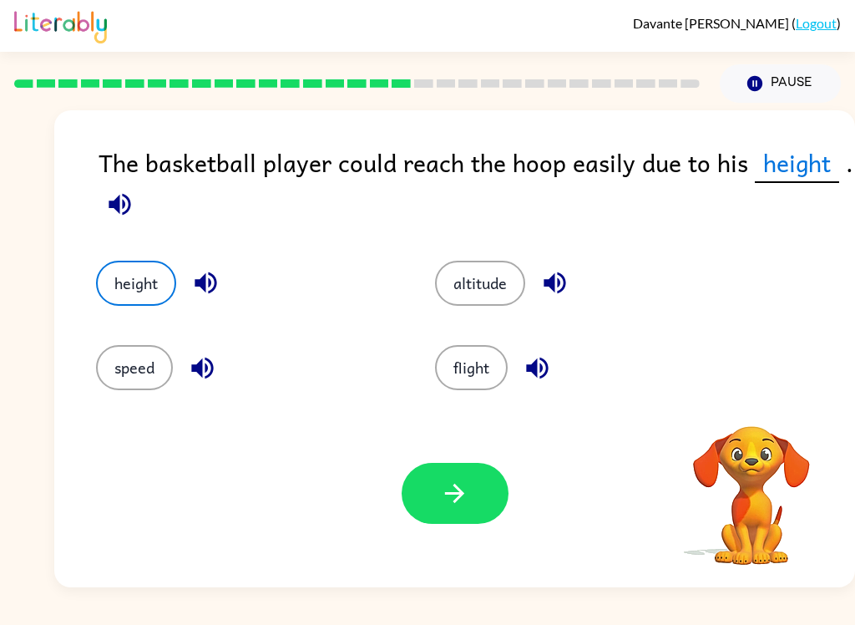
click at [489, 510] on button "button" at bounding box center [455, 493] width 107 height 61
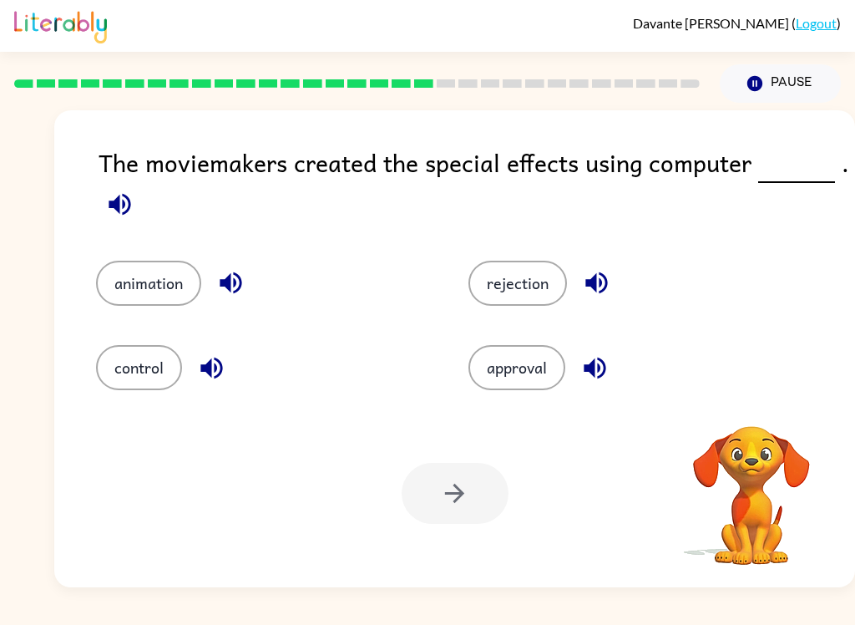
click at [138, 264] on button "animation" at bounding box center [148, 283] width 105 height 45
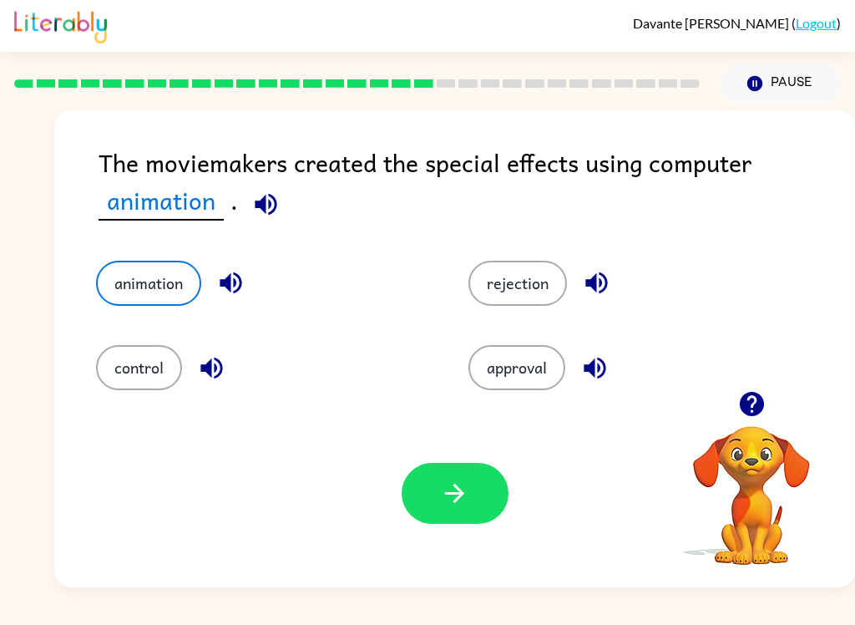
click at [403, 498] on button "button" at bounding box center [455, 493] width 107 height 61
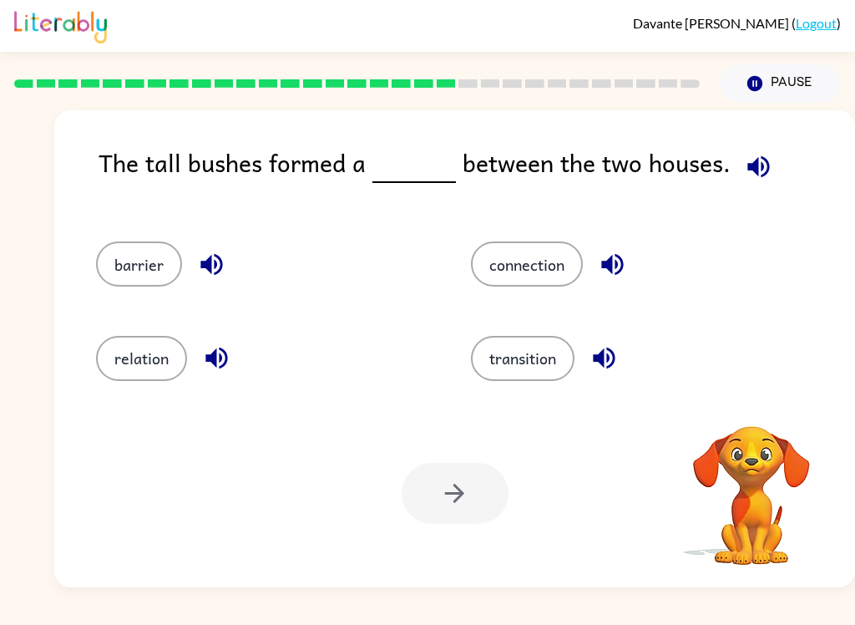
click at [104, 256] on button "barrier" at bounding box center [139, 263] width 86 height 45
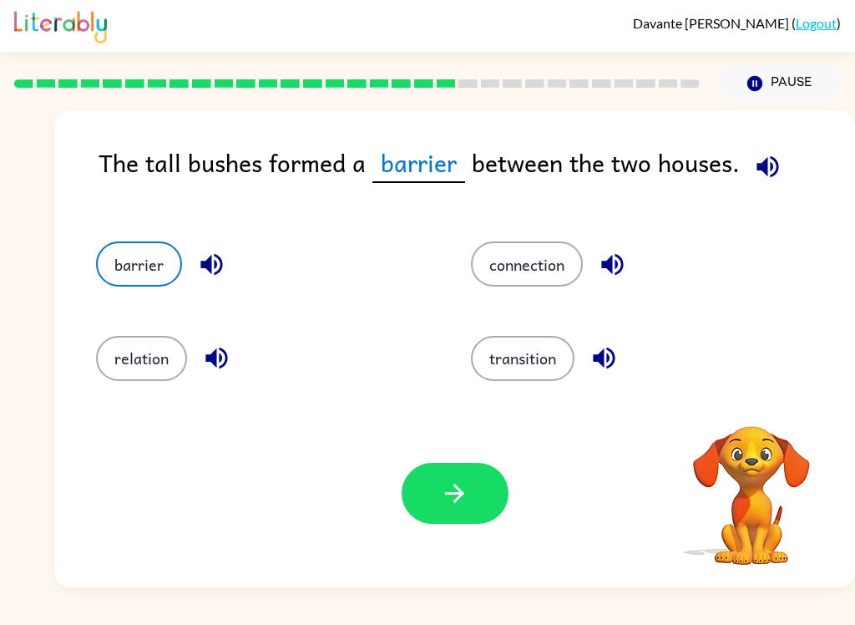
click at [454, 479] on button "button" at bounding box center [455, 493] width 107 height 61
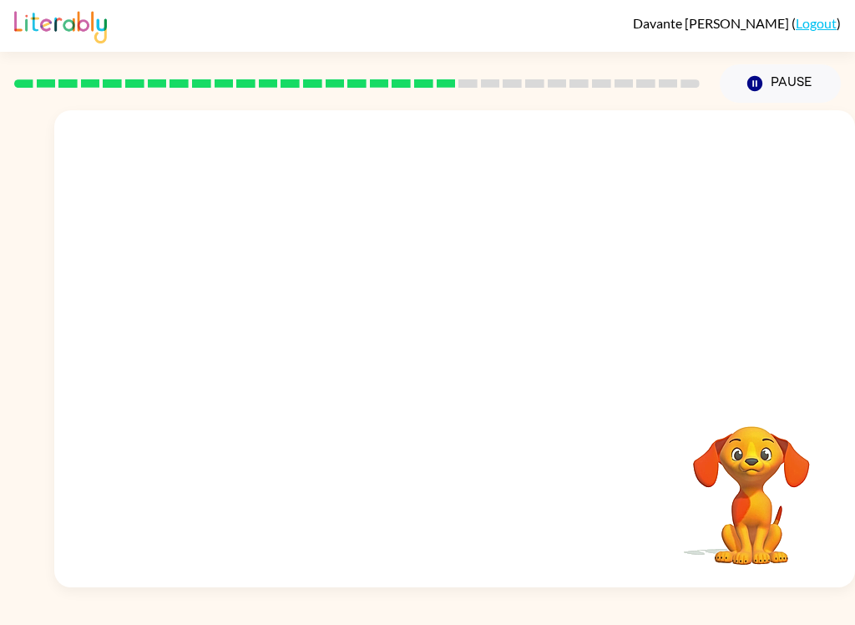
click at [116, 276] on div at bounding box center [454, 250] width 801 height 281
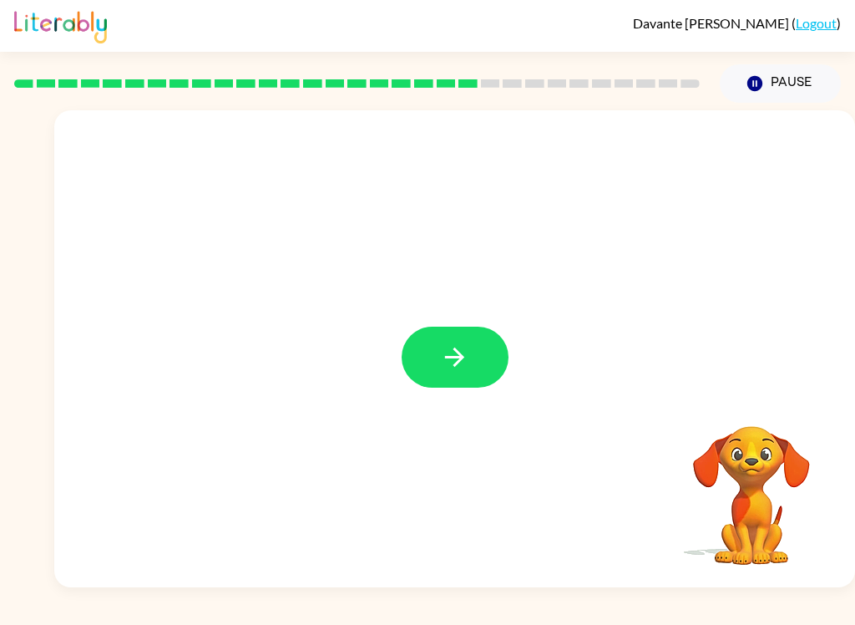
click at [458, 353] on icon "button" at bounding box center [454, 357] width 19 height 19
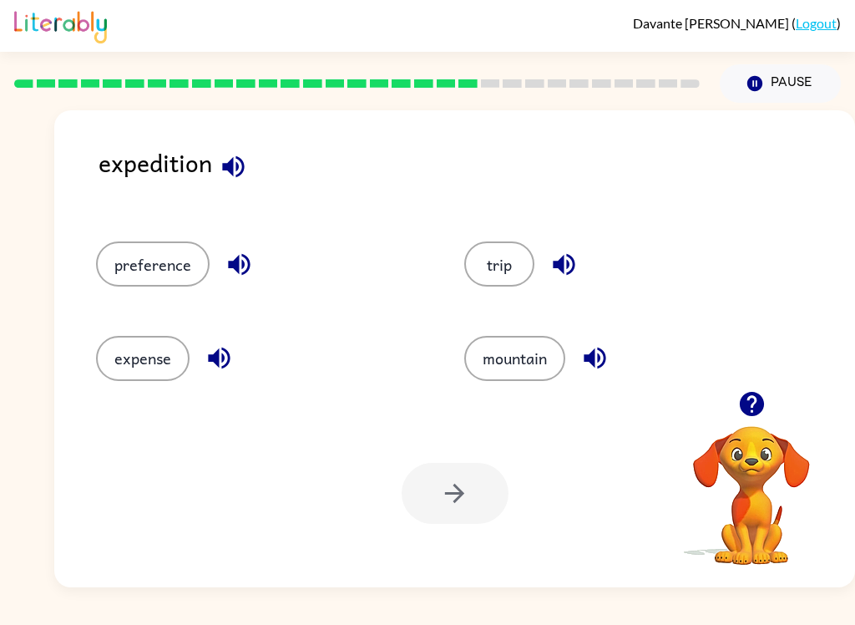
click at [123, 358] on button "expense" at bounding box center [143, 358] width 94 height 45
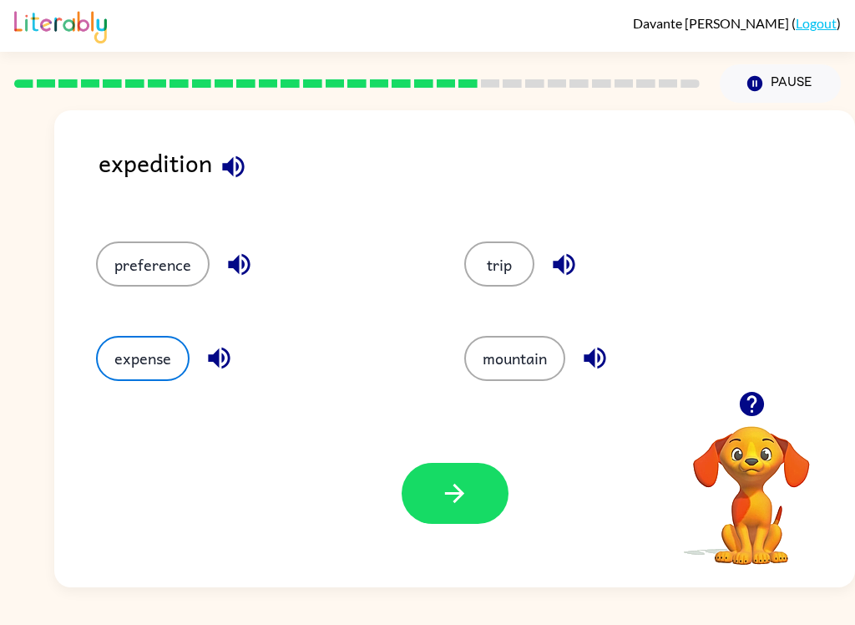
click at [409, 492] on button "button" at bounding box center [455, 493] width 107 height 61
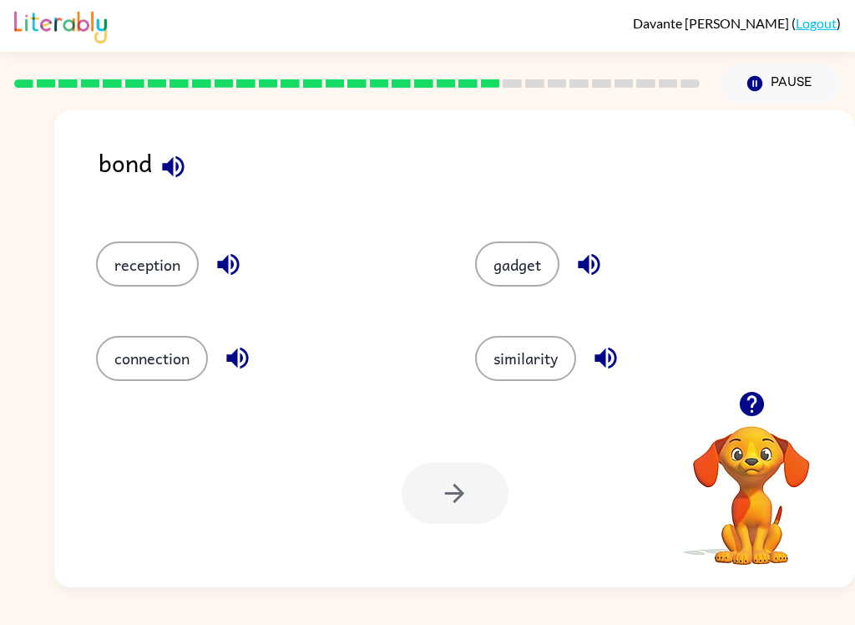
click at [139, 272] on button "reception" at bounding box center [147, 263] width 103 height 45
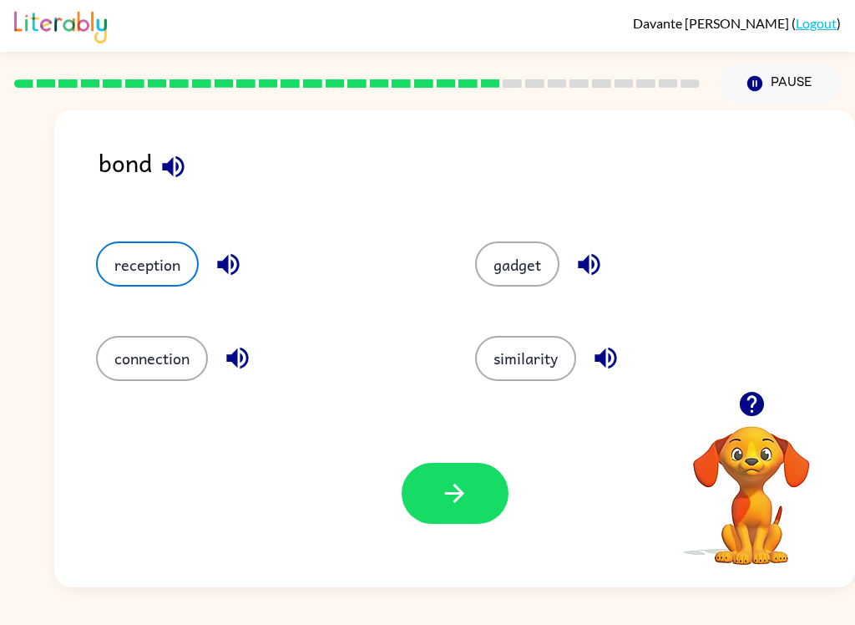
click at [449, 473] on button "button" at bounding box center [455, 493] width 107 height 61
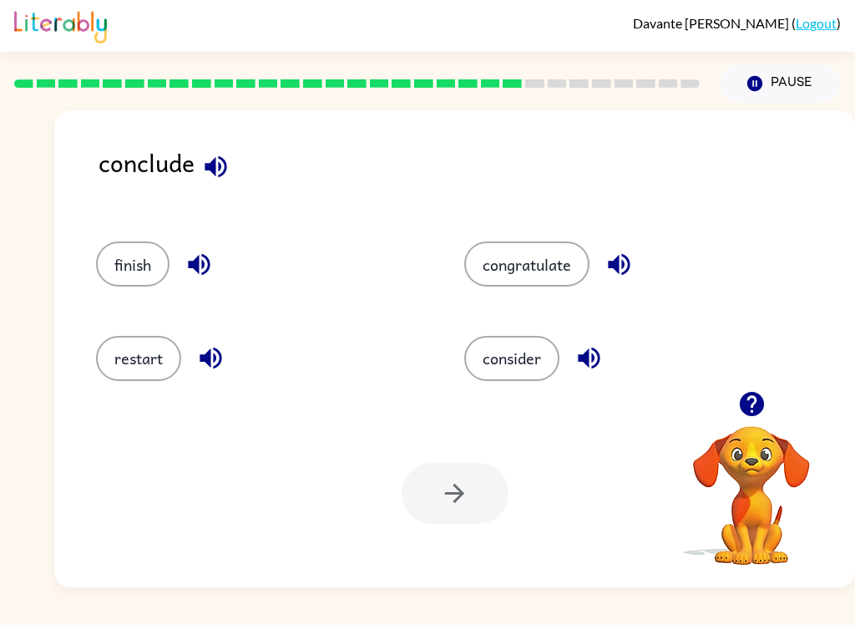
click at [542, 277] on button "congratulate" at bounding box center [526, 263] width 125 height 45
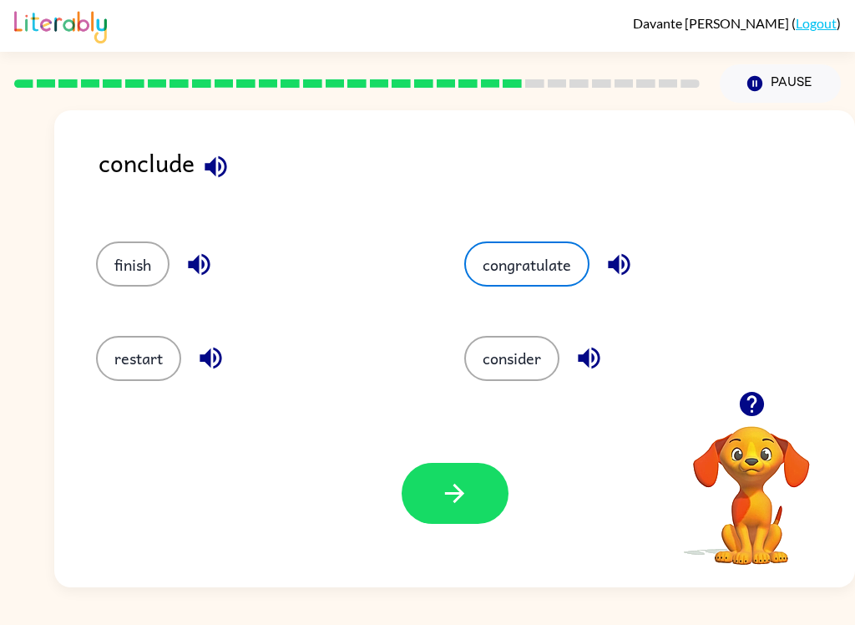
click at [509, 373] on button "consider" at bounding box center [511, 358] width 95 height 45
click at [411, 514] on button "button" at bounding box center [455, 493] width 107 height 61
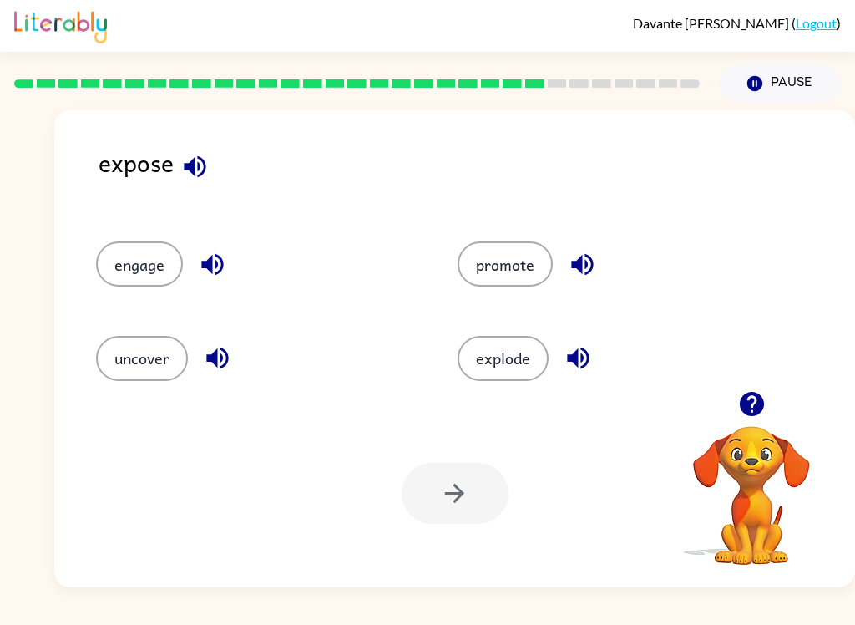
click at [478, 364] on button "explode" at bounding box center [503, 358] width 91 height 45
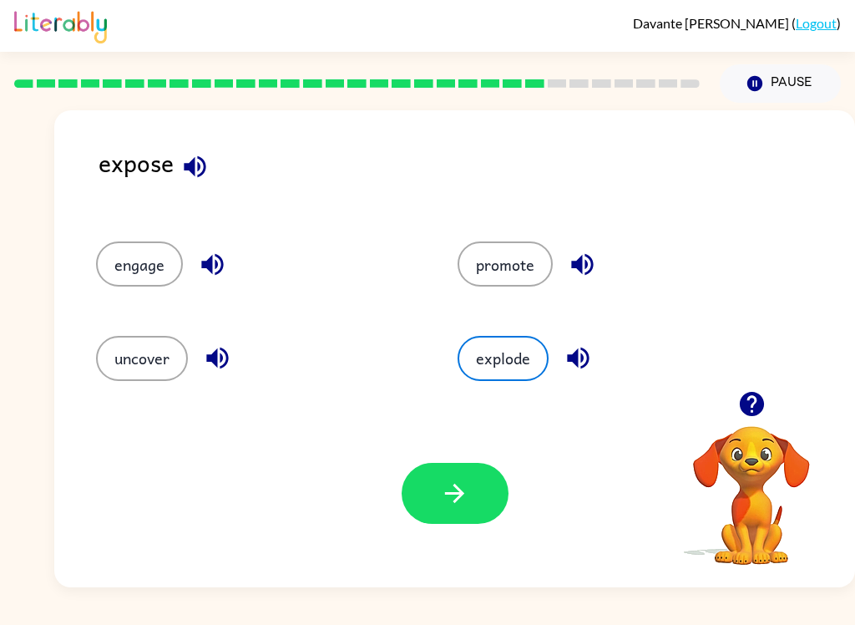
click at [434, 479] on button "button" at bounding box center [455, 493] width 107 height 61
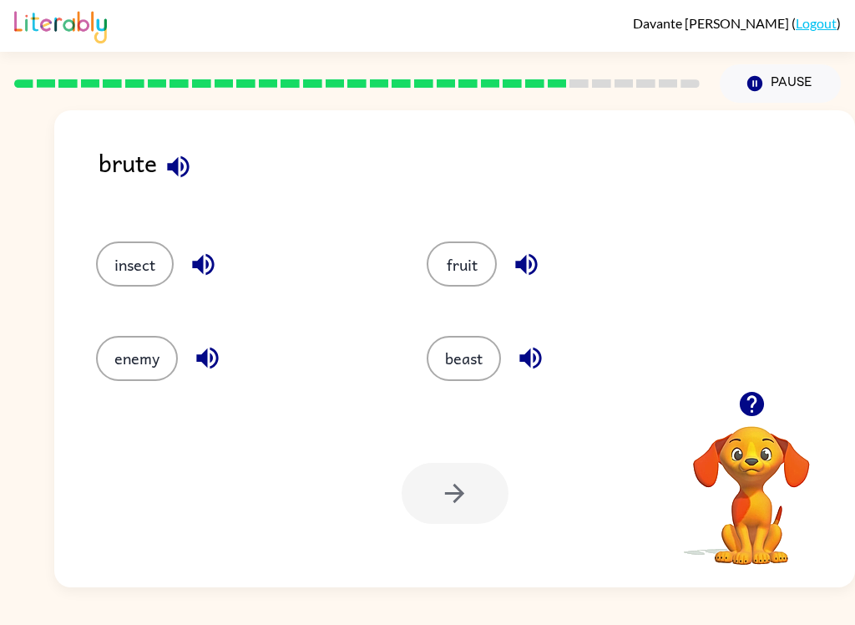
click at [469, 372] on button "beast" at bounding box center [464, 358] width 74 height 45
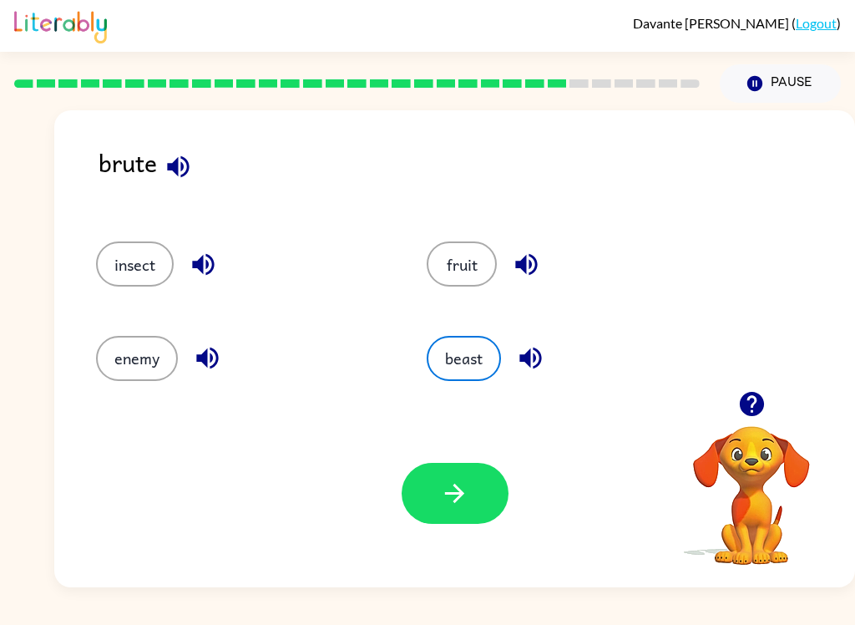
click at [460, 496] on icon "button" at bounding box center [454, 493] width 19 height 19
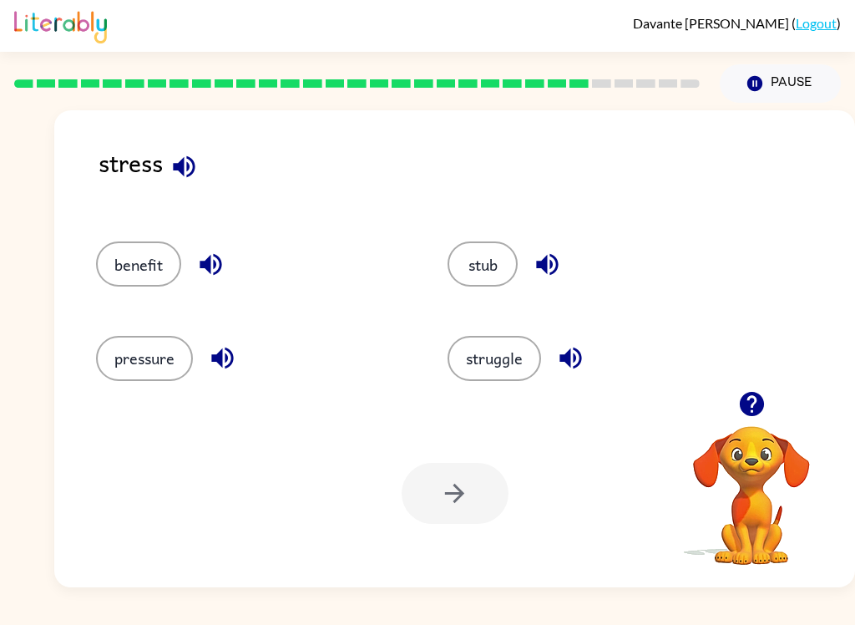
click at [131, 374] on button "pressure" at bounding box center [144, 358] width 97 height 45
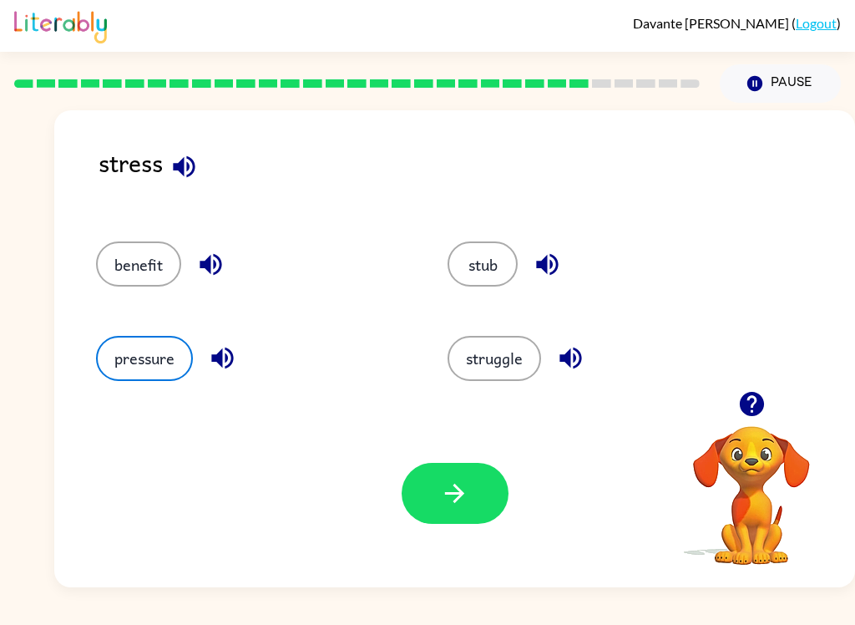
click at [458, 491] on icon "button" at bounding box center [454, 493] width 29 height 29
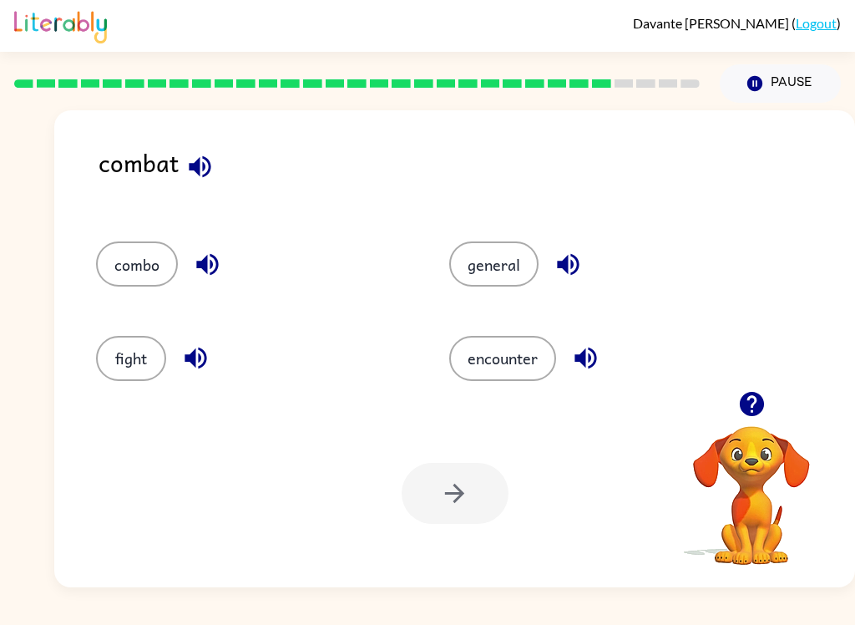
click at [489, 397] on div "encounter" at bounding box center [594, 351] width 353 height 94
click at [482, 532] on div "Your browser must support playing .mp4 files to use Literably. Please try using…" at bounding box center [454, 493] width 801 height 188
click at [509, 378] on button "encounter" at bounding box center [502, 358] width 107 height 45
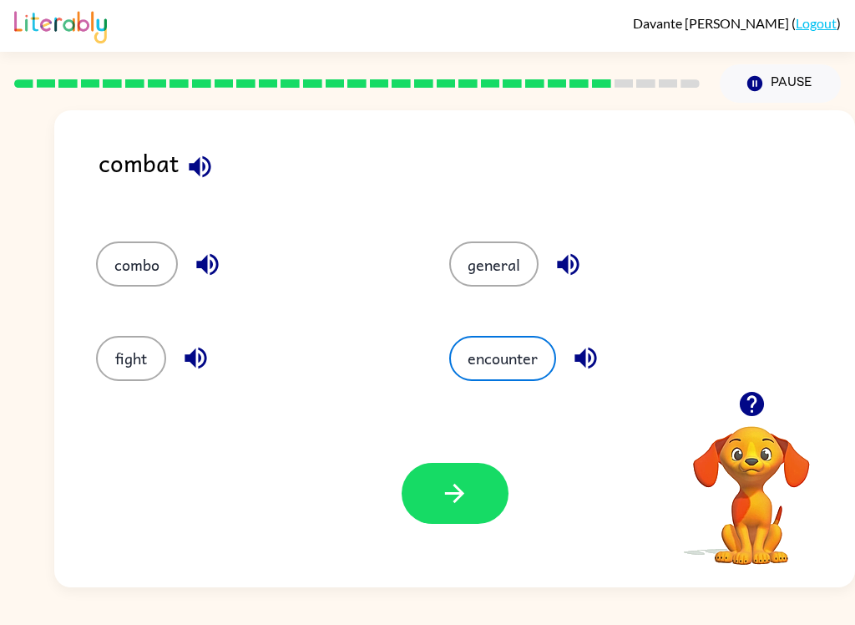
click at [457, 445] on div "Your browser must support playing .mp4 files to use Literably. Please try using…" at bounding box center [454, 493] width 801 height 188
click at [435, 478] on button "button" at bounding box center [455, 493] width 107 height 61
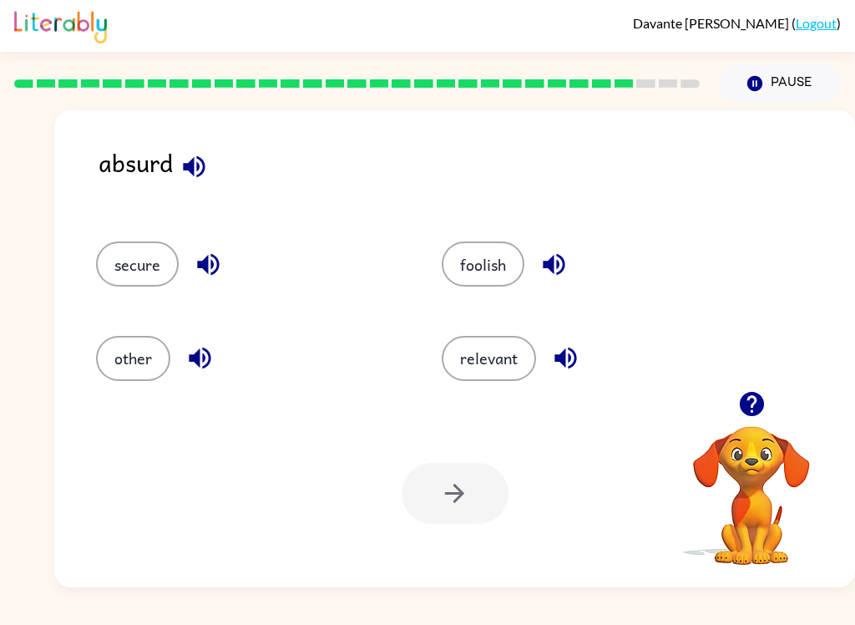
click at [205, 171] on icon "button" at bounding box center [194, 166] width 29 height 29
click at [581, 354] on button "button" at bounding box center [566, 358] width 43 height 43
click at [560, 248] on button "button" at bounding box center [554, 264] width 43 height 43
click at [213, 345] on icon "button" at bounding box center [199, 357] width 29 height 29
click at [224, 270] on button "button" at bounding box center [208, 264] width 43 height 43
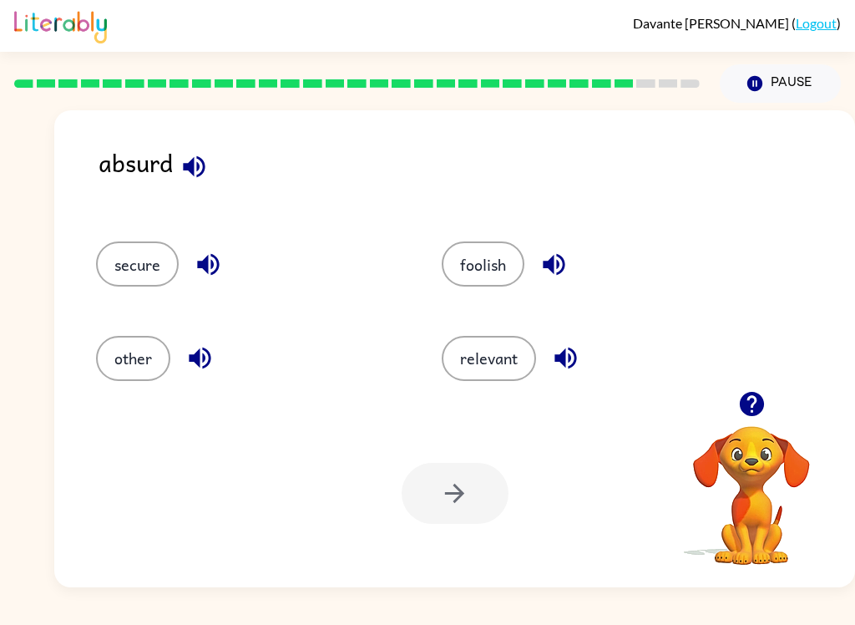
click at [174, 254] on button "secure" at bounding box center [137, 263] width 83 height 45
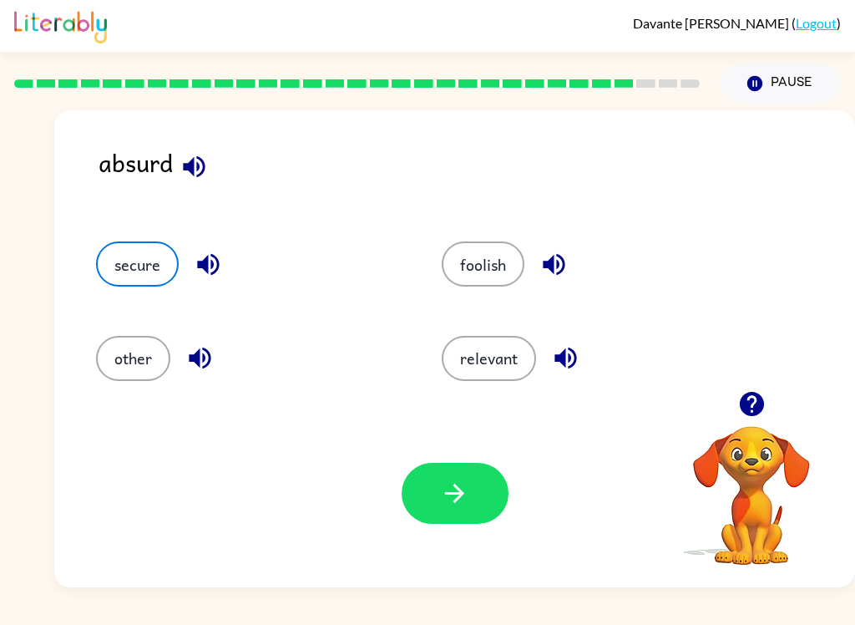
click at [439, 478] on button "button" at bounding box center [455, 493] width 107 height 61
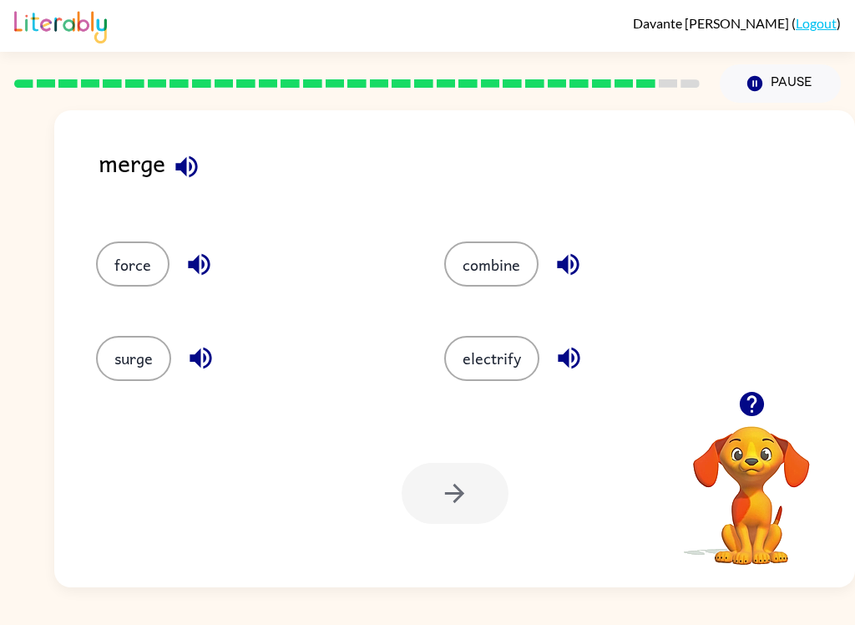
click at [129, 250] on button "force" at bounding box center [133, 263] width 74 height 45
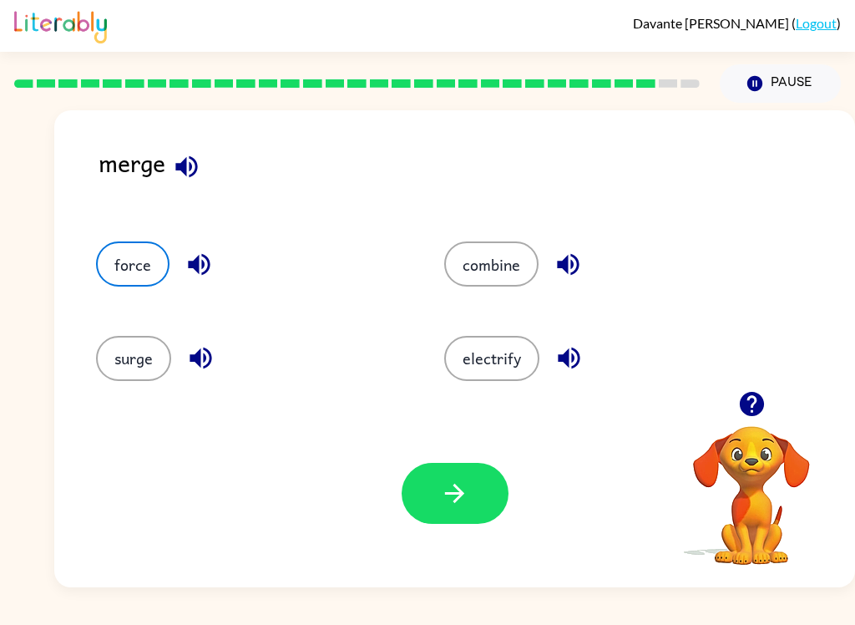
click at [467, 499] on icon "button" at bounding box center [454, 493] width 29 height 29
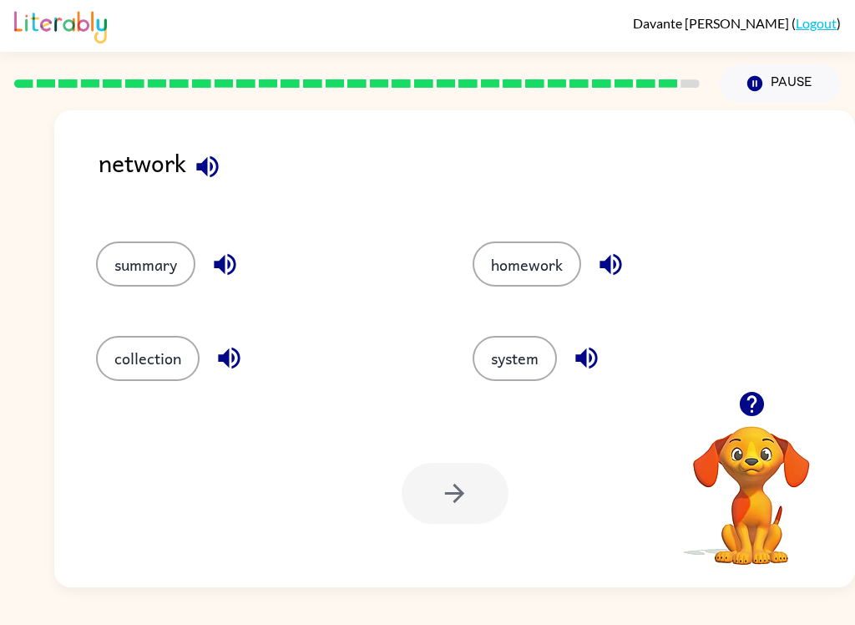
click at [520, 255] on button "homework" at bounding box center [527, 263] width 109 height 45
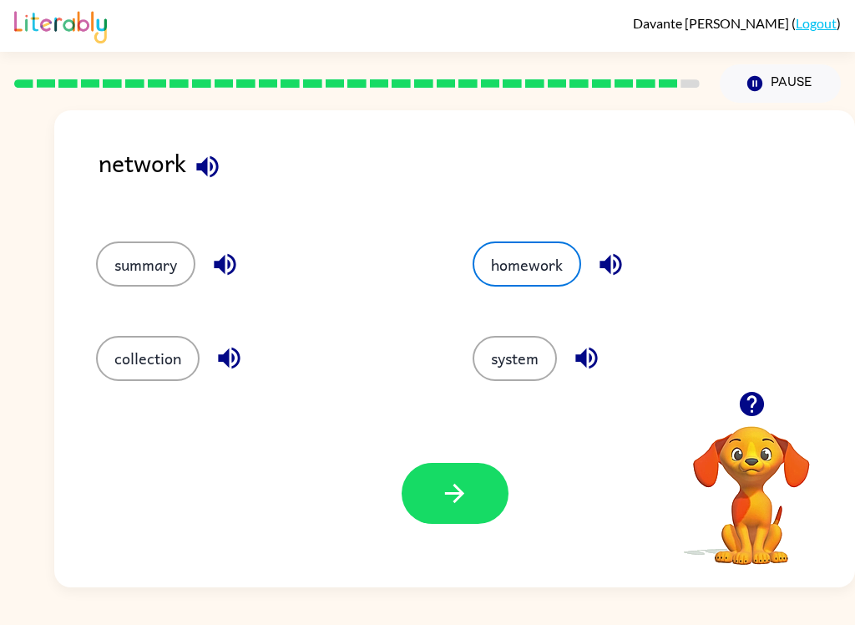
click at [450, 467] on button "button" at bounding box center [455, 493] width 107 height 61
